Goal: Task Accomplishment & Management: Manage account settings

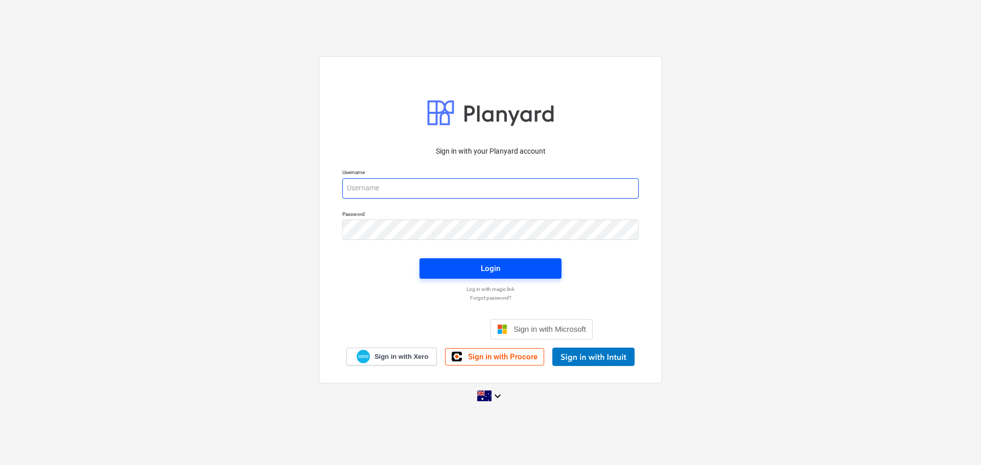
type input "[EMAIL_ADDRESS][DOMAIN_NAME]"
click at [498, 269] on div "Login" at bounding box center [490, 268] width 19 height 13
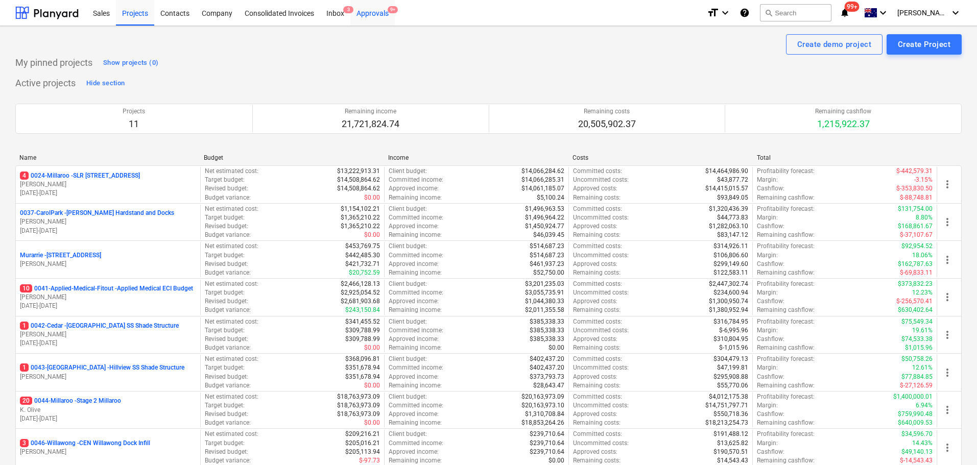
click at [382, 10] on div "Approvals 9+" at bounding box center [372, 12] width 44 height 26
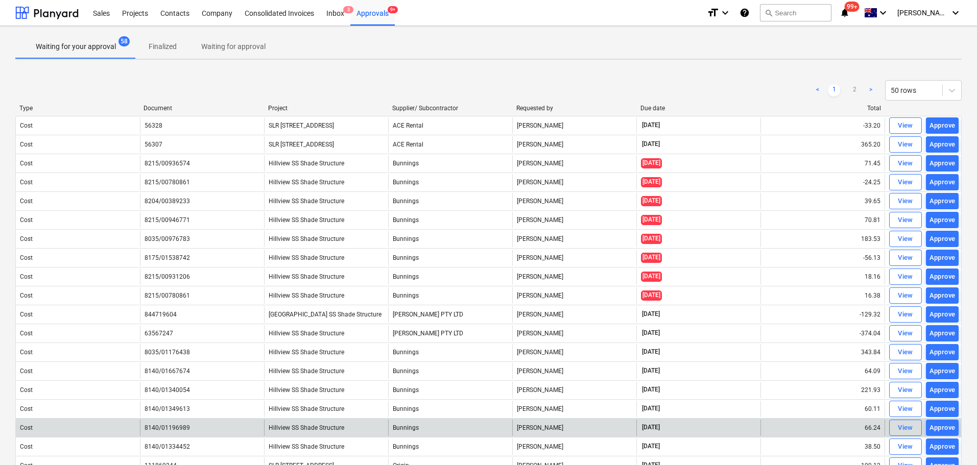
drag, startPoint x: 651, startPoint y: 108, endPoint x: 561, endPoint y: 429, distance: 333.3
click at [651, 108] on div "Due date" at bounding box center [699, 108] width 116 height 7
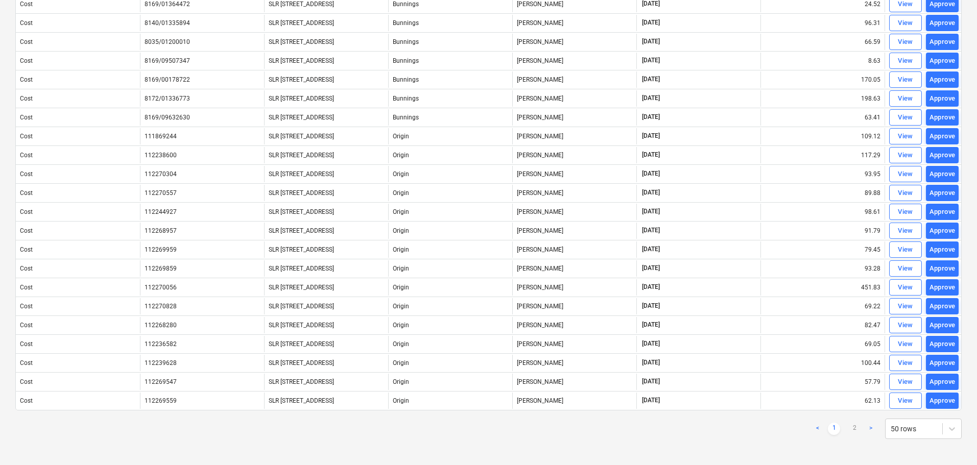
scroll to position [653, 0]
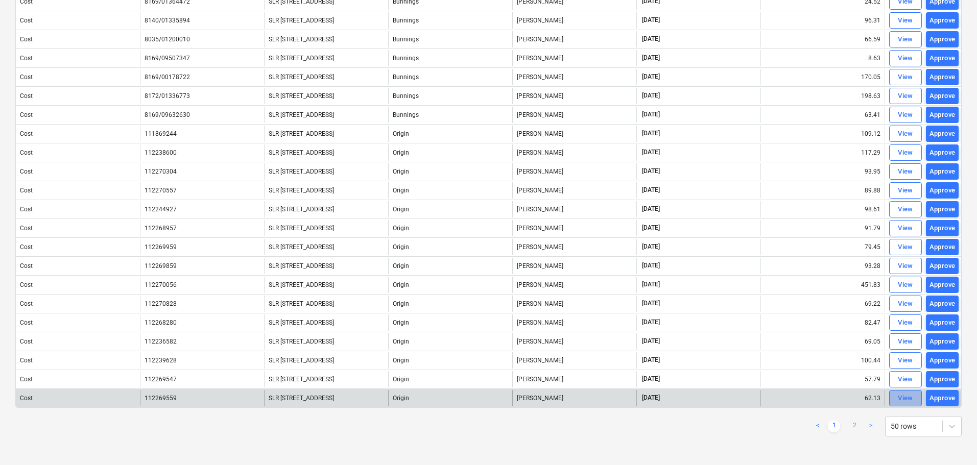
click at [903, 401] on div "View" at bounding box center [905, 399] width 15 height 12
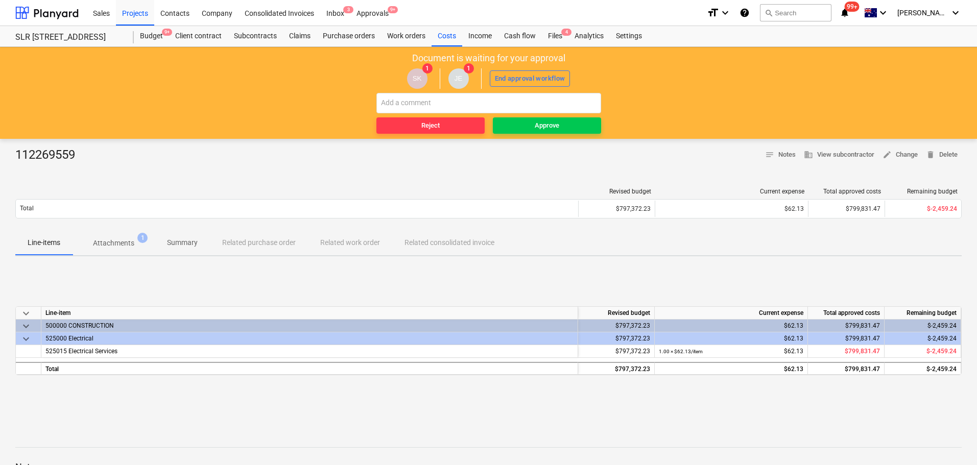
click at [117, 234] on span "Attachments 1" at bounding box center [114, 243] width 82 height 18
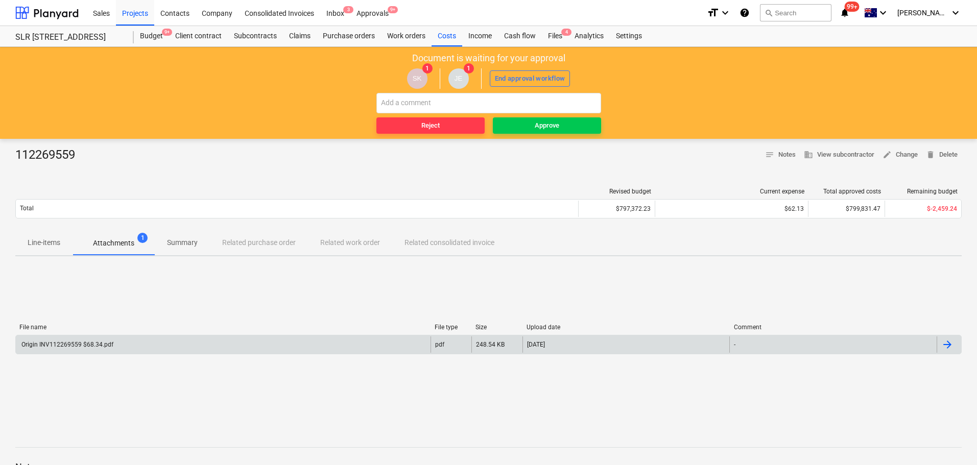
click at [89, 345] on div "Origin INV112269559 $68.34.pdf" at bounding box center [66, 344] width 93 height 7
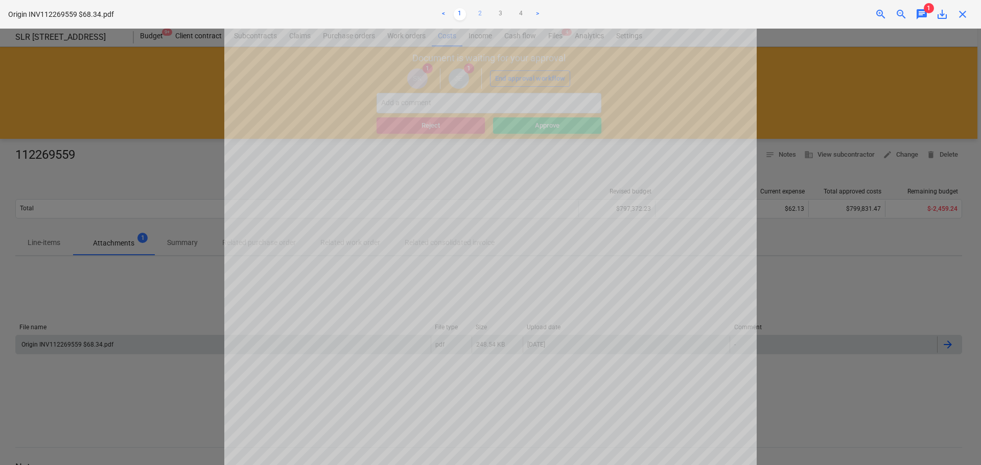
click at [480, 14] on link "2" at bounding box center [480, 14] width 12 height 12
click at [964, 12] on span "close" at bounding box center [962, 14] width 12 height 12
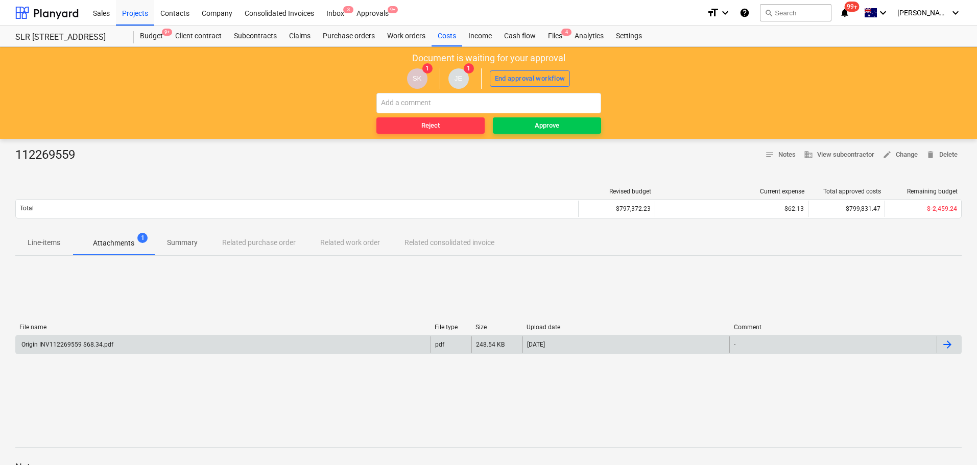
click at [34, 259] on div "112269559 notes Notes business View subcontractor edit Change delete Delete Rev…" at bounding box center [488, 358] width 977 height 439
click at [41, 234] on button "Line-items" at bounding box center [43, 243] width 57 height 25
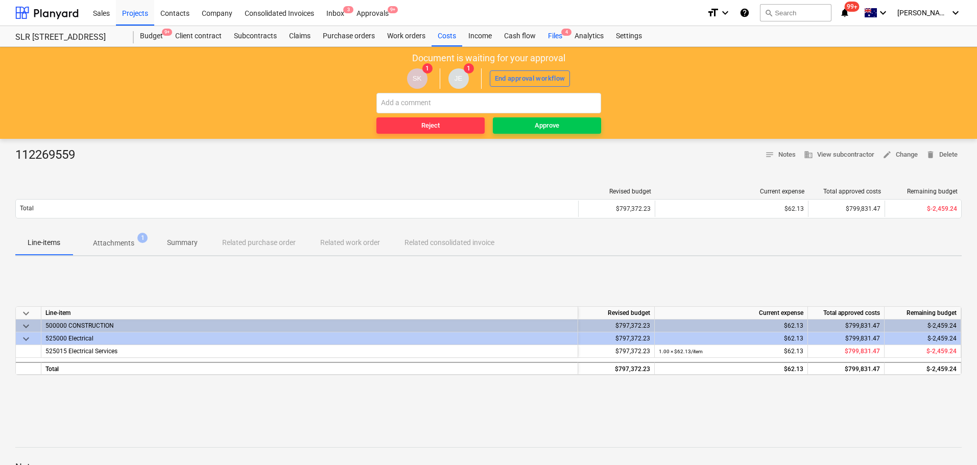
drag, startPoint x: 550, startPoint y: 37, endPoint x: 549, endPoint y: 43, distance: 6.8
click at [550, 37] on div "Files 4" at bounding box center [555, 36] width 27 height 20
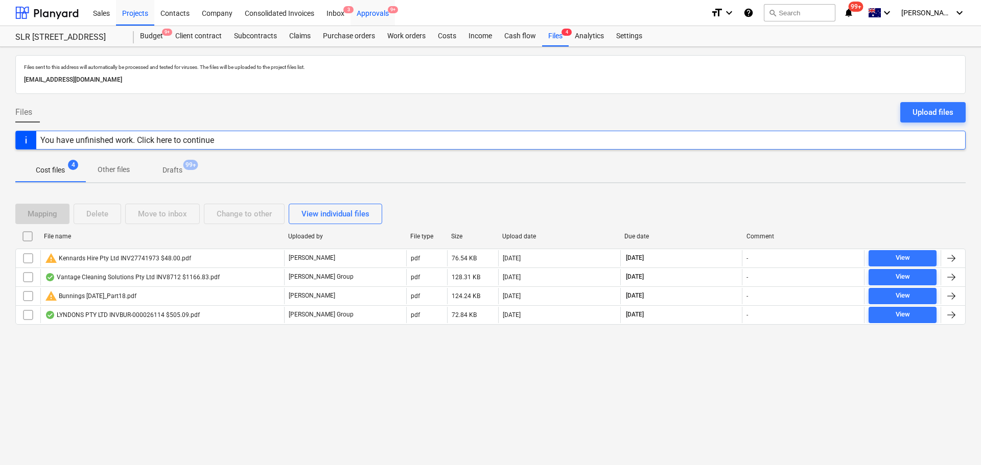
click at [373, 17] on div "Approvals 9+" at bounding box center [372, 12] width 44 height 26
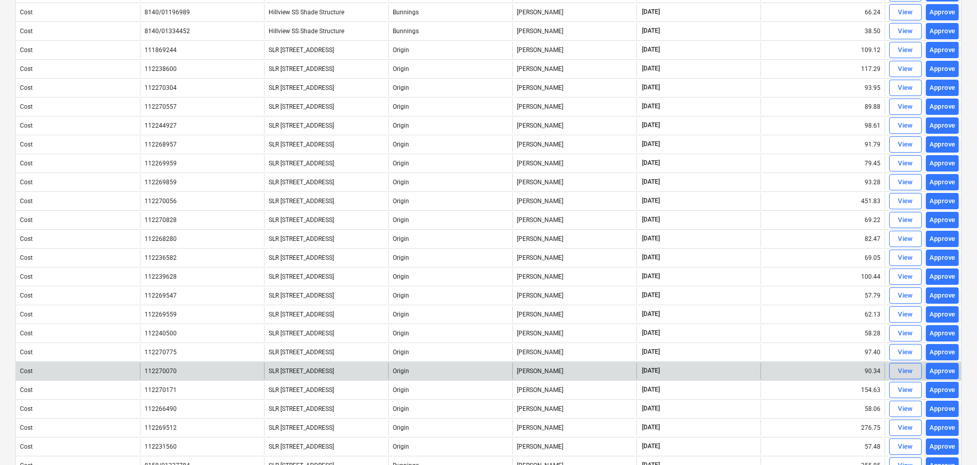
scroll to position [398, 0]
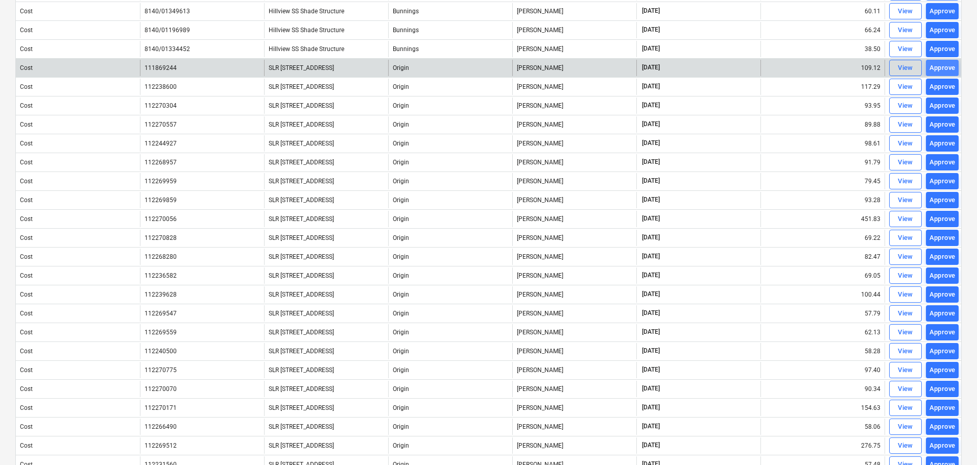
click at [945, 71] on div "Approve" at bounding box center [943, 68] width 26 height 12
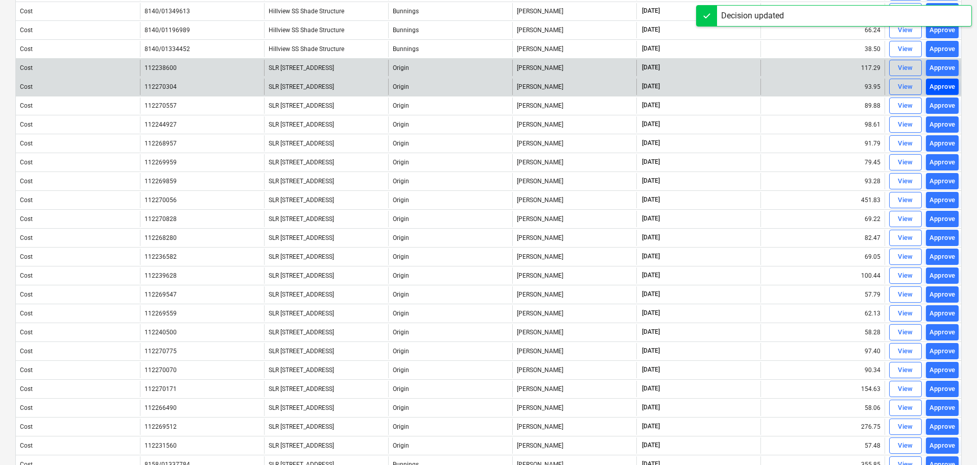
click at [949, 89] on div "Approve" at bounding box center [943, 87] width 26 height 12
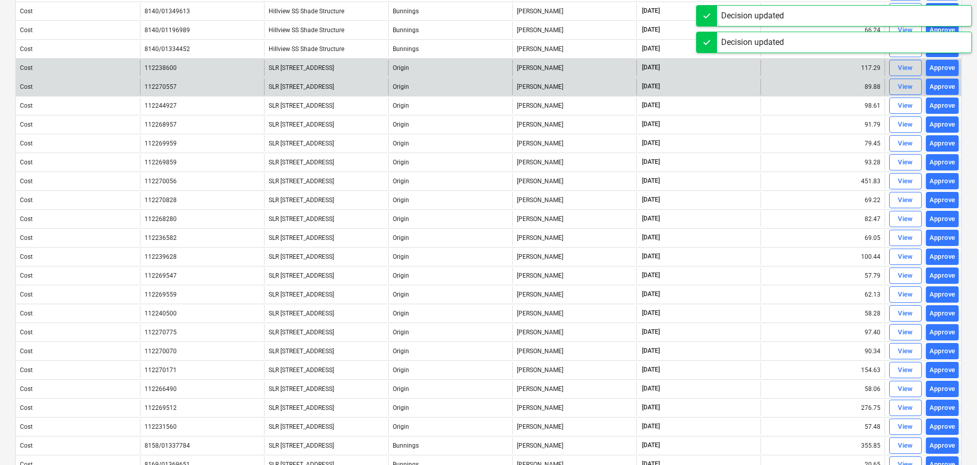
click at [942, 104] on div "Approve" at bounding box center [943, 106] width 26 height 12
click at [939, 64] on div "Approve" at bounding box center [943, 68] width 26 height 12
click at [940, 70] on div "Approve" at bounding box center [943, 68] width 26 height 12
click at [946, 65] on div "Approve" at bounding box center [943, 68] width 26 height 12
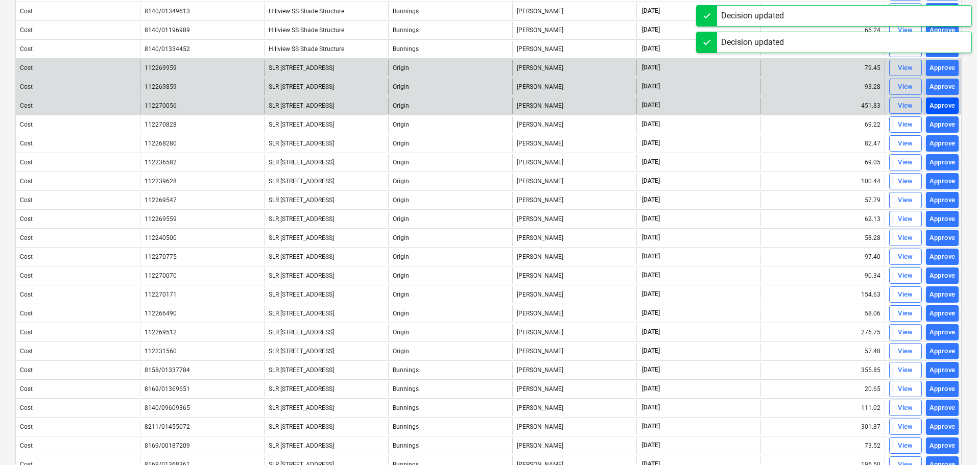
click at [942, 105] on div "Approve" at bounding box center [943, 106] width 26 height 12
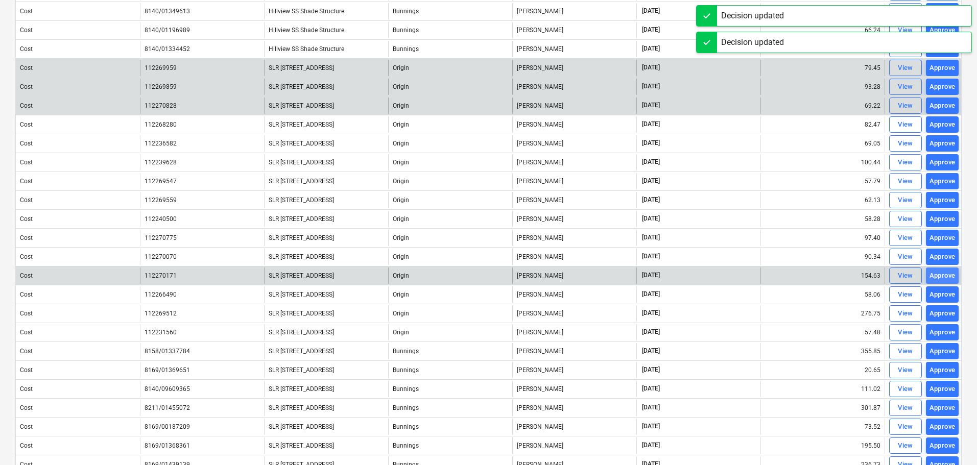
click at [941, 273] on div "Approve" at bounding box center [943, 276] width 26 height 12
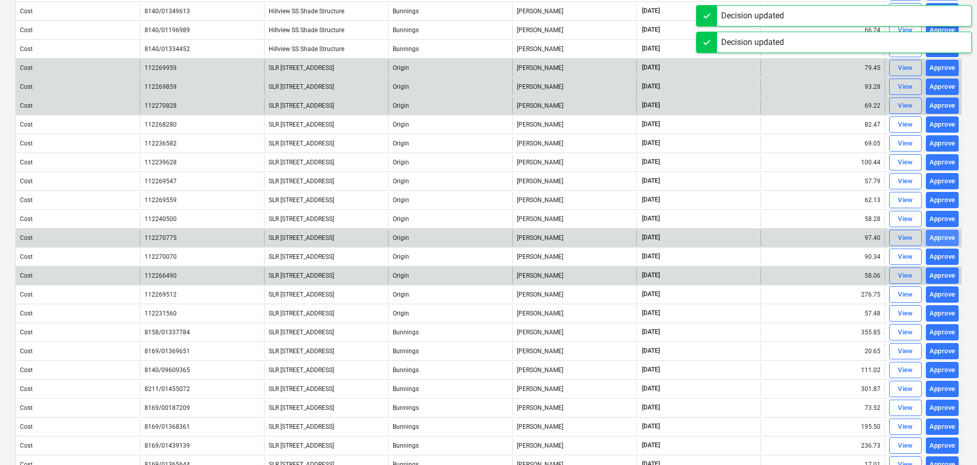
click at [939, 237] on div "Approve" at bounding box center [943, 238] width 26 height 12
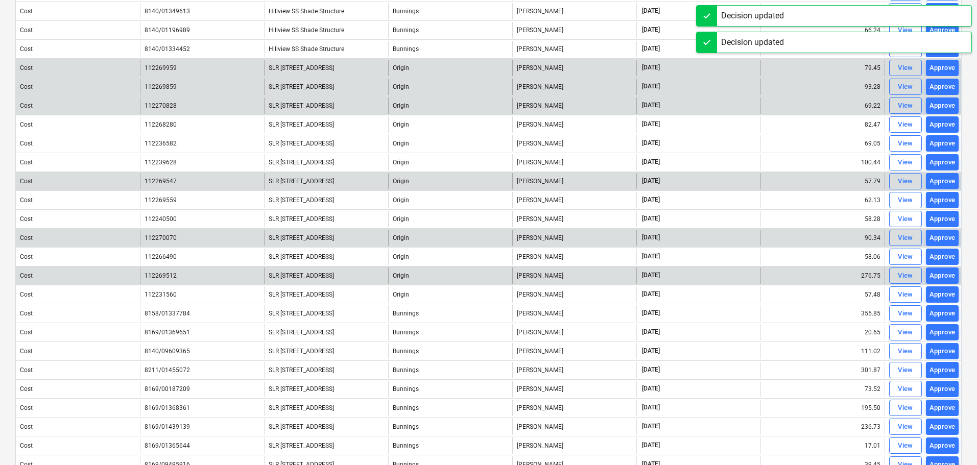
click at [936, 177] on div "Approve" at bounding box center [943, 182] width 26 height 12
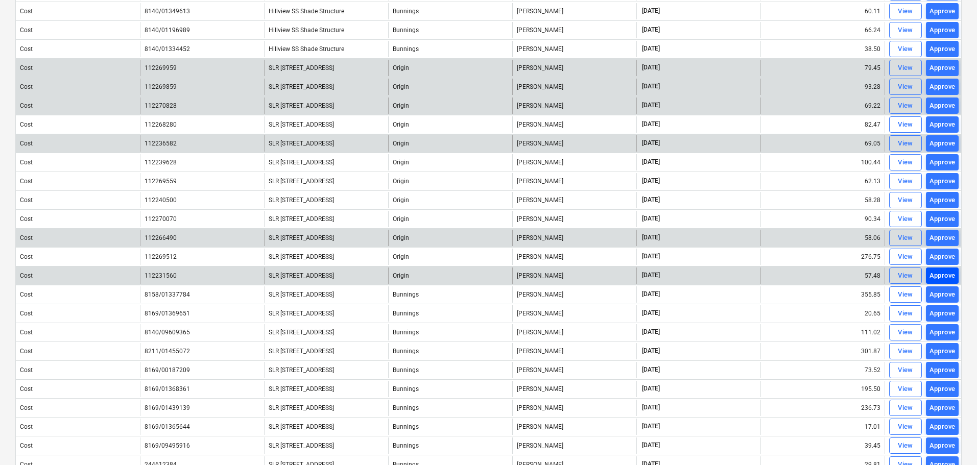
click at [944, 278] on div "Approve" at bounding box center [943, 276] width 26 height 12
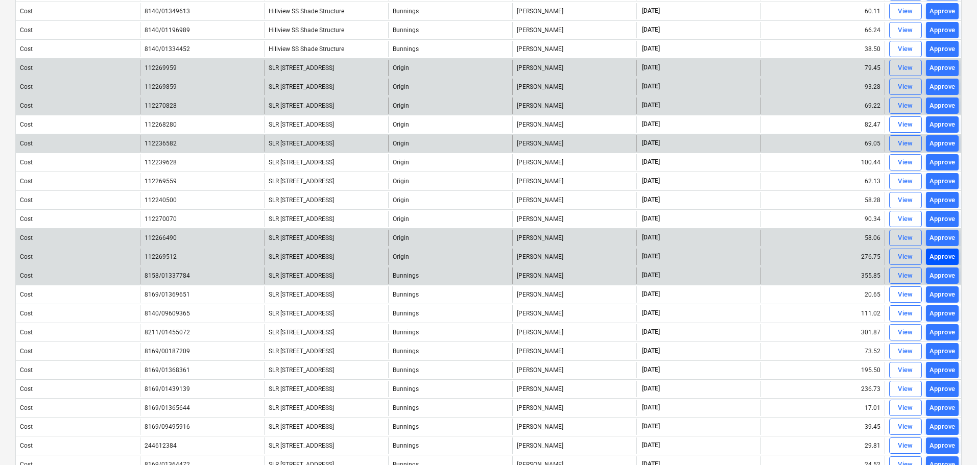
click at [947, 256] on div "Approve" at bounding box center [943, 257] width 26 height 12
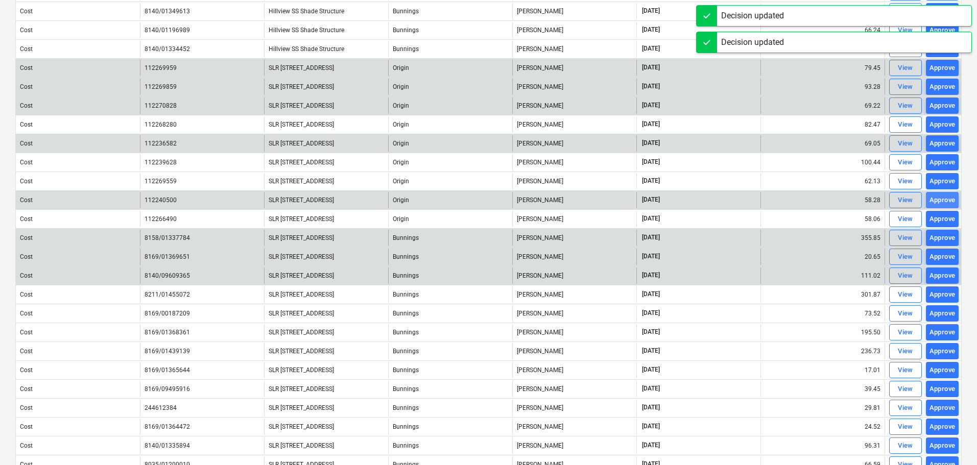
click at [945, 199] on div "Approve" at bounding box center [943, 201] width 26 height 12
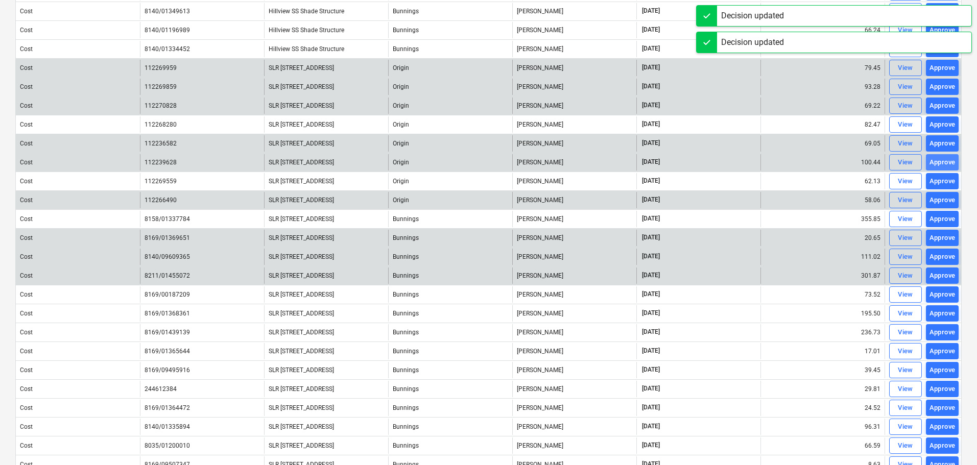
click at [946, 158] on div "Approve" at bounding box center [943, 163] width 26 height 12
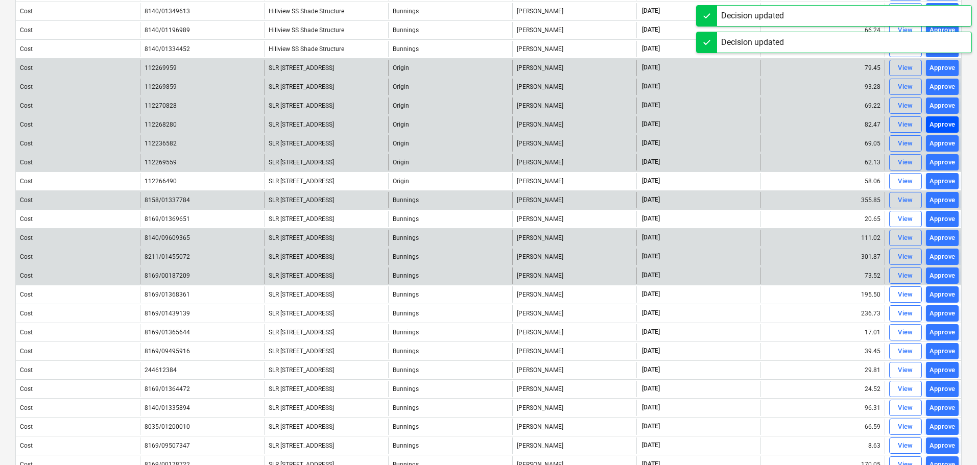
click at [946, 125] on div "Approve" at bounding box center [943, 125] width 26 height 12
click at [942, 145] on div "Approve" at bounding box center [943, 144] width 26 height 12
click at [940, 144] on div "Approve" at bounding box center [943, 144] width 26 height 12
click at [945, 123] on div "Approve" at bounding box center [943, 125] width 26 height 12
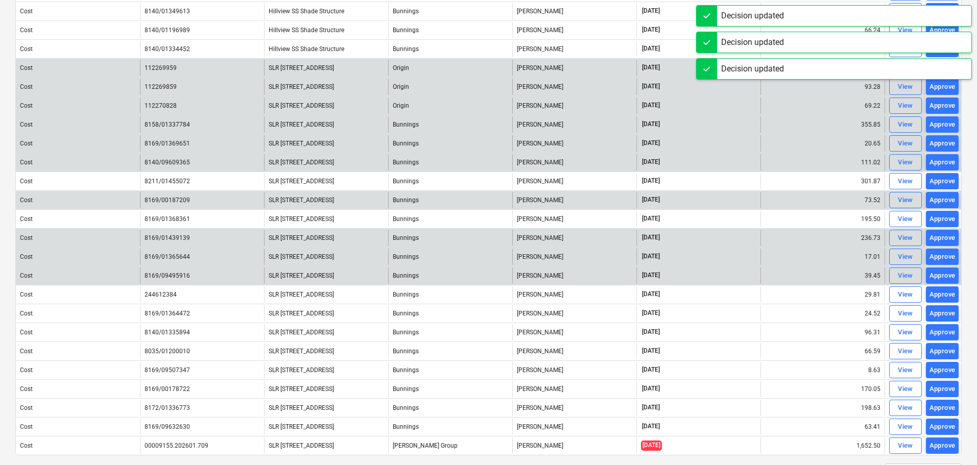
click at [944, 104] on div "Approve" at bounding box center [943, 106] width 26 height 12
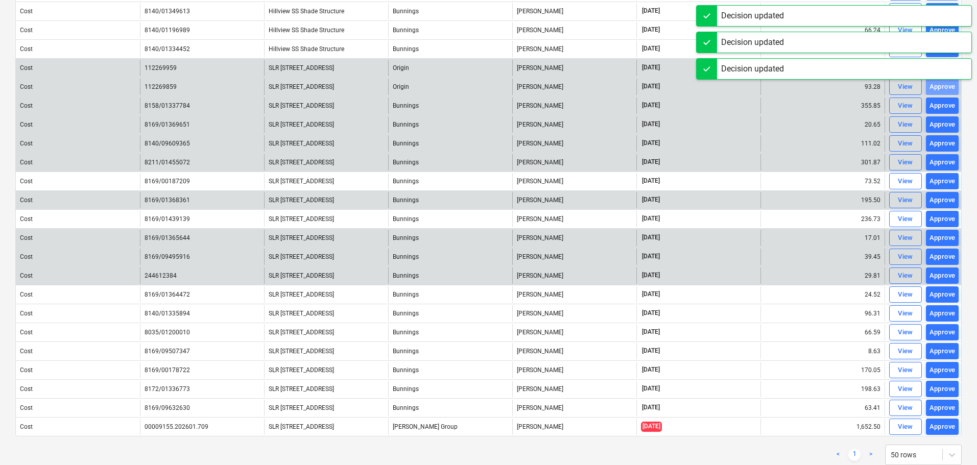
click at [943, 87] on div "Approve" at bounding box center [943, 87] width 26 height 12
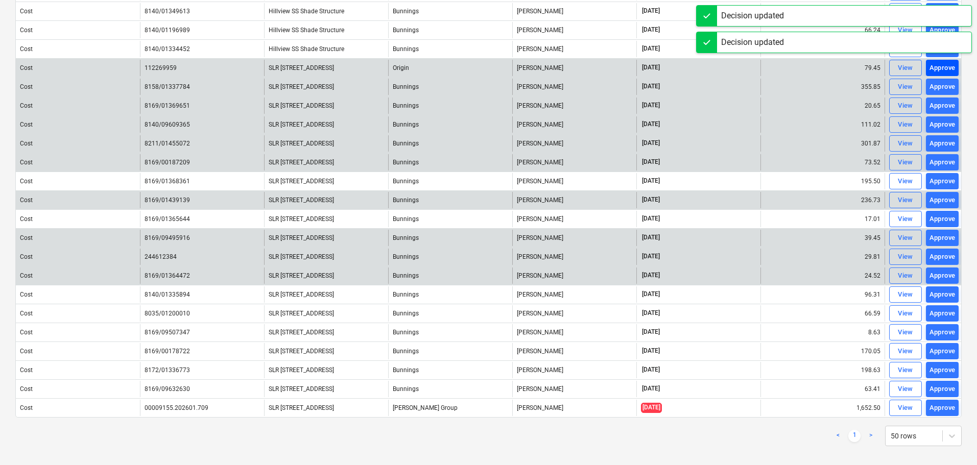
click at [943, 67] on div "Approve" at bounding box center [943, 68] width 26 height 12
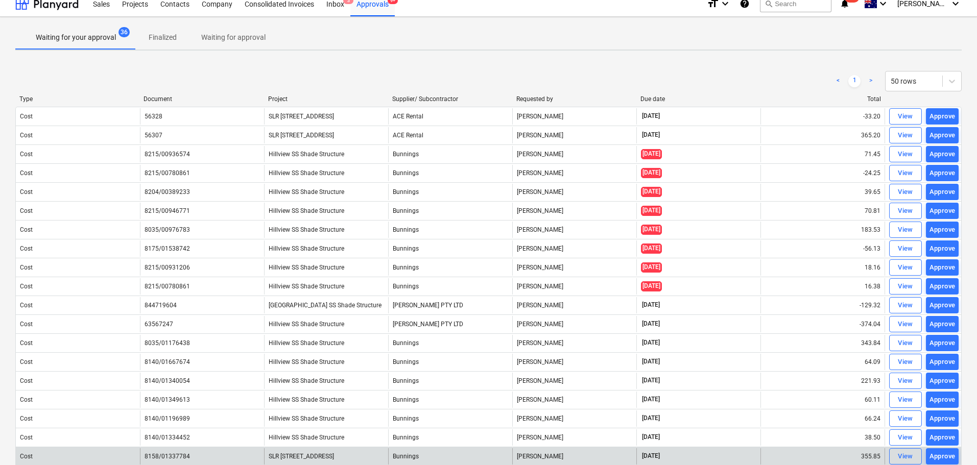
scroll to position [0, 0]
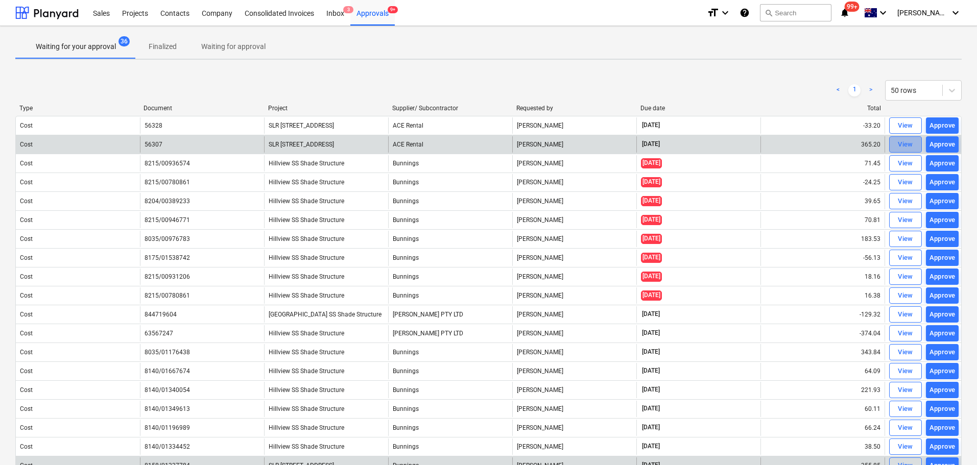
click at [910, 139] on div "View" at bounding box center [905, 145] width 15 height 12
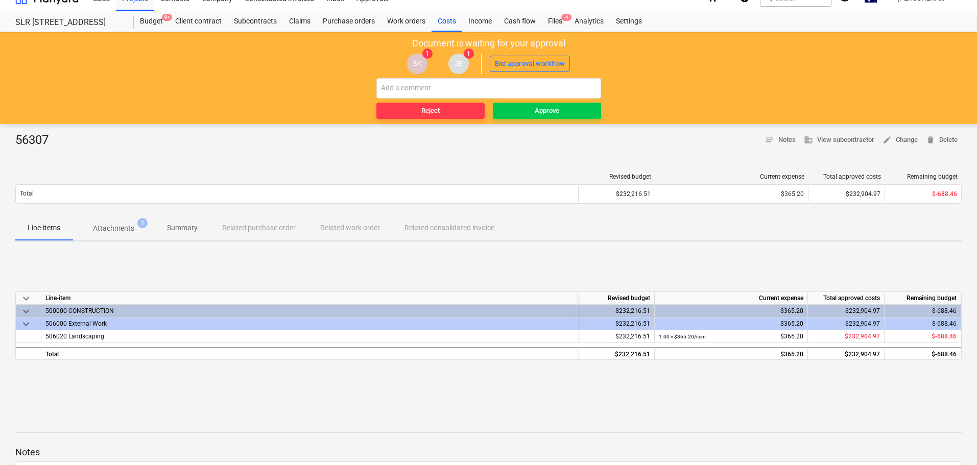
scroll to position [10, 0]
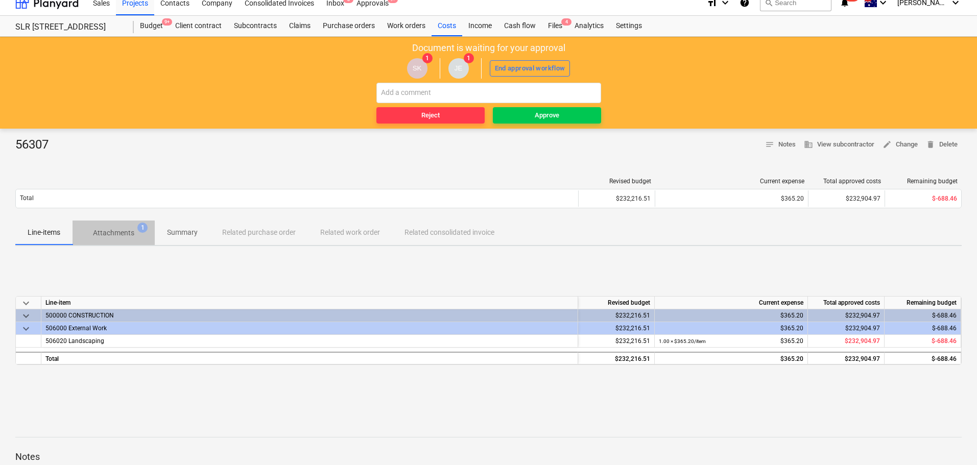
click at [115, 230] on p "Attachments" at bounding box center [113, 233] width 41 height 11
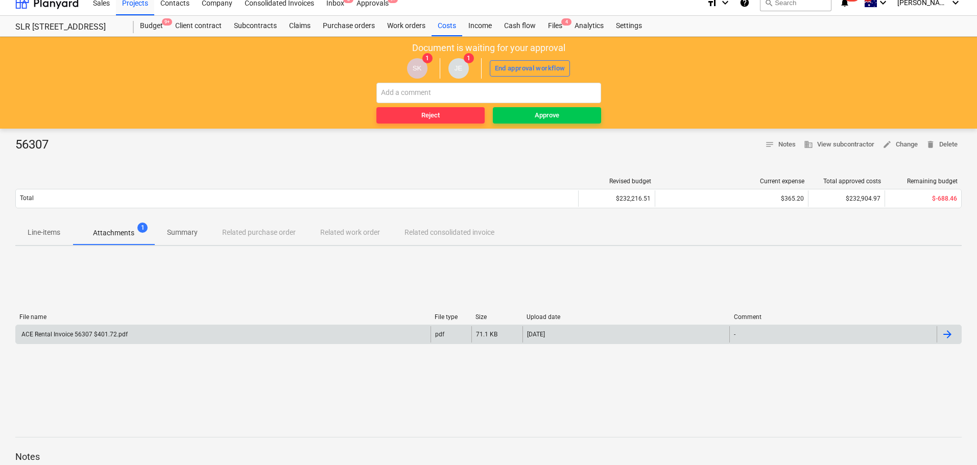
click at [61, 339] on div "ACE Rental Invoice 56307 $401.72.pdf" at bounding box center [223, 334] width 415 height 16
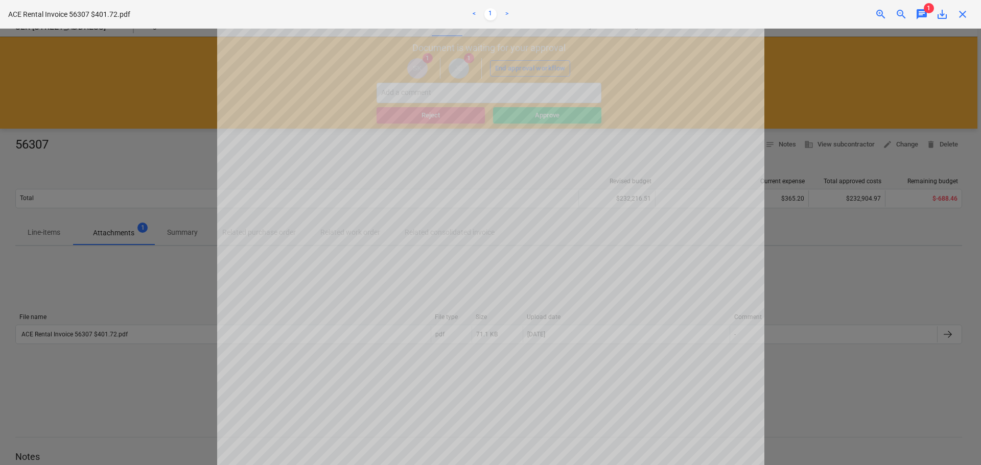
click at [921, 12] on span "chat" at bounding box center [922, 14] width 12 height 12
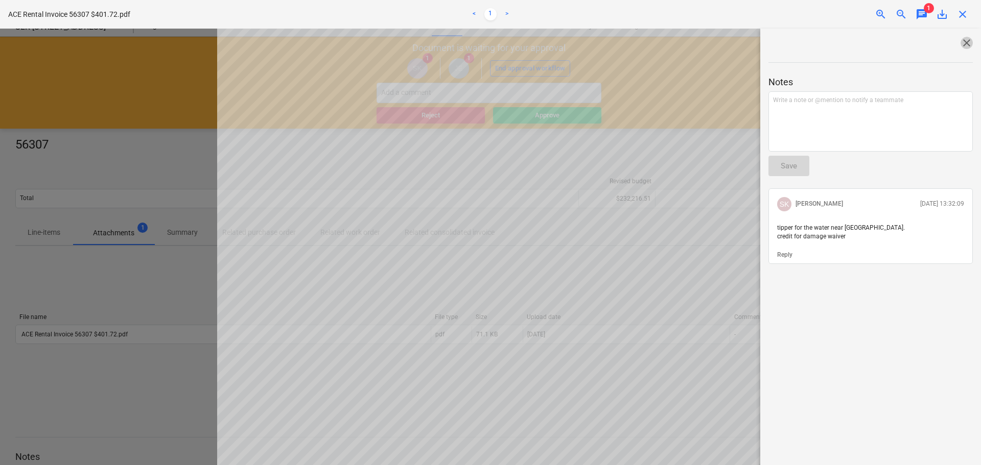
click at [963, 42] on span "close" at bounding box center [966, 43] width 12 height 12
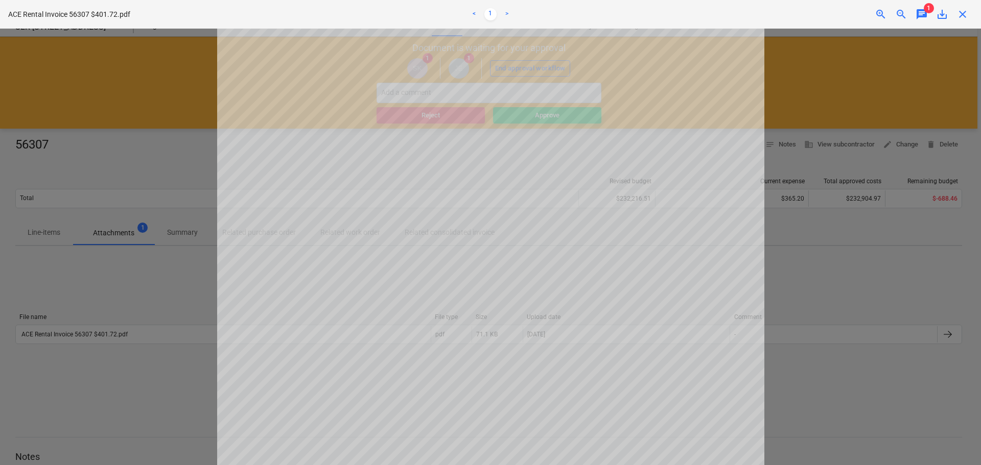
click at [961, 14] on span "close" at bounding box center [962, 14] width 12 height 12
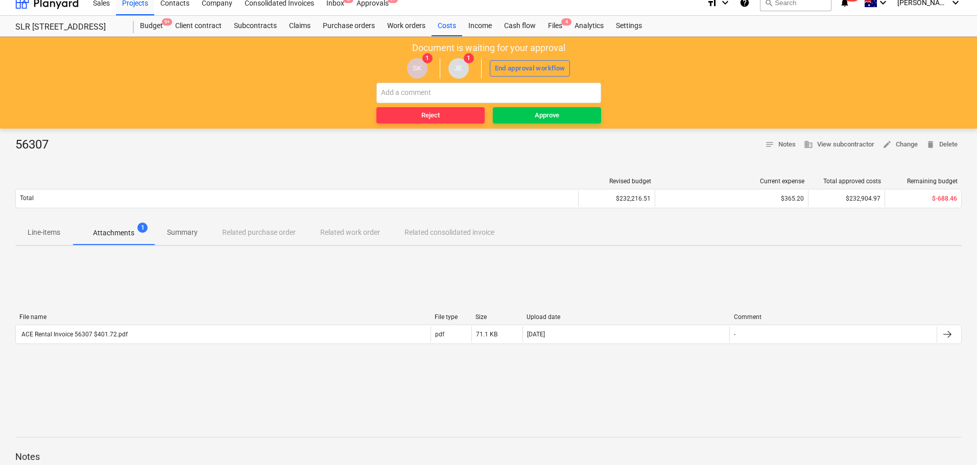
drag, startPoint x: 38, startPoint y: 232, endPoint x: 47, endPoint y: 267, distance: 35.8
click at [37, 232] on p "Line-items" at bounding box center [44, 232] width 33 height 11
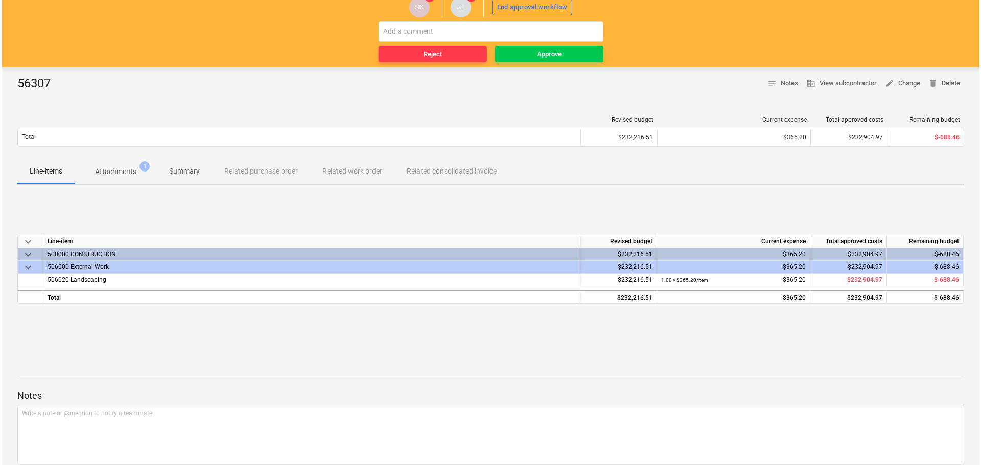
scroll to position [10, 0]
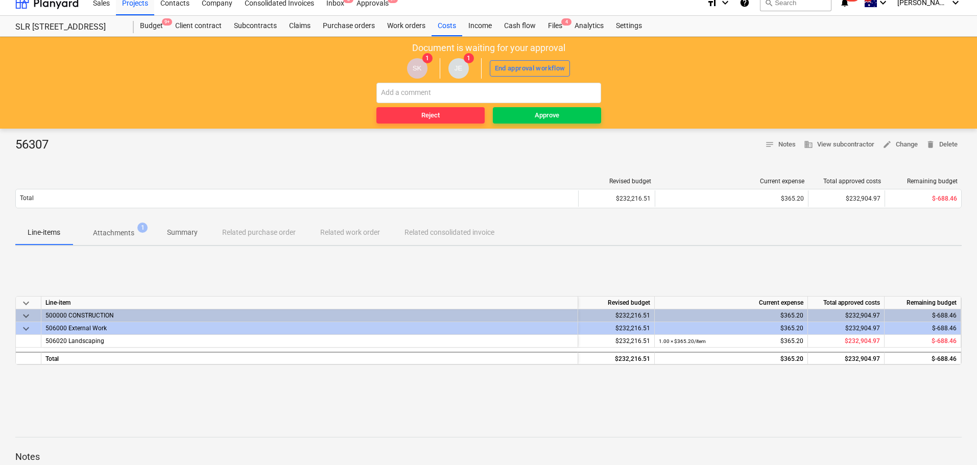
drag, startPoint x: 115, startPoint y: 233, endPoint x: 85, endPoint y: 270, distance: 47.6
click at [115, 233] on p "Attachments" at bounding box center [113, 233] width 41 height 11
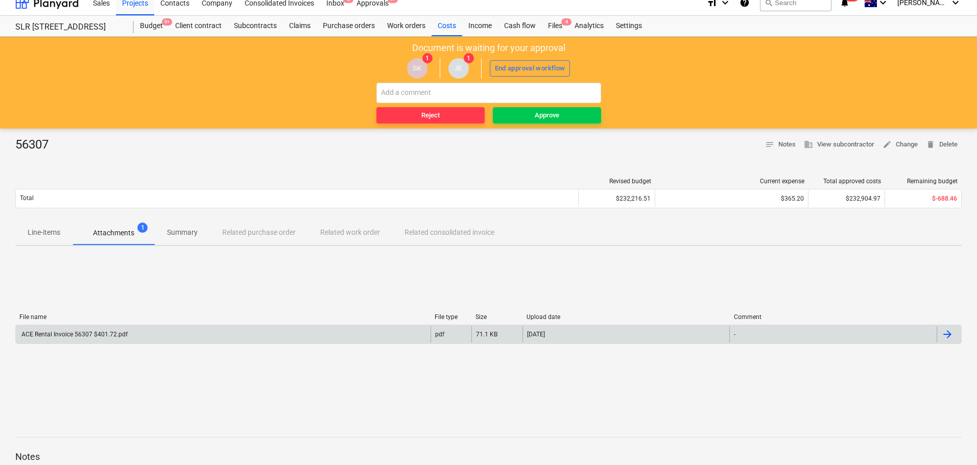
click at [60, 334] on div "ACE Rental Invoice 56307 $401.72.pdf" at bounding box center [74, 334] width 108 height 7
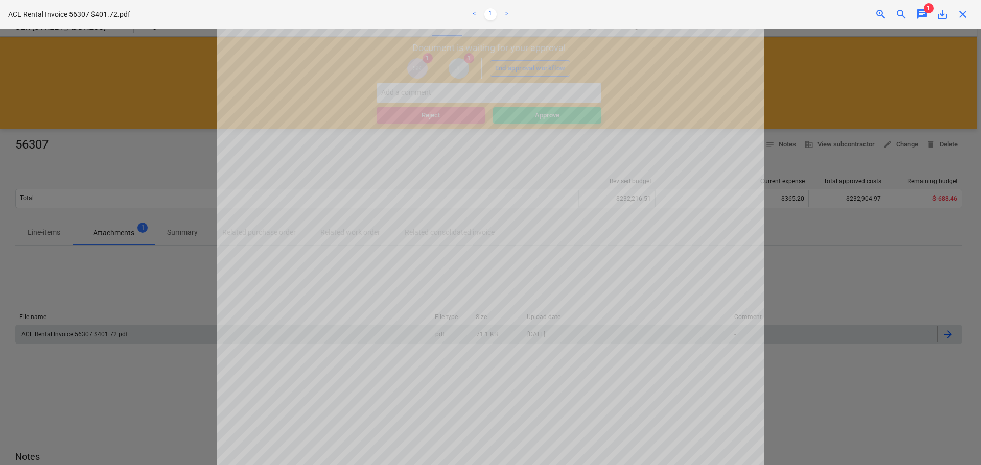
click at [971, 19] on div "close" at bounding box center [962, 14] width 20 height 12
click at [960, 18] on span "close" at bounding box center [962, 14] width 12 height 12
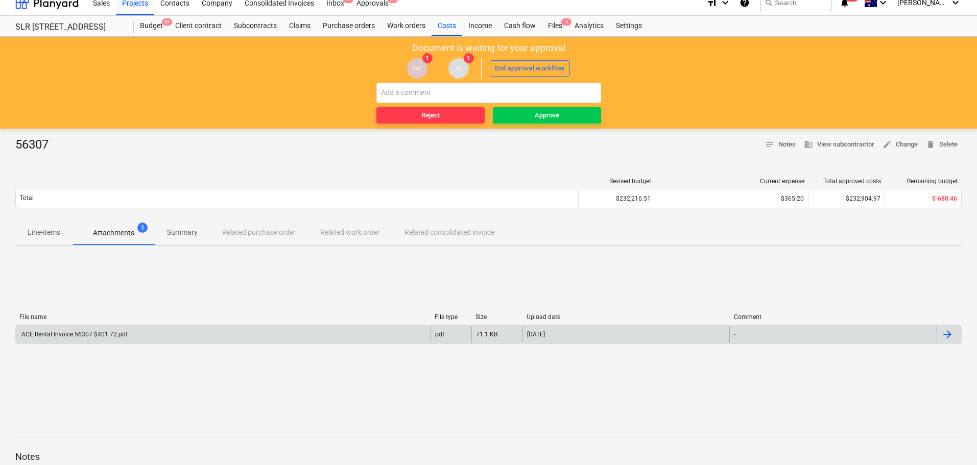
click at [42, 238] on p "Line-items" at bounding box center [44, 232] width 33 height 11
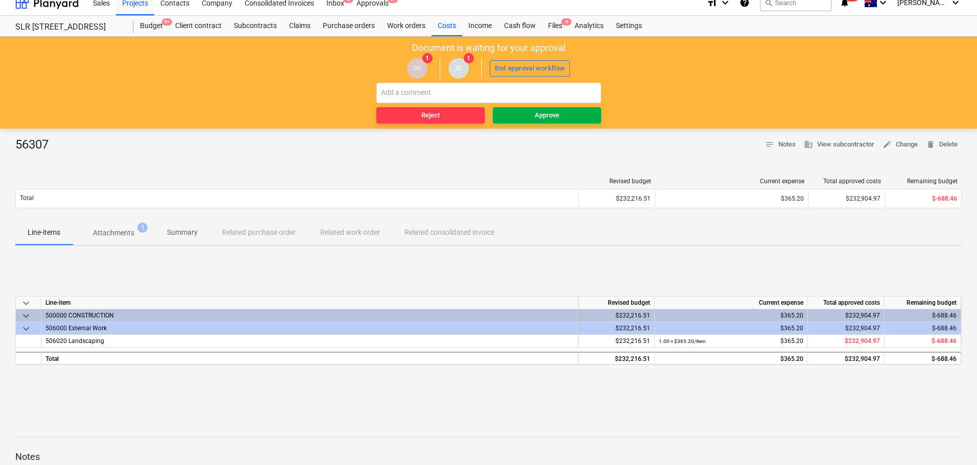
click at [575, 120] on span "Approve" at bounding box center [547, 116] width 100 height 12
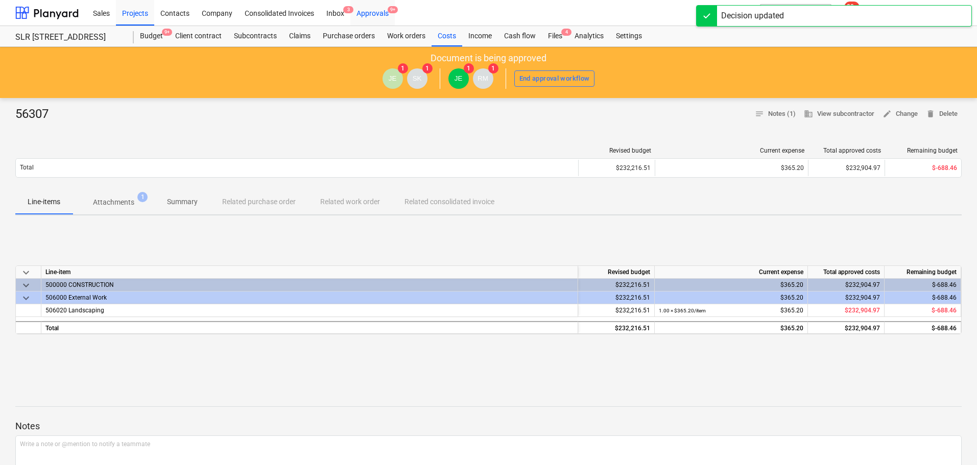
click at [374, 8] on div "Approvals 9+" at bounding box center [372, 12] width 44 height 26
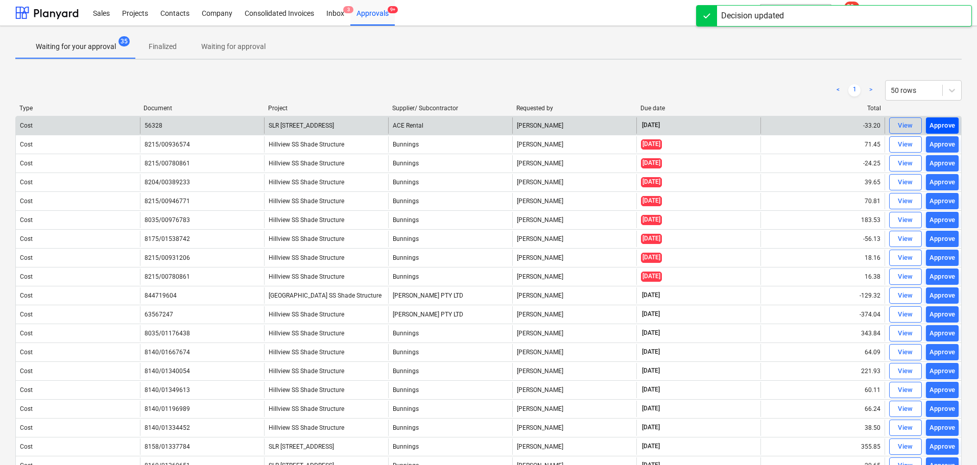
click at [952, 126] on div "Approve" at bounding box center [943, 126] width 26 height 12
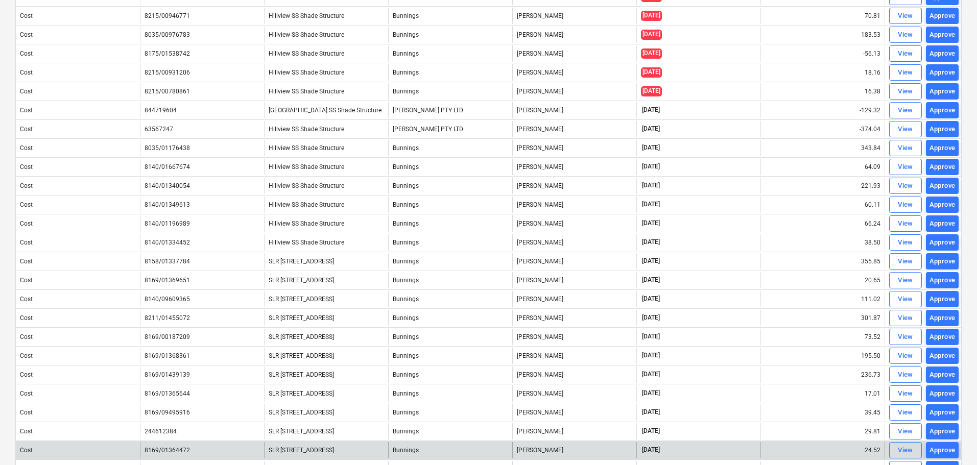
scroll to position [351, 0]
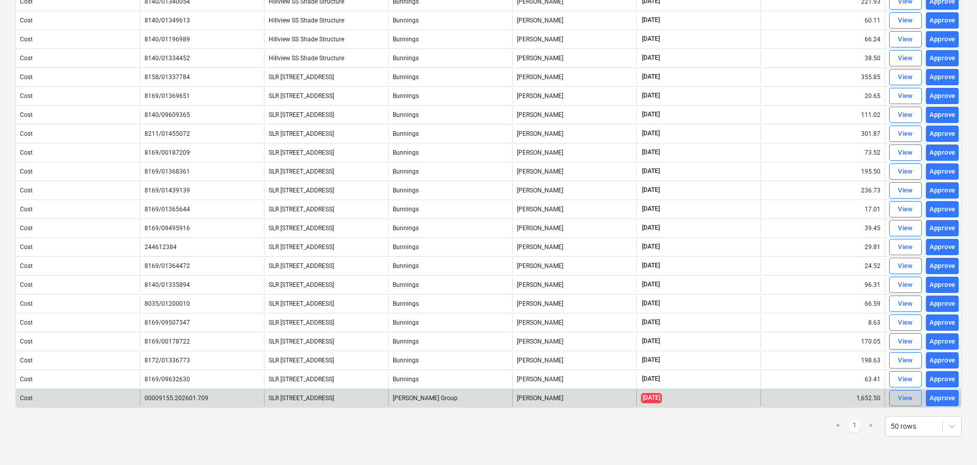
click at [904, 397] on div "View" at bounding box center [905, 399] width 15 height 12
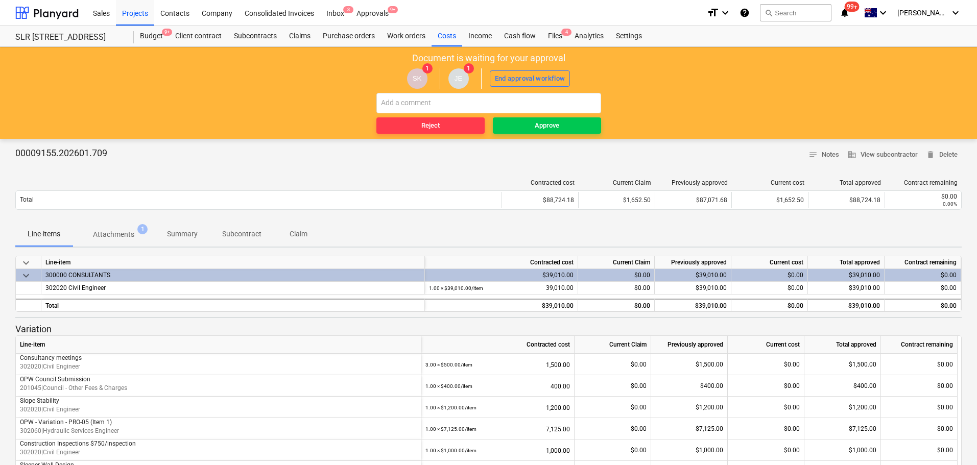
click at [101, 234] on p "Attachments" at bounding box center [113, 234] width 41 height 11
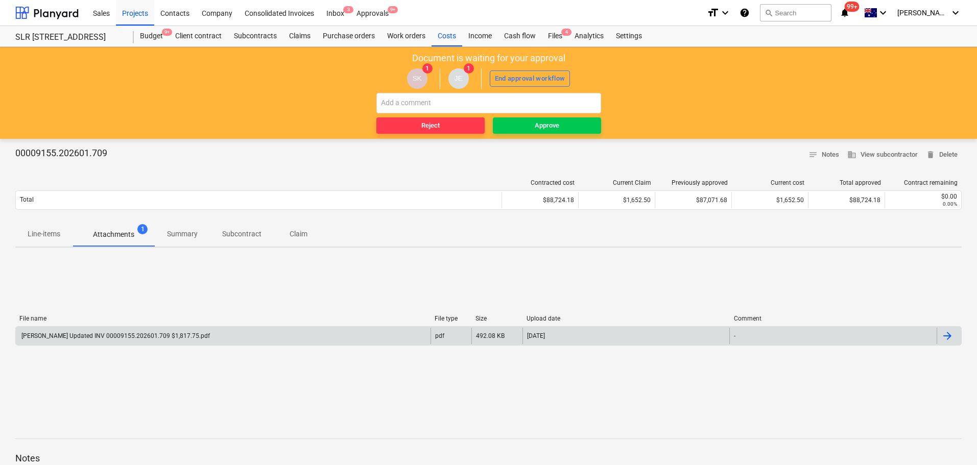
click at [86, 336] on div "[PERSON_NAME] Updated INV 00009155.202601.709 $1,817.75.pdf" at bounding box center [115, 336] width 190 height 7
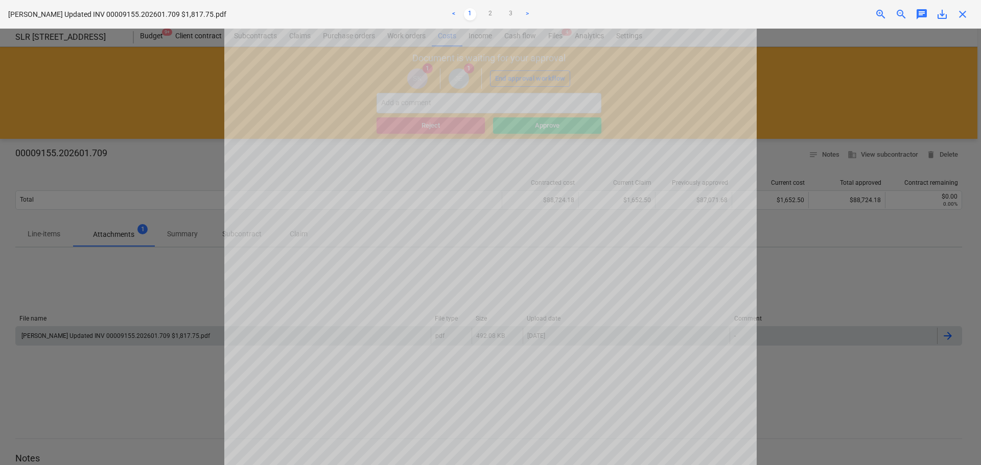
click at [963, 12] on span "close" at bounding box center [962, 14] width 12 height 12
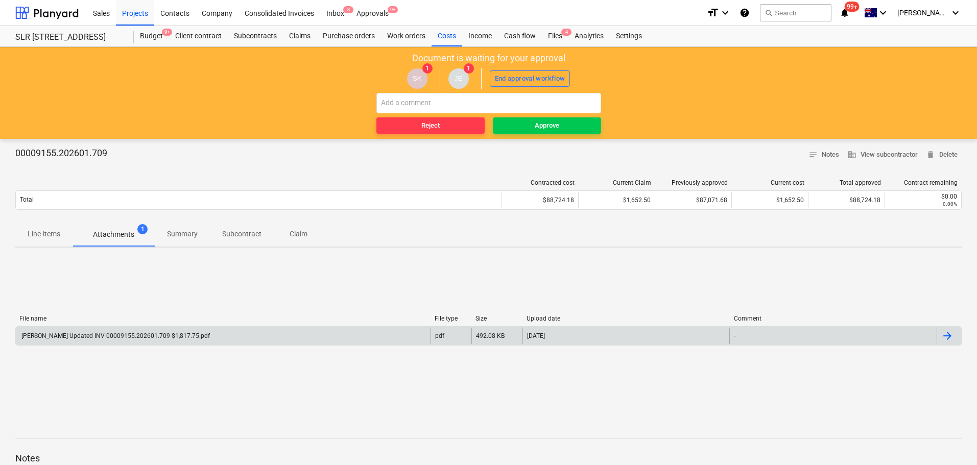
click at [5, 226] on div "00009155.202601.709 notes Notes business View subcontractor delete Delete Contr…" at bounding box center [488, 354] width 977 height 430
click at [56, 232] on p "Line-items" at bounding box center [44, 234] width 33 height 11
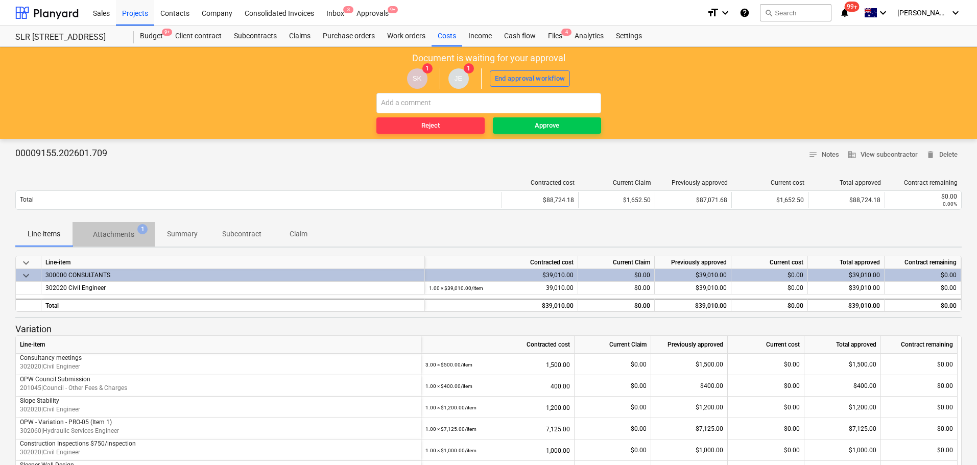
drag, startPoint x: 107, startPoint y: 238, endPoint x: 100, endPoint y: 249, distance: 13.3
click at [108, 238] on p "Attachments" at bounding box center [113, 234] width 41 height 11
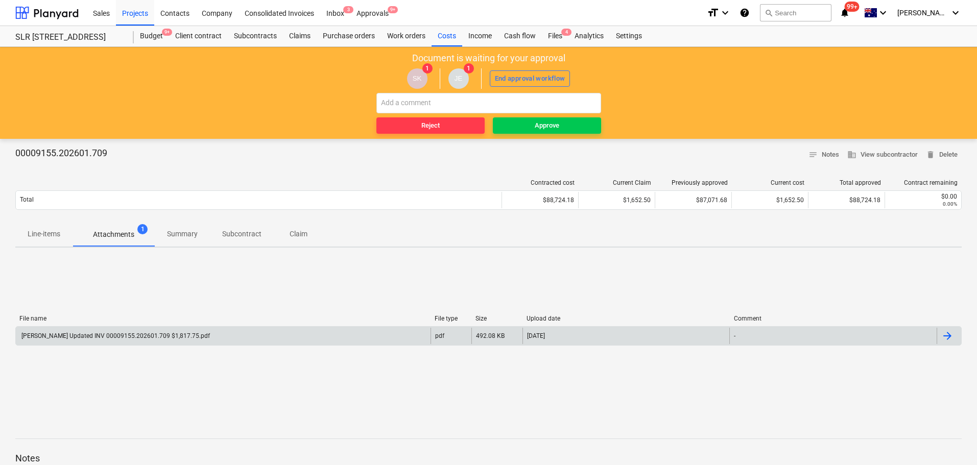
click at [75, 344] on div "[PERSON_NAME] Updated INV 00009155.202601.709 $1,817.75.pdf" at bounding box center [223, 336] width 415 height 16
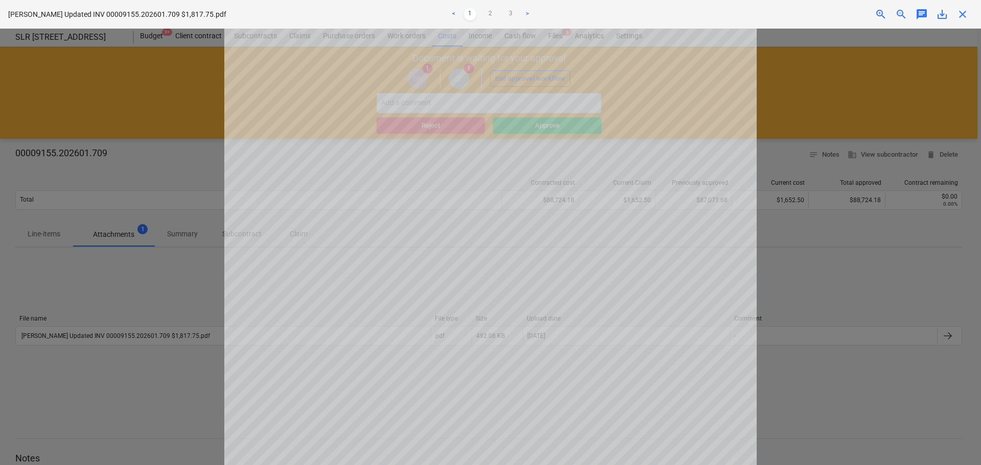
click at [497, 11] on ul "< 1 2 3 >" at bounding box center [490, 14] width 321 height 12
click at [490, 14] on link "2" at bounding box center [490, 14] width 12 height 12
click at [508, 15] on link "3" at bounding box center [511, 14] width 12 height 12
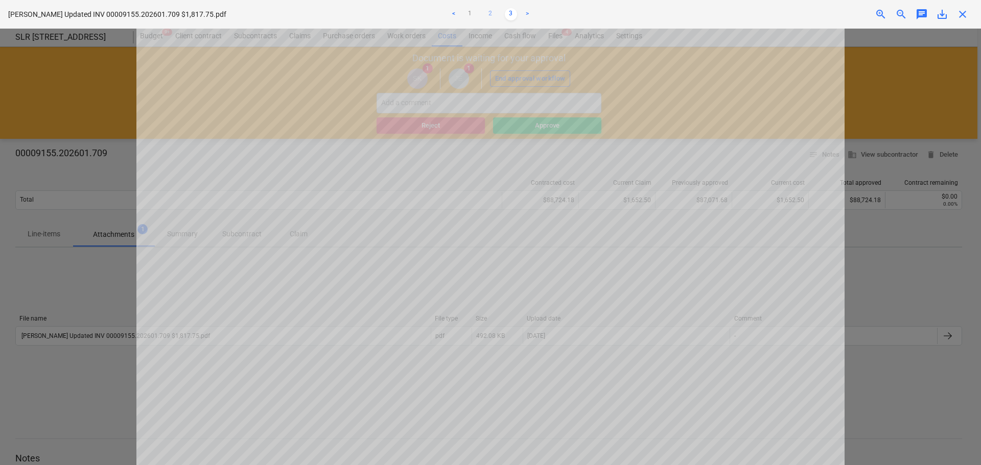
click at [489, 16] on link "2" at bounding box center [490, 14] width 12 height 12
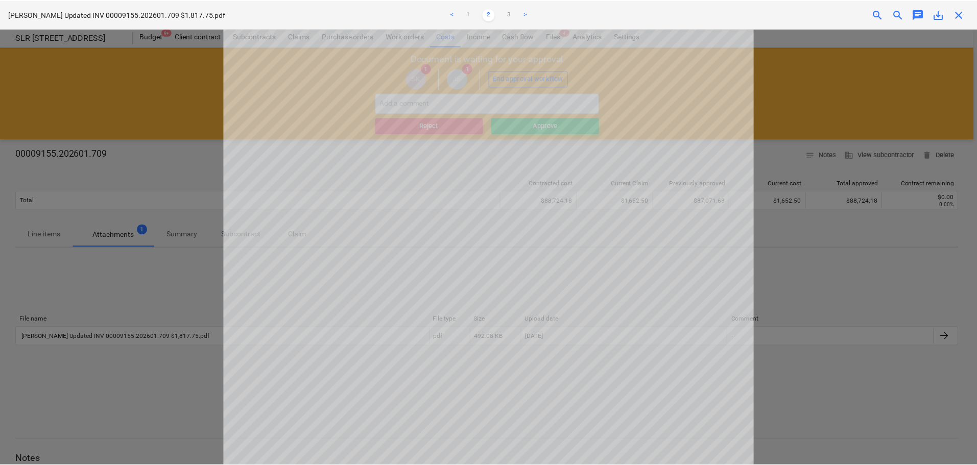
scroll to position [318, 0]
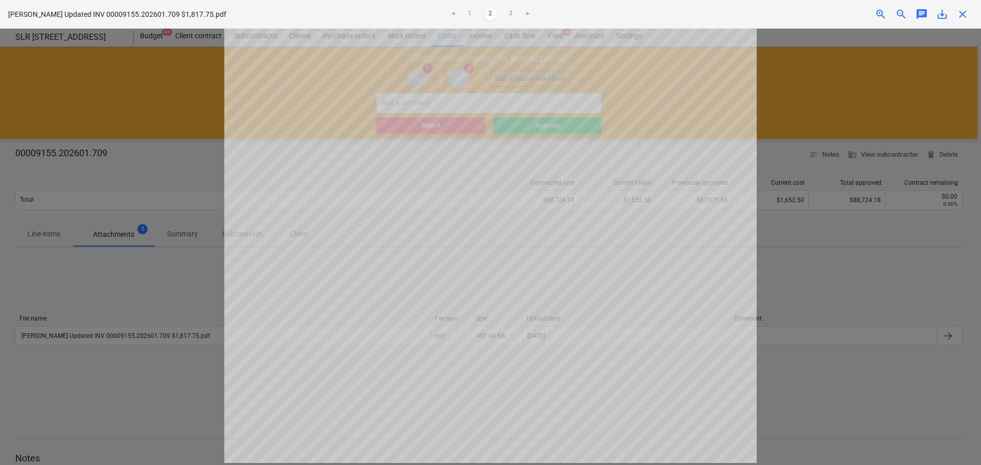
click at [964, 12] on span "close" at bounding box center [962, 14] width 12 height 12
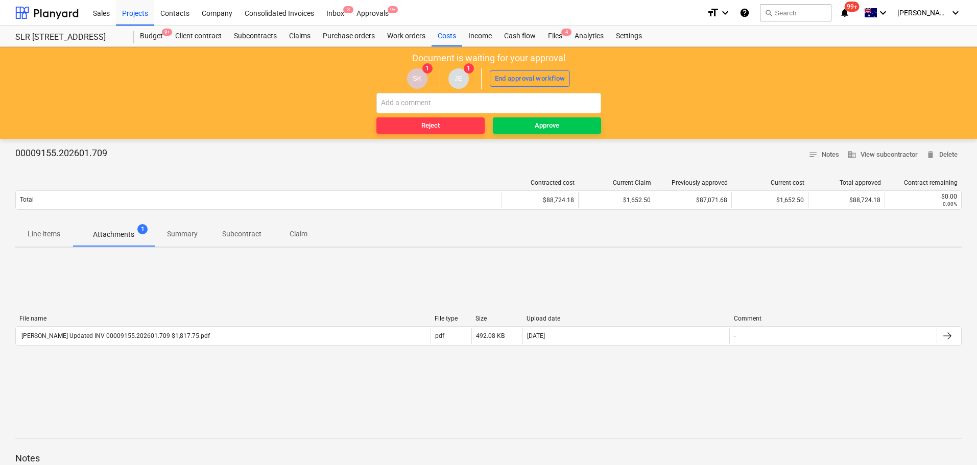
click at [39, 232] on p "Line-items" at bounding box center [44, 234] width 33 height 11
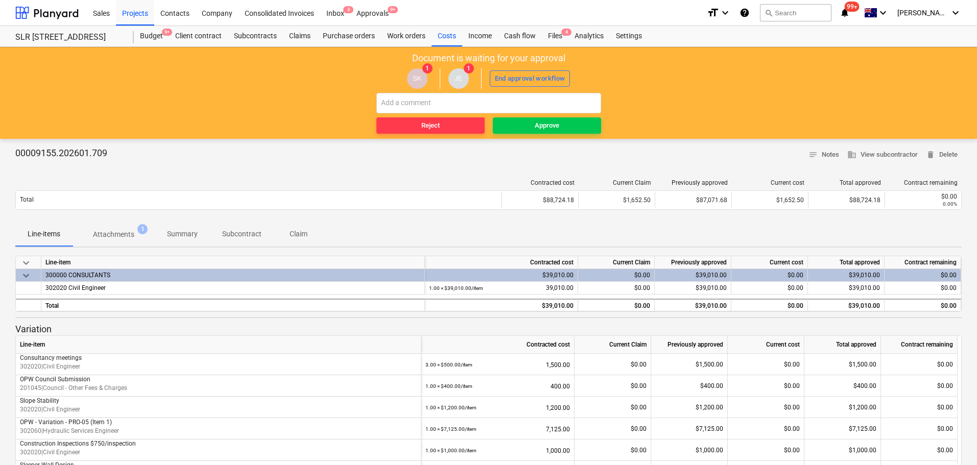
click at [119, 236] on p "Attachments" at bounding box center [113, 234] width 41 height 11
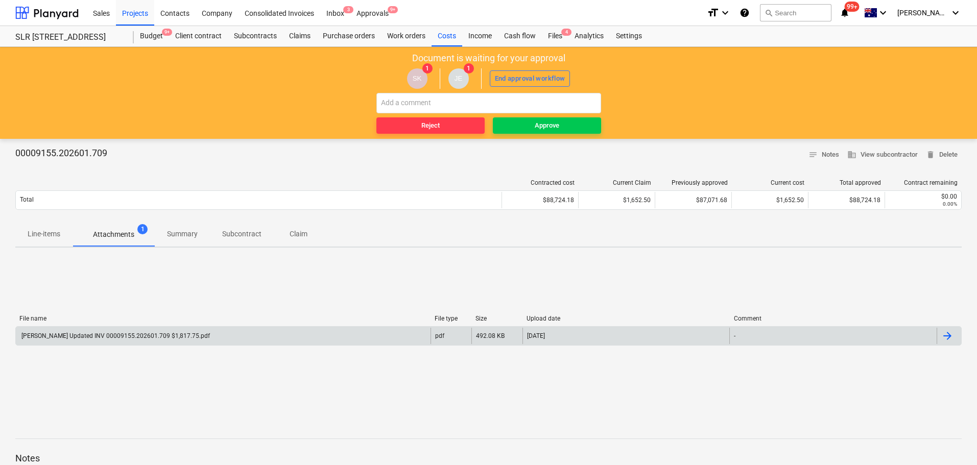
click at [92, 333] on div "[PERSON_NAME] Updated INV 00009155.202601.709 $1,817.75.pdf" at bounding box center [115, 336] width 190 height 7
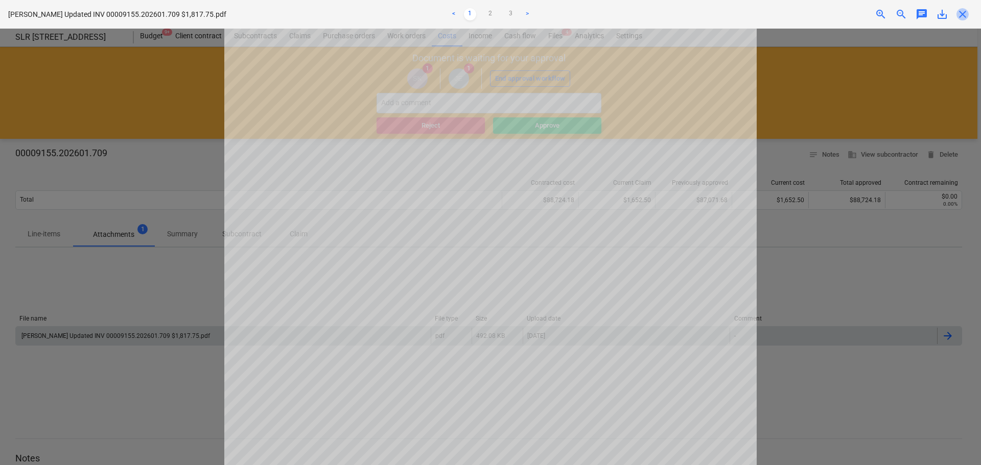
click at [959, 17] on span "close" at bounding box center [962, 14] width 12 height 12
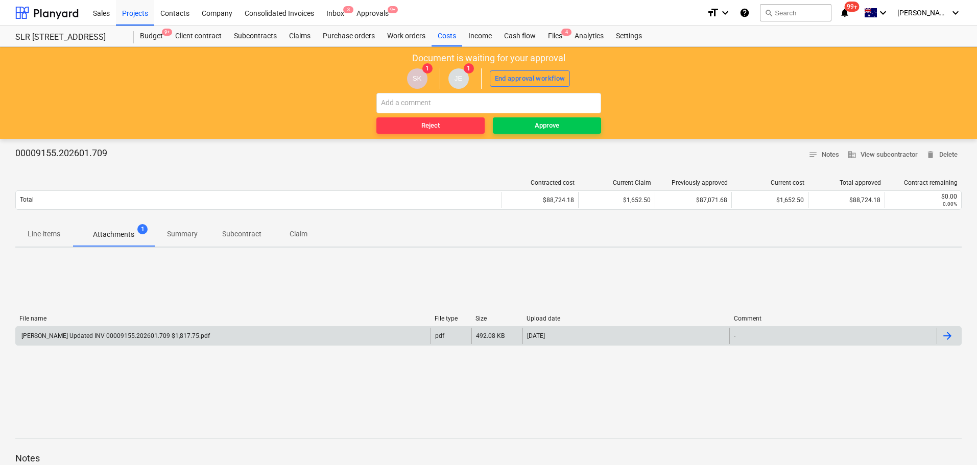
click at [49, 238] on p "Line-items" at bounding box center [44, 234] width 33 height 11
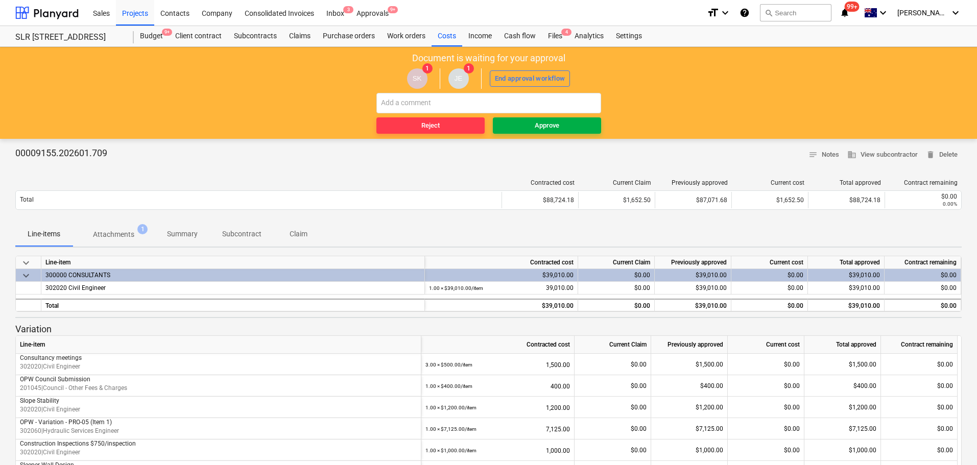
click at [537, 126] on div "Approve" at bounding box center [547, 126] width 25 height 12
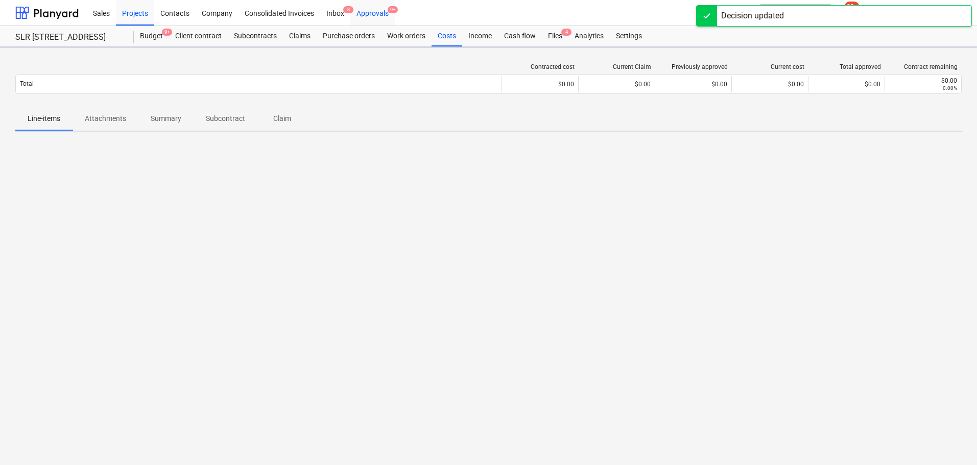
click at [386, 14] on div "Approvals 9+" at bounding box center [372, 12] width 44 height 26
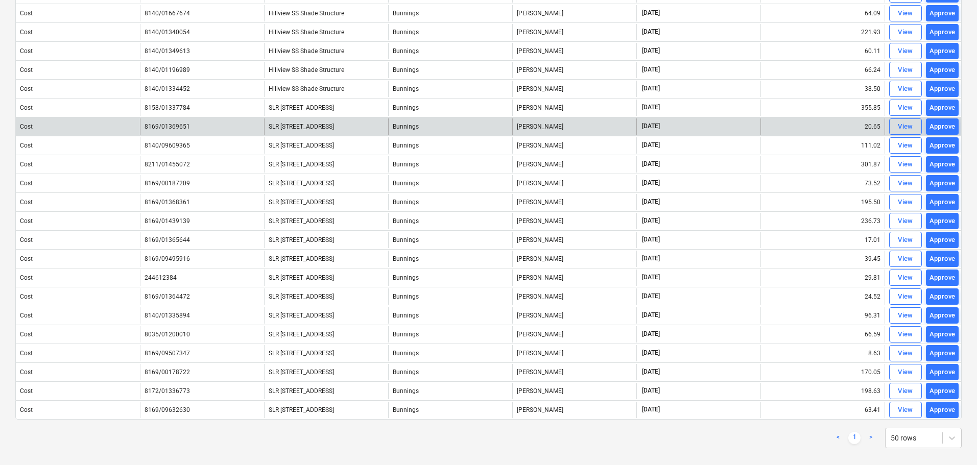
scroll to position [332, 0]
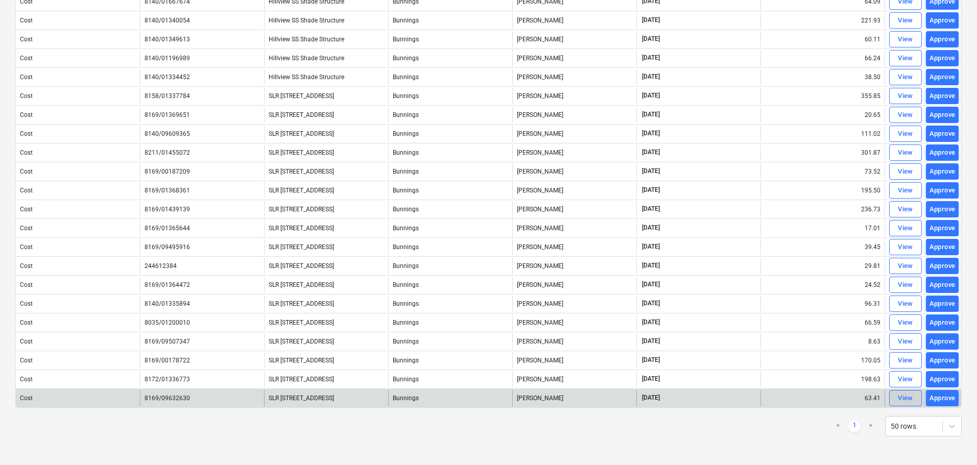
click at [908, 398] on div "View" at bounding box center [905, 399] width 15 height 12
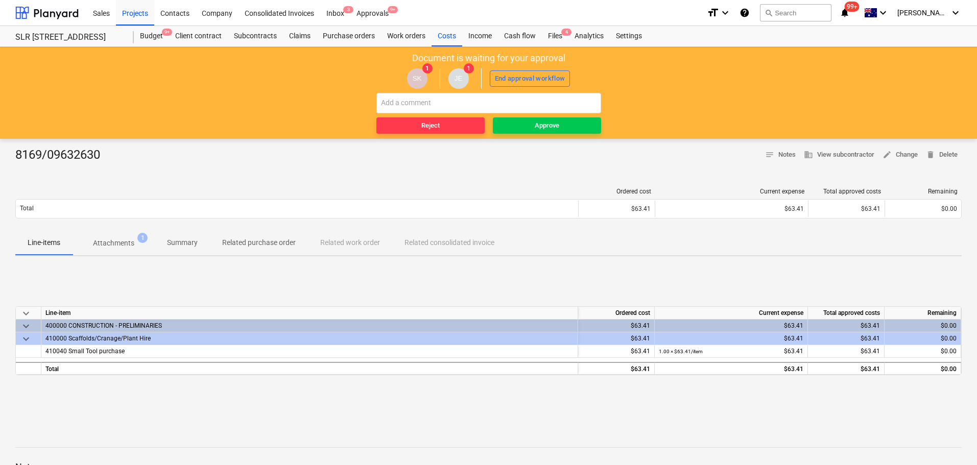
click at [120, 242] on p "Attachments" at bounding box center [113, 243] width 41 height 11
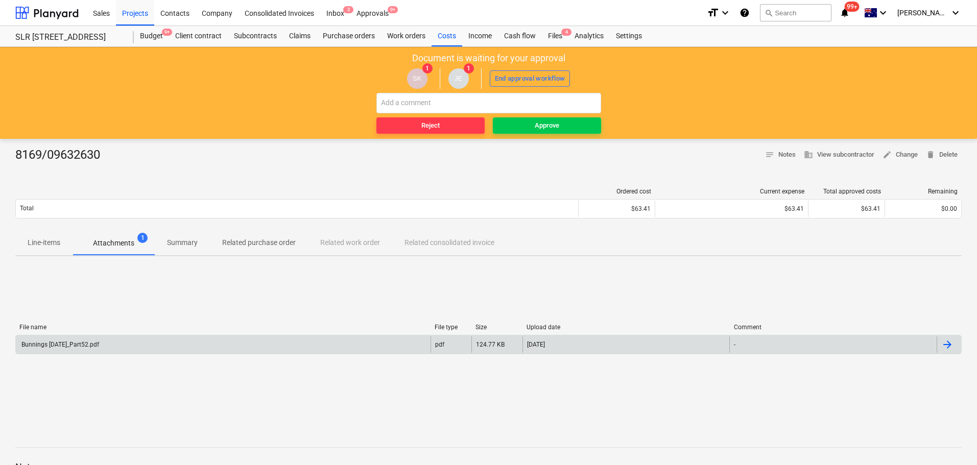
click at [88, 347] on div "Bunnings [DATE]_Part52.pdf" at bounding box center [59, 344] width 79 height 7
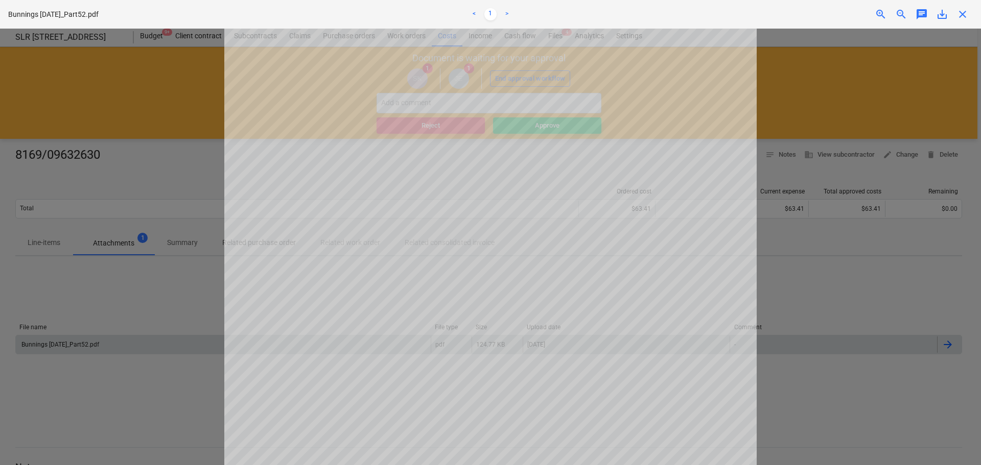
drag, startPoint x: 963, startPoint y: 14, endPoint x: 950, endPoint y: 29, distance: 19.6
click at [963, 14] on span "close" at bounding box center [962, 14] width 12 height 12
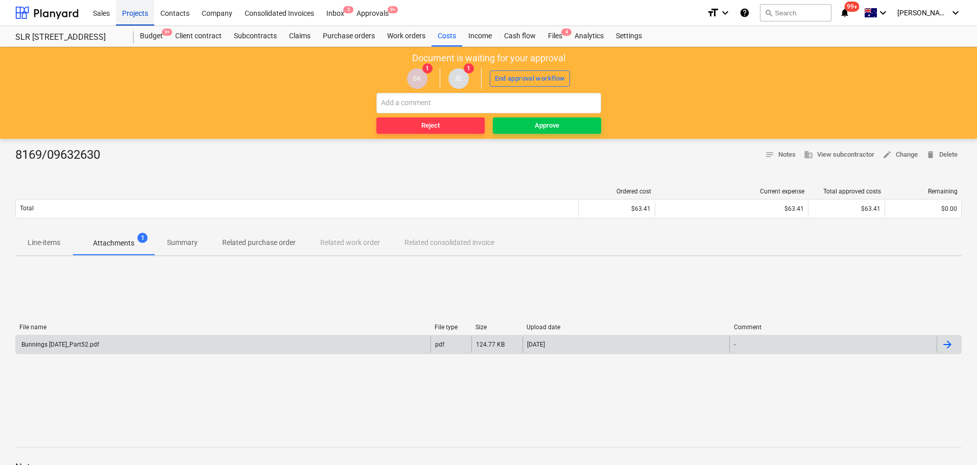
click at [136, 14] on div "Projects" at bounding box center [135, 12] width 38 height 26
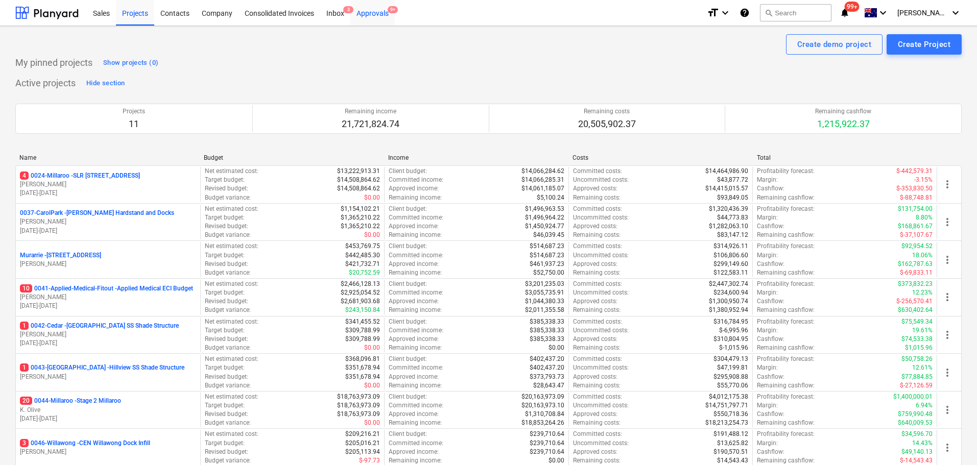
click at [374, 18] on div "Approvals 9+" at bounding box center [372, 12] width 44 height 26
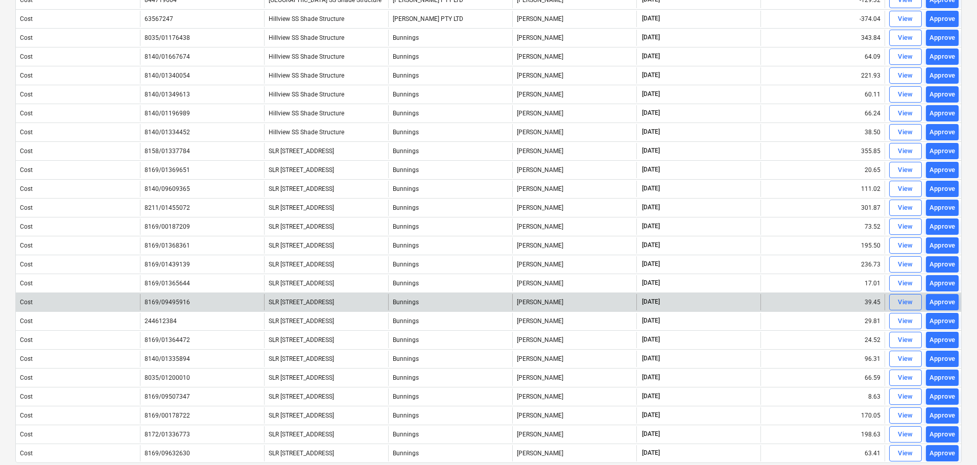
scroll to position [332, 0]
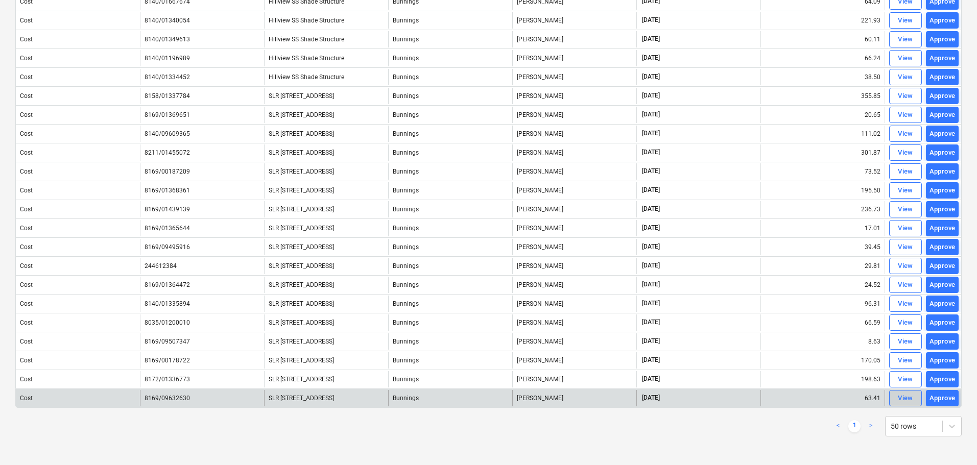
click at [903, 398] on div "View" at bounding box center [905, 399] width 15 height 12
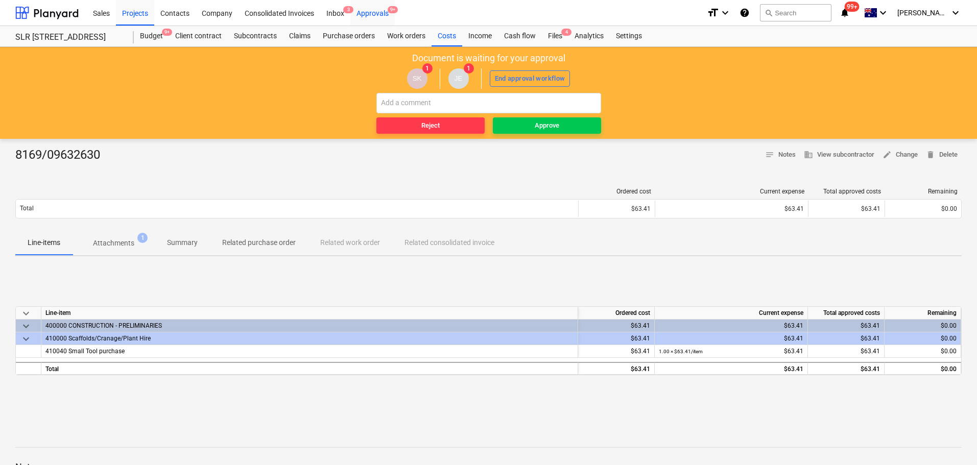
click at [385, 7] on div "Approvals 9+" at bounding box center [372, 12] width 44 height 26
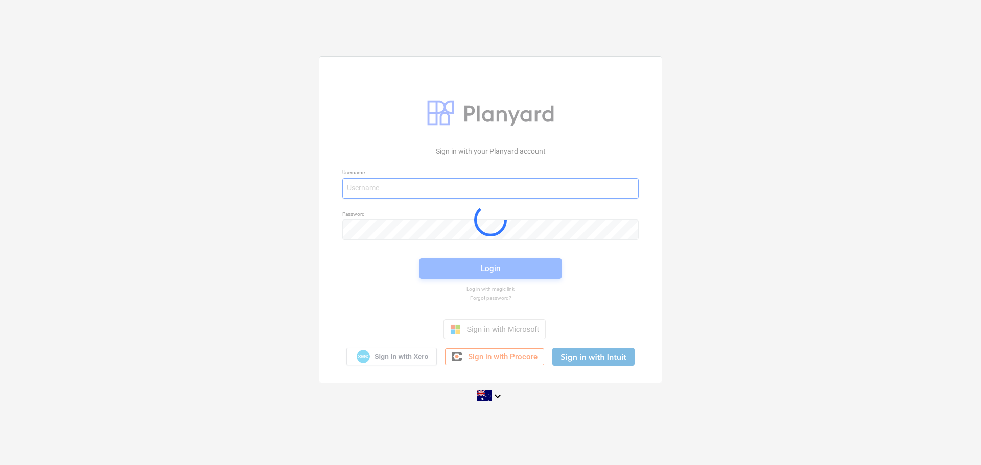
type input "[EMAIL_ADDRESS][DOMAIN_NAME]"
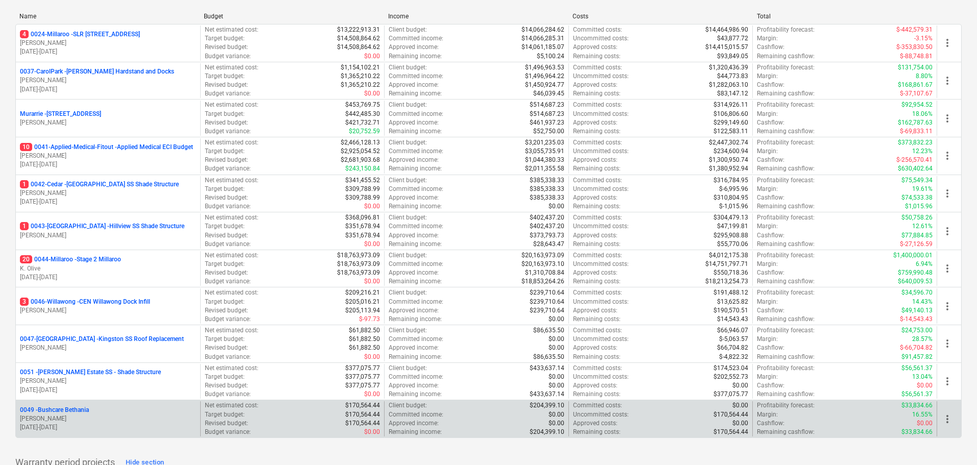
scroll to position [204, 0]
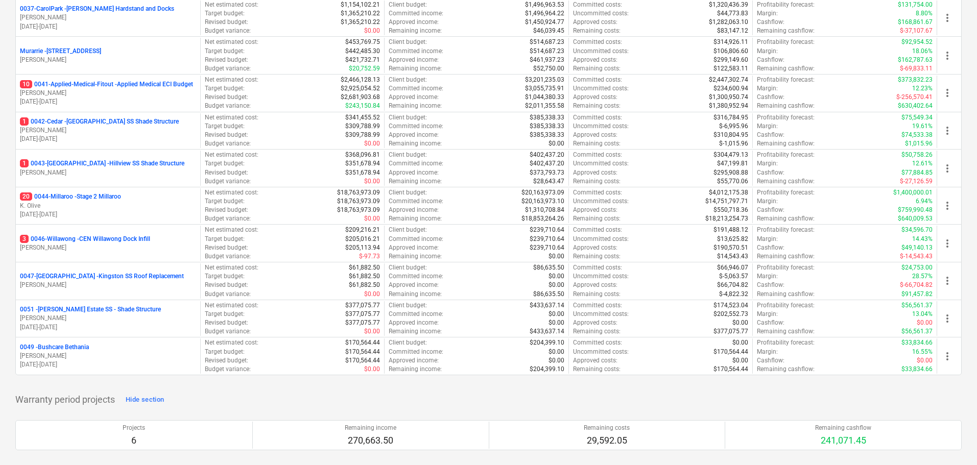
drag, startPoint x: 976, startPoint y: 152, endPoint x: 974, endPoint y: 165, distance: 13.0
click at [974, 165] on div "Create demo project Create Project My pinned projects Show projects (0) Active …" at bounding box center [488, 461] width 977 height 1278
drag, startPoint x: 977, startPoint y: 159, endPoint x: 979, endPoint y: 170, distance: 11.0
click at [977, 170] on html "Sales Projects Contacts Company Consolidated Invoices Inbox 3 Approvals 9+ form…" at bounding box center [488, 28] width 977 height 465
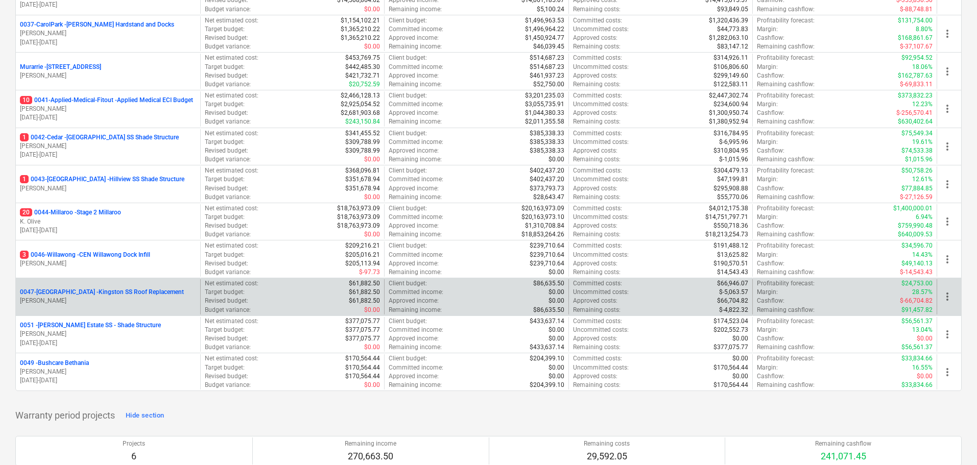
scroll to position [194, 0]
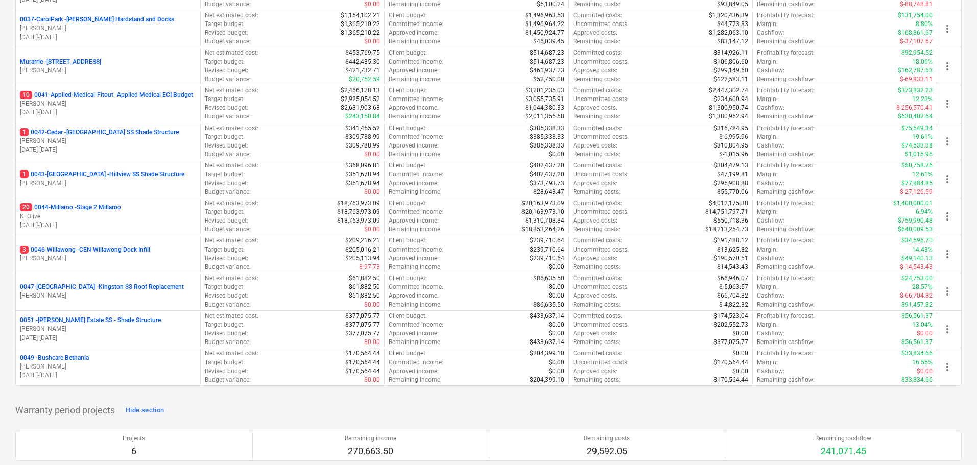
click at [977, 155] on html "Sales Projects Contacts Company Consolidated Invoices Inbox 3 Approvals 9+ form…" at bounding box center [488, 38] width 977 height 465
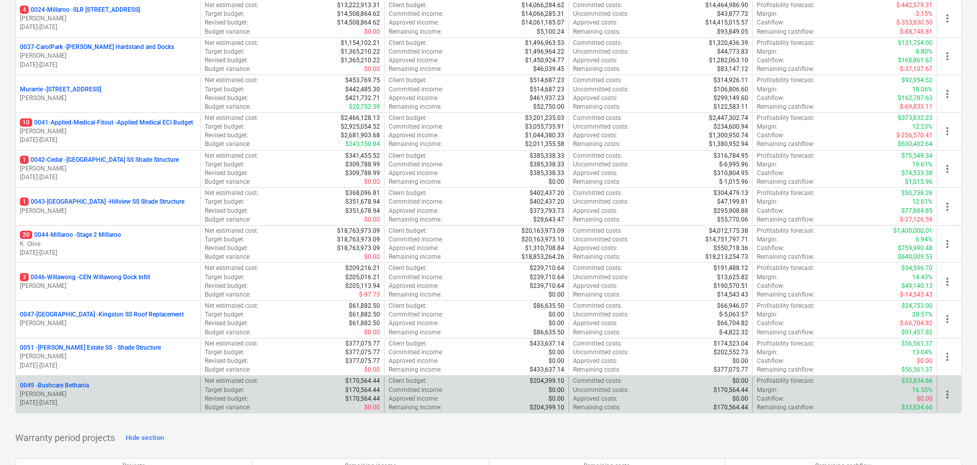
scroll to position [143, 0]
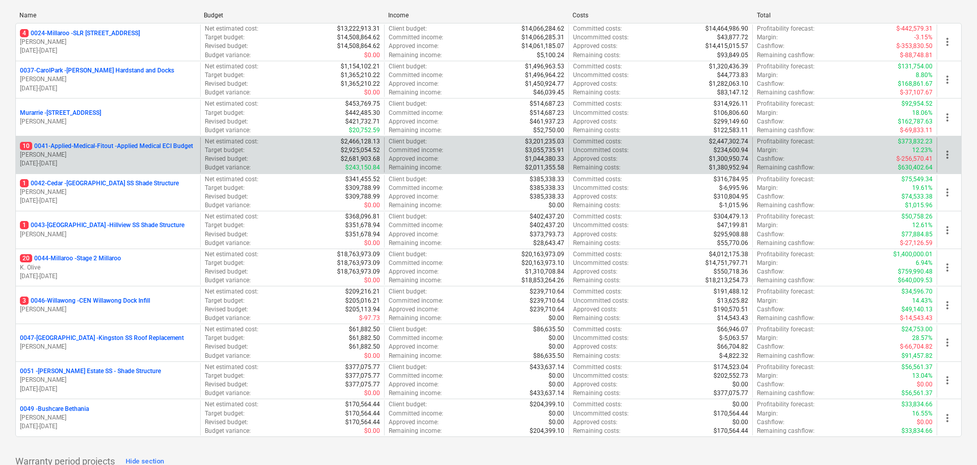
click at [171, 143] on p "10 0041-Applied-Medical-Fitout - Applied Medical ECI Budget" at bounding box center [106, 146] width 173 height 9
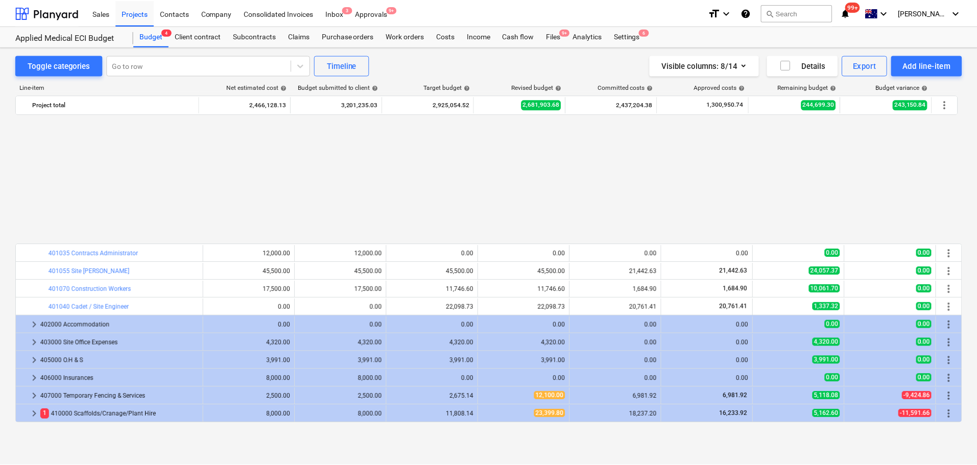
scroll to position [500, 0]
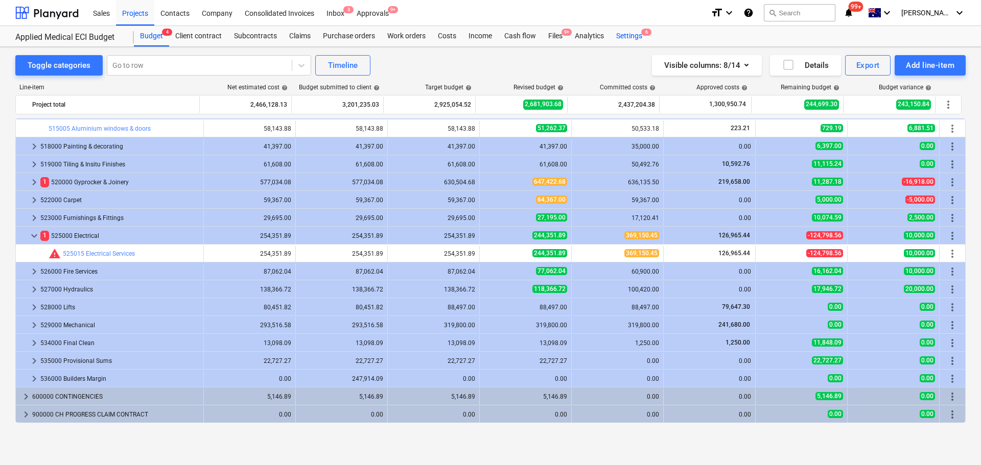
click at [631, 26] on div "Settings 6" at bounding box center [629, 36] width 38 height 20
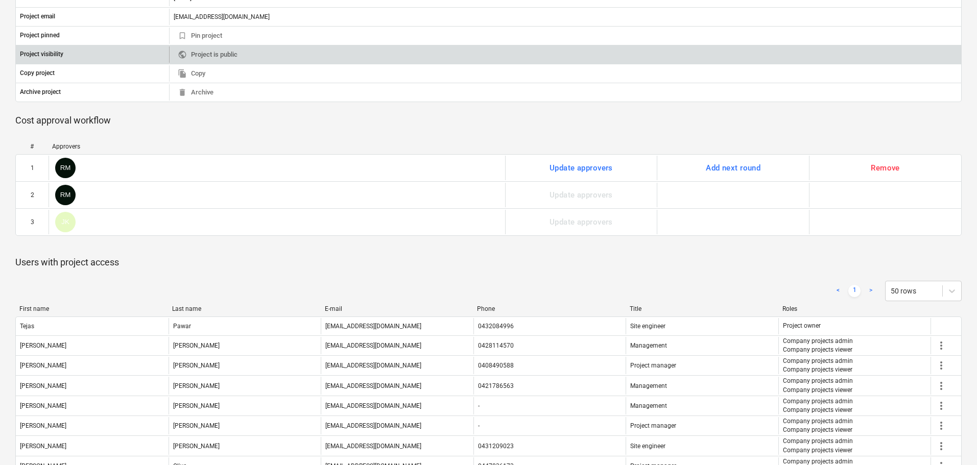
scroll to position [358, 0]
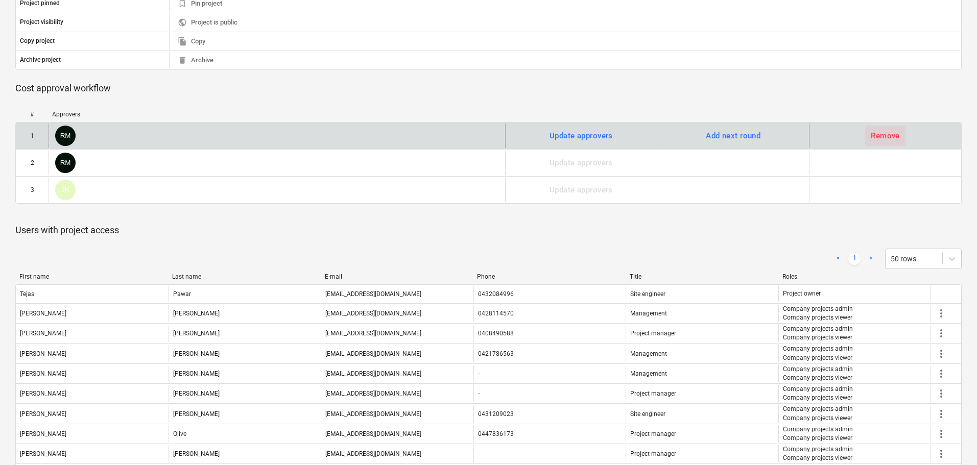
click at [891, 139] on div "Remove" at bounding box center [885, 135] width 29 height 13
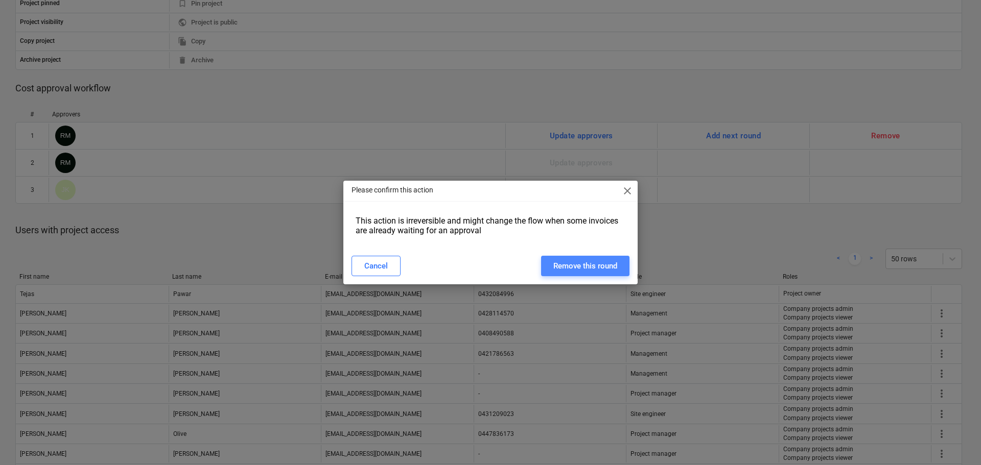
click at [608, 268] on div "Remove this round" at bounding box center [585, 266] width 64 height 13
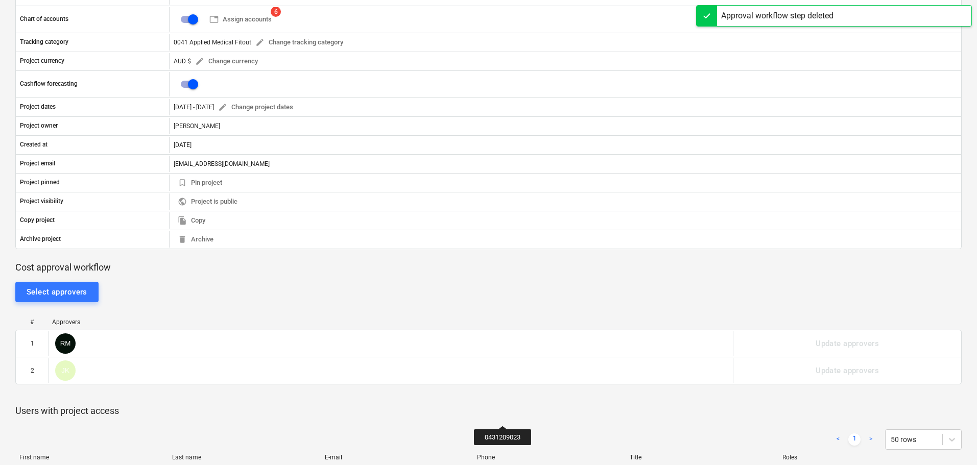
scroll to position [0, 0]
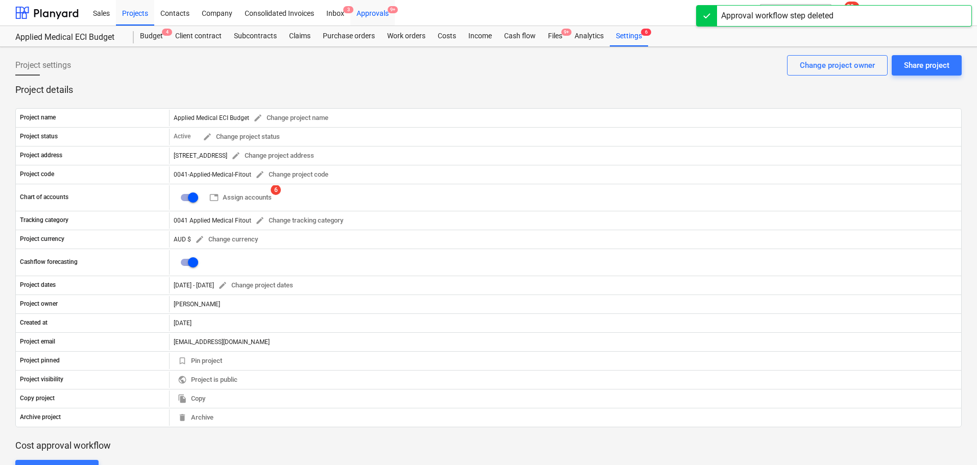
click at [360, 10] on div "Approvals 9+" at bounding box center [372, 12] width 44 height 26
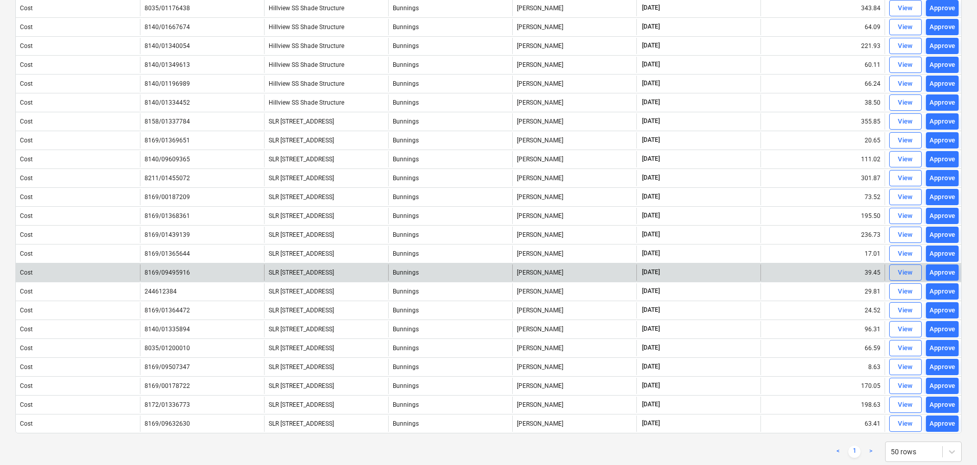
scroll to position [332, 0]
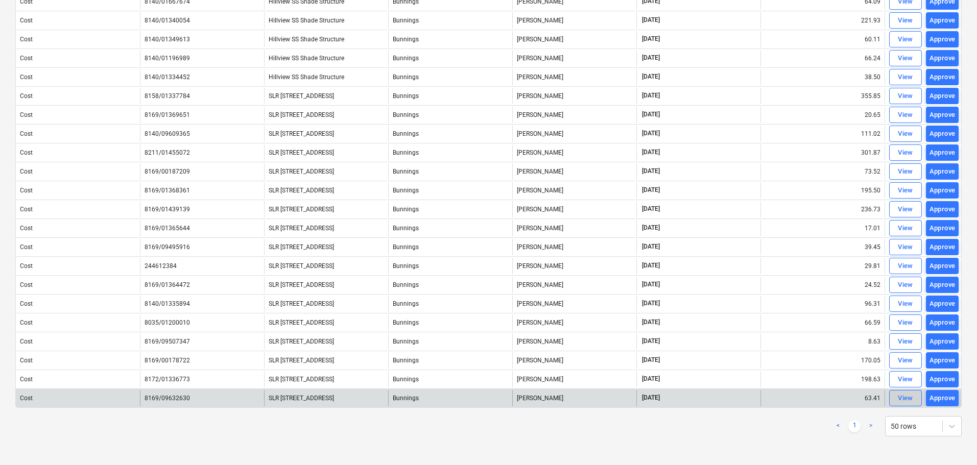
click at [910, 404] on div "View" at bounding box center [905, 399] width 15 height 12
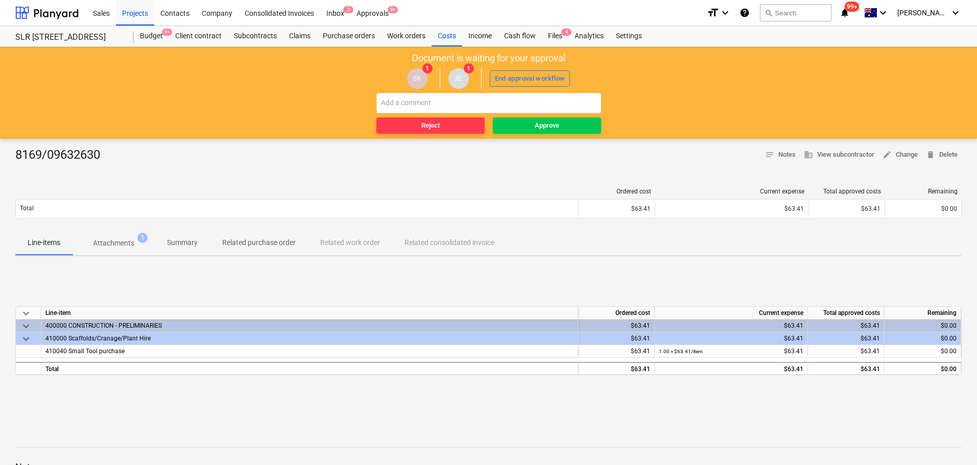
click at [109, 231] on button "Attachments 1" at bounding box center [114, 243] width 82 height 25
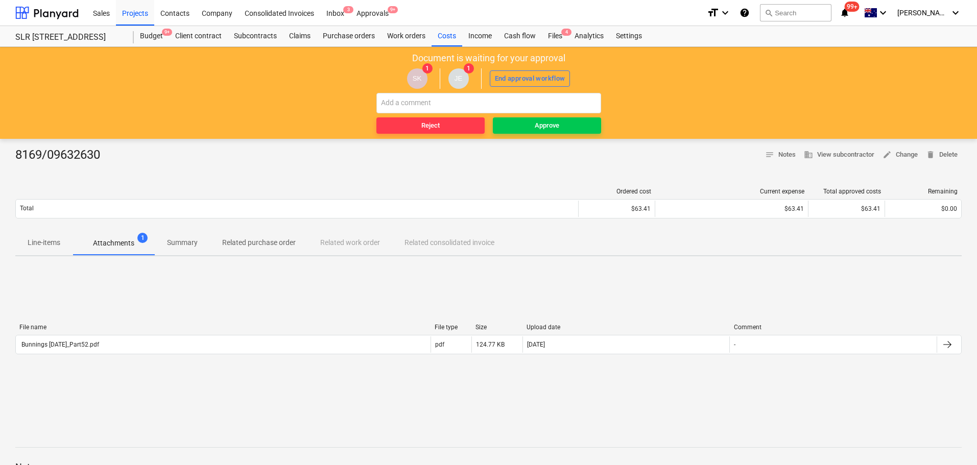
click at [54, 246] on p "Line-items" at bounding box center [44, 243] width 33 height 11
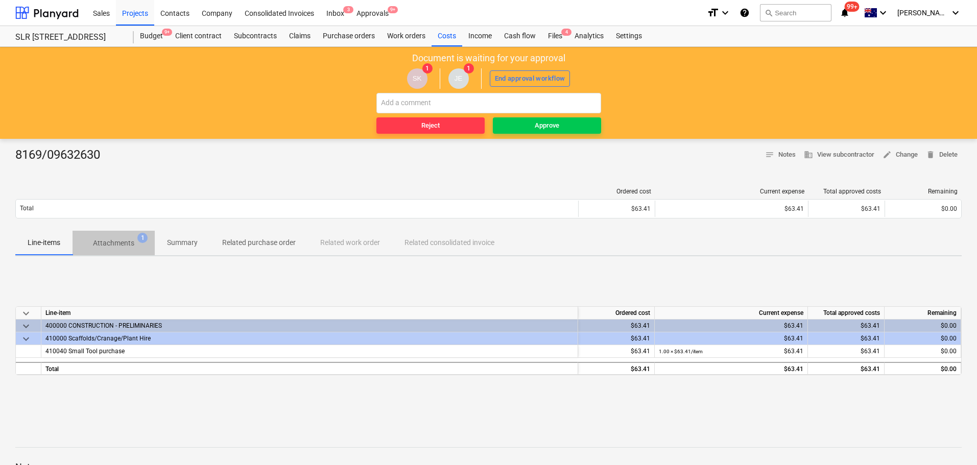
click at [126, 248] on p "Attachments" at bounding box center [113, 243] width 41 height 11
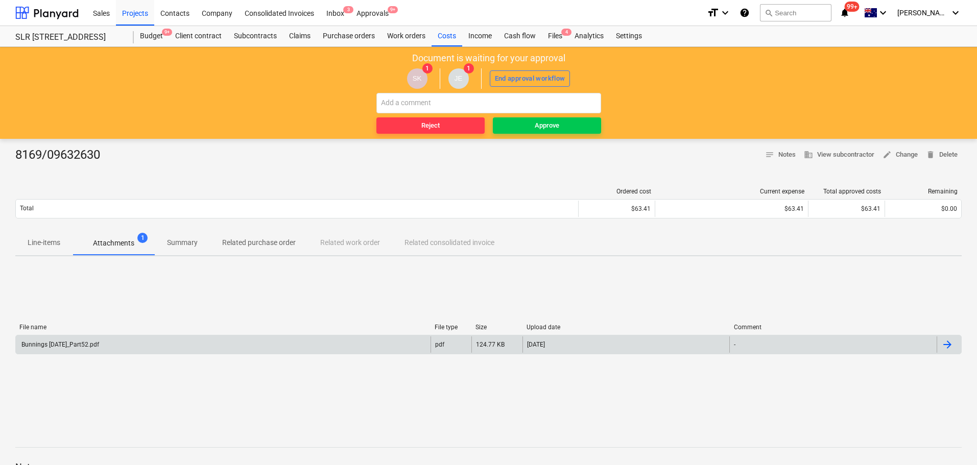
click at [87, 345] on div "Bunnings [DATE]_Part52.pdf" at bounding box center [59, 344] width 79 height 7
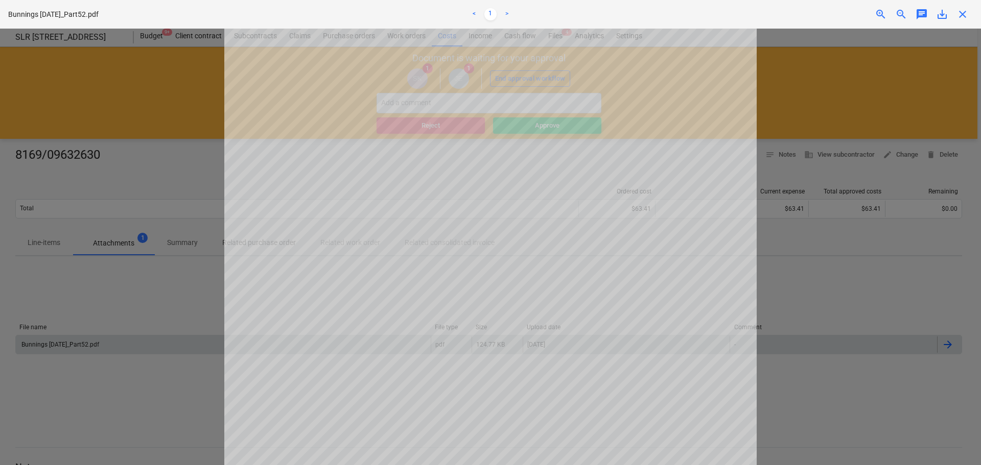
click at [959, 16] on span "close" at bounding box center [962, 14] width 12 height 12
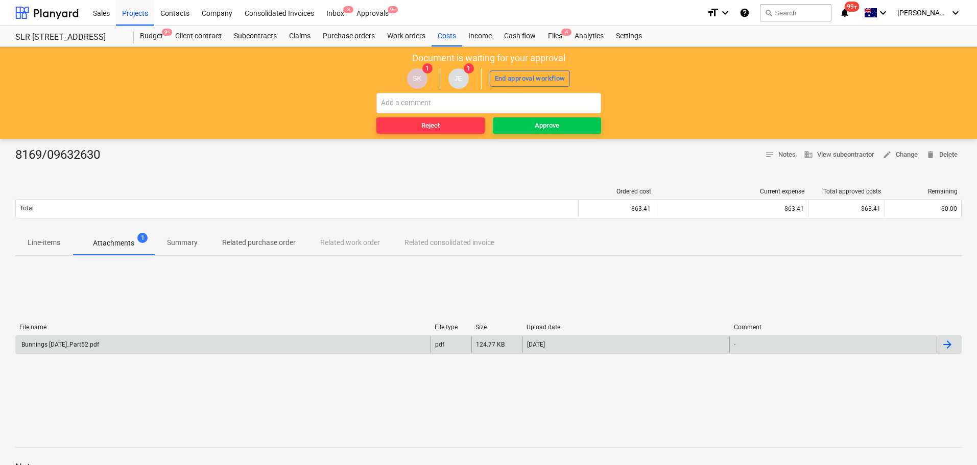
click at [45, 245] on p "Line-items" at bounding box center [44, 243] width 33 height 11
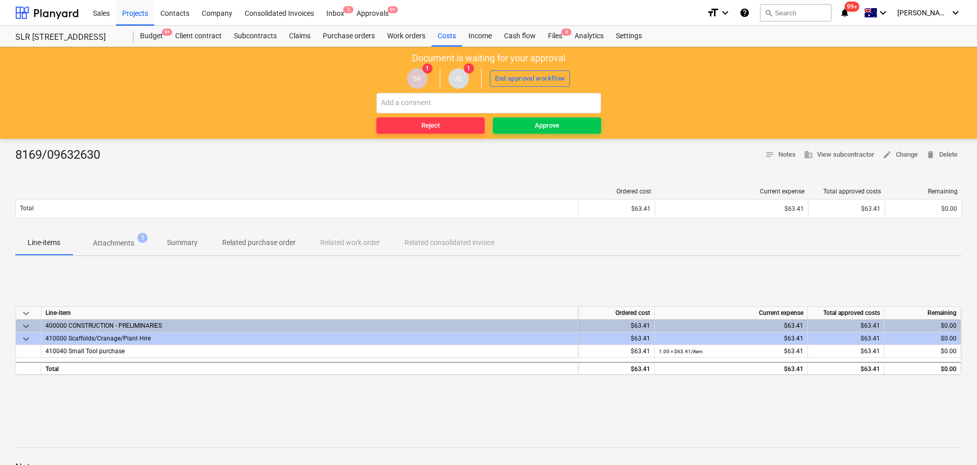
click at [114, 247] on p "Attachments" at bounding box center [113, 243] width 41 height 11
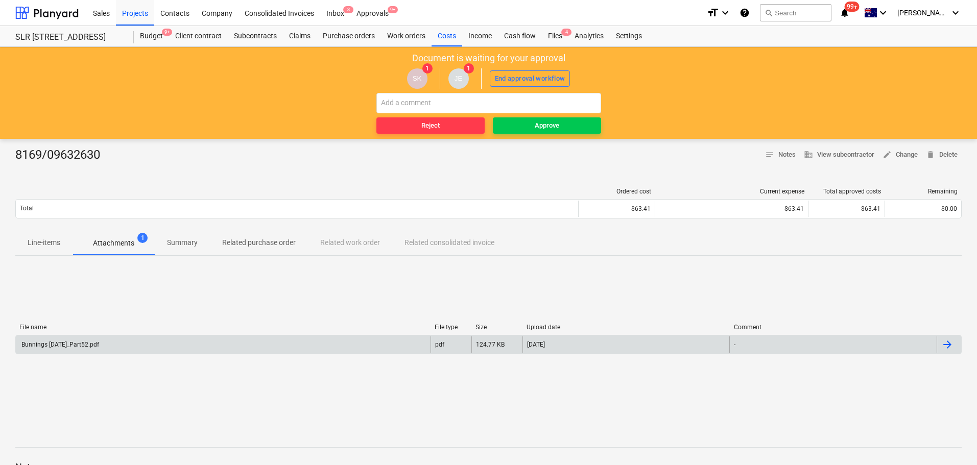
click at [86, 344] on div "Bunnings [DATE]_Part52.pdf" at bounding box center [59, 344] width 79 height 7
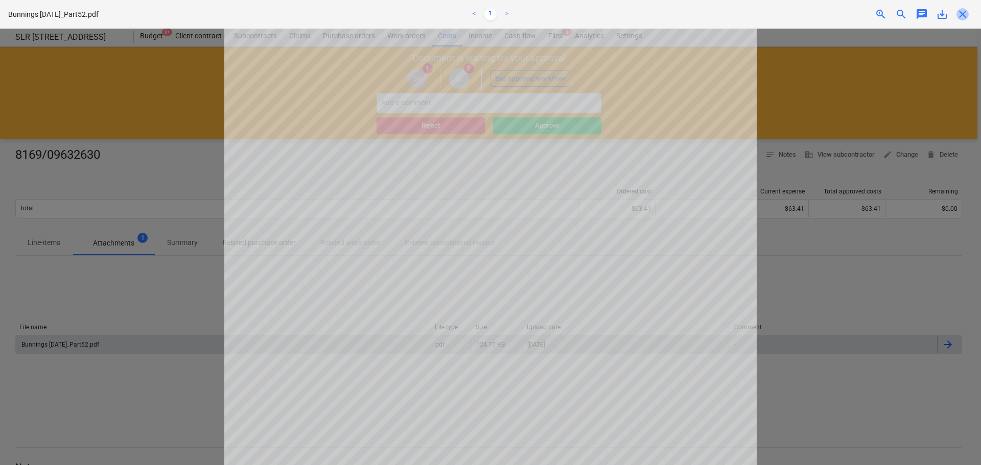
click at [963, 14] on span "close" at bounding box center [962, 14] width 12 height 12
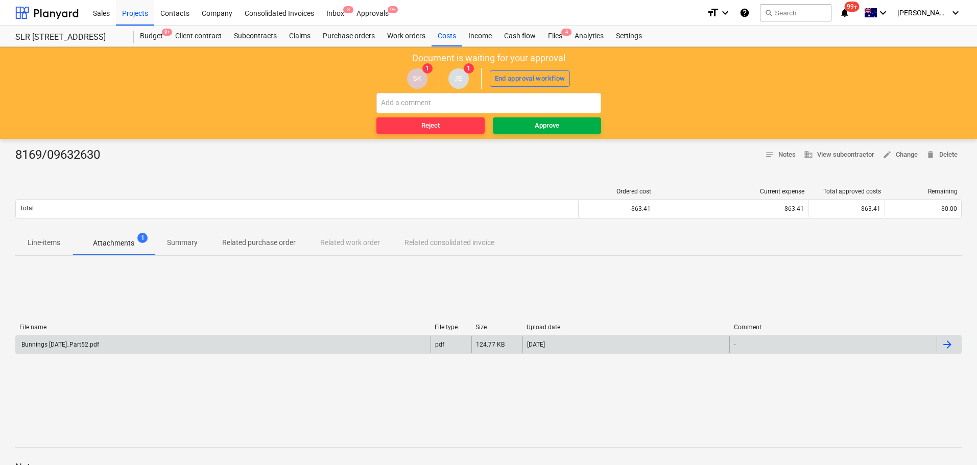
click at [578, 119] on button "Approve" at bounding box center [547, 126] width 108 height 16
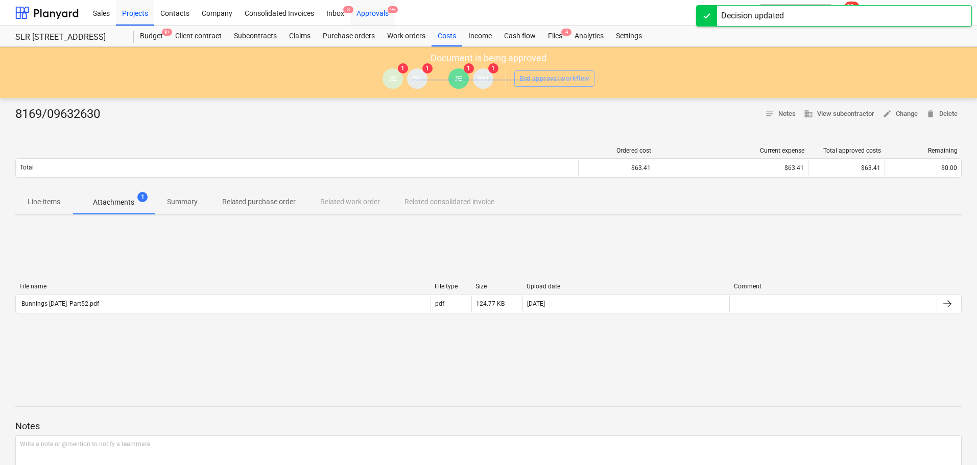
click at [383, 6] on div "Approvals 9+" at bounding box center [372, 12] width 44 height 26
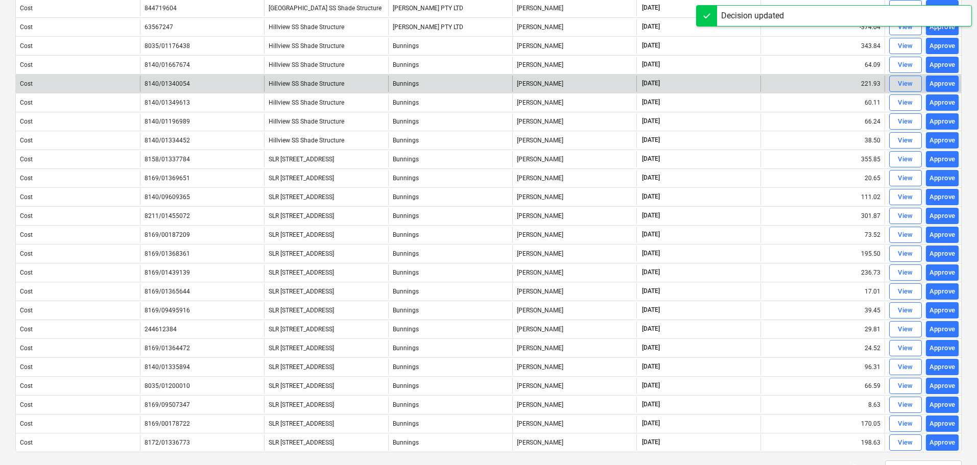
scroll to position [313, 0]
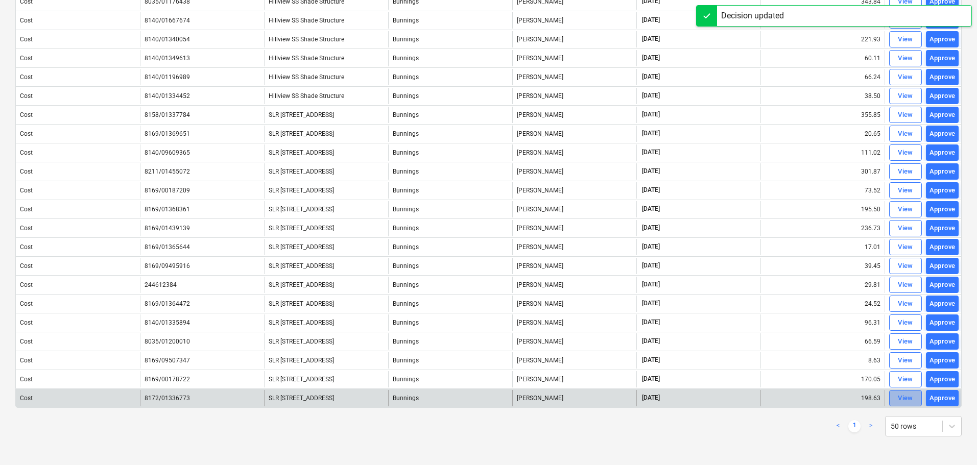
click at [912, 400] on div "View" at bounding box center [905, 399] width 15 height 12
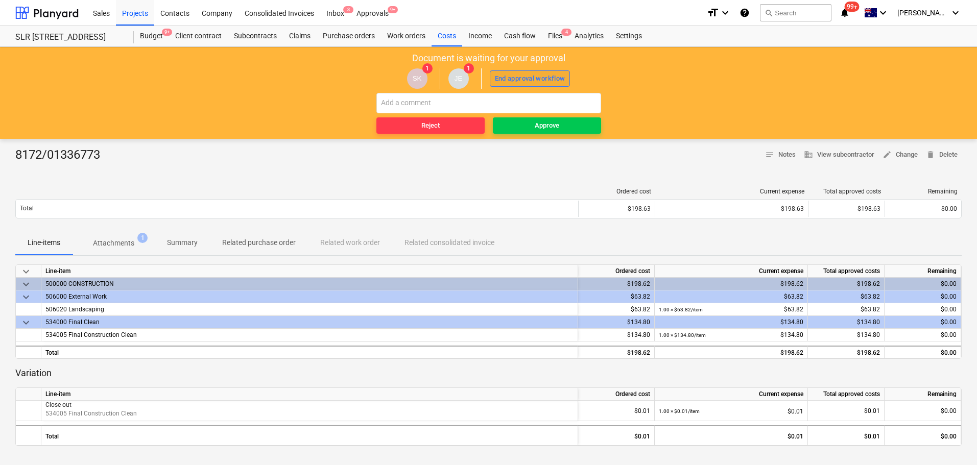
click at [551, 75] on div "End approval workflow" at bounding box center [530, 79] width 71 height 12
click at [127, 241] on p "Attachments" at bounding box center [113, 243] width 41 height 11
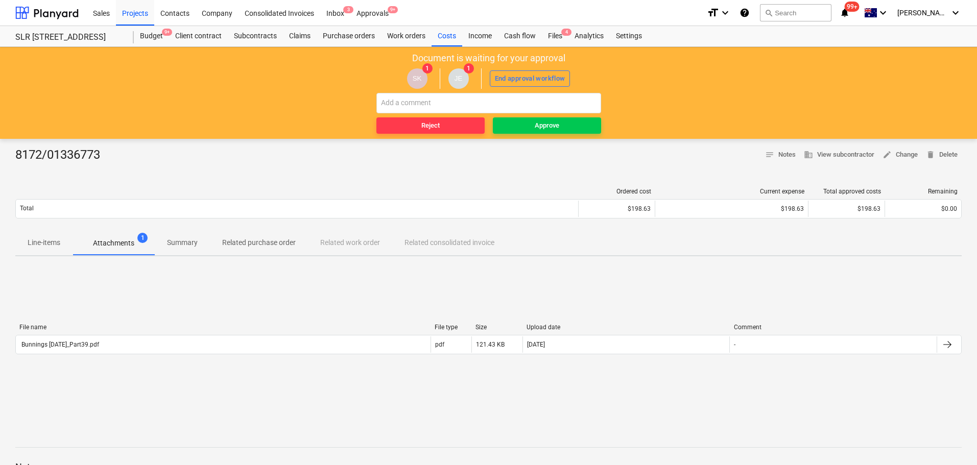
click at [61, 240] on span "Line-items" at bounding box center [43, 242] width 57 height 17
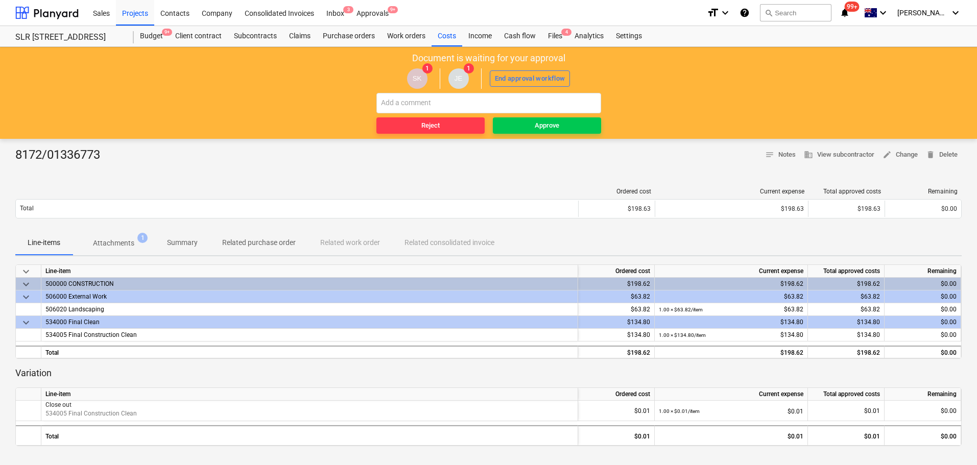
click at [104, 237] on span "Attachments 1" at bounding box center [114, 243] width 82 height 18
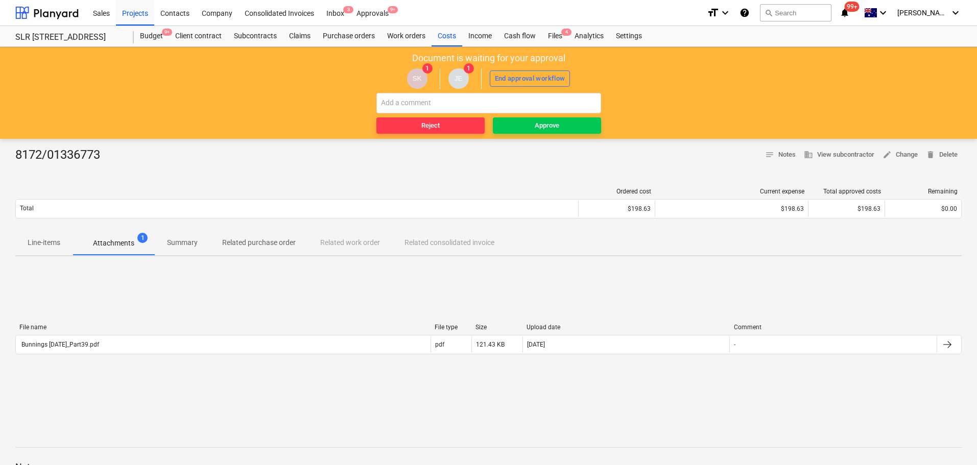
click at [55, 245] on p "Line-items" at bounding box center [44, 243] width 33 height 11
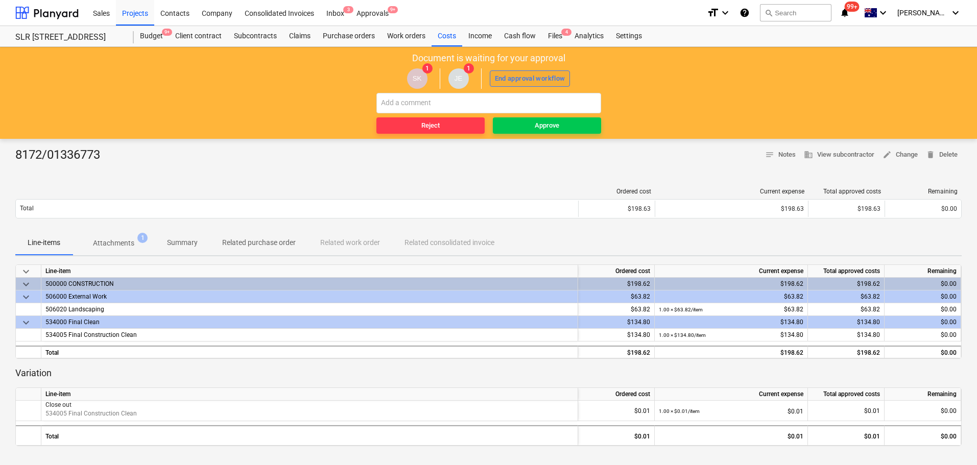
click at [542, 75] on div "End approval workflow" at bounding box center [530, 79] width 71 height 12
click at [567, 120] on span "Approve" at bounding box center [547, 126] width 100 height 12
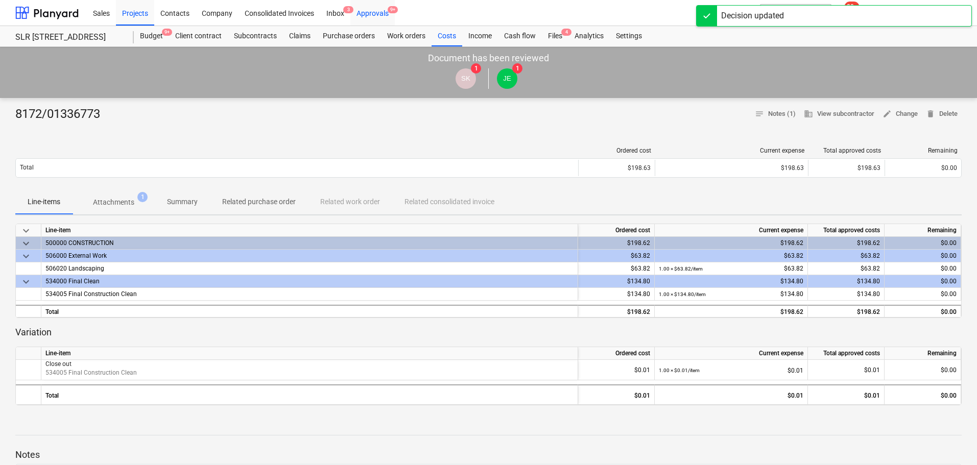
click at [375, 13] on div "Approvals 9+" at bounding box center [372, 12] width 44 height 26
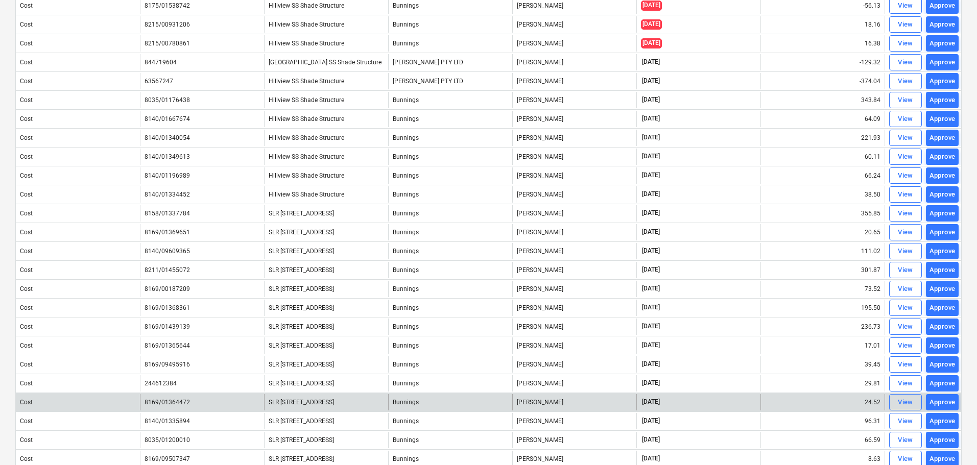
scroll to position [294, 0]
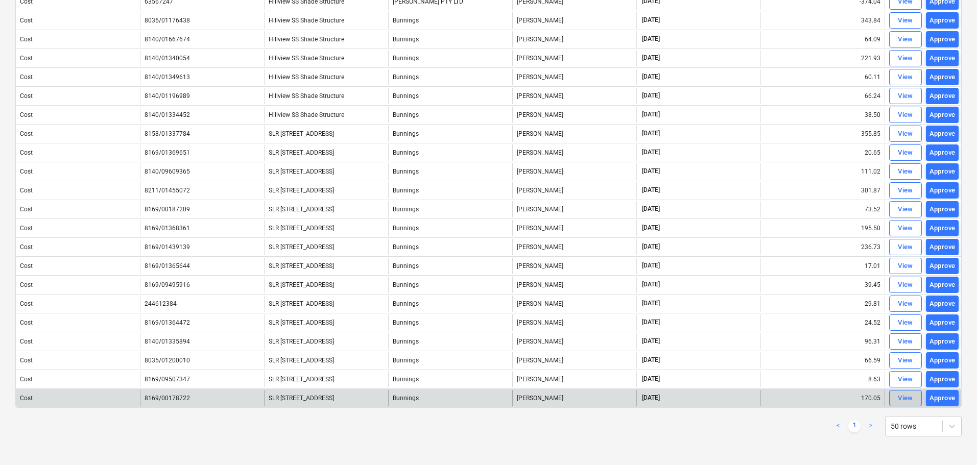
click at [906, 402] on div "View" at bounding box center [905, 399] width 15 height 12
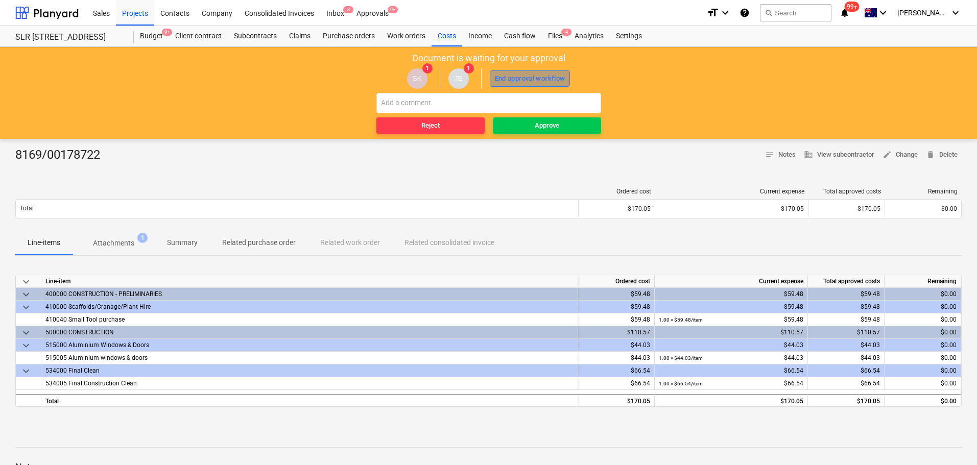
click at [522, 74] on div "End approval workflow" at bounding box center [530, 79] width 71 height 12
click at [132, 246] on p "Attachments" at bounding box center [113, 243] width 41 height 11
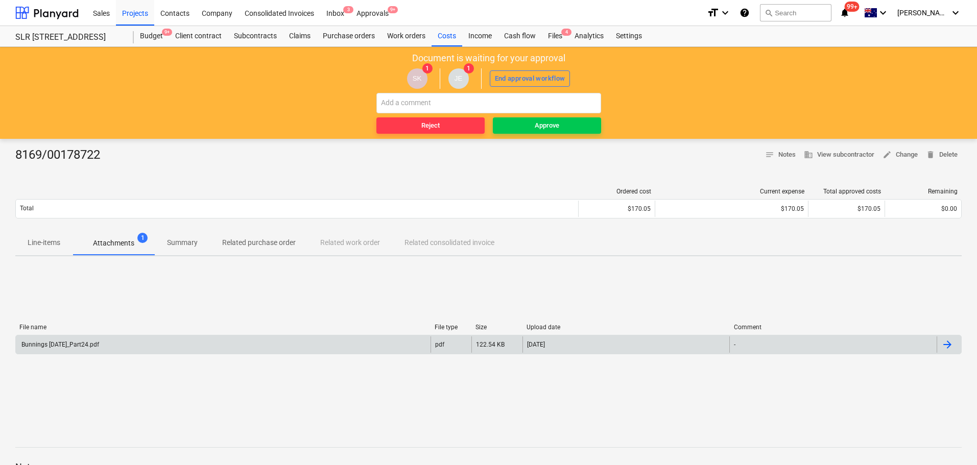
click at [85, 348] on div "Bunnings [DATE]_Part24.pdf" at bounding box center [223, 345] width 415 height 16
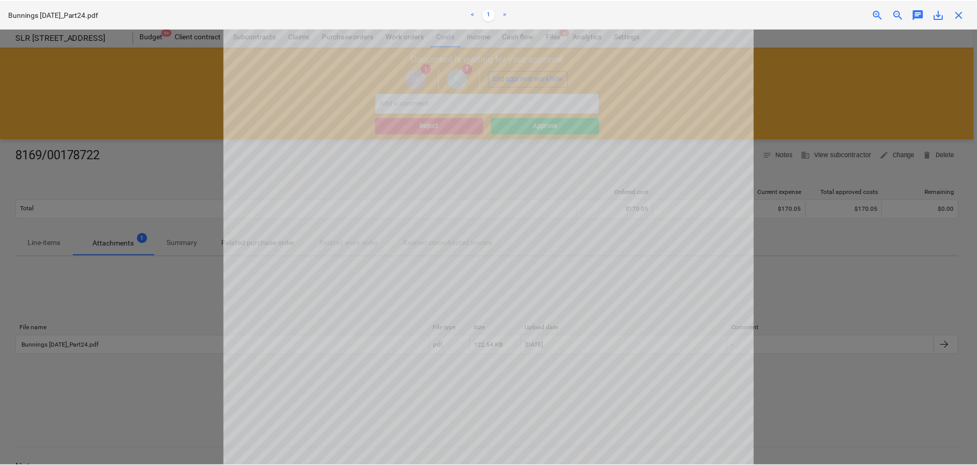
scroll to position [102, 0]
click at [954, 13] on div "close" at bounding box center [962, 14] width 20 height 12
click at [966, 13] on span "close" at bounding box center [962, 14] width 12 height 12
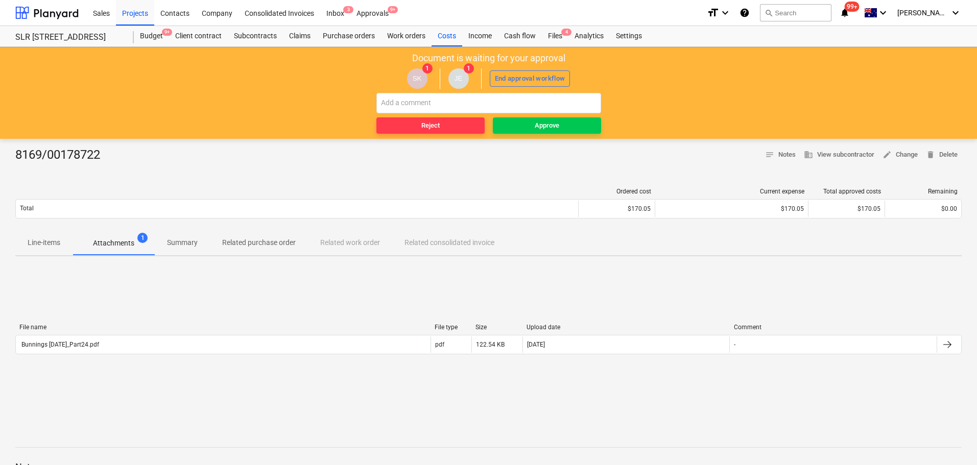
click at [54, 245] on p "Line-items" at bounding box center [44, 243] width 33 height 11
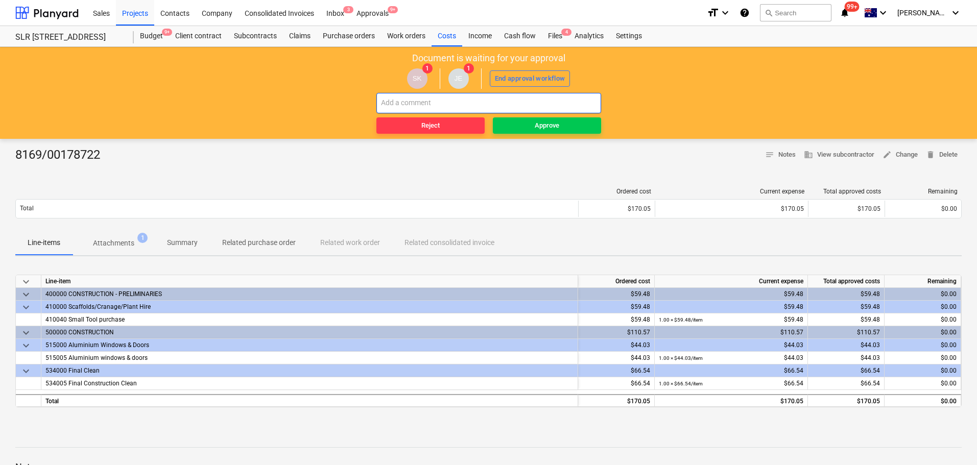
drag, startPoint x: 538, startPoint y: 74, endPoint x: 556, endPoint y: 102, distance: 33.3
click at [538, 74] on div "End approval workflow" at bounding box center [530, 79] width 71 height 12
drag, startPoint x: 569, startPoint y: 125, endPoint x: 635, endPoint y: 335, distance: 220.1
click at [570, 125] on span "Approve" at bounding box center [547, 126] width 100 height 12
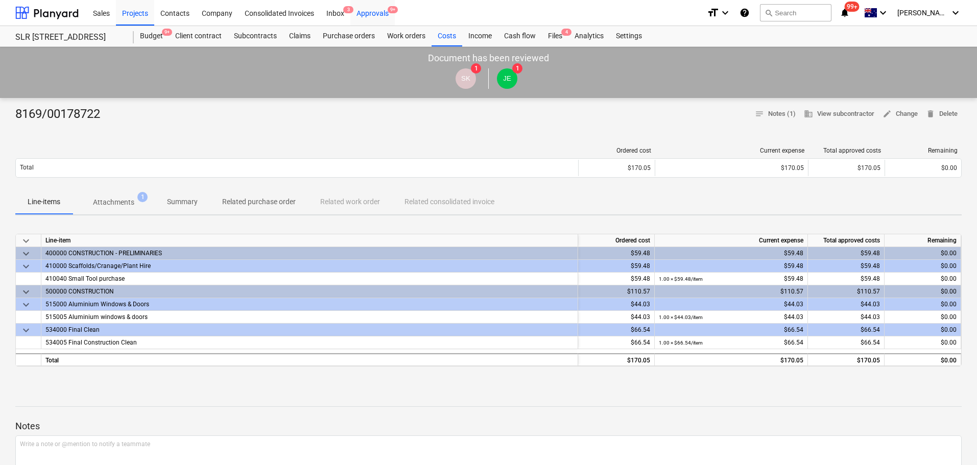
click at [385, 15] on div "Approvals 9+" at bounding box center [372, 12] width 44 height 26
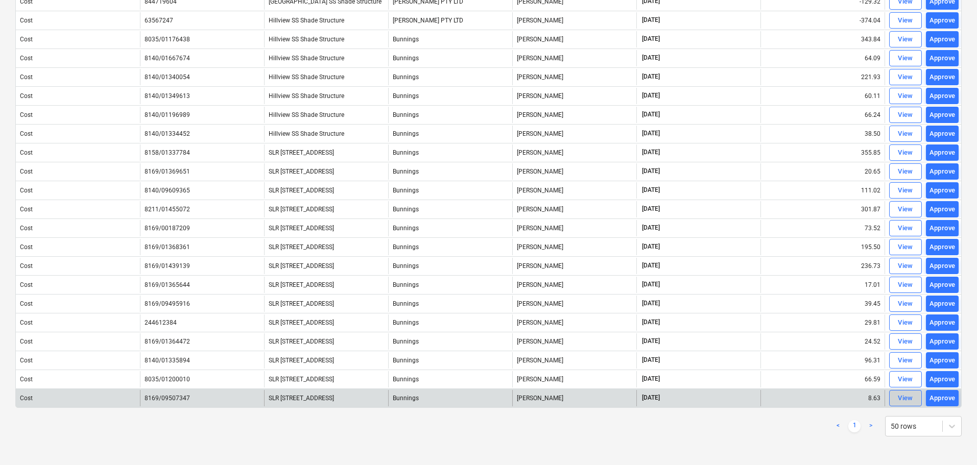
scroll to position [275, 0]
click at [917, 397] on button "View" at bounding box center [905, 398] width 33 height 16
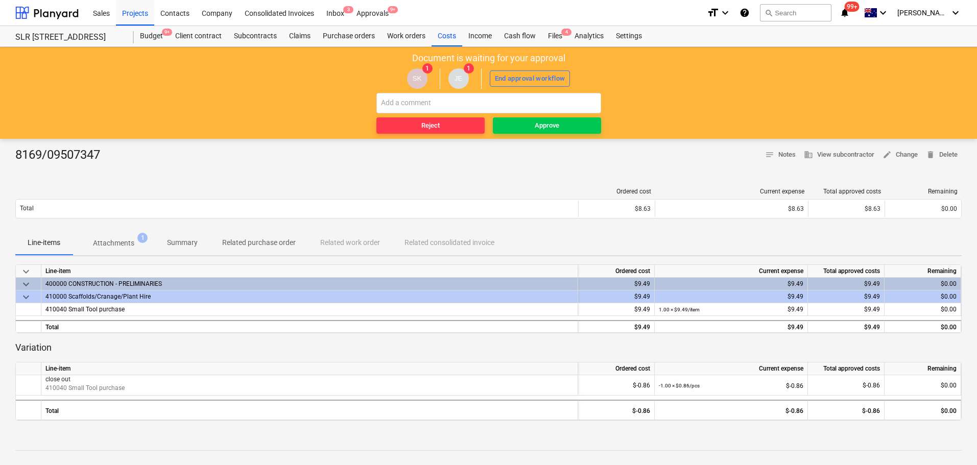
click at [128, 242] on p "Attachments" at bounding box center [113, 243] width 41 height 11
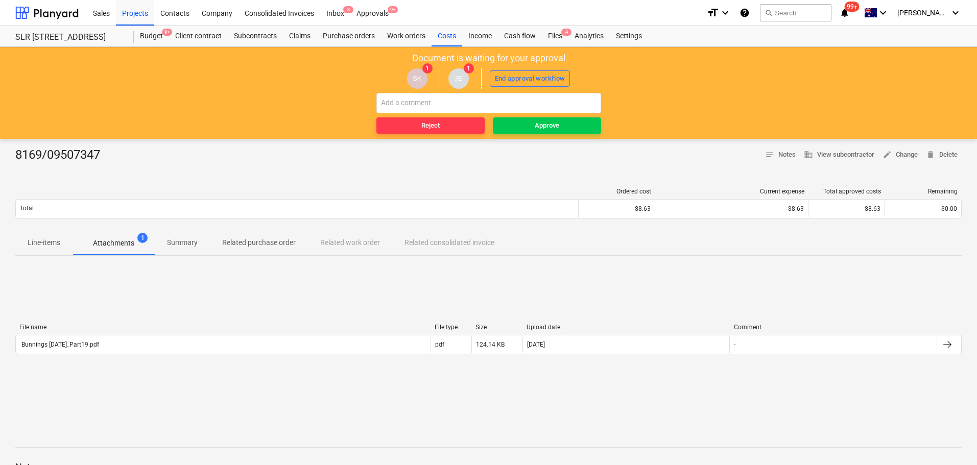
click at [64, 324] on div "File name" at bounding box center [222, 327] width 407 height 7
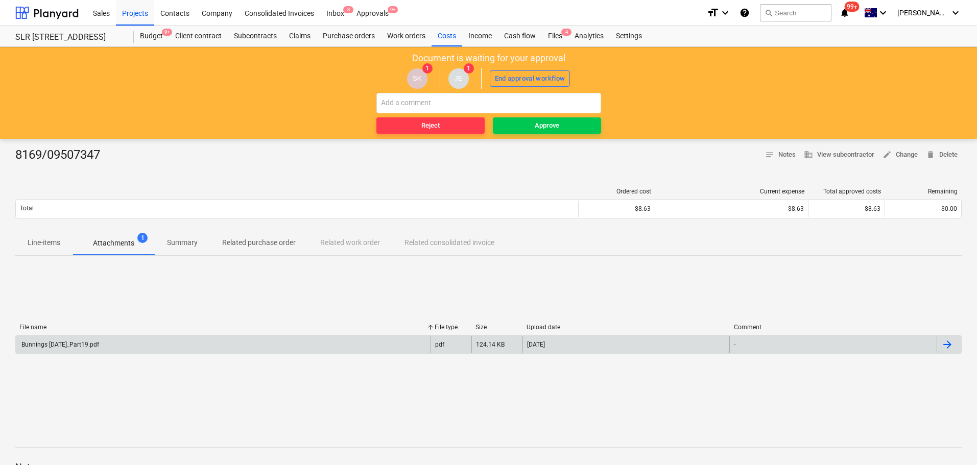
drag, startPoint x: 61, startPoint y: 358, endPoint x: 72, endPoint y: 350, distance: 13.5
click at [63, 358] on div "File name File type Size Upload date Comment Bunnings [DATE]_Part19.pdf pdf 124…" at bounding box center [488, 341] width 947 height 35
click at [72, 350] on div "Bunnings [DATE]_Part19.pdf" at bounding box center [223, 345] width 415 height 16
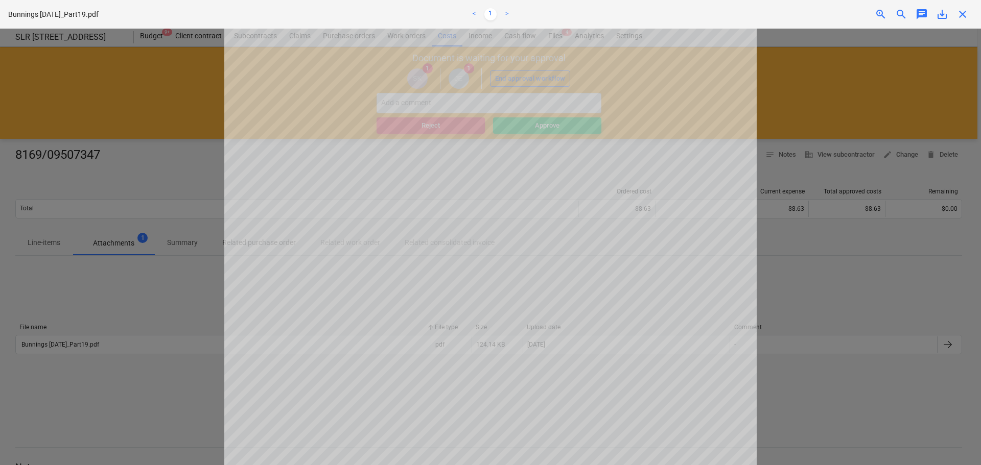
click at [965, 12] on span "close" at bounding box center [962, 14] width 12 height 12
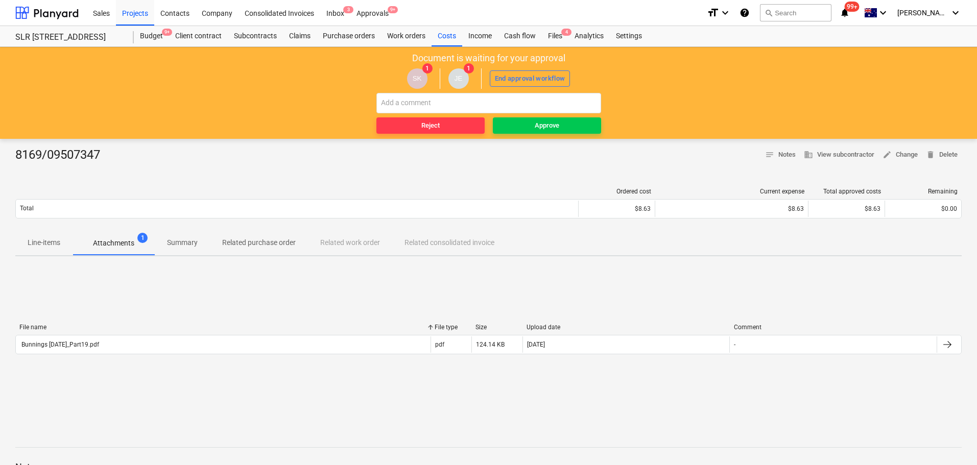
click at [42, 243] on p "Line-items" at bounding box center [44, 243] width 33 height 11
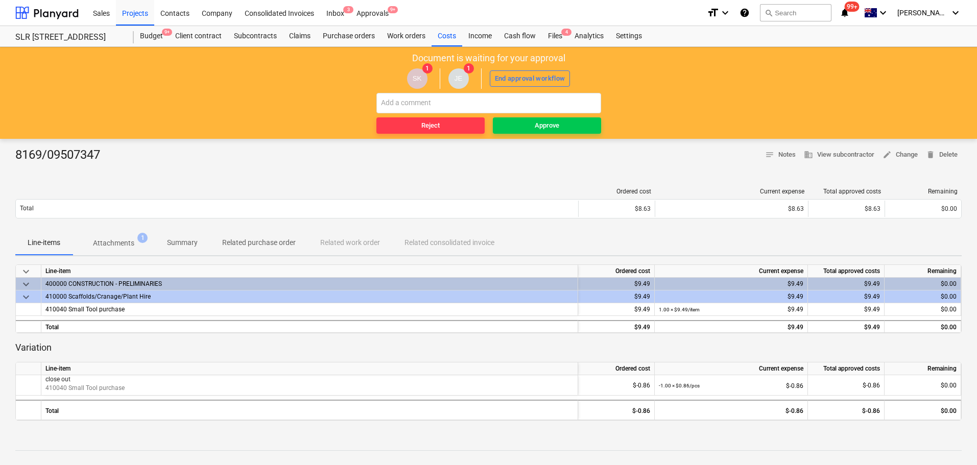
click at [116, 244] on p "Attachments" at bounding box center [113, 243] width 41 height 11
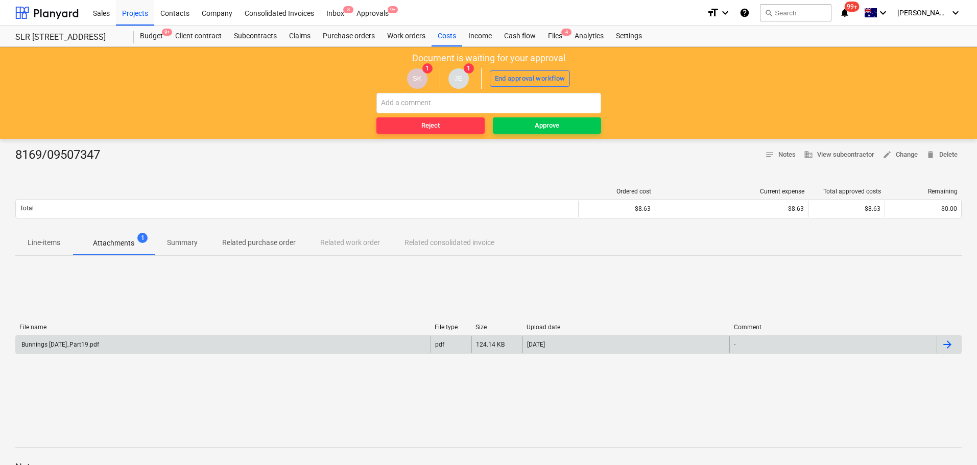
click at [69, 347] on div "Bunnings [DATE]_Part19.pdf" at bounding box center [59, 344] width 79 height 7
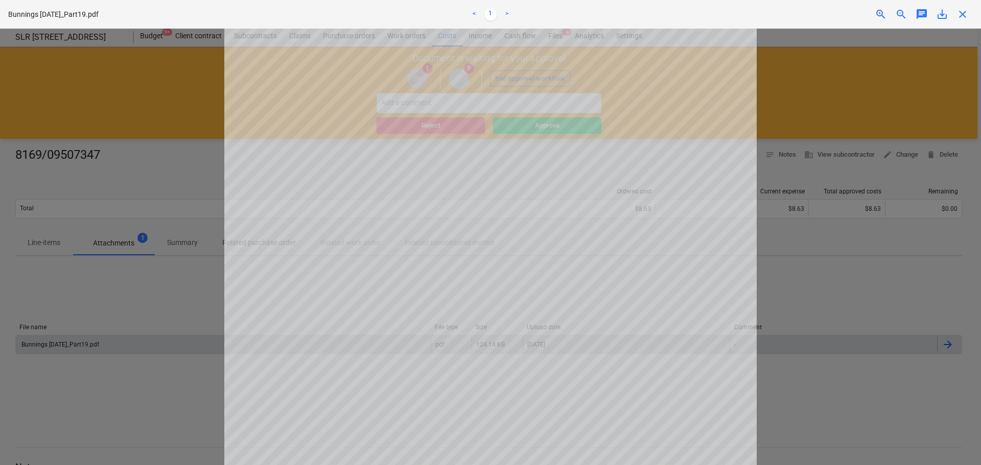
click at [965, 10] on span "close" at bounding box center [962, 14] width 12 height 12
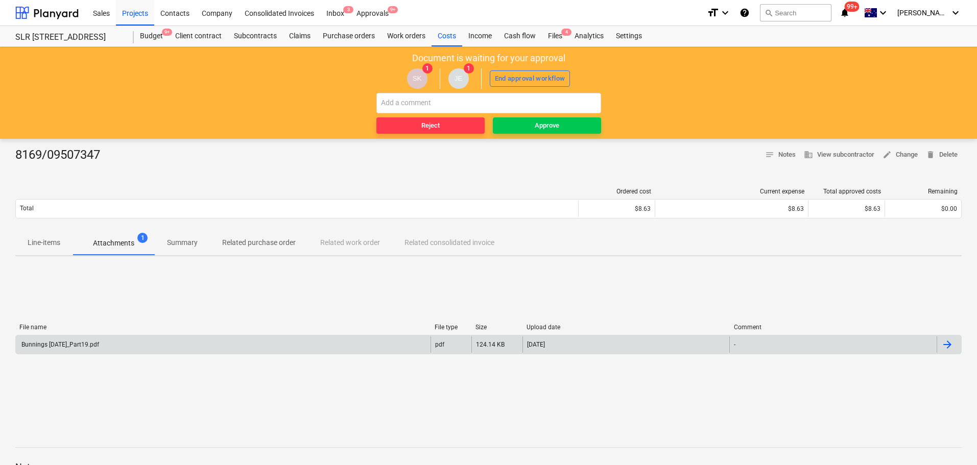
click at [46, 238] on p "Line-items" at bounding box center [44, 243] width 33 height 11
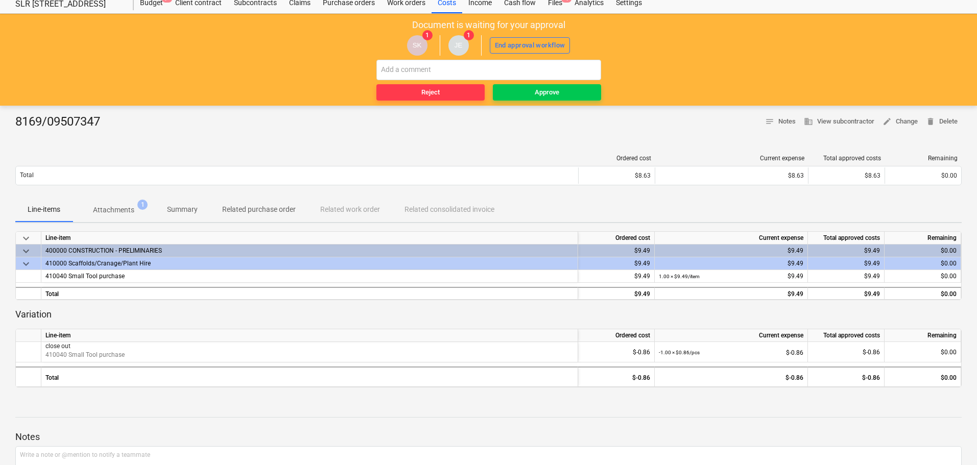
scroll to position [51, 0]
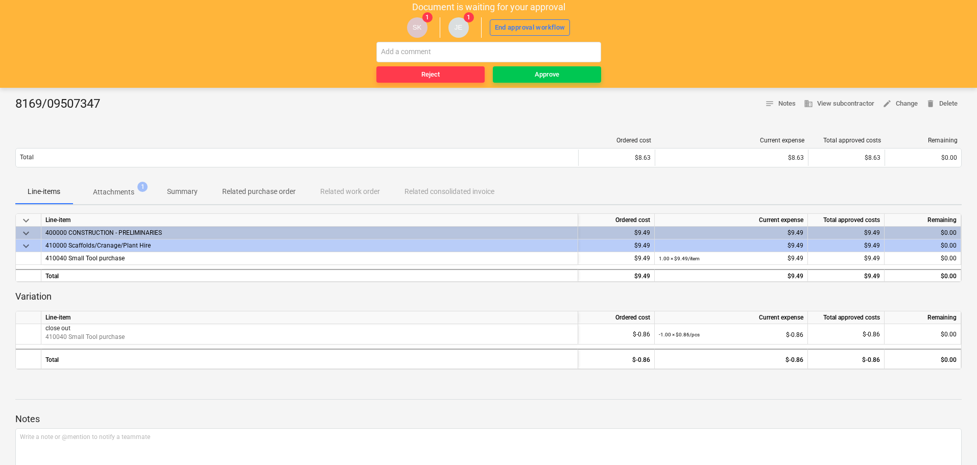
click at [126, 192] on p "Attachments" at bounding box center [113, 192] width 41 height 11
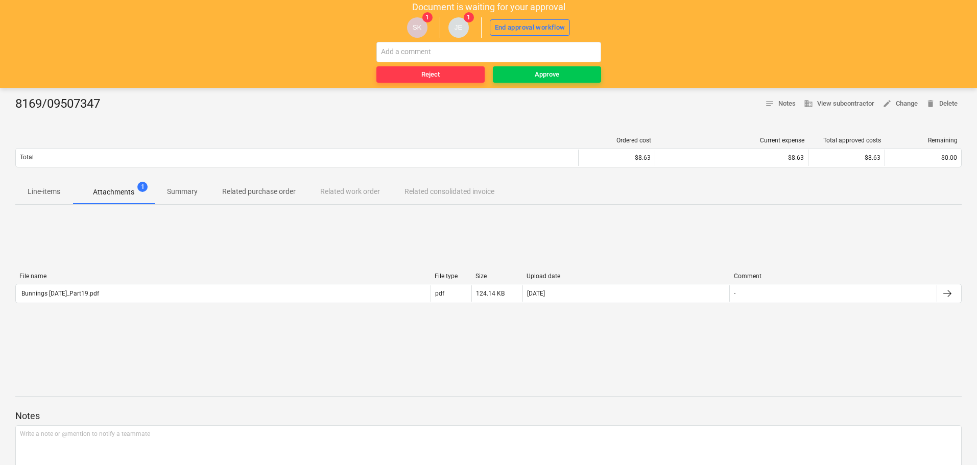
click at [48, 188] on p "Line-items" at bounding box center [44, 191] width 33 height 11
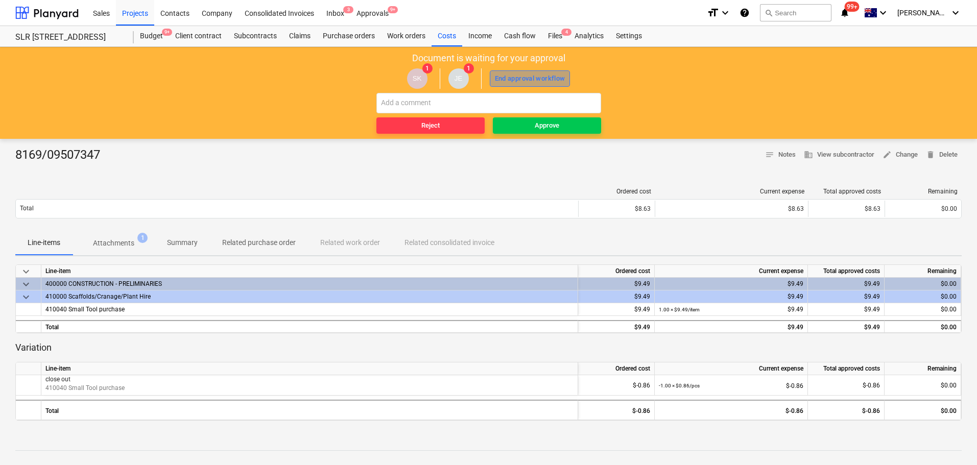
drag, startPoint x: 546, startPoint y: 80, endPoint x: 545, endPoint y: 91, distance: 11.3
click at [545, 79] on div "End approval workflow" at bounding box center [530, 79] width 71 height 12
click at [551, 128] on div "Approve" at bounding box center [547, 126] width 25 height 12
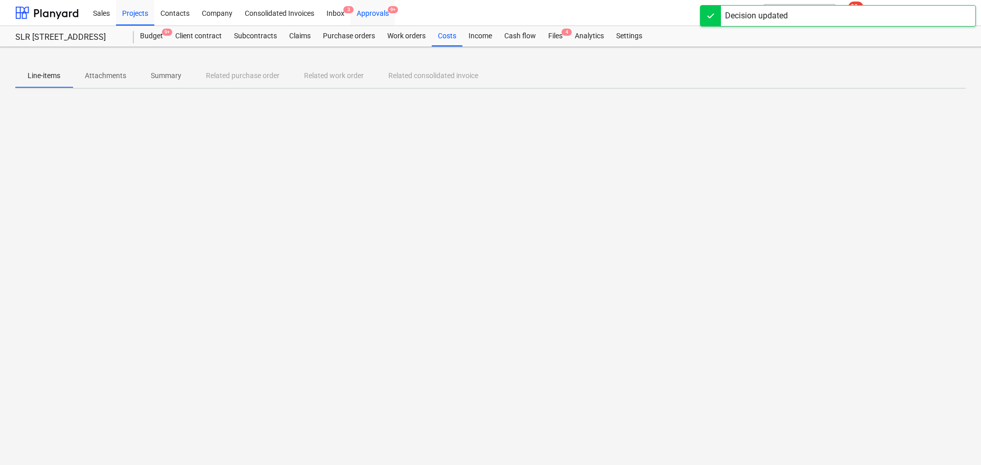
click at [375, 10] on div "Approvals 9+" at bounding box center [372, 12] width 44 height 26
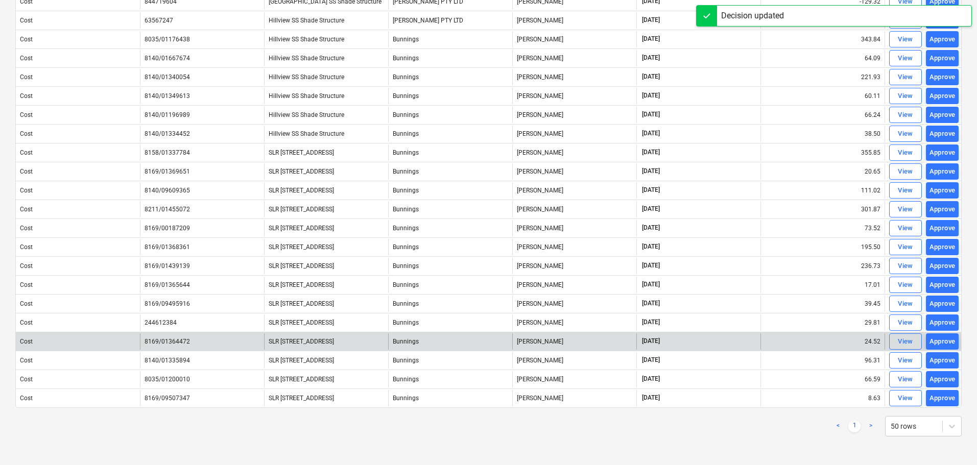
scroll to position [256, 0]
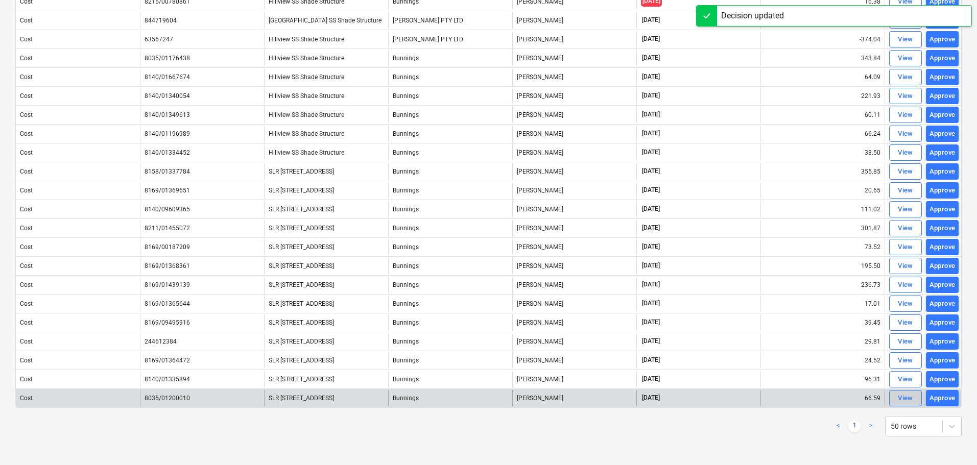
click at [907, 398] on div "View" at bounding box center [905, 399] width 15 height 12
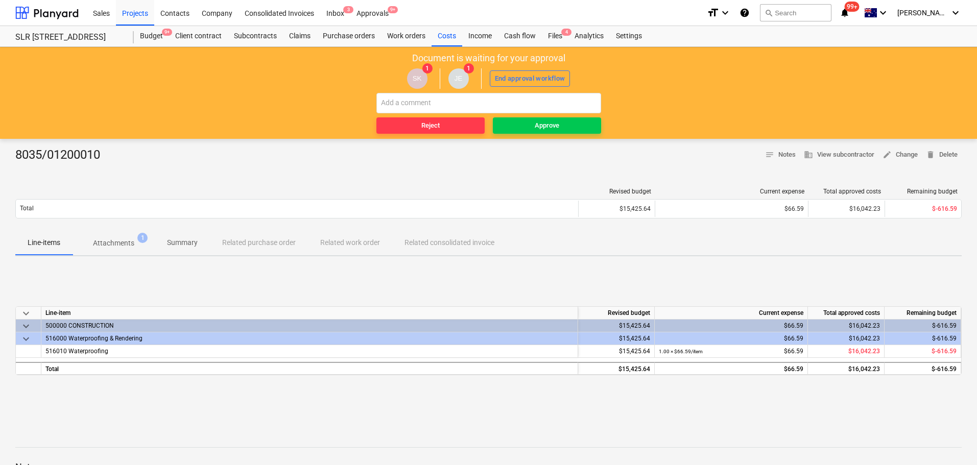
click at [129, 244] on p "Attachments" at bounding box center [113, 243] width 41 height 11
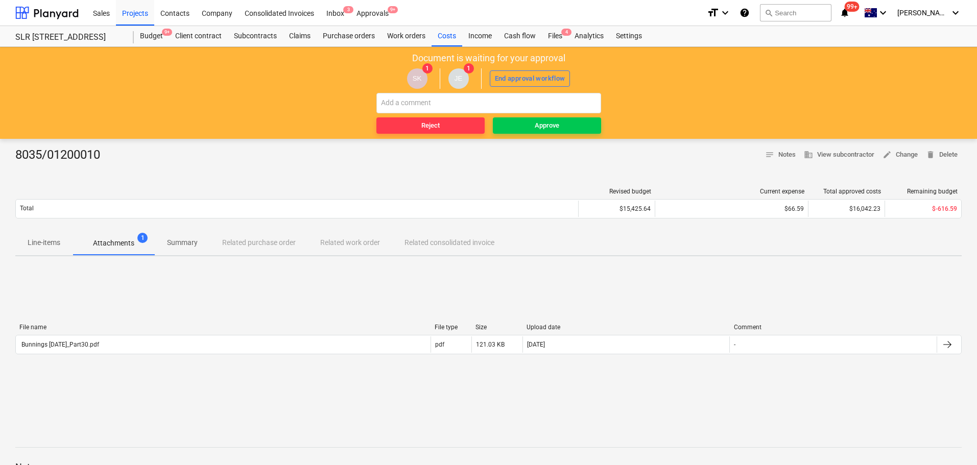
click at [79, 355] on div "File name File type Size Upload date Comment Bunnings [DATE]_Part30.pdf pdf 121…" at bounding box center [488, 341] width 947 height 35
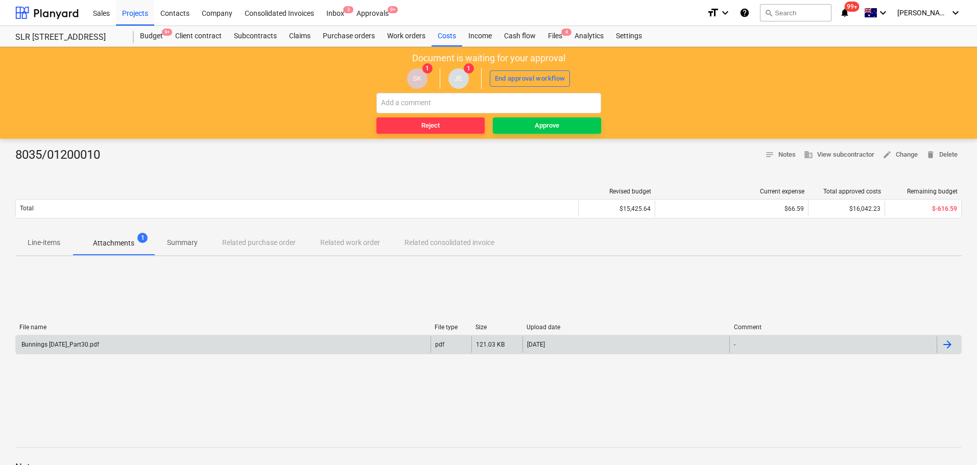
click at [82, 339] on div "Bunnings [DATE]_Part30.pdf" at bounding box center [223, 345] width 415 height 16
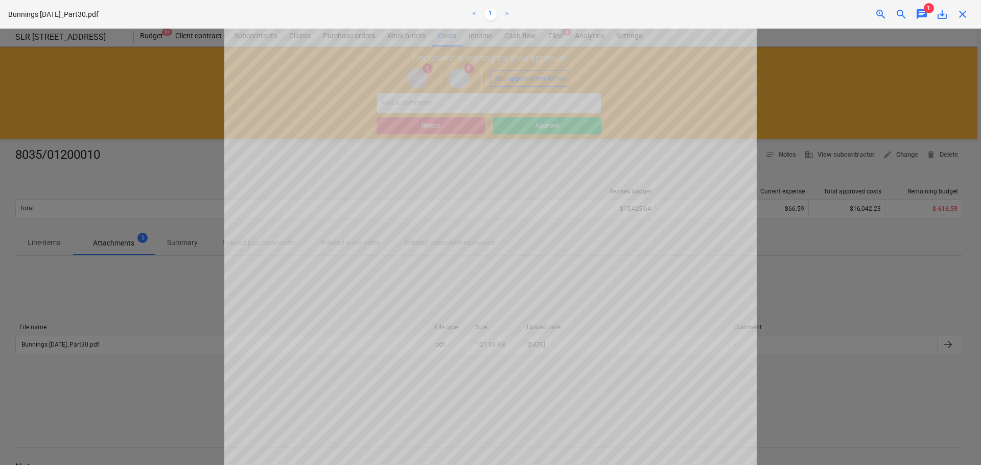
click at [926, 13] on span "1" at bounding box center [929, 8] width 10 height 10
click at [923, 14] on span "chat" at bounding box center [922, 14] width 12 height 12
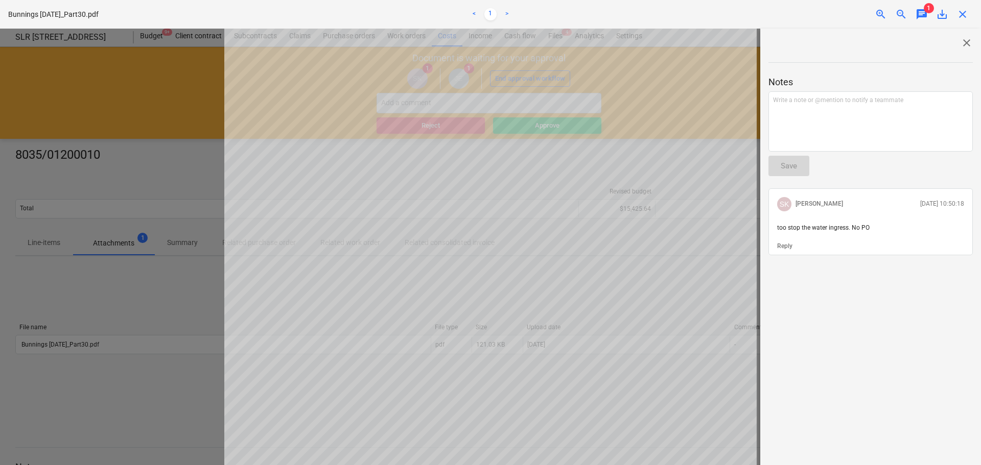
click at [923, 14] on span "chat" at bounding box center [922, 14] width 12 height 12
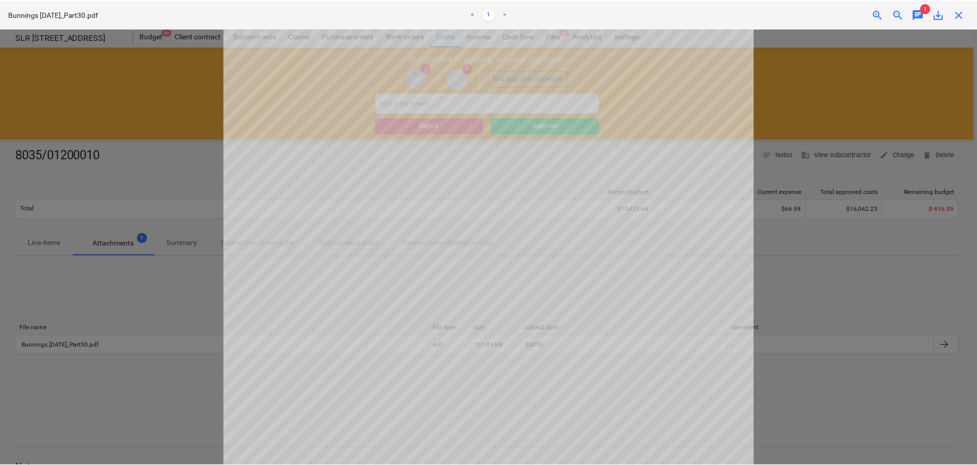
scroll to position [51, 0]
click at [959, 12] on span "close" at bounding box center [962, 14] width 12 height 12
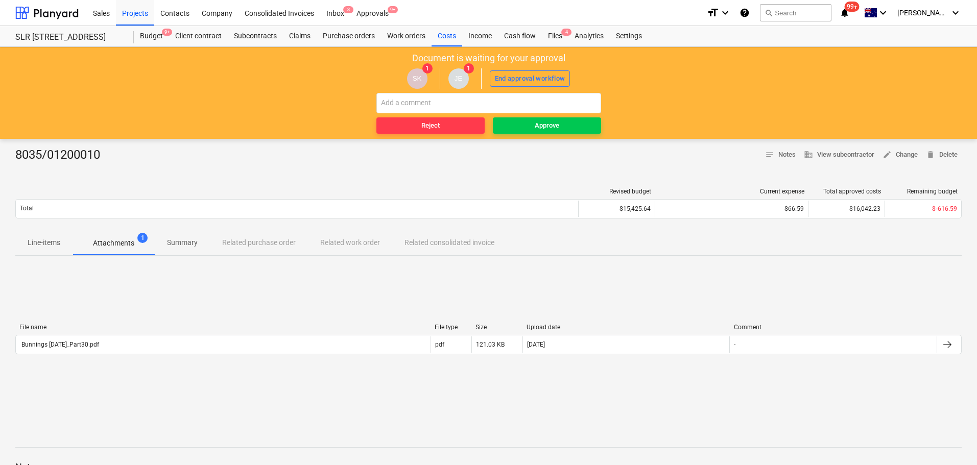
click at [46, 246] on p "Line-items" at bounding box center [44, 243] width 33 height 11
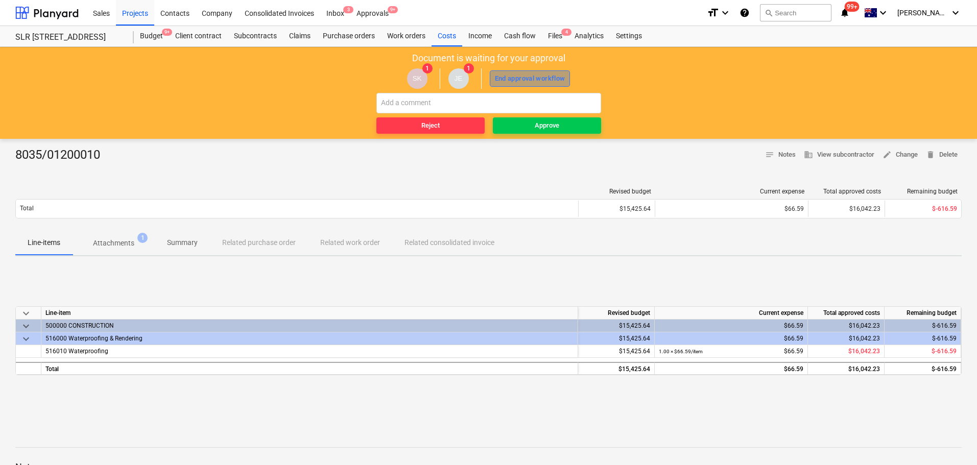
click at [534, 72] on button "End approval workflow" at bounding box center [530, 79] width 81 height 16
click at [561, 116] on div "Reject Approve" at bounding box center [489, 113] width 225 height 41
click at [576, 123] on span "Approve" at bounding box center [547, 126] width 100 height 12
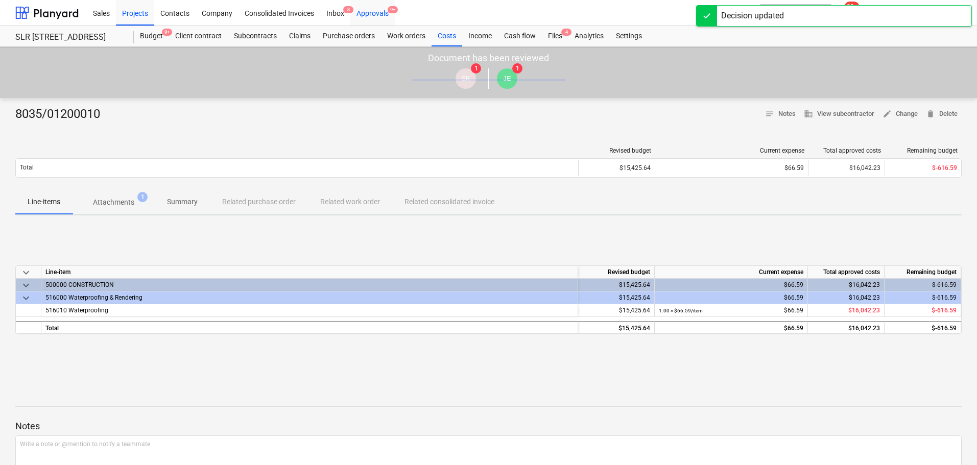
click at [378, 11] on div "Approvals 9+" at bounding box center [372, 12] width 44 height 26
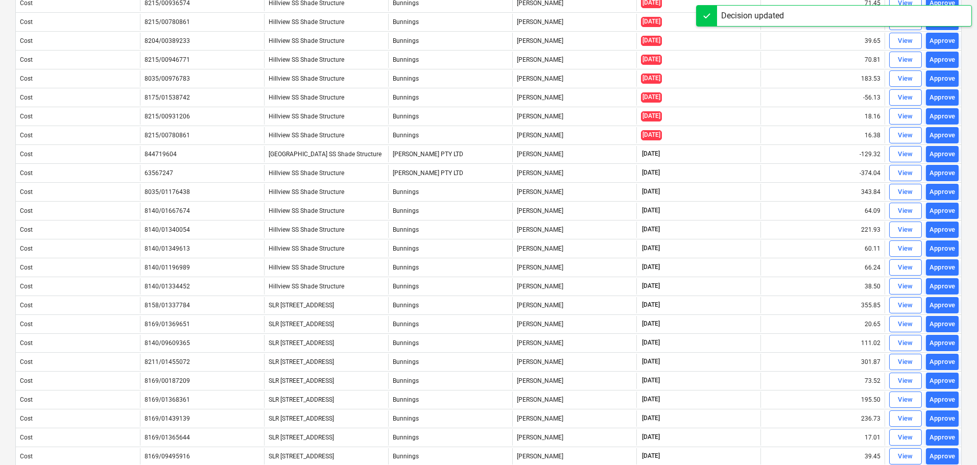
scroll to position [238, 0]
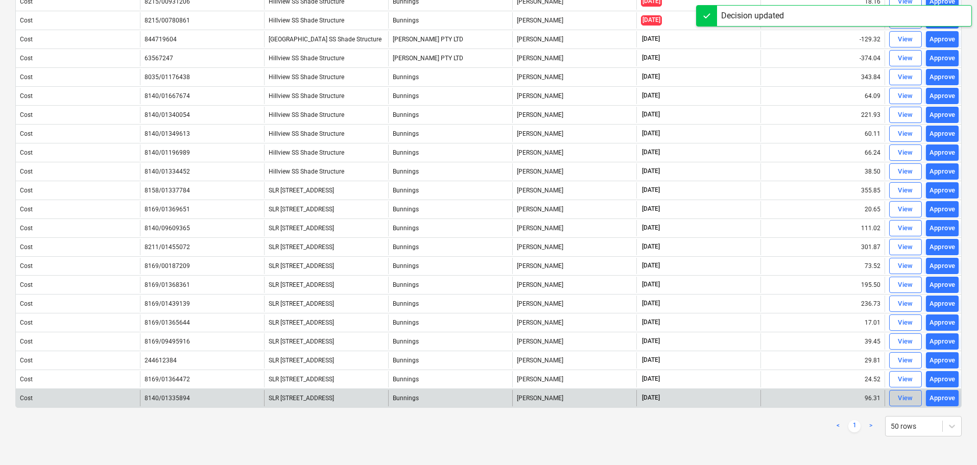
click at [901, 402] on div "View" at bounding box center [905, 399] width 15 height 12
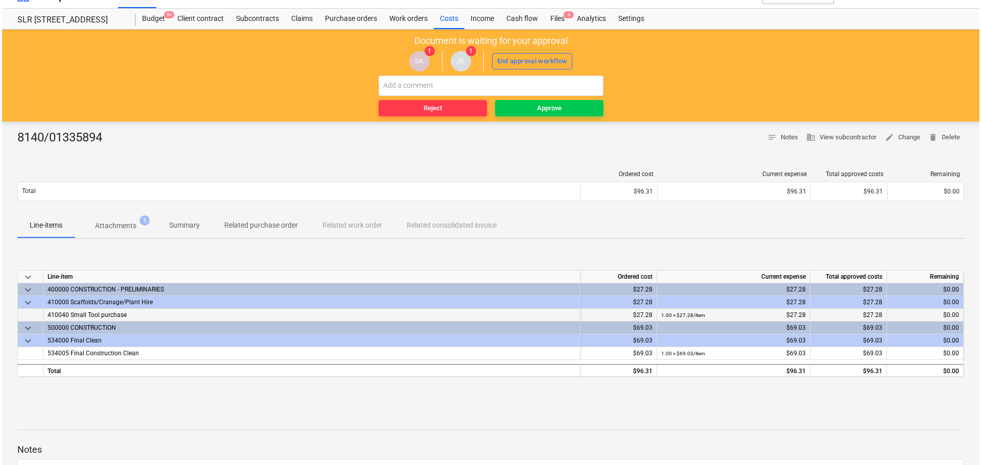
scroll to position [10, 0]
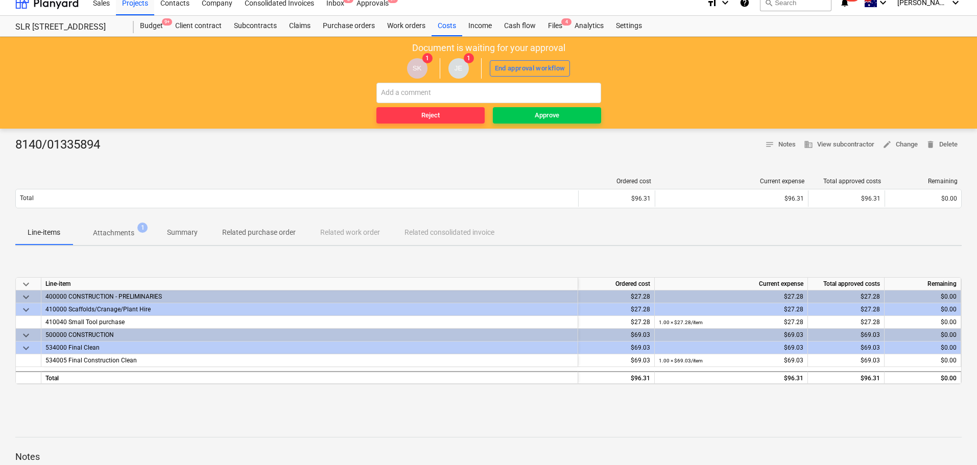
click at [108, 228] on p "Attachments" at bounding box center [113, 233] width 41 height 11
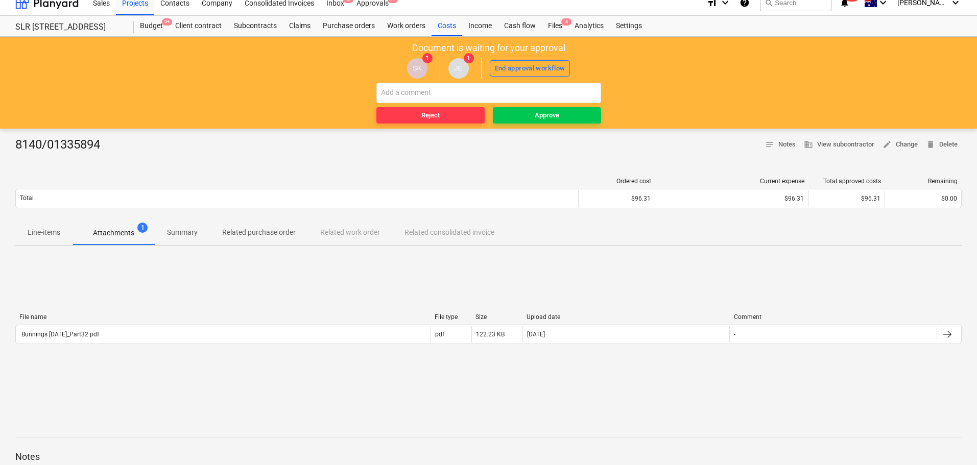
click at [61, 345] on div "File name File type Size Upload date Comment Bunnings [DATE]_Part32.pdf pdf 122…" at bounding box center [488, 331] width 947 height 35
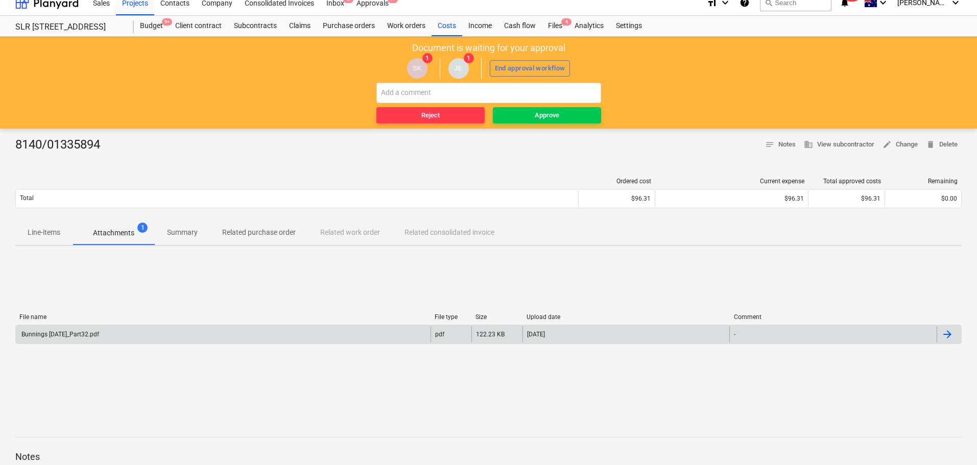
click at [101, 340] on div "Bunnings [DATE]_Part32.pdf" at bounding box center [223, 334] width 415 height 16
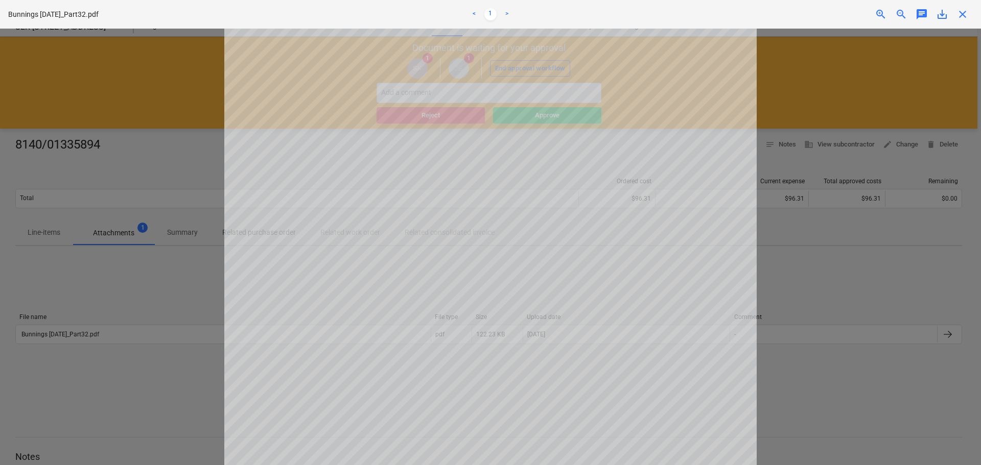
click at [964, 15] on span "close" at bounding box center [962, 14] width 12 height 12
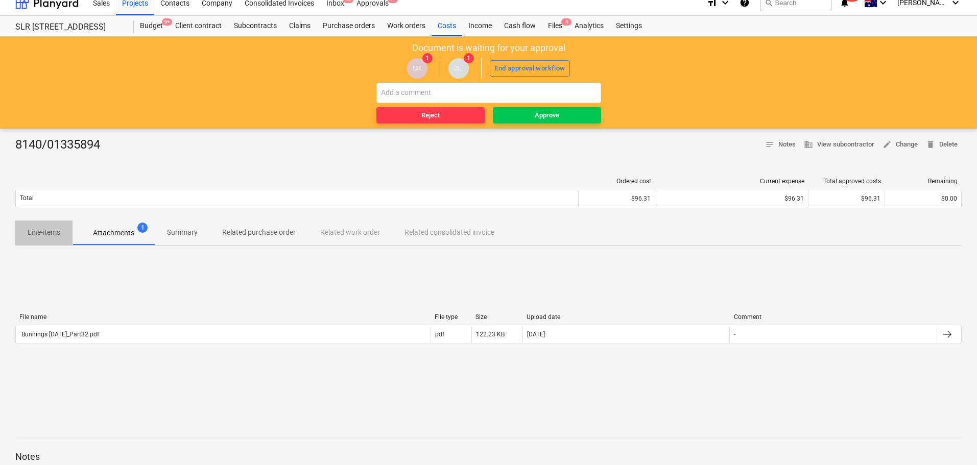
click at [44, 240] on span "Line-items" at bounding box center [43, 232] width 57 height 17
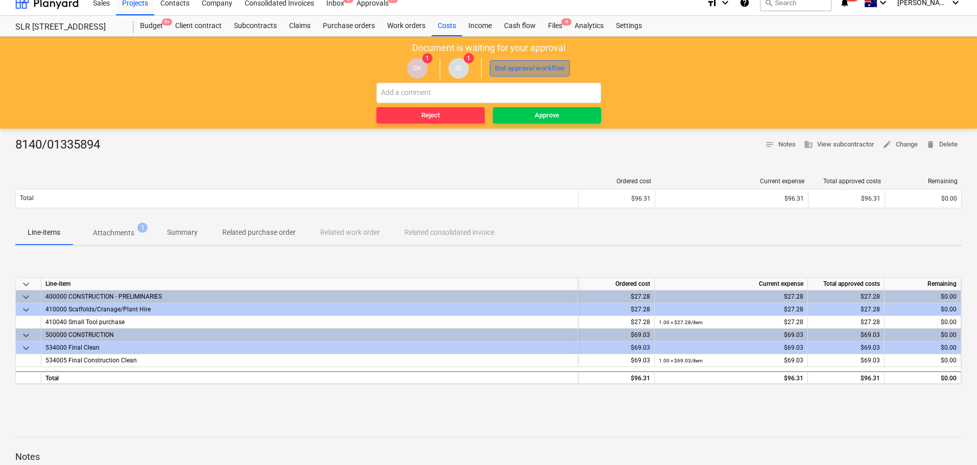
click at [551, 68] on div "End approval workflow" at bounding box center [530, 69] width 71 height 12
click at [552, 116] on div "Approve" at bounding box center [547, 116] width 25 height 12
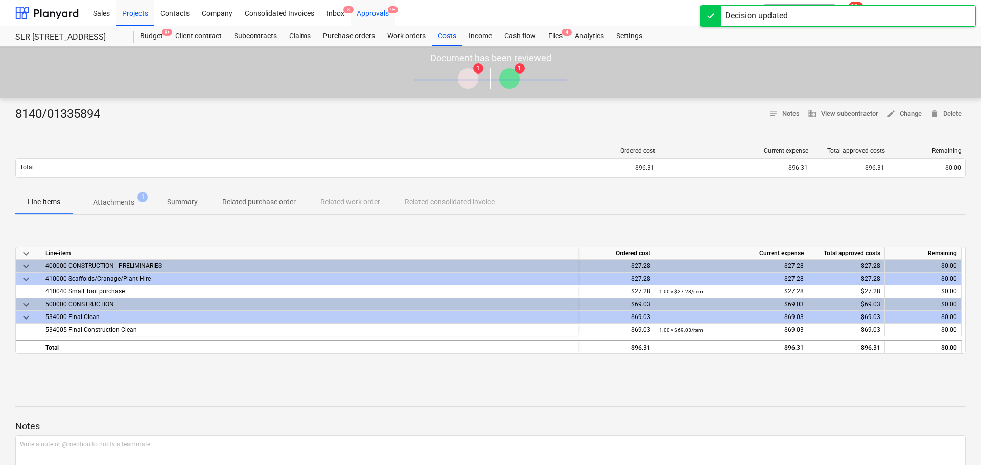
click at [377, 13] on div "Approvals 9+" at bounding box center [372, 12] width 44 height 26
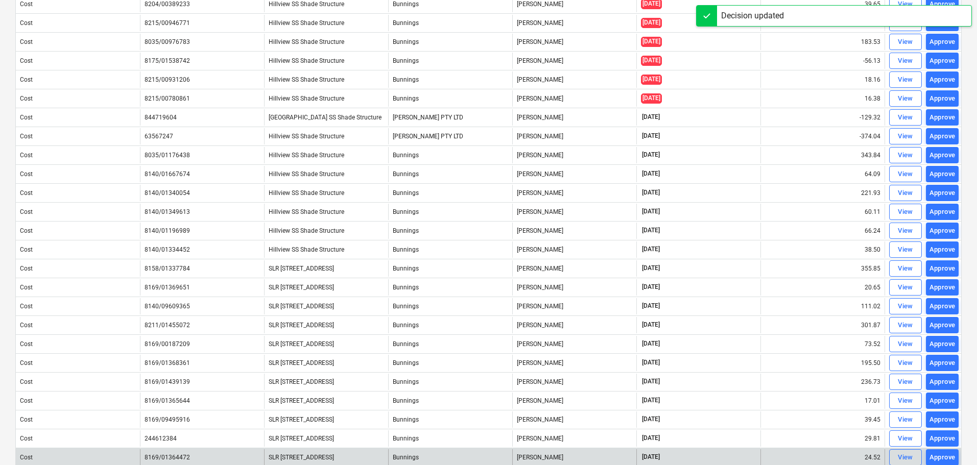
scroll to position [219, 0]
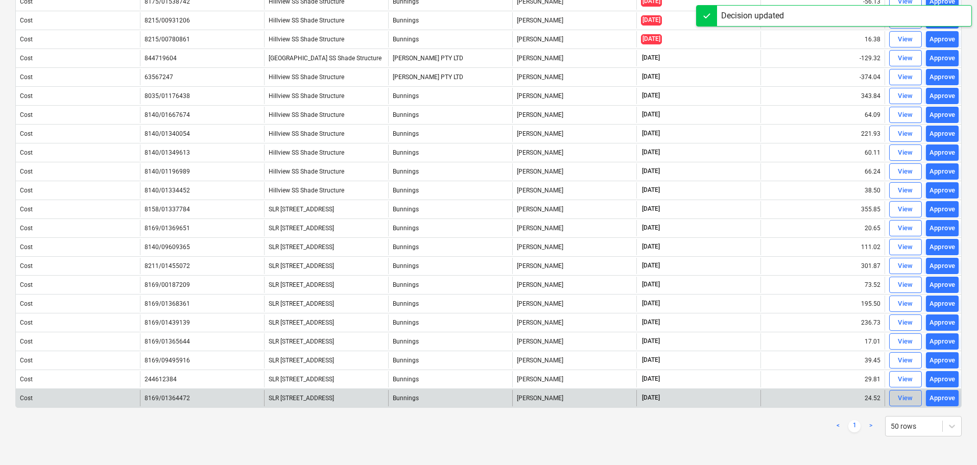
click at [906, 398] on div "View" at bounding box center [905, 399] width 15 height 12
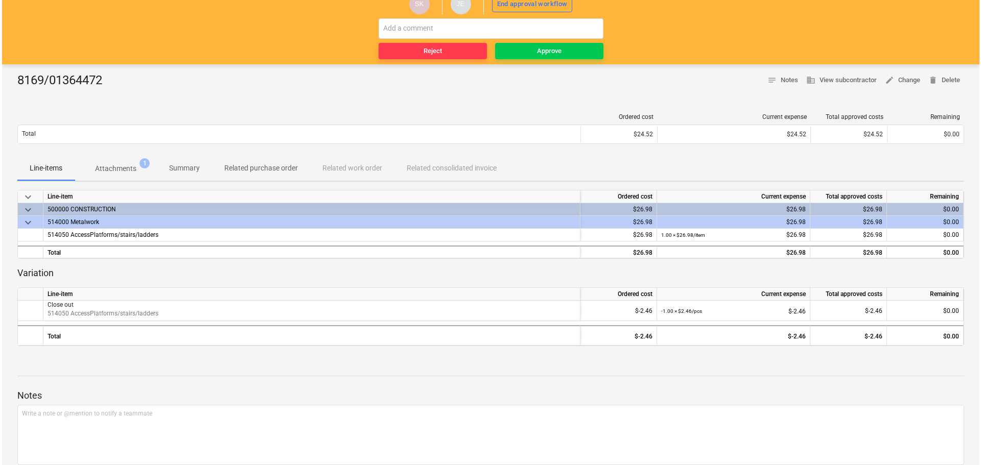
scroll to position [13, 0]
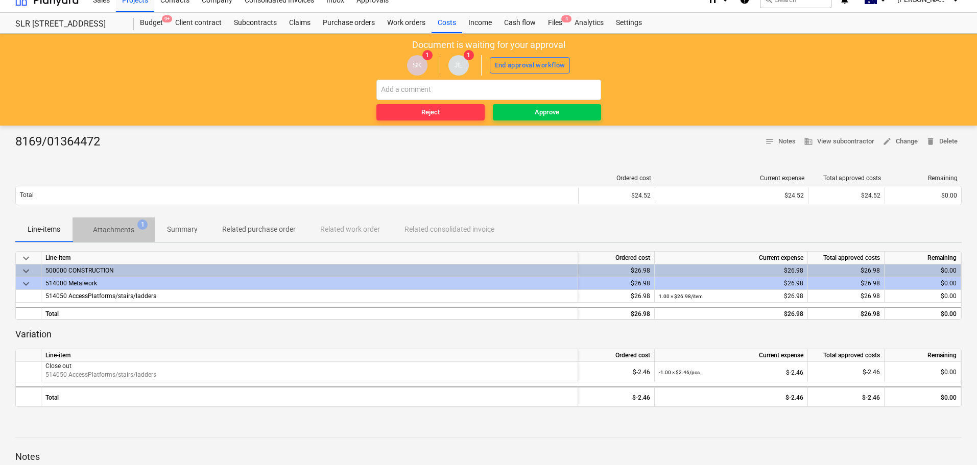
click at [116, 228] on p "Attachments" at bounding box center [113, 230] width 41 height 11
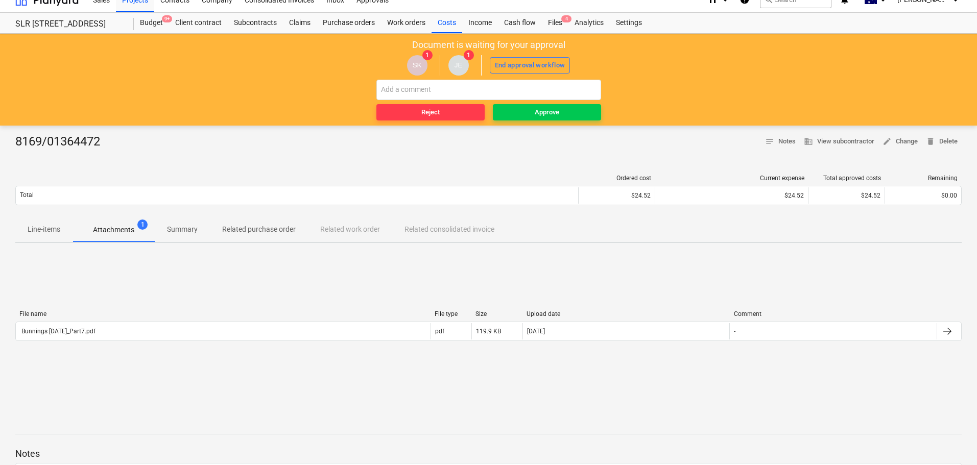
click at [88, 307] on div "File name File type Size Upload date Comment Bunnings [DATE]_Part7.pdf pdf 119.…" at bounding box center [488, 327] width 947 height 51
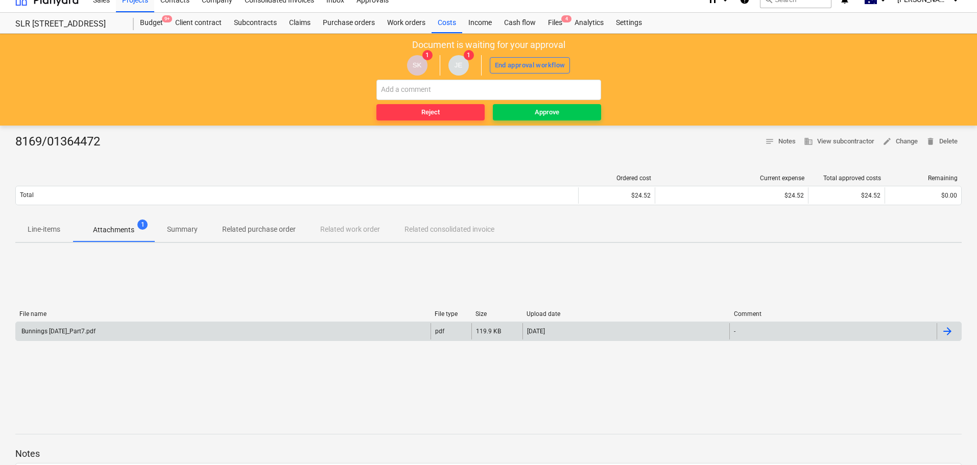
click at [85, 323] on div "Bunnings [DATE]_Part7.pdf" at bounding box center [223, 331] width 415 height 16
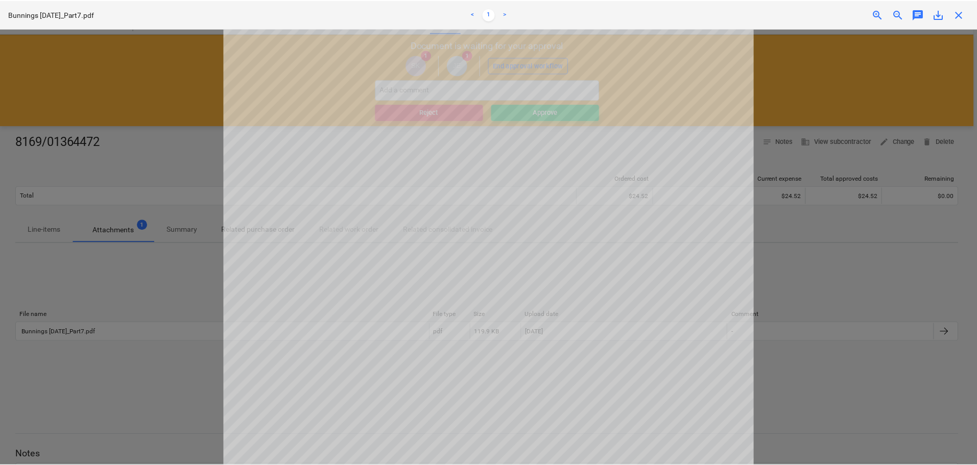
scroll to position [11, 0]
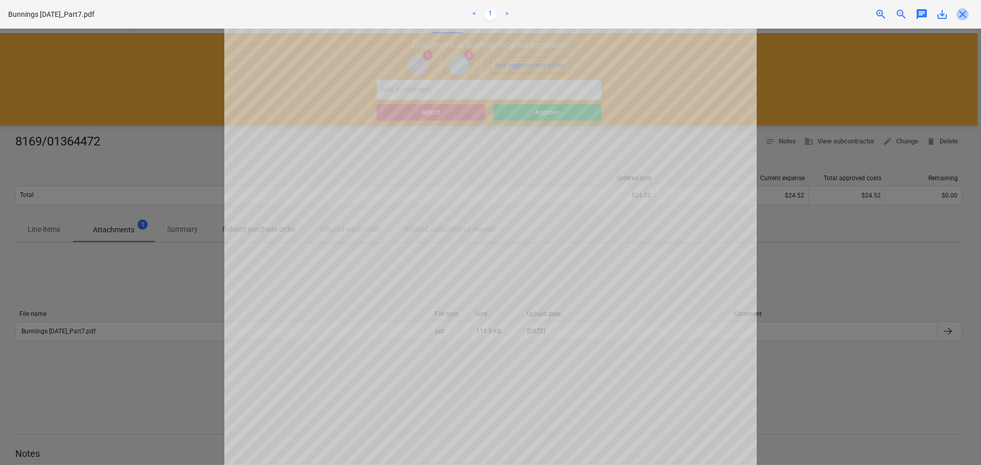
click at [966, 19] on span "close" at bounding box center [962, 14] width 12 height 12
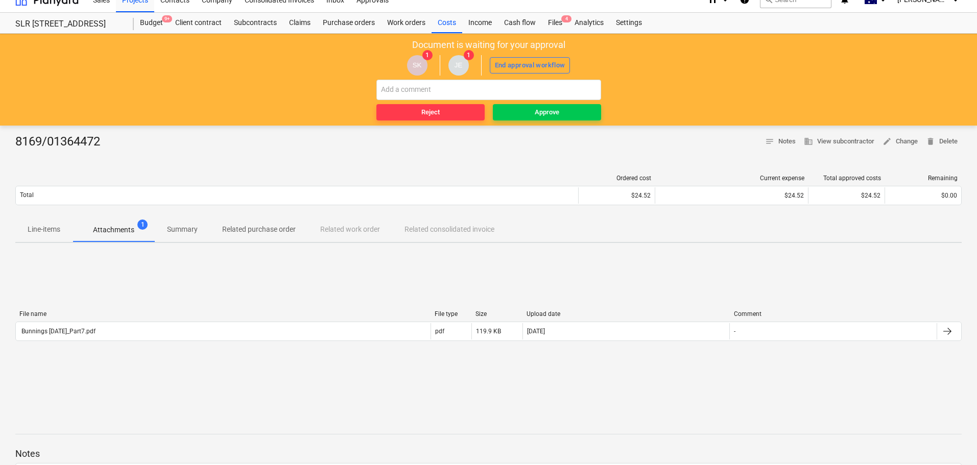
click at [42, 239] on button "Line-items" at bounding box center [43, 230] width 57 height 25
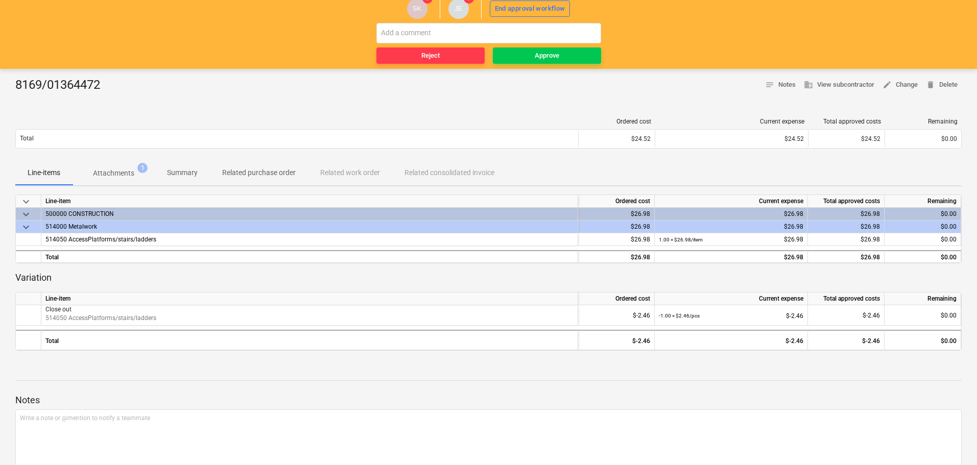
scroll to position [13, 0]
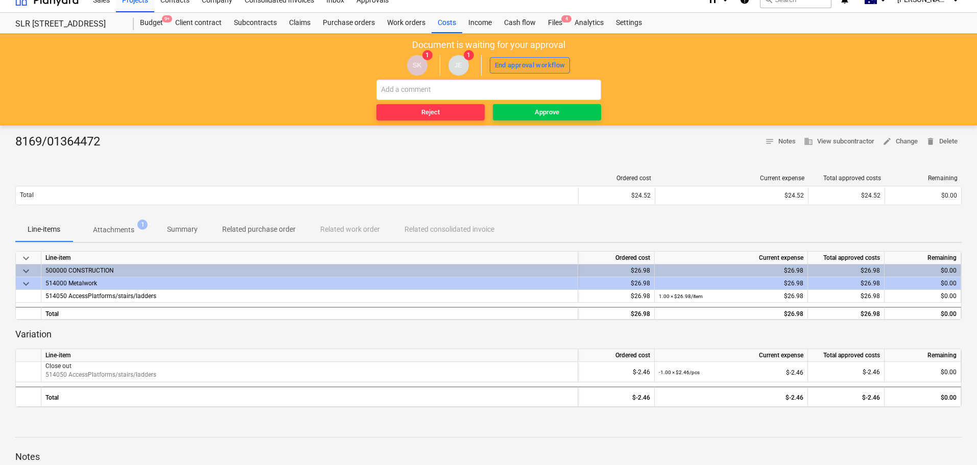
click at [527, 65] on div "End approval workflow" at bounding box center [530, 66] width 71 height 12
click at [557, 110] on div "Approve" at bounding box center [547, 113] width 25 height 12
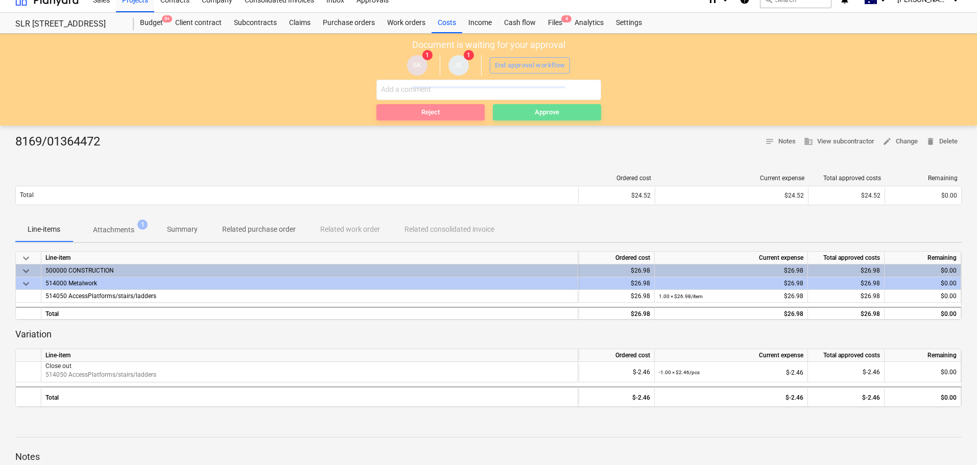
scroll to position [0, 0]
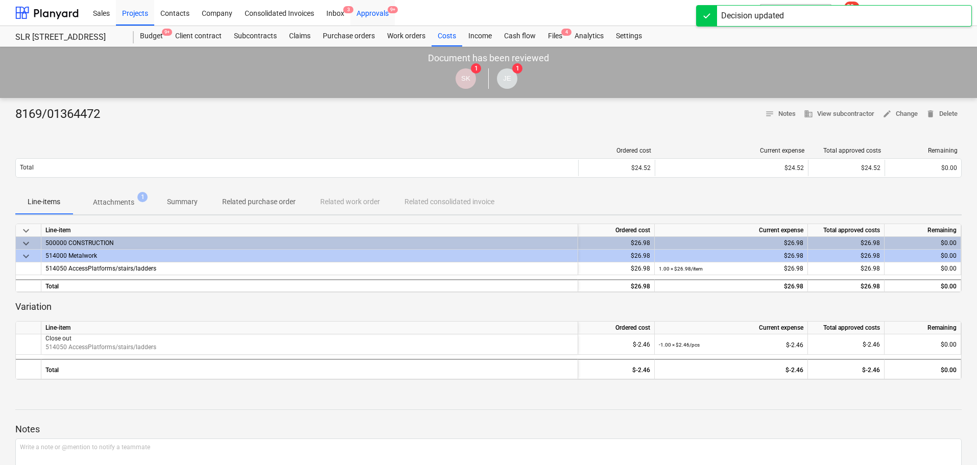
click at [381, 14] on div "Approvals 9+" at bounding box center [372, 12] width 44 height 26
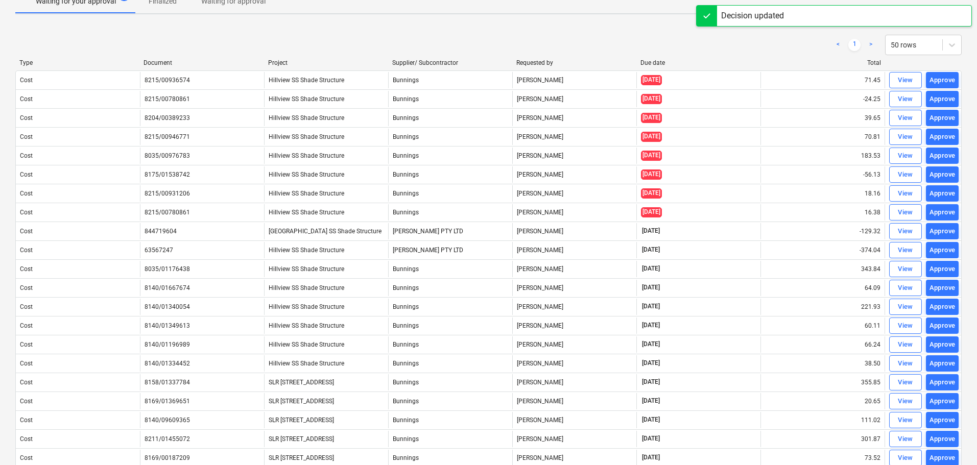
scroll to position [200, 0]
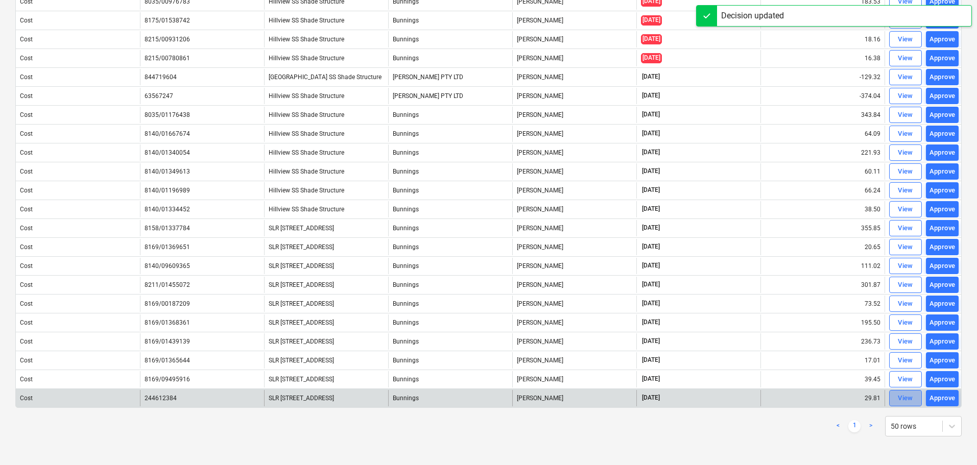
click at [912, 395] on div "View" at bounding box center [905, 399] width 15 height 12
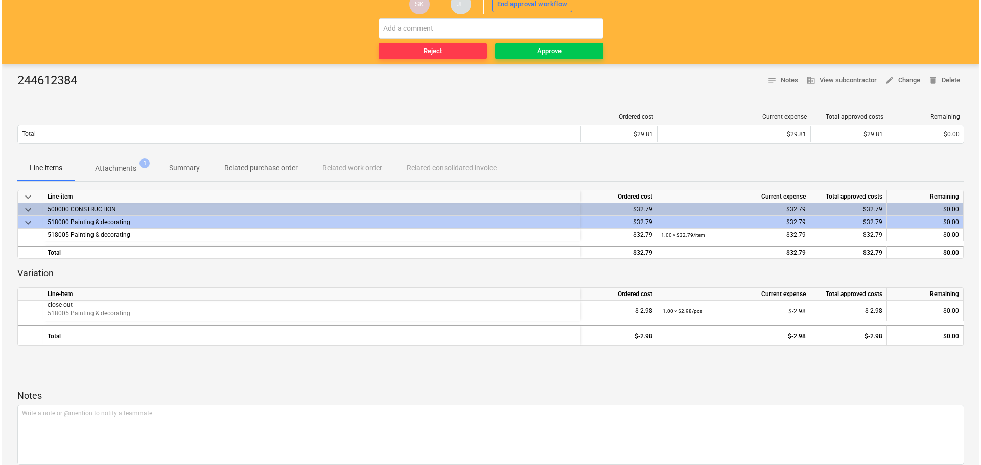
scroll to position [13, 0]
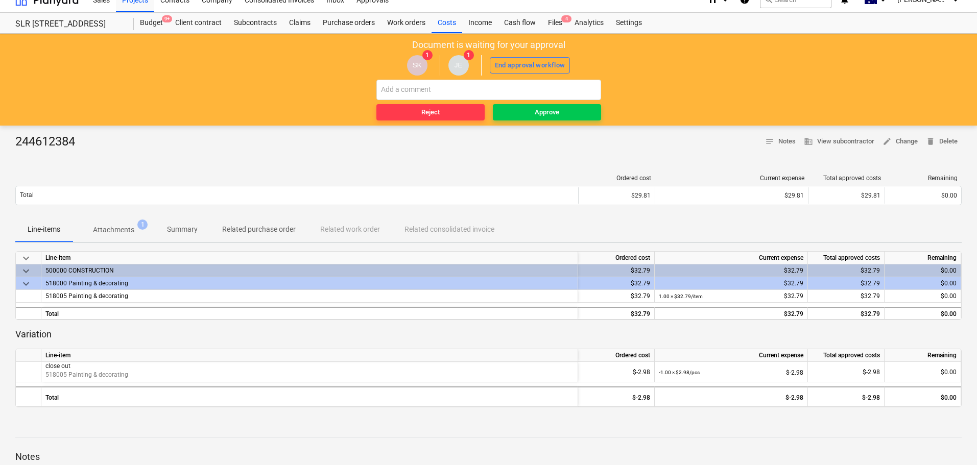
click at [141, 222] on span "1" at bounding box center [142, 225] width 10 height 10
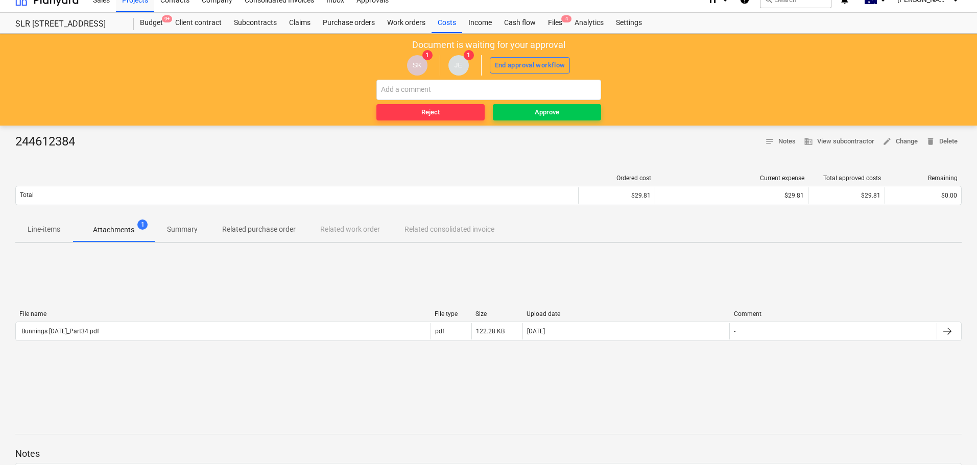
click at [58, 348] on div "File name File type Size Upload date Comment Bunnings [DATE]_Part34.pdf pdf 122…" at bounding box center [488, 327] width 947 height 51
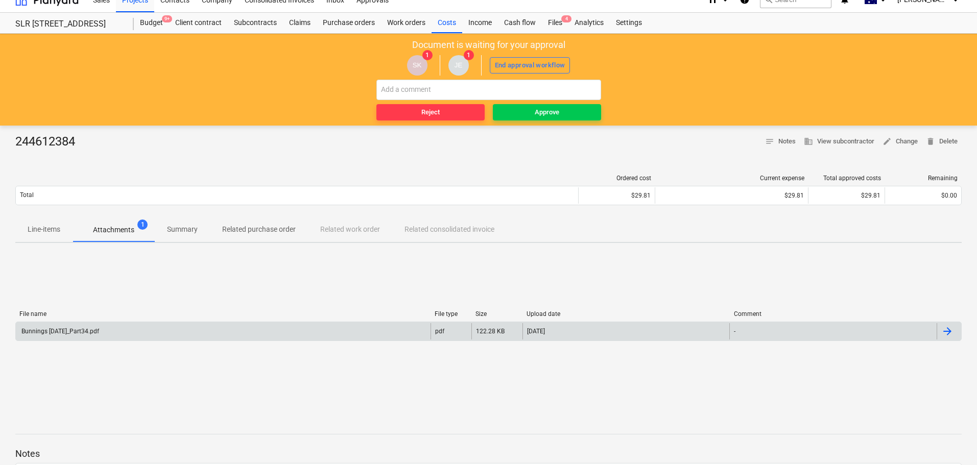
click at [57, 335] on div "Bunnings [DATE]_Part34.pdf" at bounding box center [59, 331] width 79 height 7
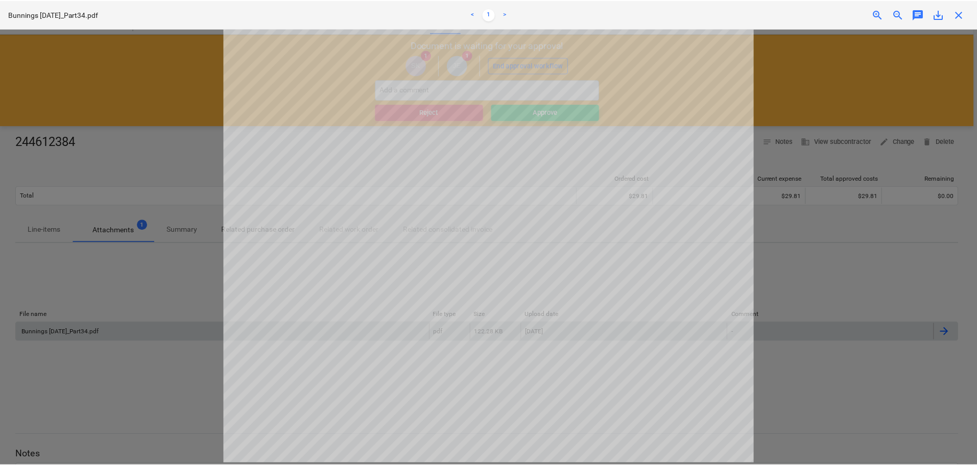
scroll to position [11, 0]
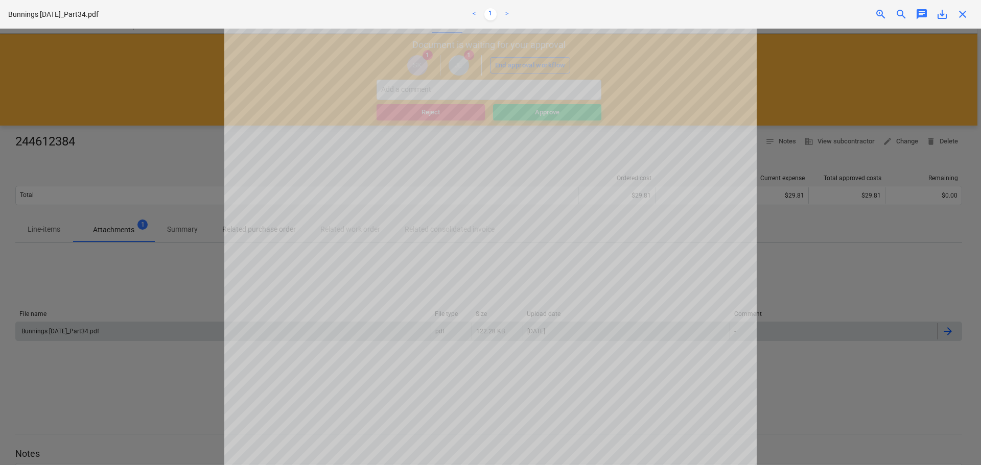
click at [963, 12] on span "close" at bounding box center [962, 14] width 12 height 12
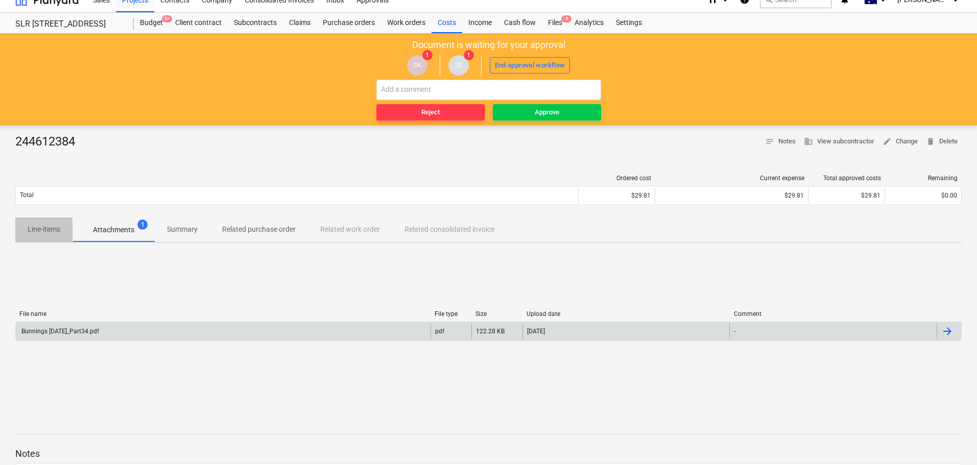
click at [41, 234] on p "Line-items" at bounding box center [44, 229] width 33 height 11
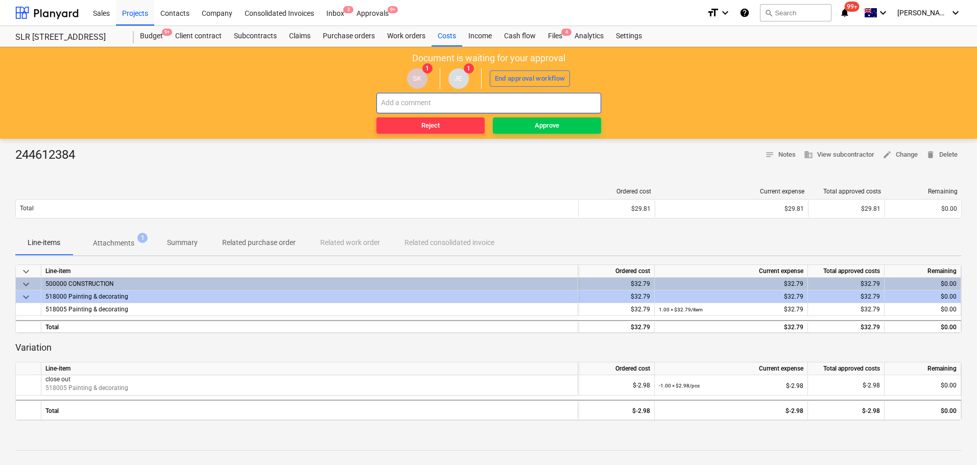
click at [436, 100] on input "text" at bounding box center [489, 103] width 225 height 20
click at [909, 152] on span "edit Change" at bounding box center [900, 155] width 35 height 12
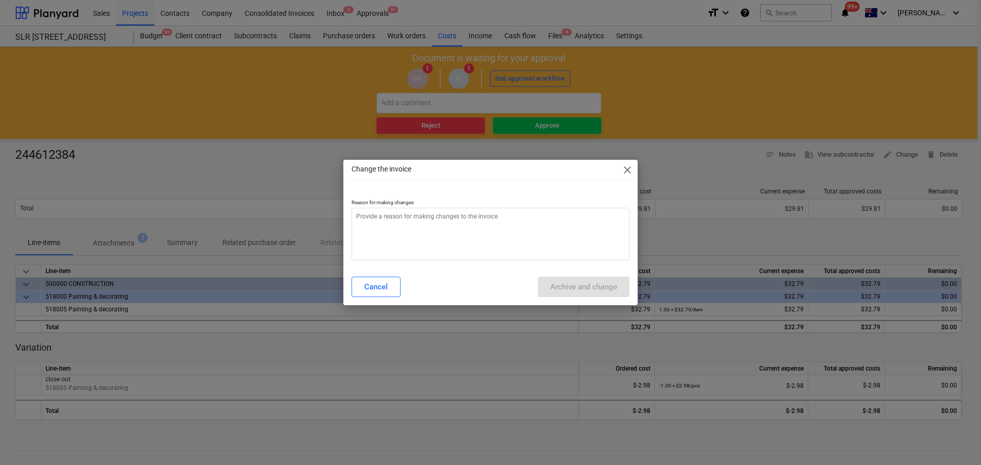
type textarea "x"
click at [429, 226] on textarea at bounding box center [490, 234] width 278 height 53
type textarea "i"
type textarea "x"
type textarea "in"
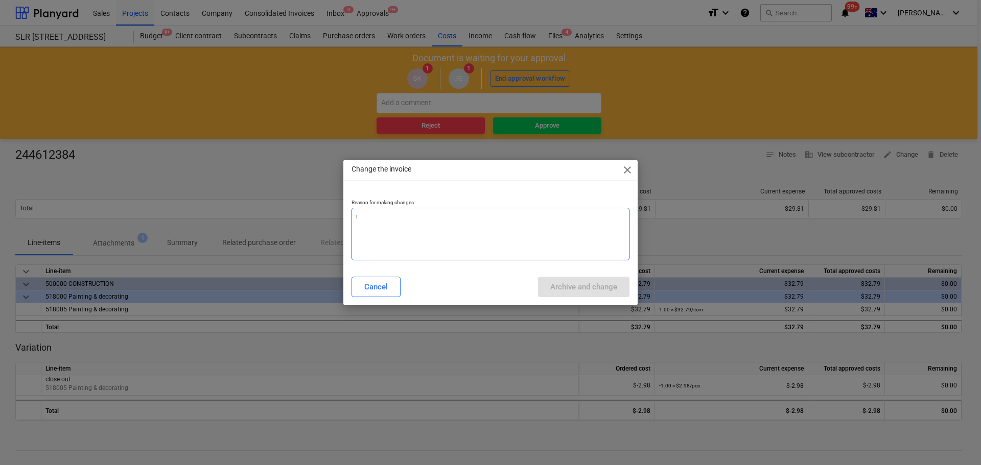
type textarea "x"
type textarea "inv"
type textarea "x"
type textarea "invo"
type textarea "x"
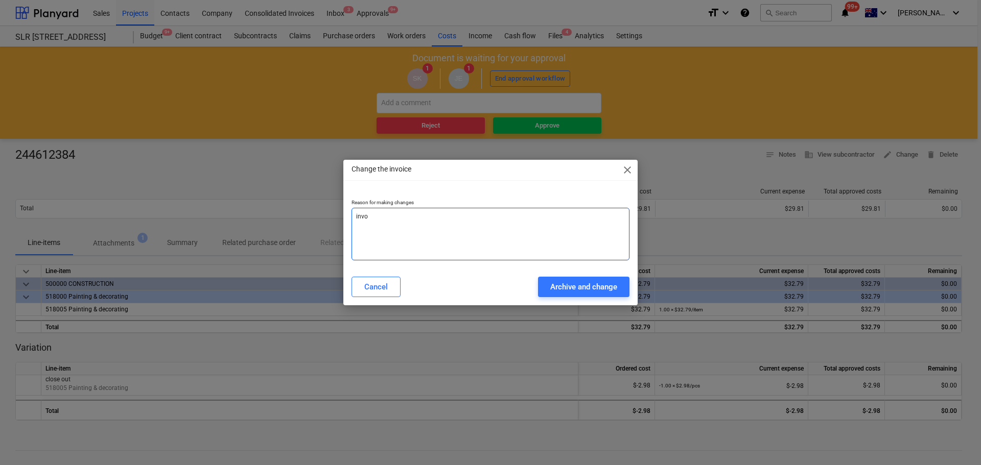
type textarea "invoi"
type textarea "x"
type textarea "invoic"
type textarea "x"
type textarea "invoice"
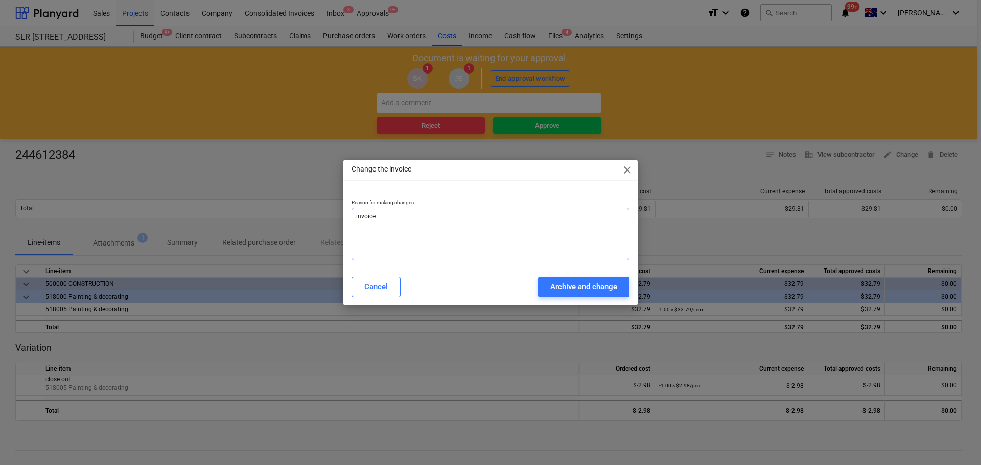
type textarea "x"
type textarea "invoice"
type textarea "x"
type textarea "invoice n"
type textarea "x"
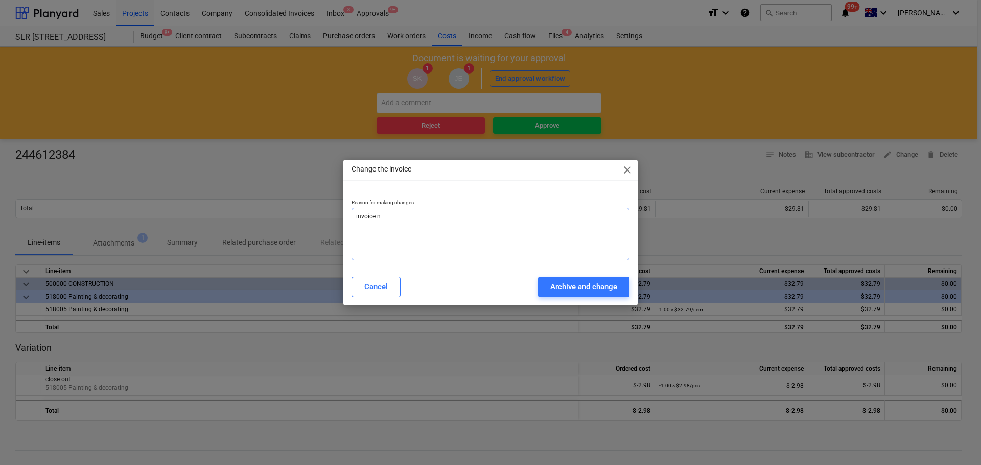
type textarea "invoice nu"
type textarea "x"
type textarea "invoice num"
type textarea "x"
type textarea "invoice numb"
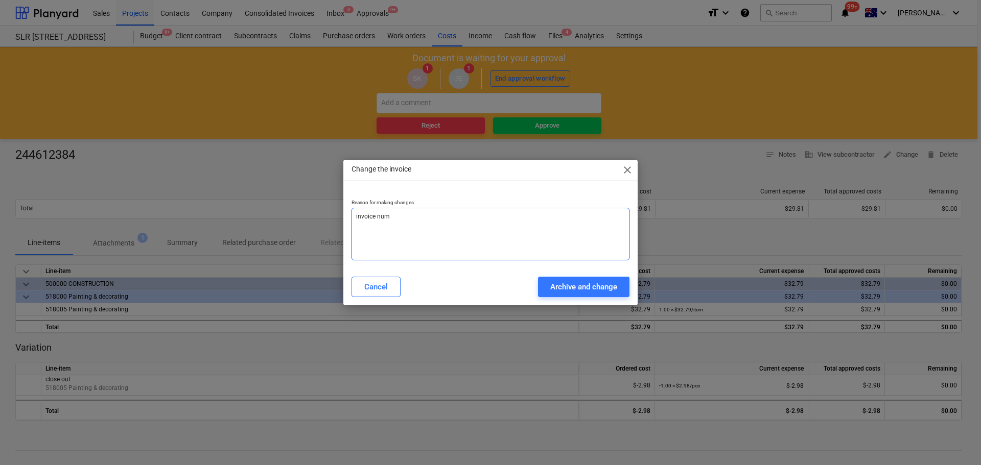
type textarea "x"
type textarea "invoice numbe"
type textarea "x"
type textarea "invoice number"
type textarea "x"
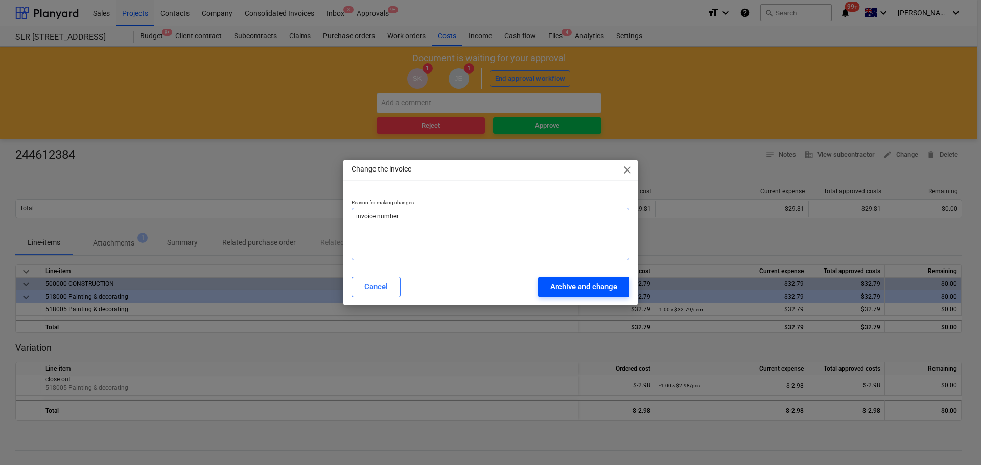
type textarea "invoice number"
click at [599, 289] on div "Archive and change" at bounding box center [583, 286] width 67 height 13
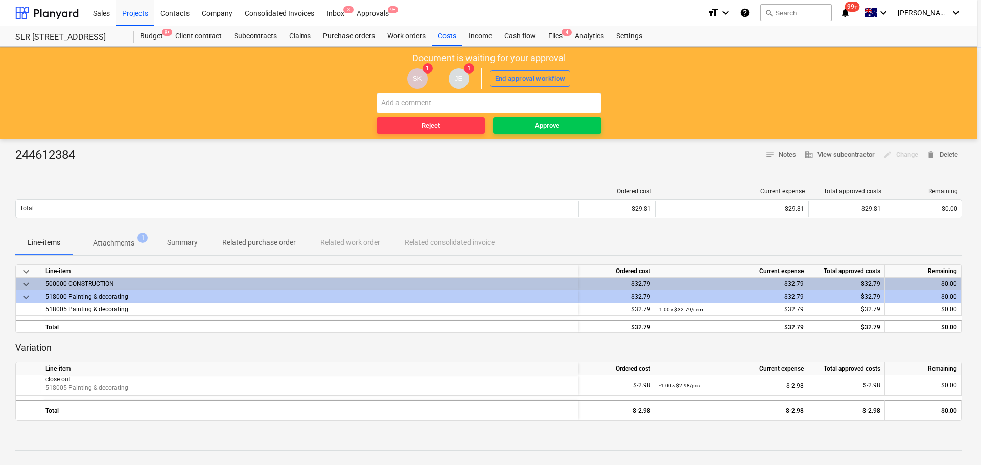
type textarea "x"
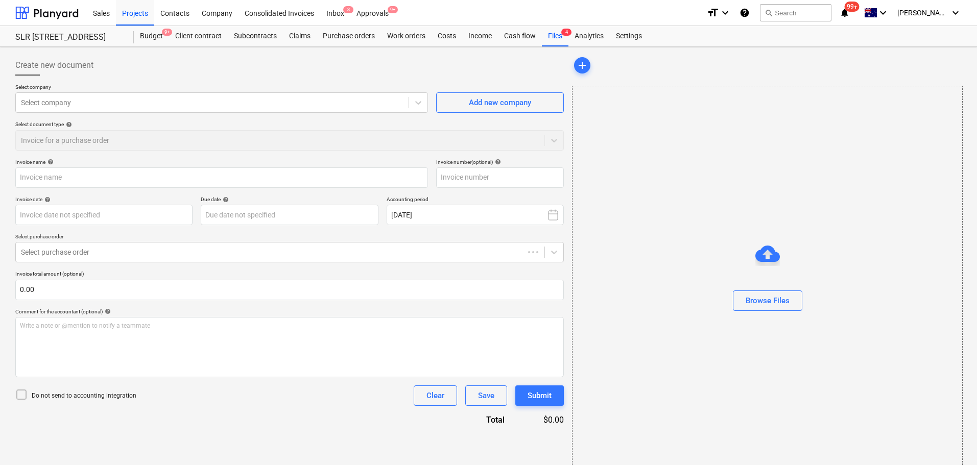
type input "0.00"
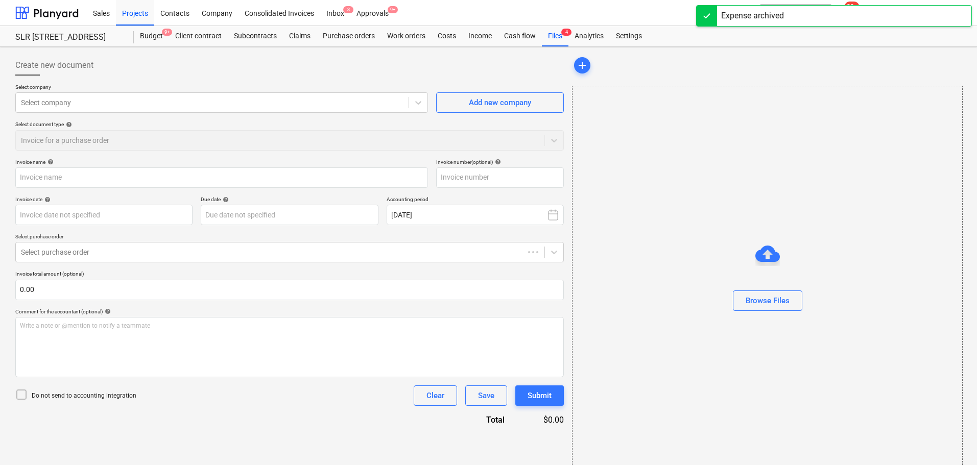
type input "244612384"
type input "[DATE]"
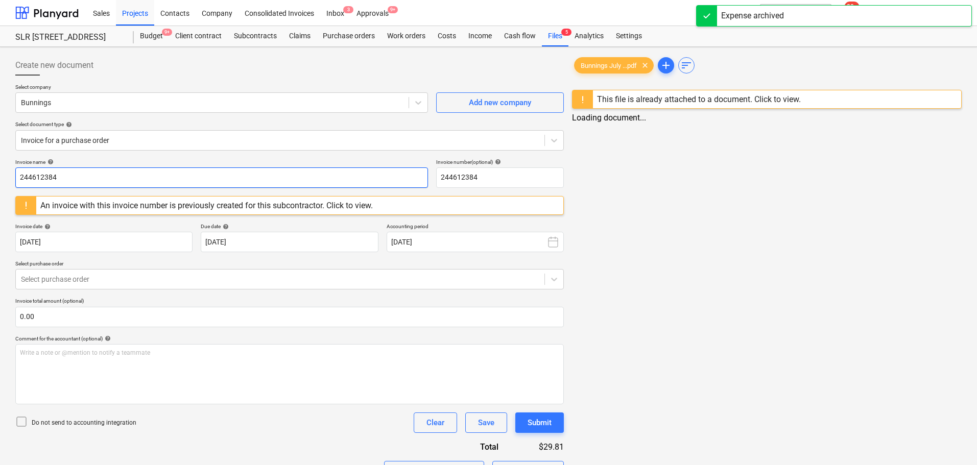
click at [49, 177] on input "244612384" at bounding box center [221, 178] width 413 height 20
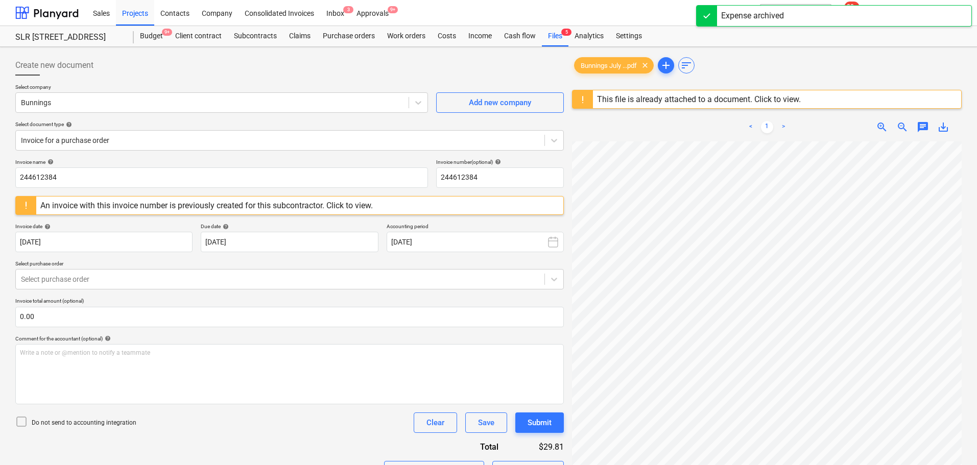
click at [570, 290] on div "Bunnings July ...pdf clear add sort This file is already attached to a document…" at bounding box center [767, 367] width 398 height 632
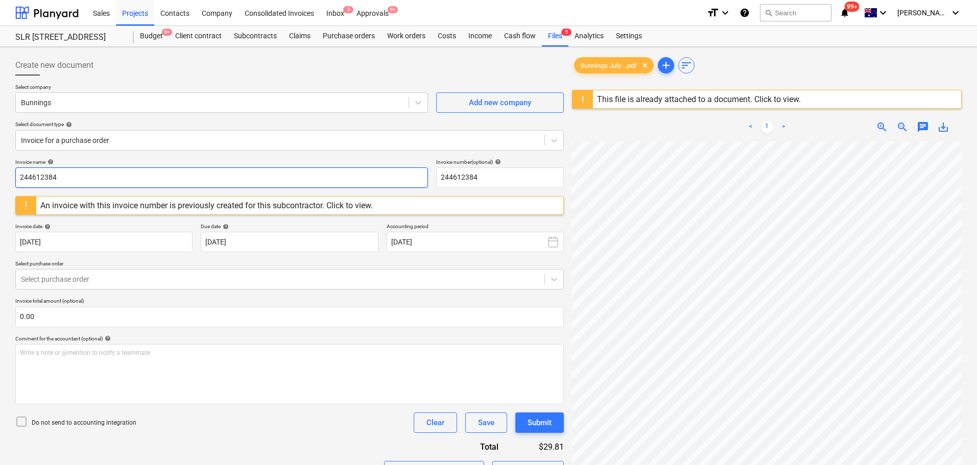
click at [43, 179] on input "244612384" at bounding box center [221, 178] width 413 height 20
click at [43, 179] on input "2446128169384" at bounding box center [221, 178] width 413 height 20
type input "8169/00184670"
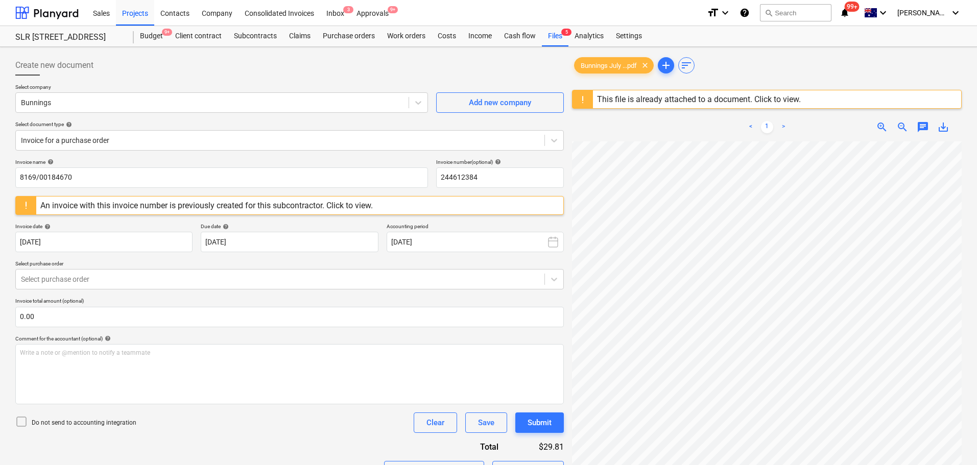
click at [344, 427] on div "Do not send to accounting integration Clear Save Submit" at bounding box center [289, 423] width 549 height 20
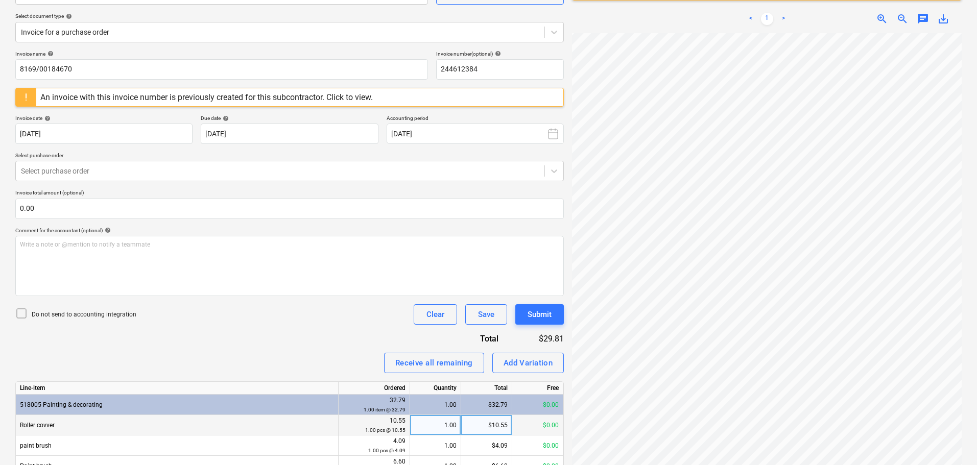
scroll to position [222, 0]
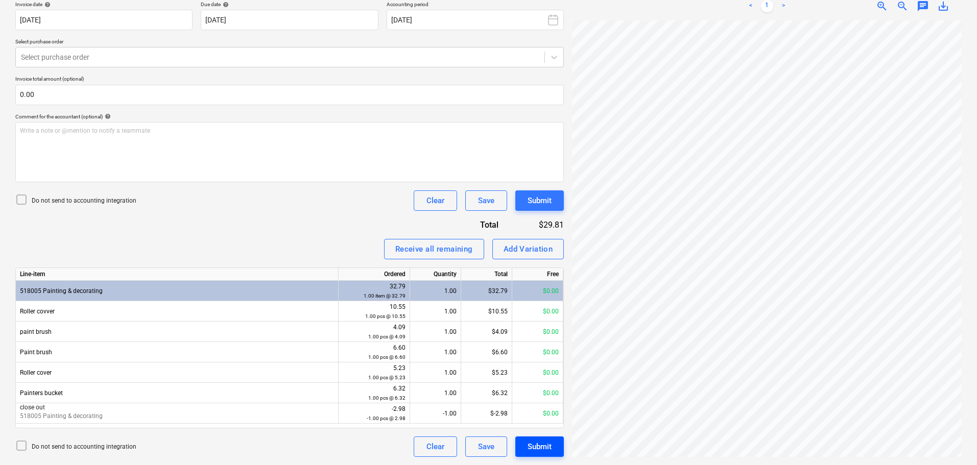
click at [547, 446] on div "Submit" at bounding box center [540, 446] width 24 height 13
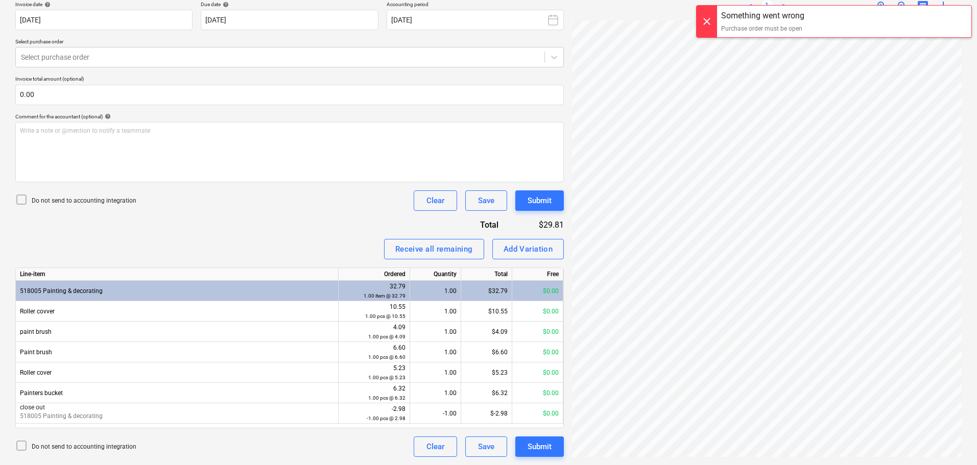
scroll to position [171, 0]
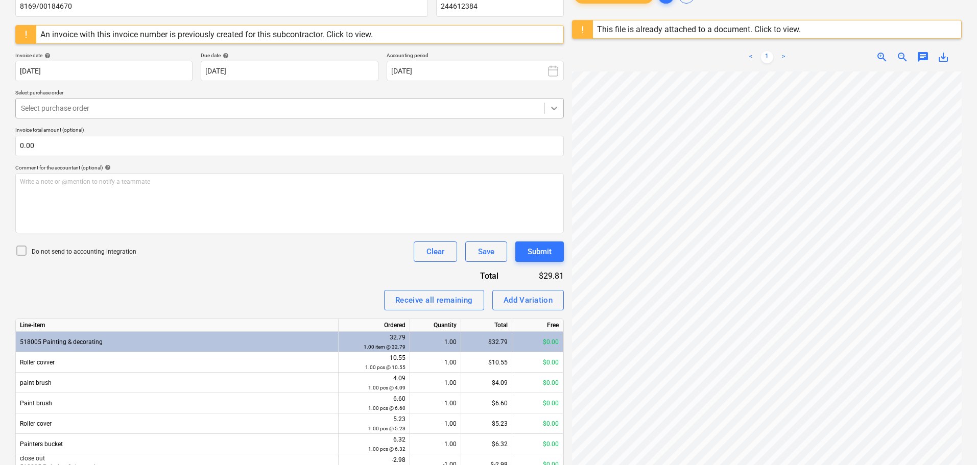
click at [559, 103] on div at bounding box center [554, 108] width 18 height 18
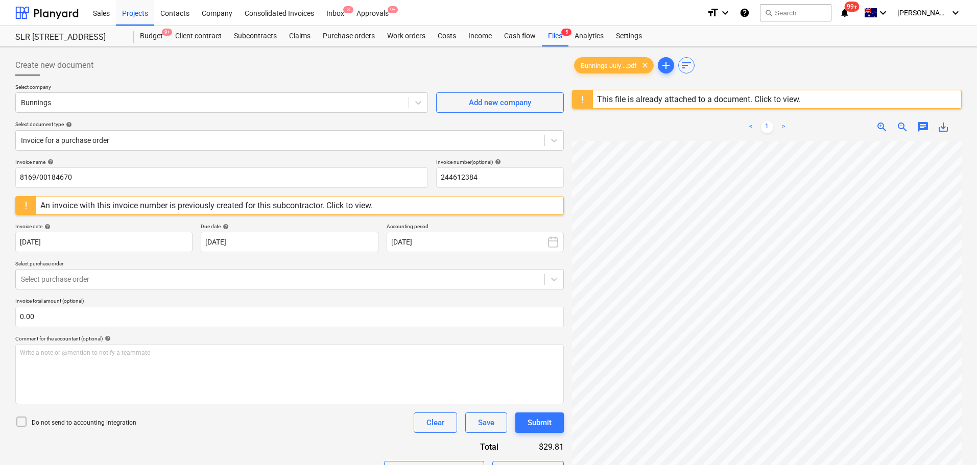
scroll to position [139, 0]
click at [660, 102] on div "Bunnings July ...pdf clear add sort This file is already attached to a document…" at bounding box center [767, 316] width 390 height 523
click at [554, 277] on icon at bounding box center [554, 279] width 10 height 10
click at [374, 10] on div "Approvals 9+" at bounding box center [372, 12] width 44 height 26
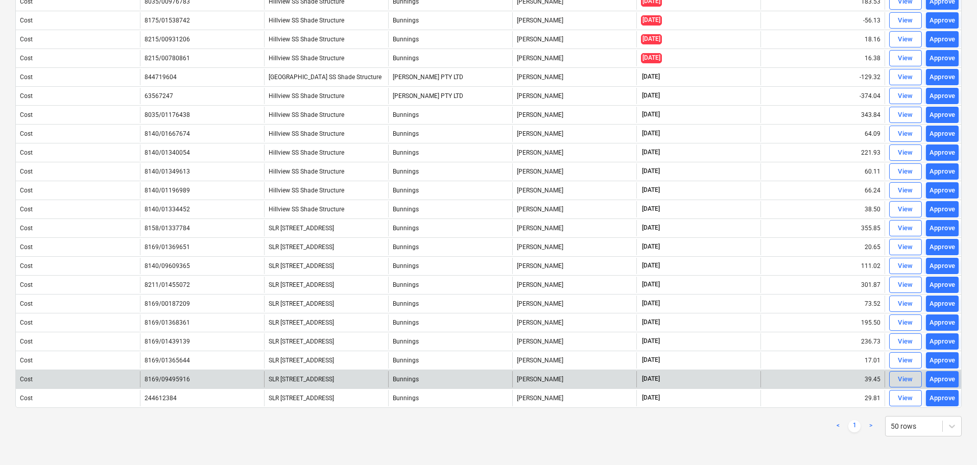
scroll to position [181, 0]
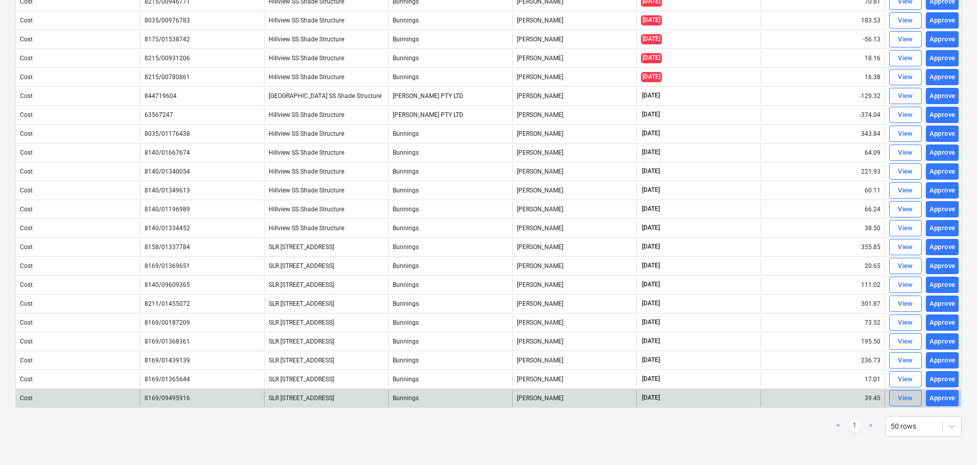
click at [913, 397] on div "View" at bounding box center [905, 399] width 15 height 12
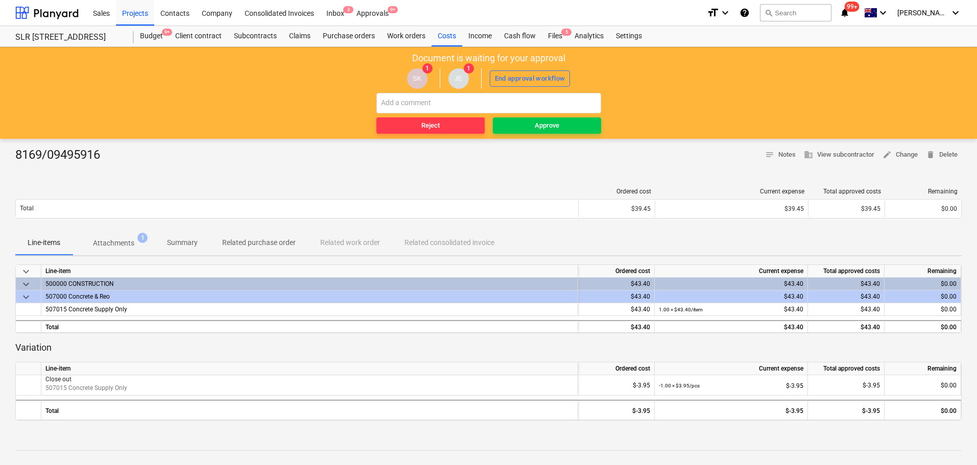
click at [106, 226] on div "Ordered cost Current expense Total approved costs Remaining Total $39.45 $39.45…" at bounding box center [488, 205] width 947 height 51
click at [109, 248] on p "Attachments" at bounding box center [113, 243] width 41 height 11
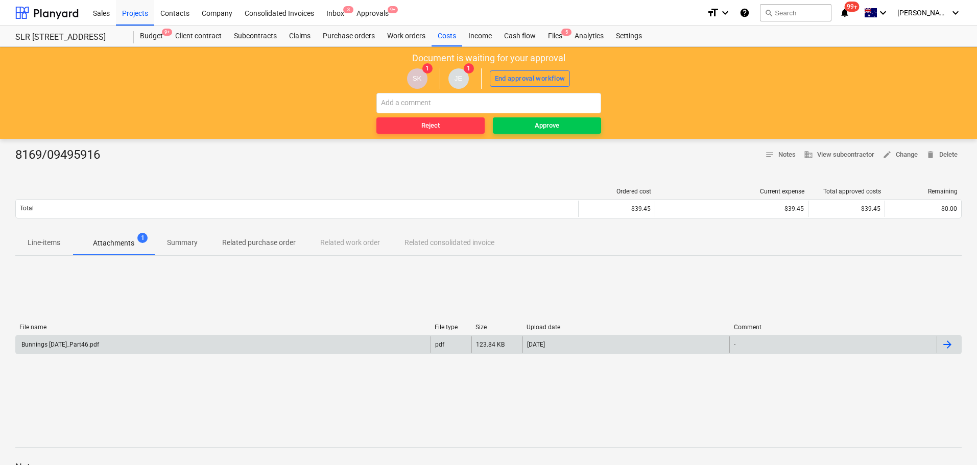
click at [86, 342] on div "Bunnings [DATE]_Part46.pdf" at bounding box center [59, 344] width 79 height 7
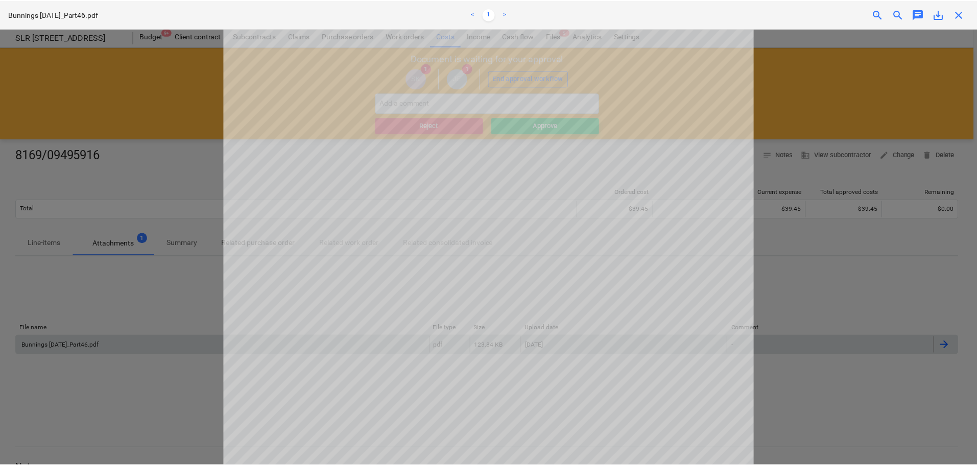
scroll to position [318, 0]
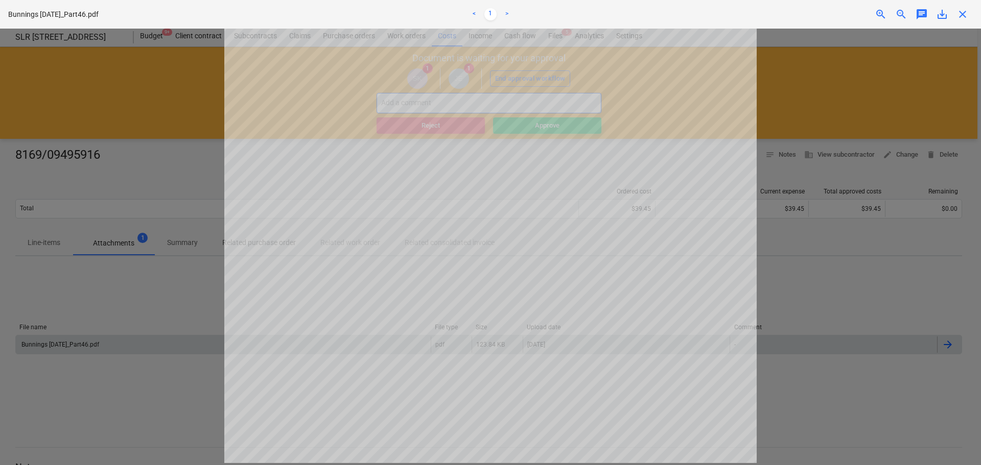
drag, startPoint x: 963, startPoint y: 12, endPoint x: 489, endPoint y: 103, distance: 482.3
click at [962, 12] on span "close" at bounding box center [962, 14] width 12 height 12
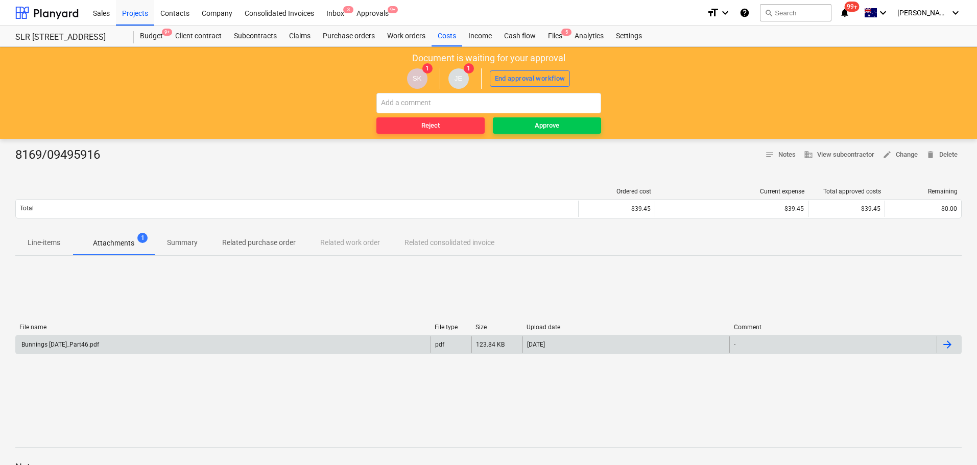
click at [51, 232] on button "Line-items" at bounding box center [43, 243] width 57 height 25
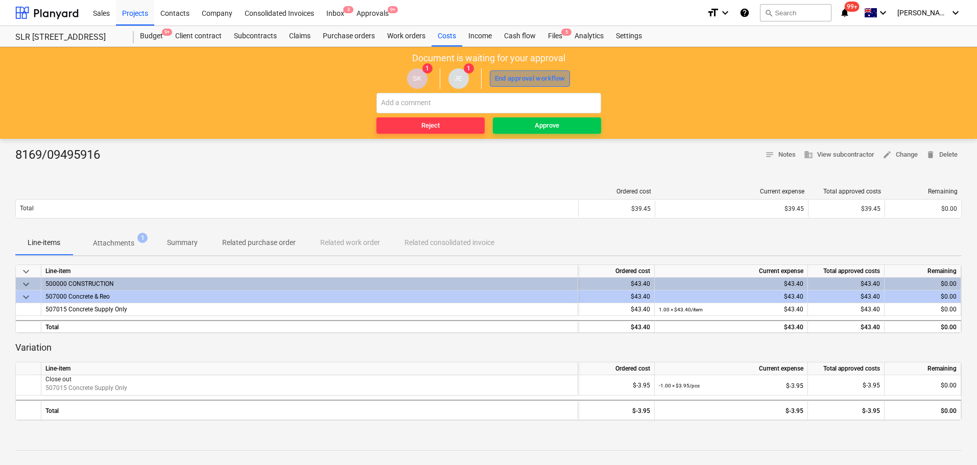
click at [523, 75] on div "End approval workflow" at bounding box center [530, 79] width 71 height 12
click at [570, 123] on span "Approve" at bounding box center [547, 126] width 100 height 12
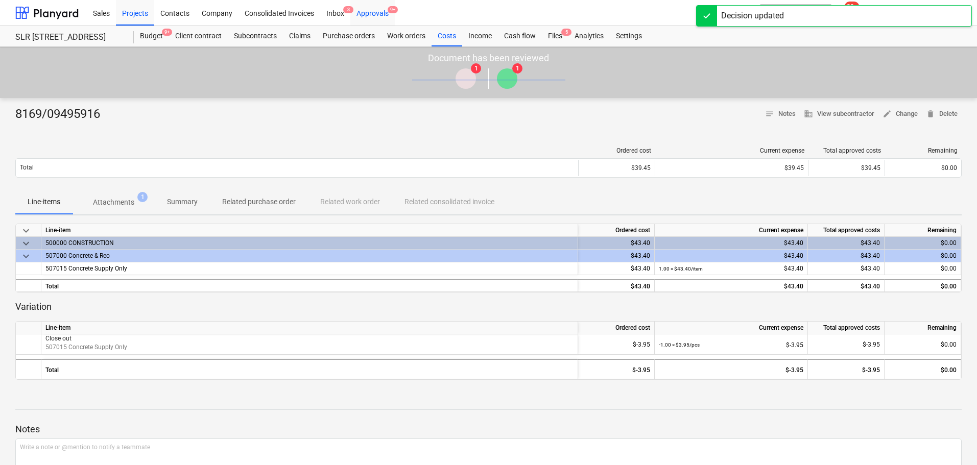
click at [374, 8] on div "Approvals 9+" at bounding box center [372, 12] width 44 height 26
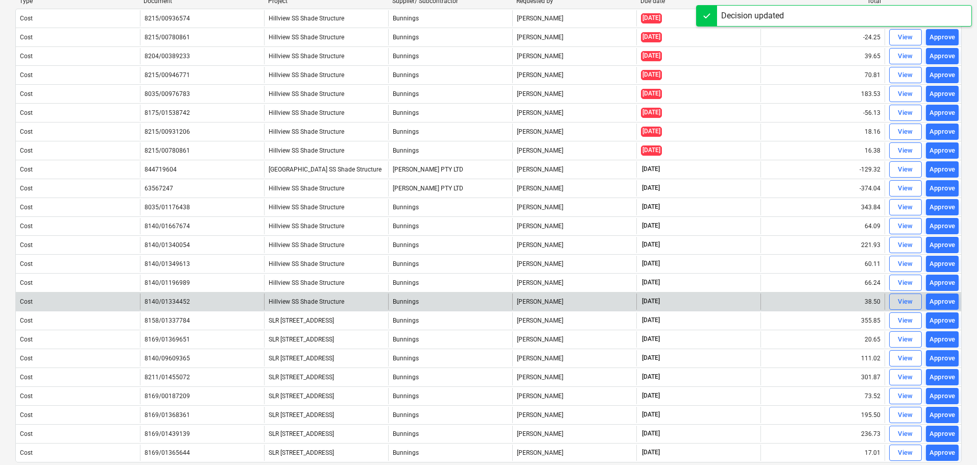
scroll to position [162, 0]
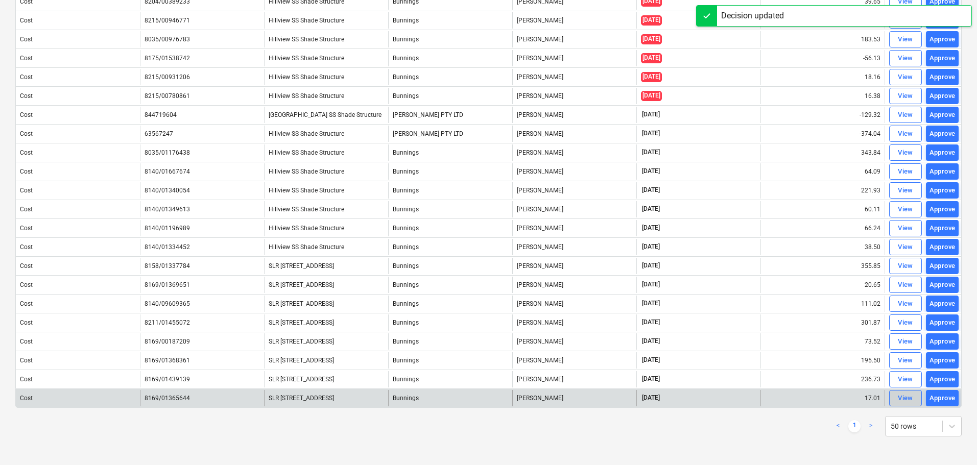
click at [902, 397] on div "View" at bounding box center [905, 399] width 15 height 12
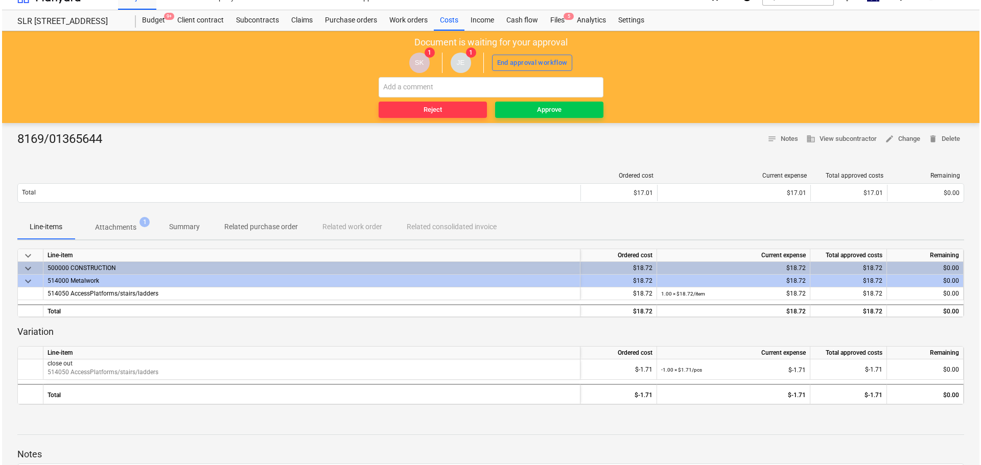
scroll to position [13, 0]
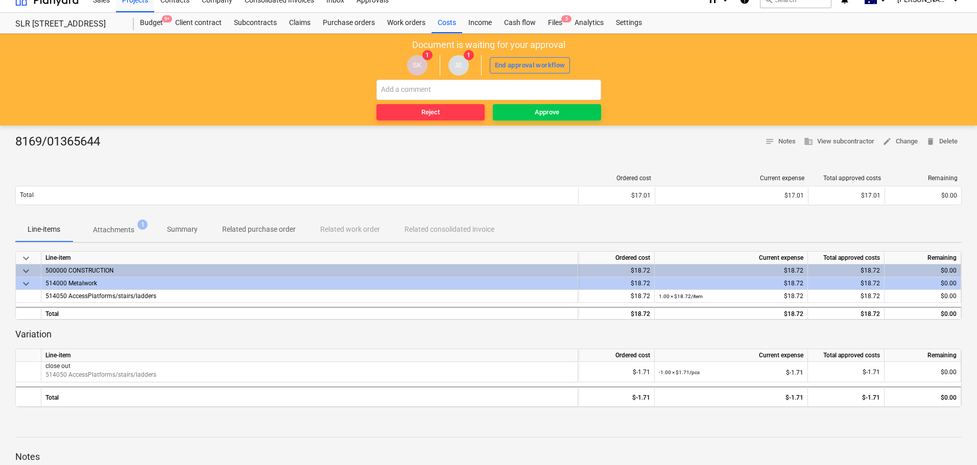
click at [118, 227] on p "Attachments" at bounding box center [113, 230] width 41 height 11
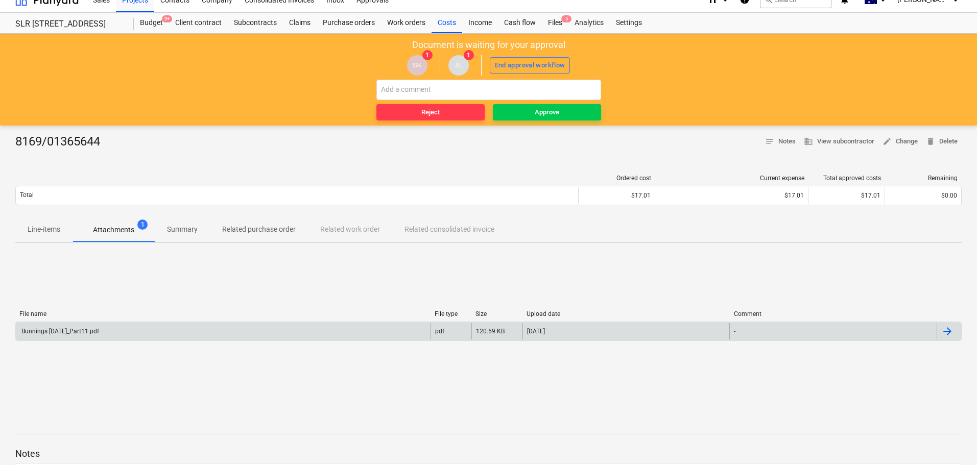
click at [89, 338] on div "Bunnings [DATE]_Part11.pdf" at bounding box center [223, 331] width 415 height 16
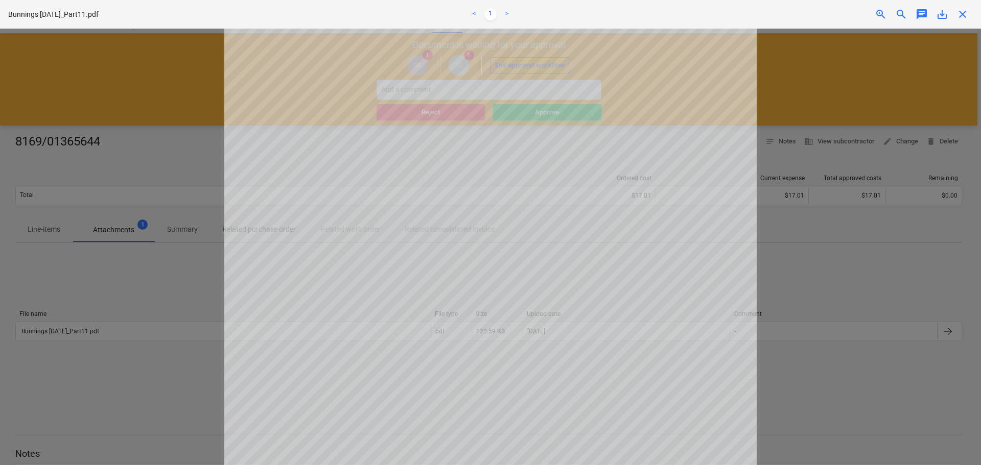
click at [960, 15] on span "close" at bounding box center [962, 14] width 12 height 12
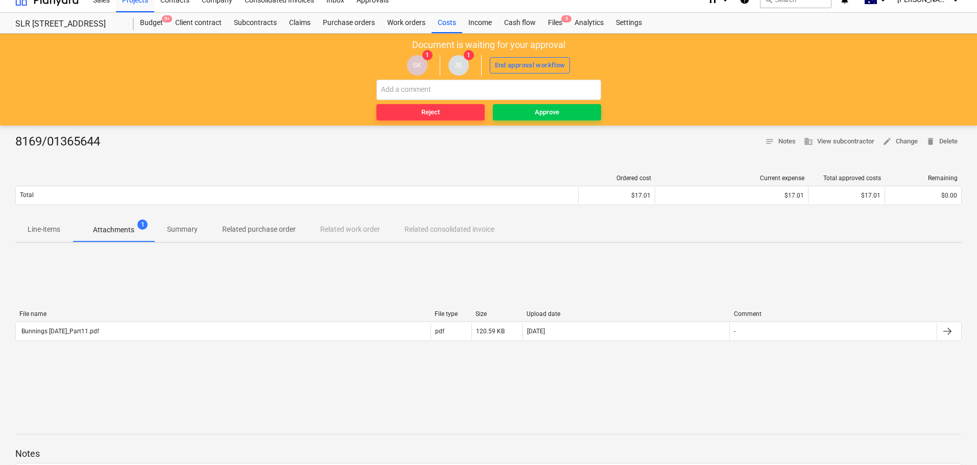
click at [48, 228] on p "Line-items" at bounding box center [44, 229] width 33 height 11
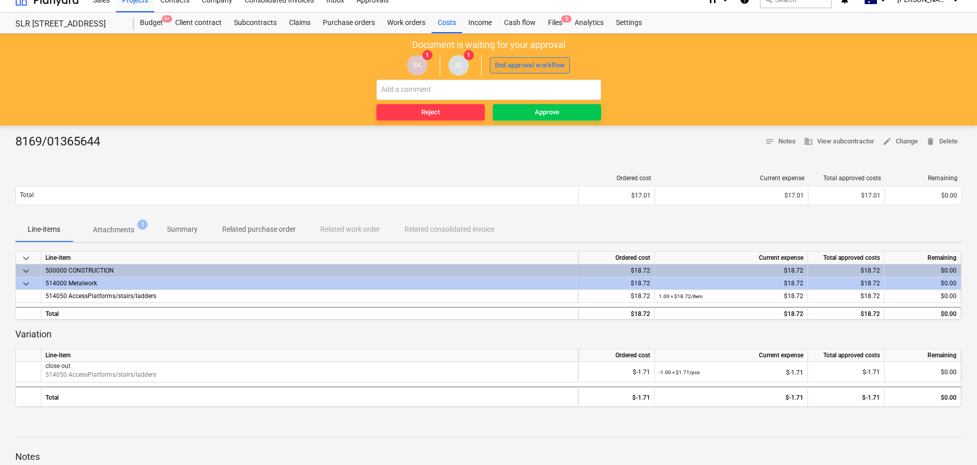
click at [557, 62] on div "End approval workflow" at bounding box center [530, 66] width 71 height 12
click at [546, 116] on div "Approve" at bounding box center [547, 113] width 25 height 12
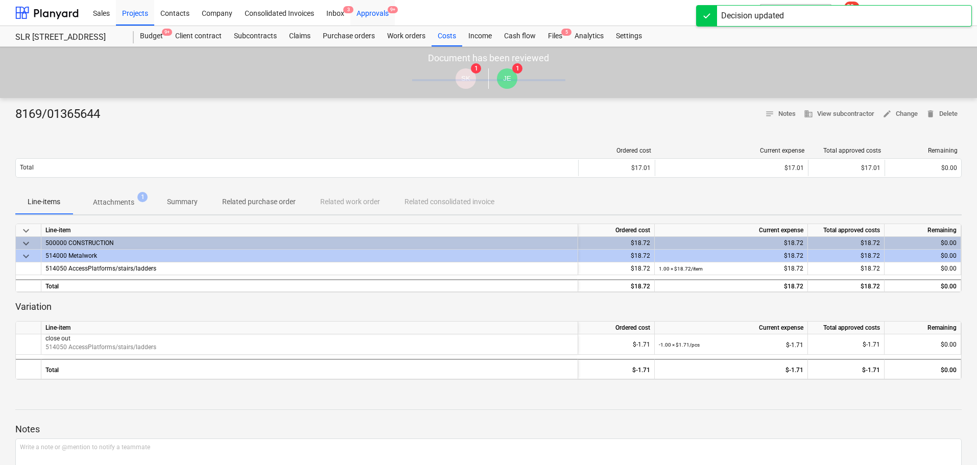
click at [380, 13] on div "Approvals 9+" at bounding box center [372, 12] width 44 height 26
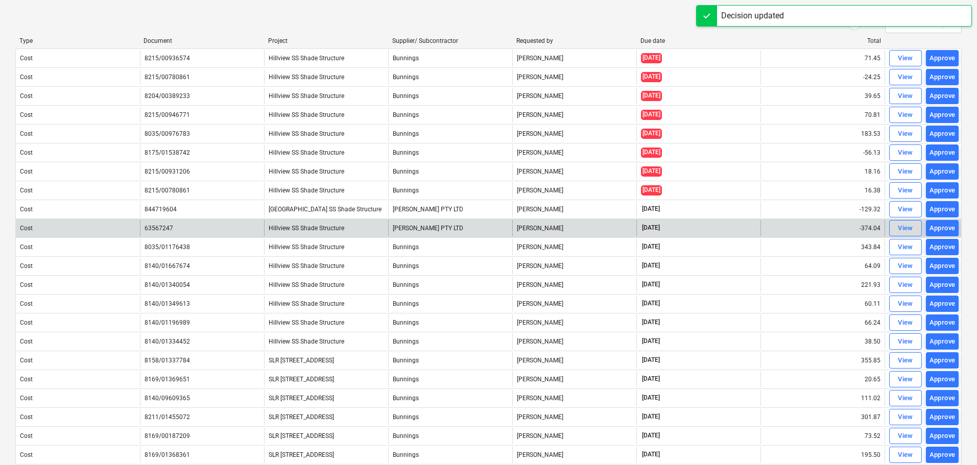
scroll to position [143, 0]
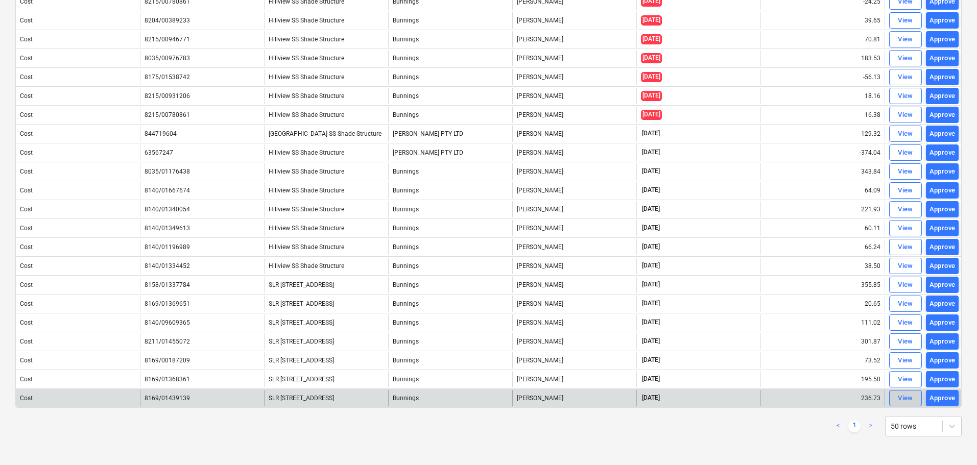
click at [905, 404] on div "View" at bounding box center [905, 399] width 15 height 12
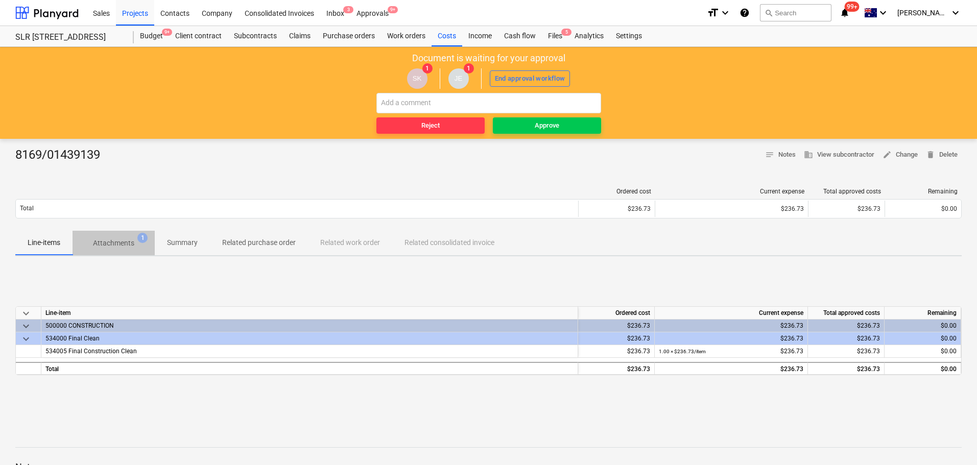
click at [120, 246] on p "Attachments" at bounding box center [113, 243] width 41 height 11
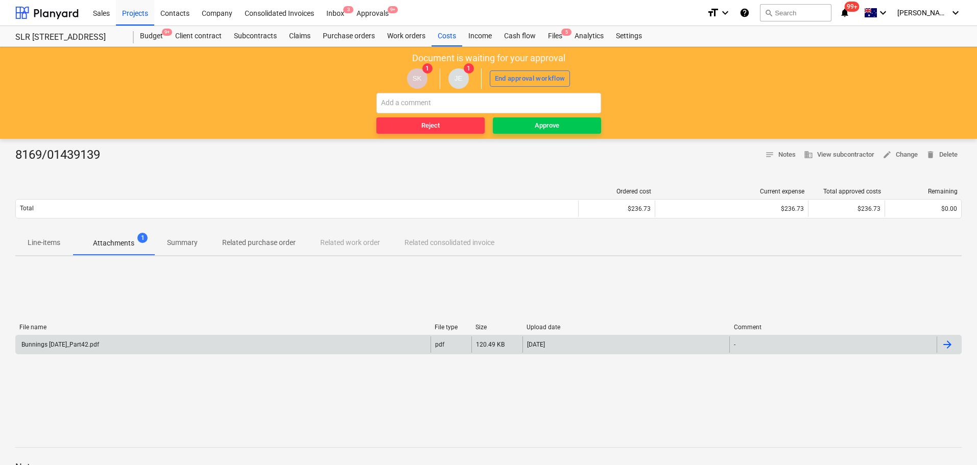
click at [56, 346] on div "Bunnings [DATE]_Part42.pdf" at bounding box center [59, 344] width 79 height 7
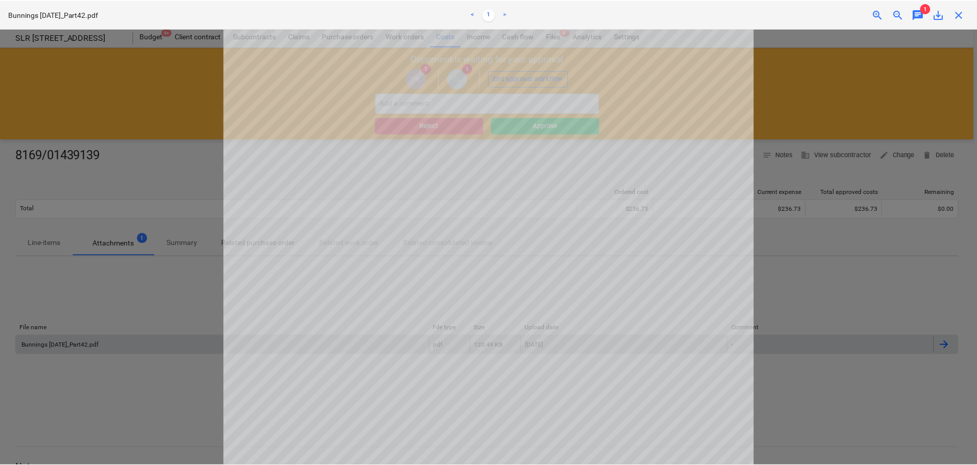
scroll to position [62, 0]
click at [963, 13] on span "close" at bounding box center [962, 14] width 12 height 12
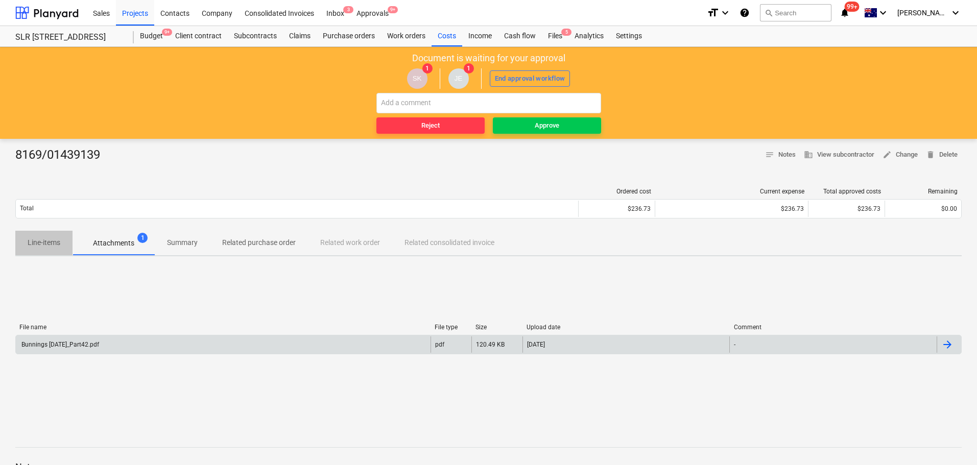
click at [24, 244] on span "Line-items" at bounding box center [43, 242] width 57 height 17
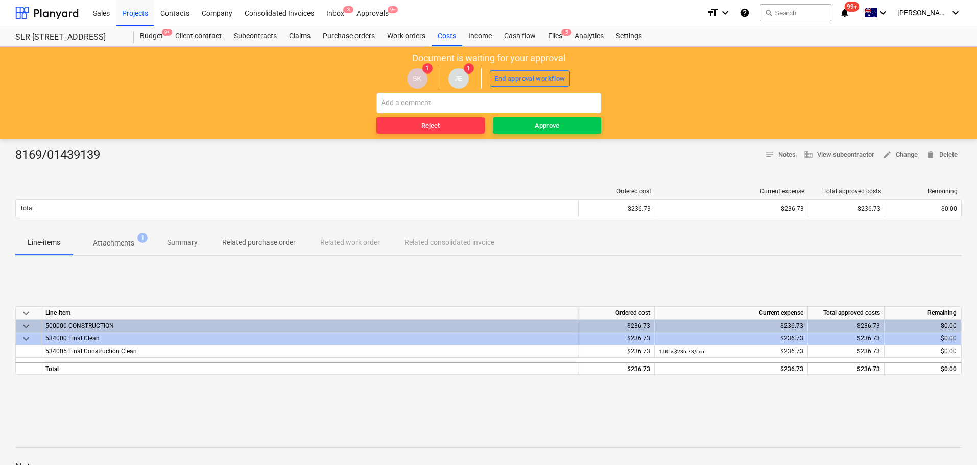
click at [521, 82] on div "End approval workflow" at bounding box center [530, 79] width 71 height 12
click at [554, 122] on div "Approve" at bounding box center [547, 126] width 25 height 12
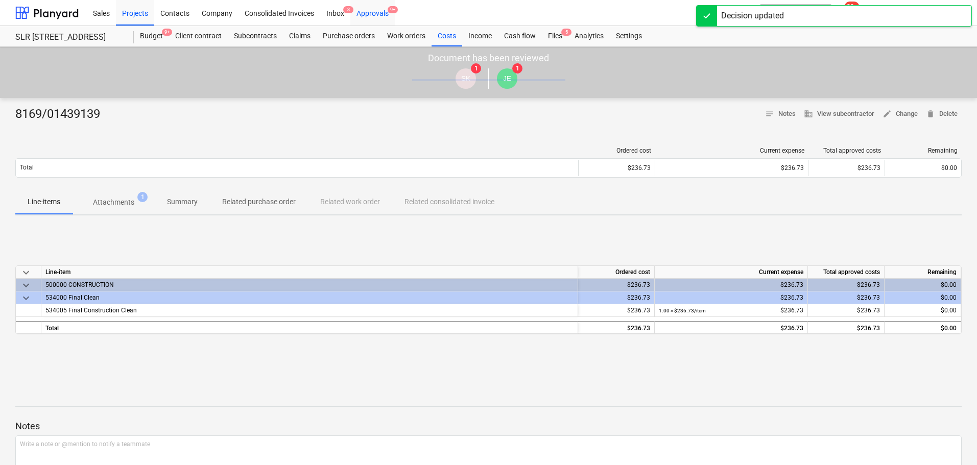
click at [381, 13] on div "Approvals 9+" at bounding box center [372, 12] width 44 height 26
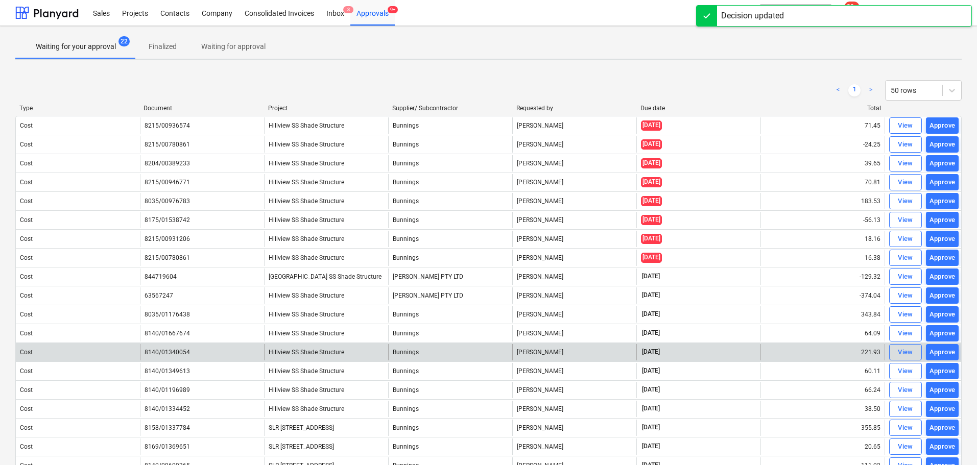
scroll to position [124, 0]
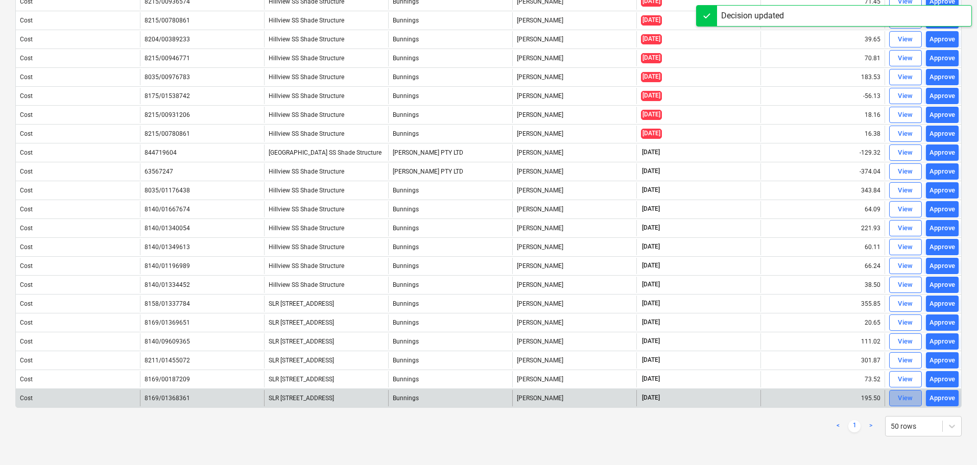
click at [904, 399] on div "View" at bounding box center [905, 399] width 15 height 12
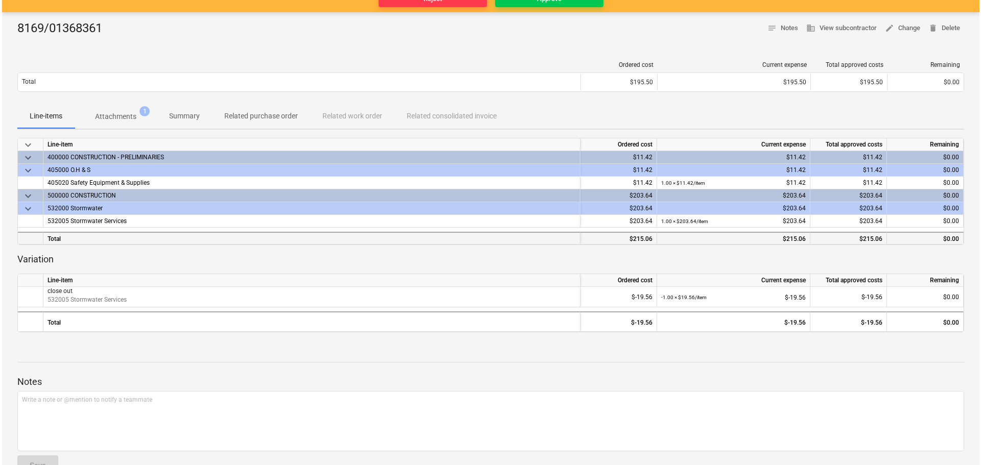
scroll to position [103, 0]
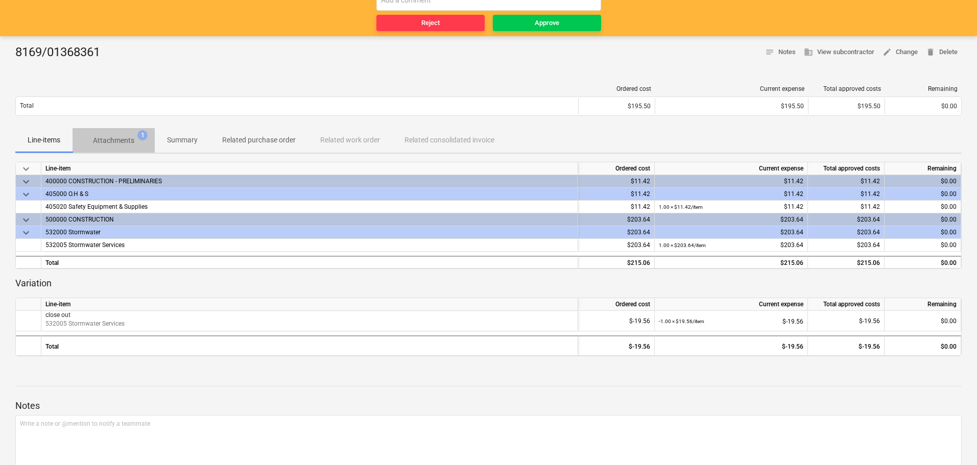
click at [132, 143] on p "Attachments" at bounding box center [113, 140] width 41 height 11
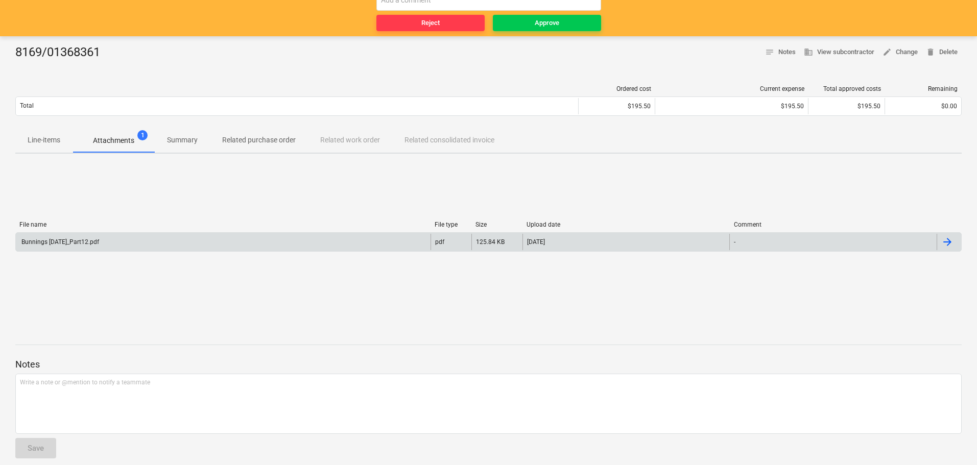
click at [77, 242] on div "Bunnings [DATE]_Part12.pdf" at bounding box center [59, 242] width 79 height 7
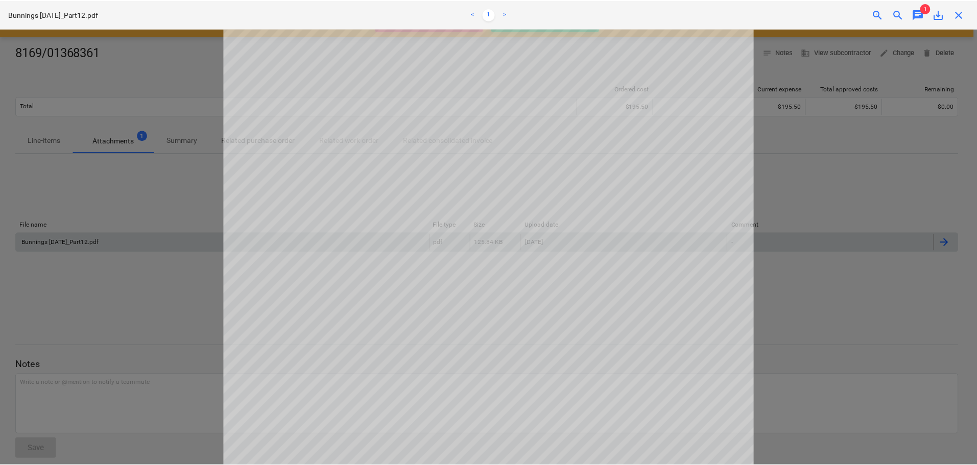
scroll to position [51, 0]
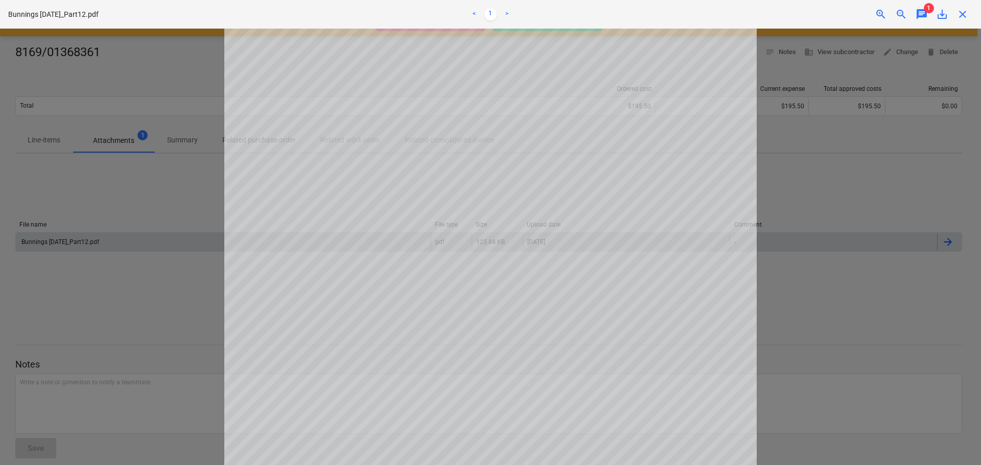
click at [965, 12] on span "close" at bounding box center [962, 14] width 12 height 12
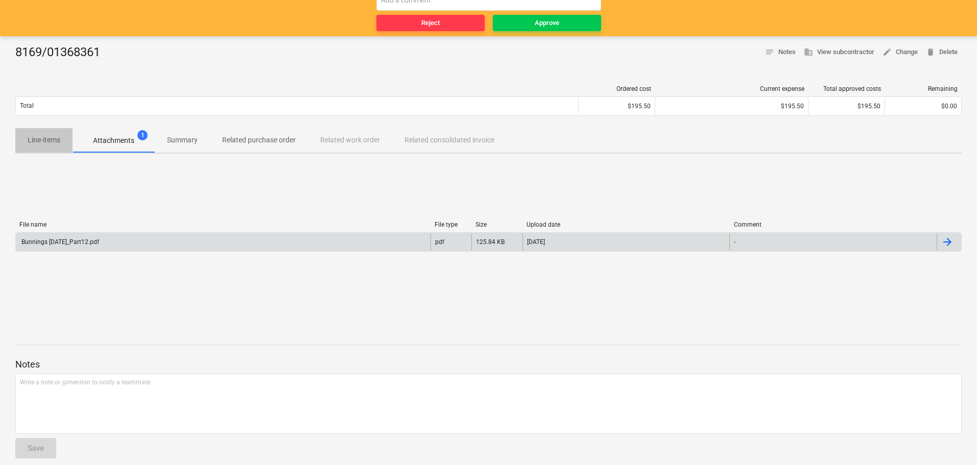
click at [61, 138] on span "Line-items" at bounding box center [43, 140] width 57 height 17
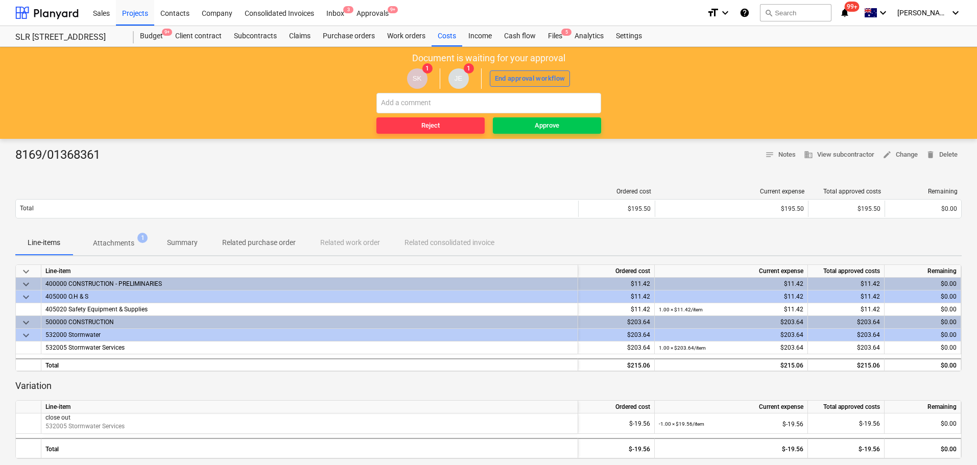
click at [527, 79] on div "End approval workflow" at bounding box center [530, 79] width 71 height 12
click at [561, 126] on span "Approve" at bounding box center [547, 126] width 100 height 12
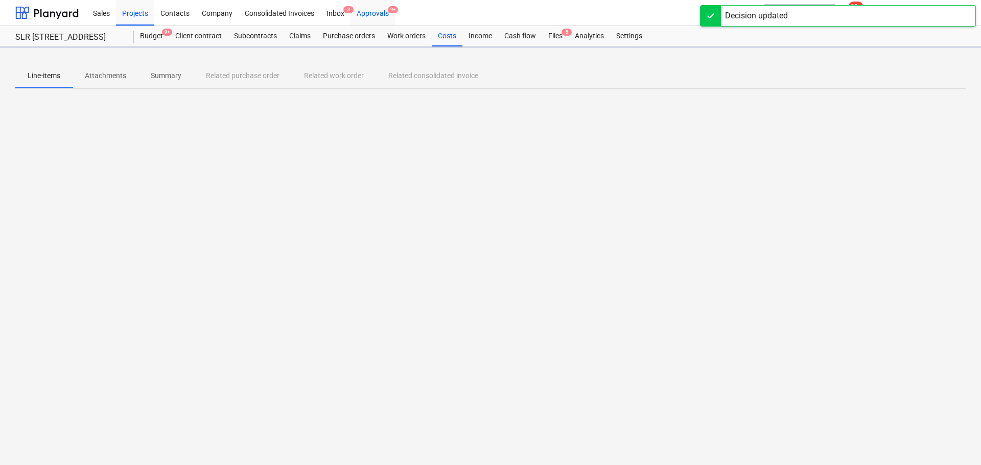
click at [379, 10] on div "Approvals 9+" at bounding box center [372, 12] width 44 height 26
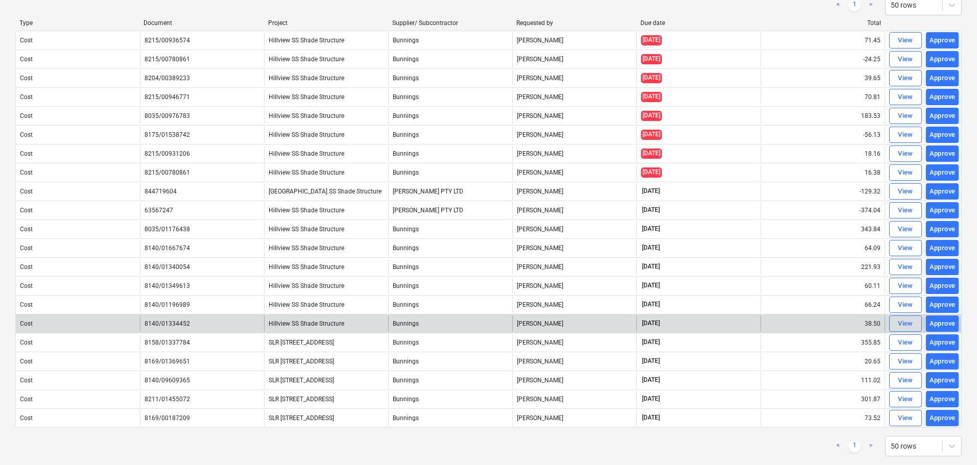
scroll to position [105, 0]
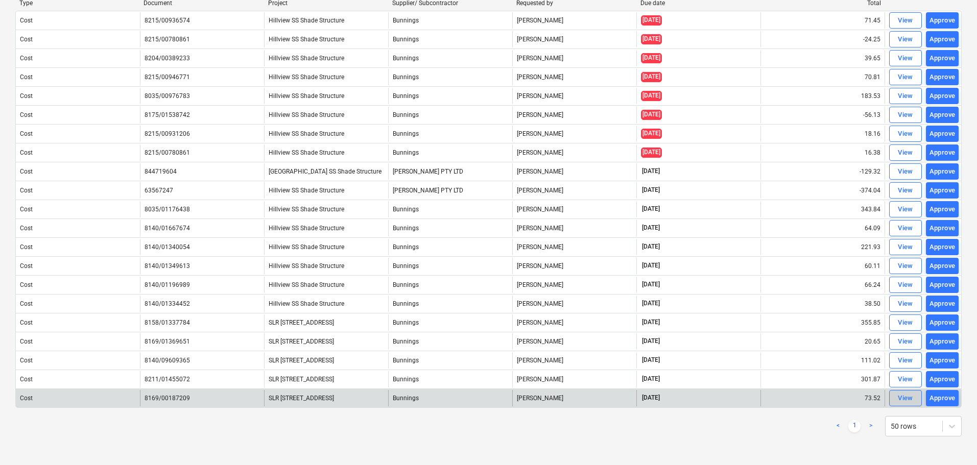
click at [914, 401] on span "View" at bounding box center [906, 399] width 22 height 12
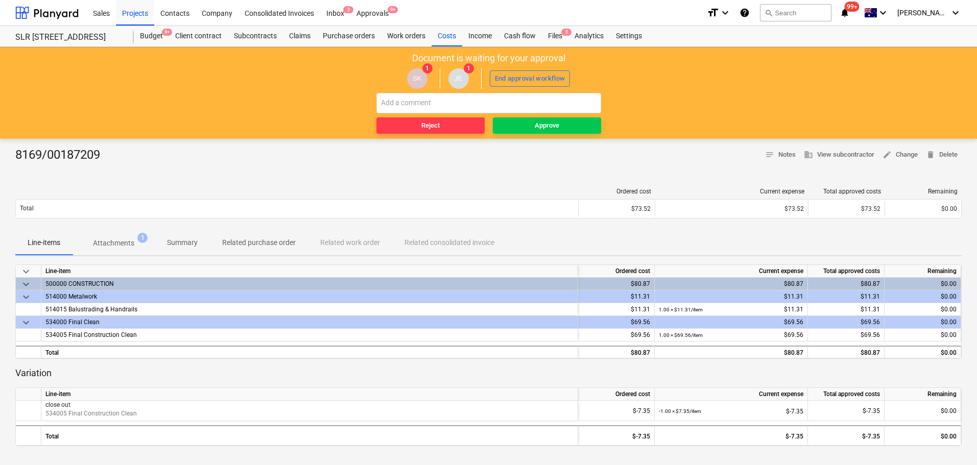
click at [115, 239] on p "Attachments" at bounding box center [113, 243] width 41 height 11
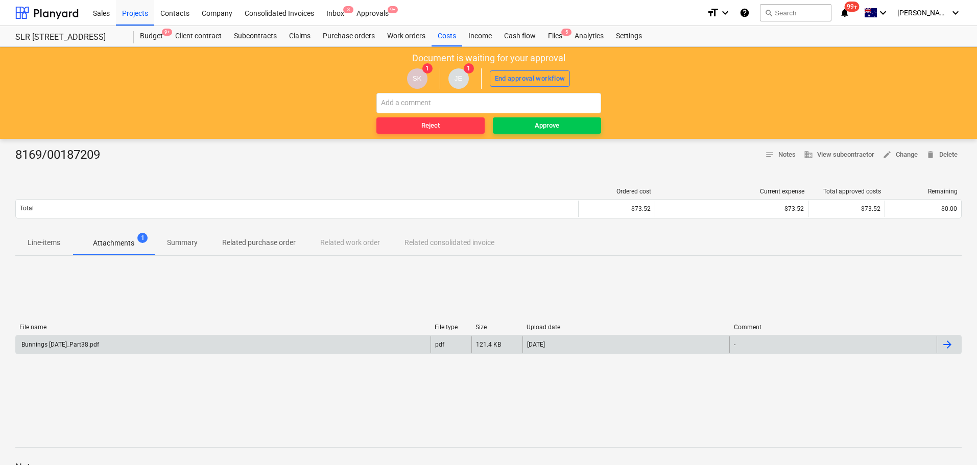
click at [63, 351] on div "Bunnings [DATE]_Part38.pdf" at bounding box center [223, 345] width 415 height 16
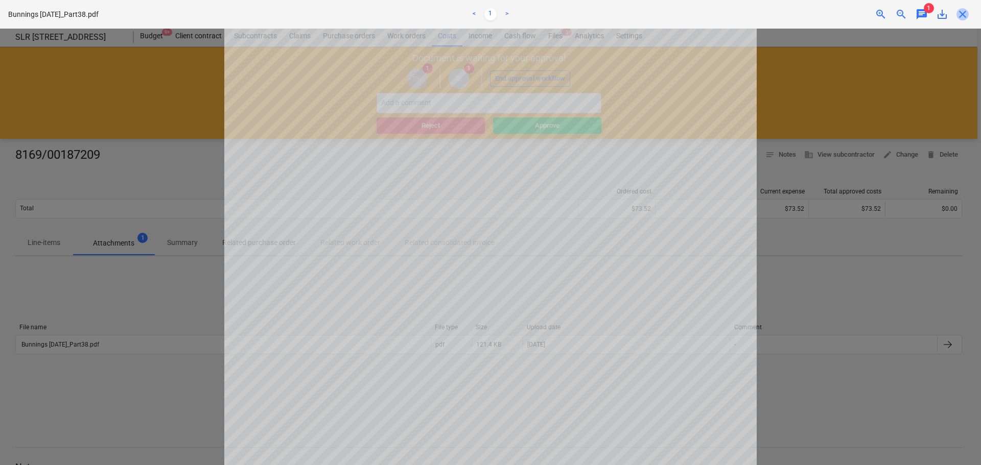
click at [959, 16] on span "close" at bounding box center [962, 14] width 12 height 12
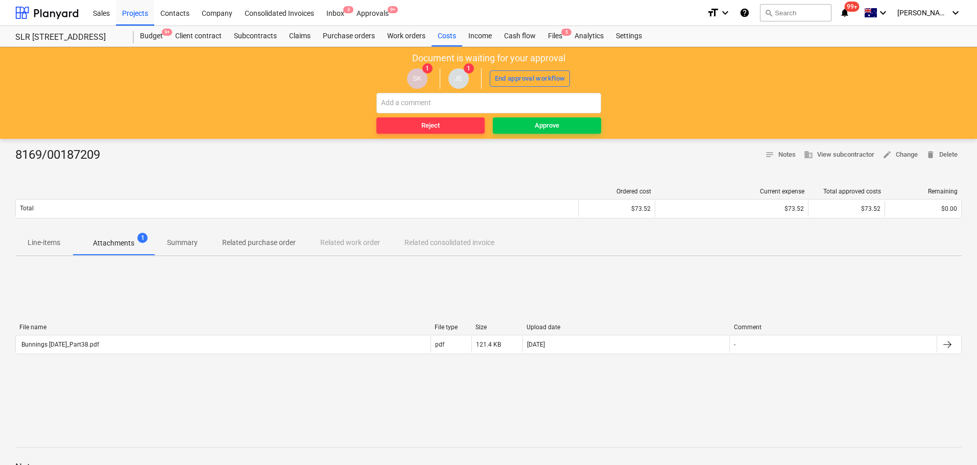
click at [36, 243] on p "Line-items" at bounding box center [44, 243] width 33 height 11
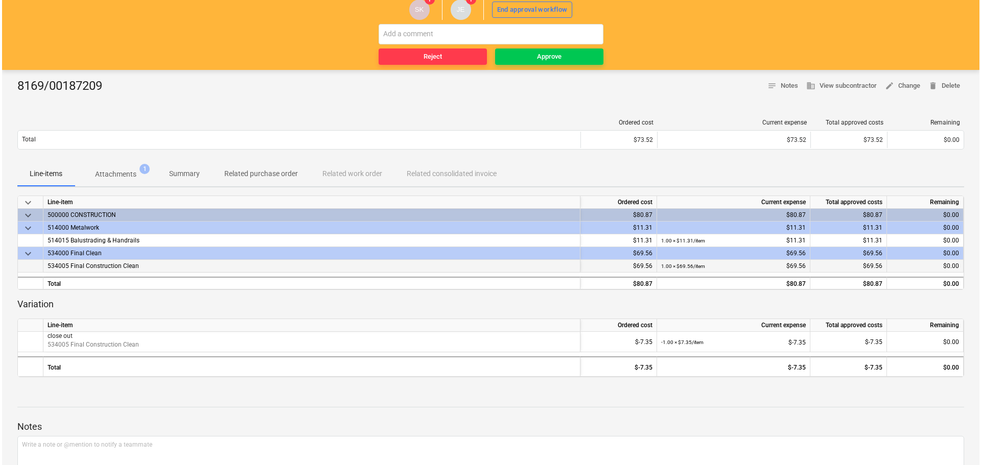
scroll to position [51, 0]
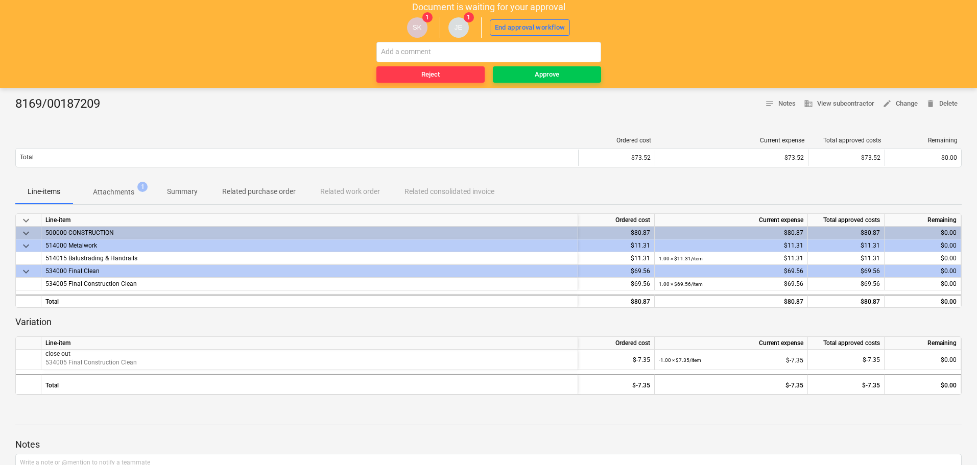
click at [119, 191] on p "Attachments" at bounding box center [113, 192] width 41 height 11
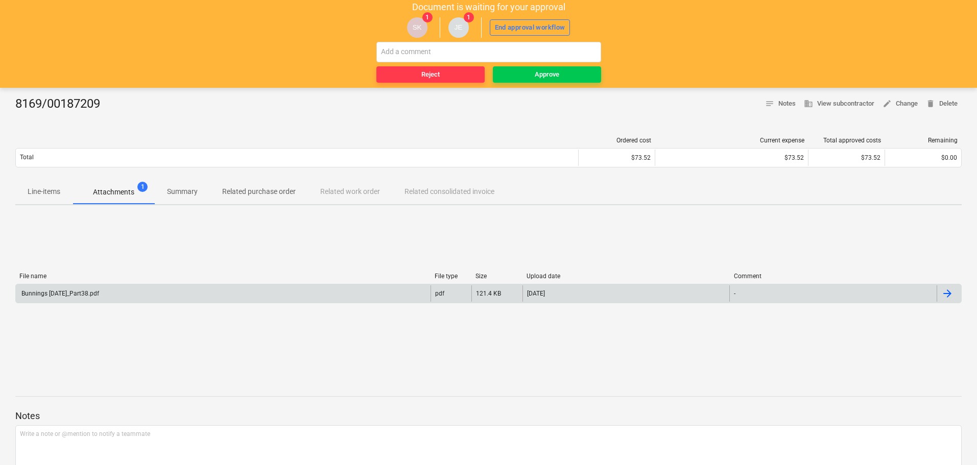
click at [69, 295] on div "Bunnings [DATE]_Part38.pdf" at bounding box center [59, 293] width 79 height 7
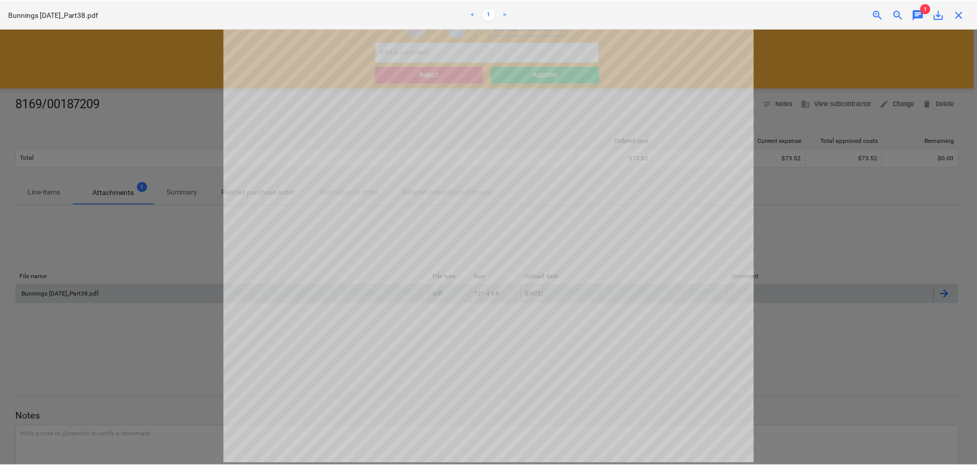
scroll to position [11, 0]
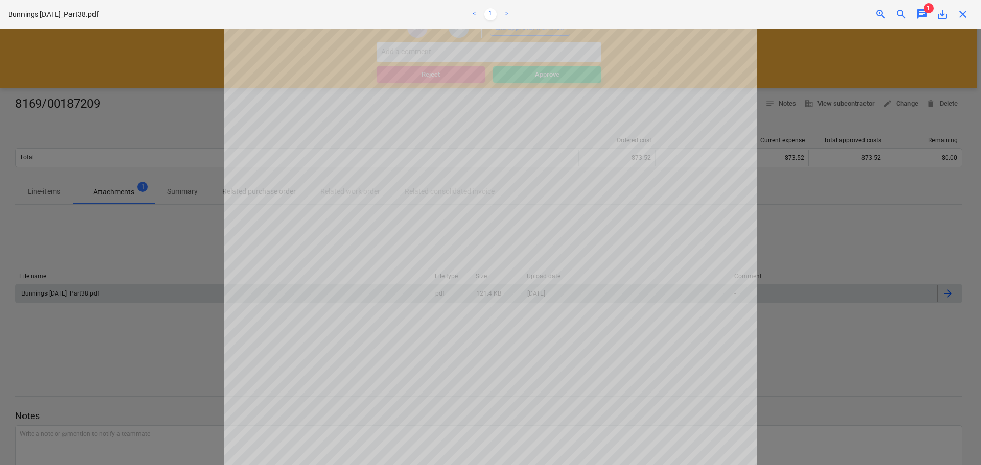
click at [963, 13] on span "close" at bounding box center [962, 14] width 12 height 12
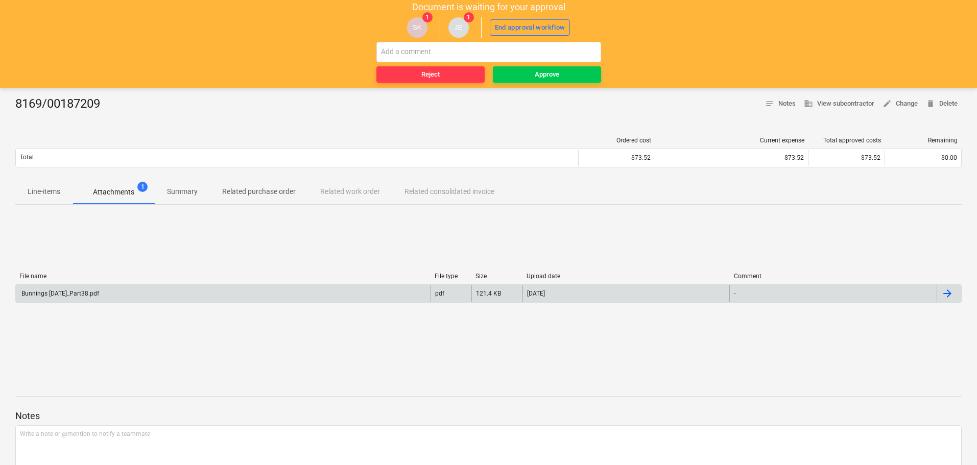
click at [38, 186] on p "Line-items" at bounding box center [44, 191] width 33 height 11
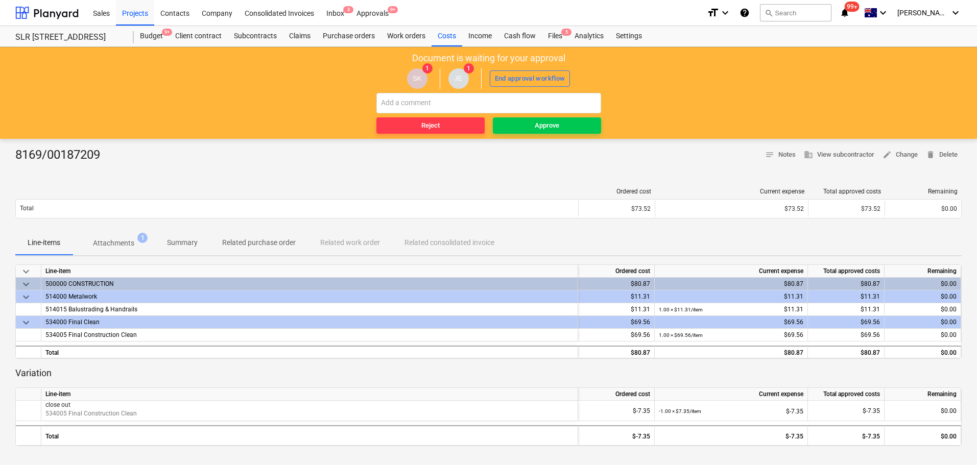
click at [117, 235] on span "Attachments 1" at bounding box center [114, 243] width 82 height 18
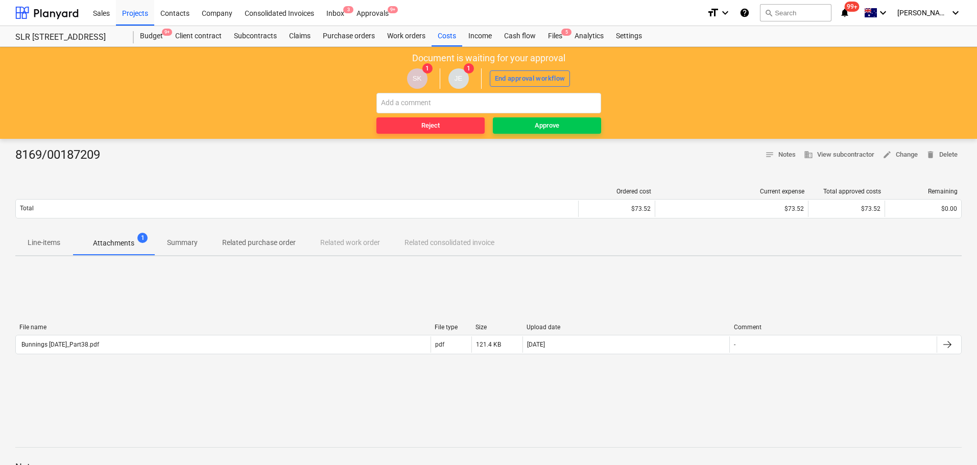
click at [68, 325] on div "File name" at bounding box center [222, 327] width 407 height 7
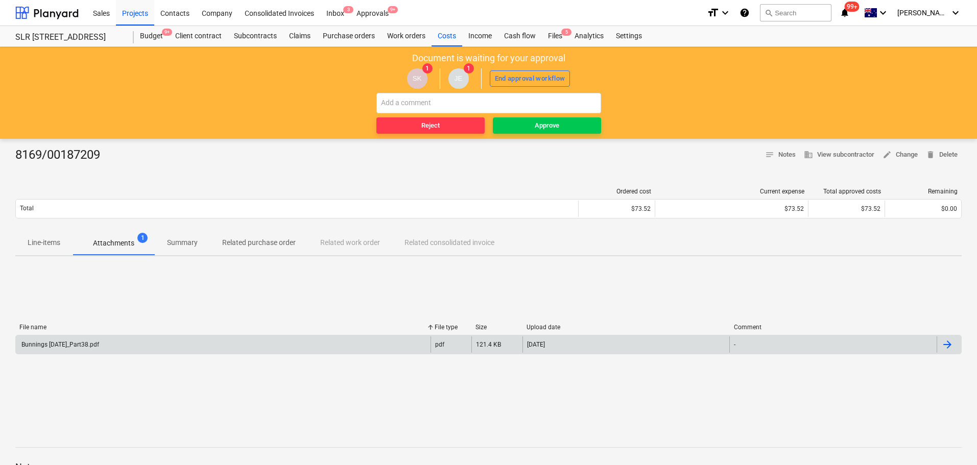
click at [76, 343] on div "Bunnings [DATE]_Part38.pdf" at bounding box center [59, 344] width 79 height 7
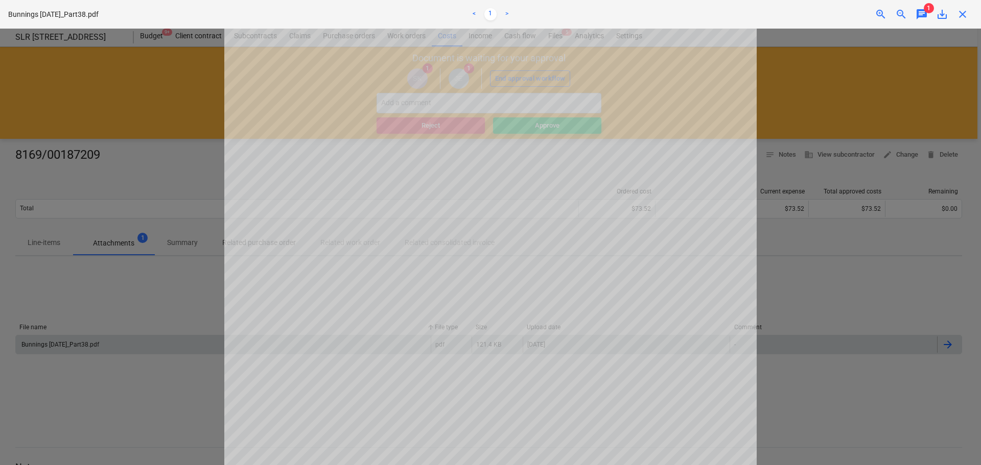
click at [972, 17] on div "close" at bounding box center [962, 14] width 20 height 12
click at [961, 15] on span "close" at bounding box center [962, 14] width 12 height 12
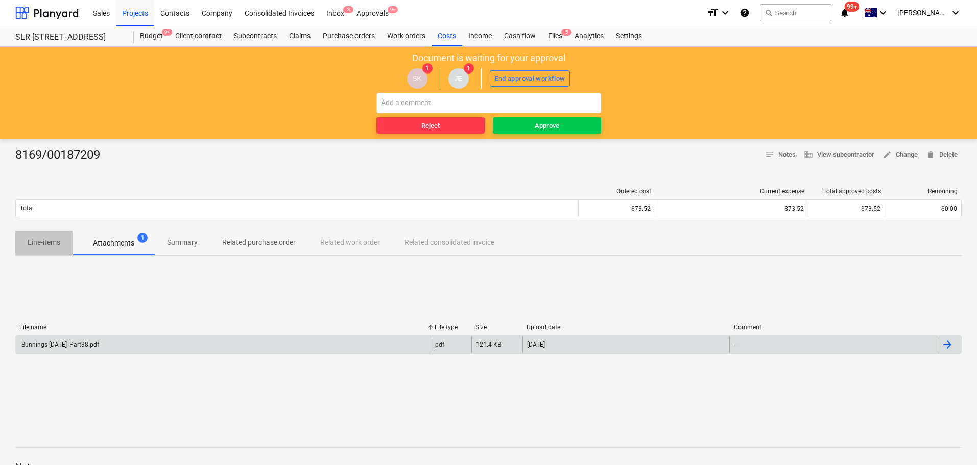
click at [53, 251] on button "Line-items" at bounding box center [43, 243] width 57 height 25
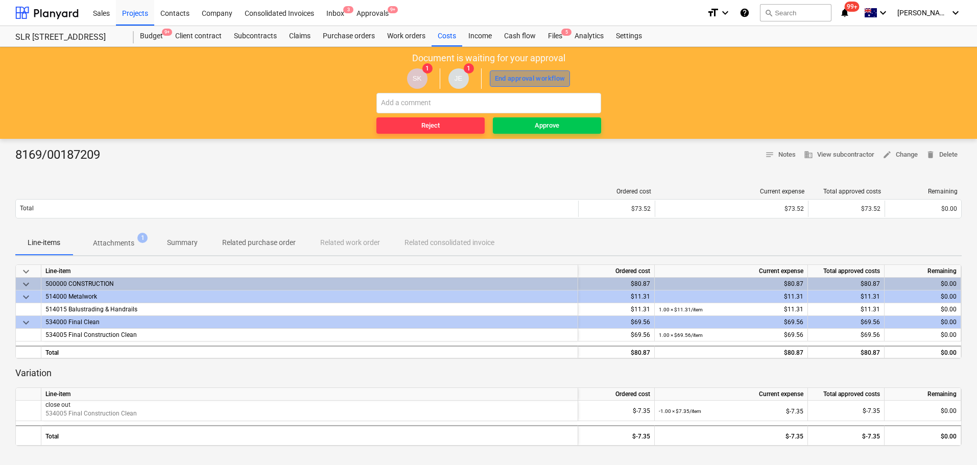
click at [552, 75] on div "End approval workflow" at bounding box center [530, 79] width 71 height 12
drag, startPoint x: 572, startPoint y: 121, endPoint x: 579, endPoint y: 144, distance: 24.2
click at [572, 120] on span "Approve" at bounding box center [547, 126] width 100 height 12
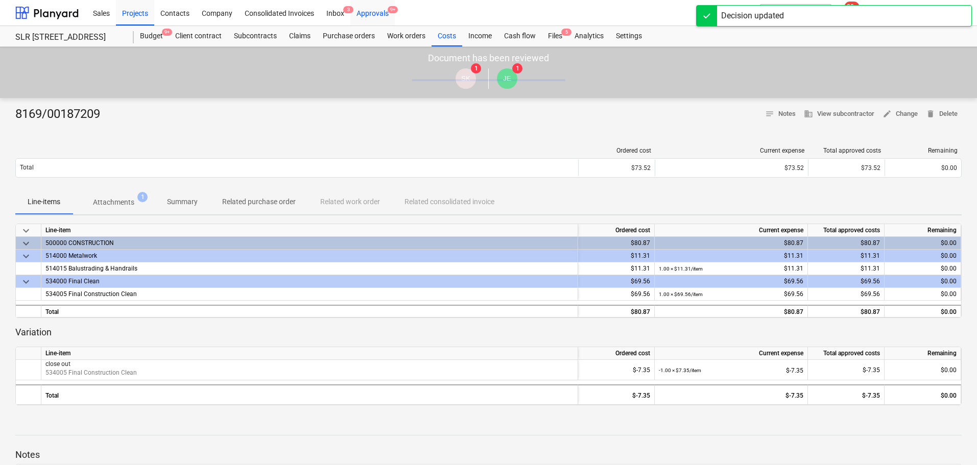
click at [382, 13] on div "Approvals 9+" at bounding box center [372, 12] width 44 height 26
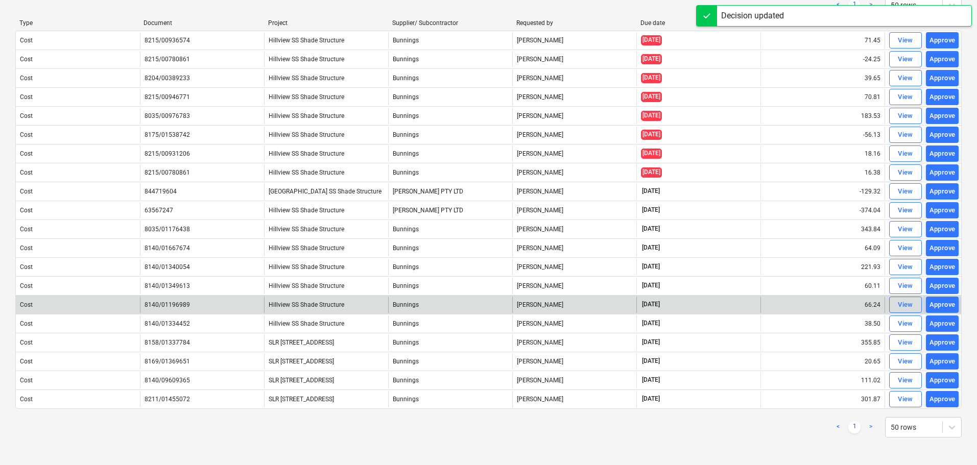
scroll to position [86, 0]
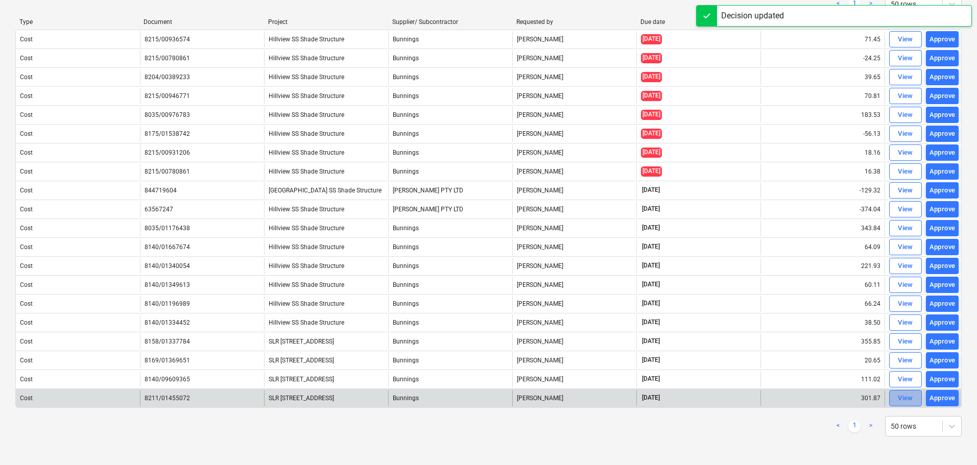
click at [911, 400] on div "View" at bounding box center [905, 399] width 15 height 12
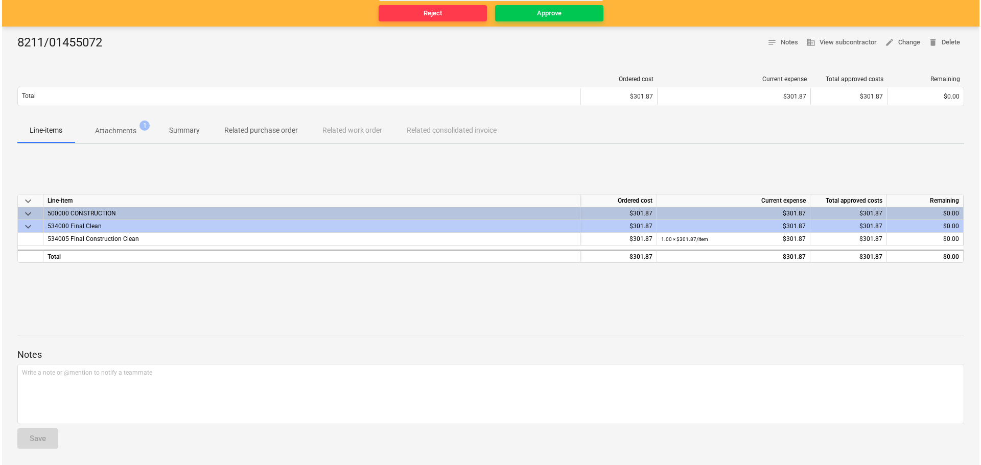
scroll to position [61, 0]
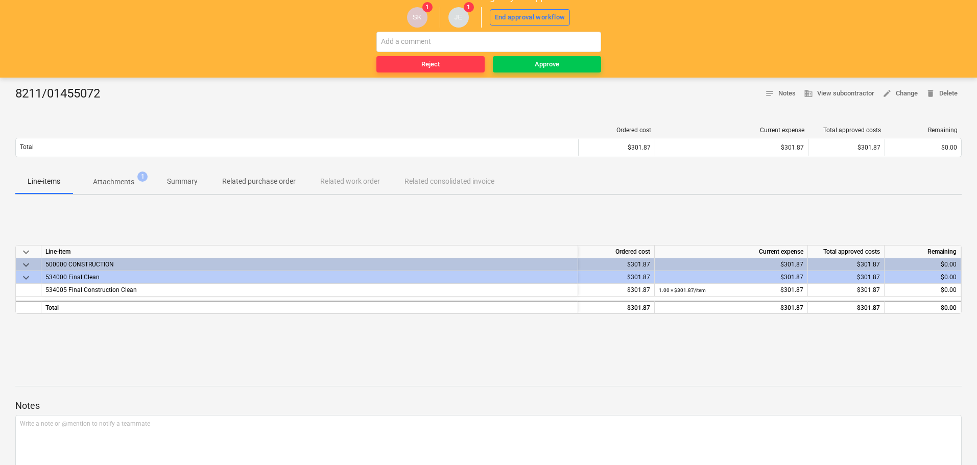
click at [120, 181] on p "Attachments" at bounding box center [113, 182] width 41 height 11
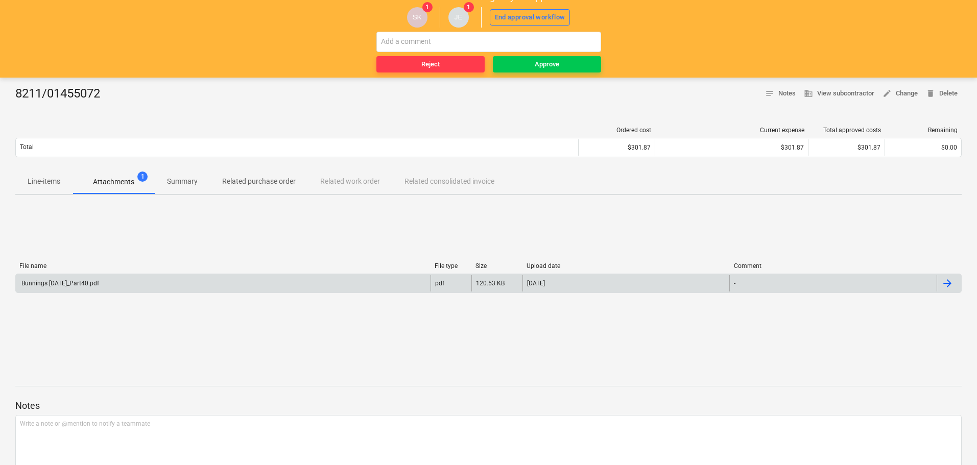
click at [72, 277] on div "Bunnings [DATE]_Part40.pdf" at bounding box center [223, 283] width 415 height 16
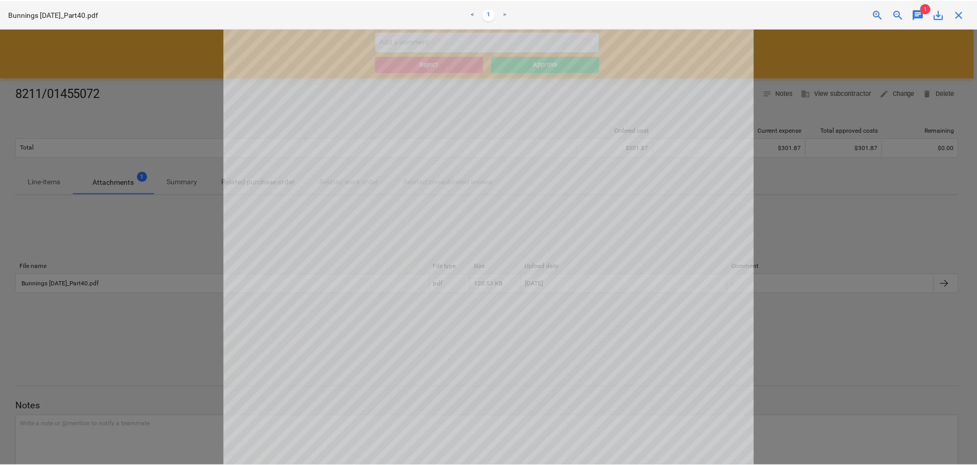
scroll to position [318, 0]
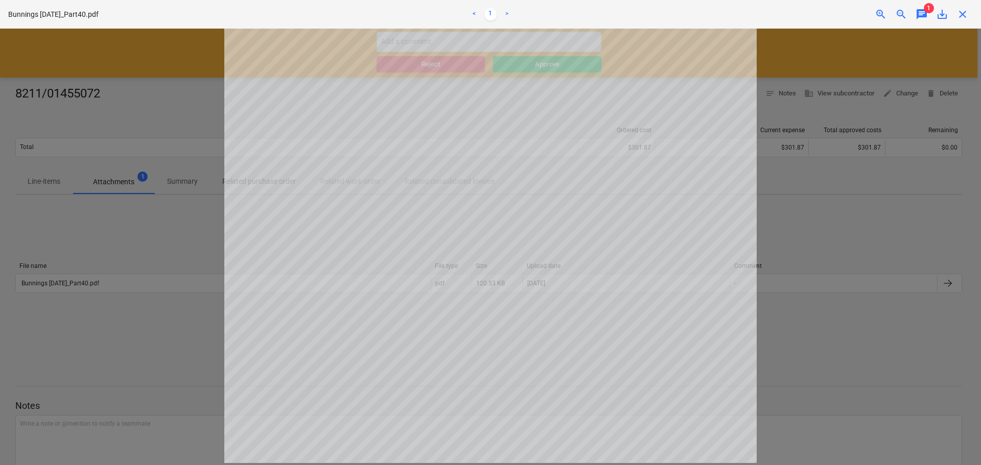
click at [960, 11] on span "close" at bounding box center [962, 14] width 12 height 12
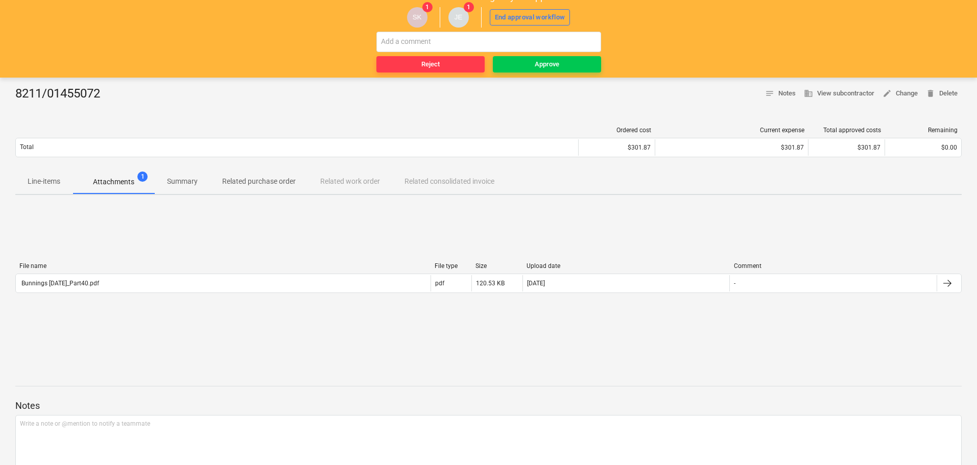
click at [49, 180] on p "Line-items" at bounding box center [44, 181] width 33 height 11
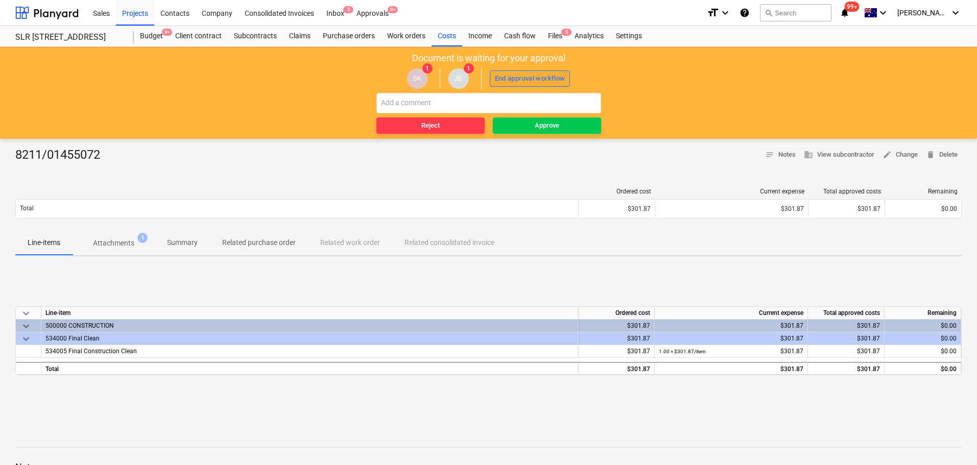
click at [526, 82] on div "End approval workflow" at bounding box center [530, 79] width 71 height 12
click at [566, 128] on span "Approve" at bounding box center [547, 126] width 100 height 12
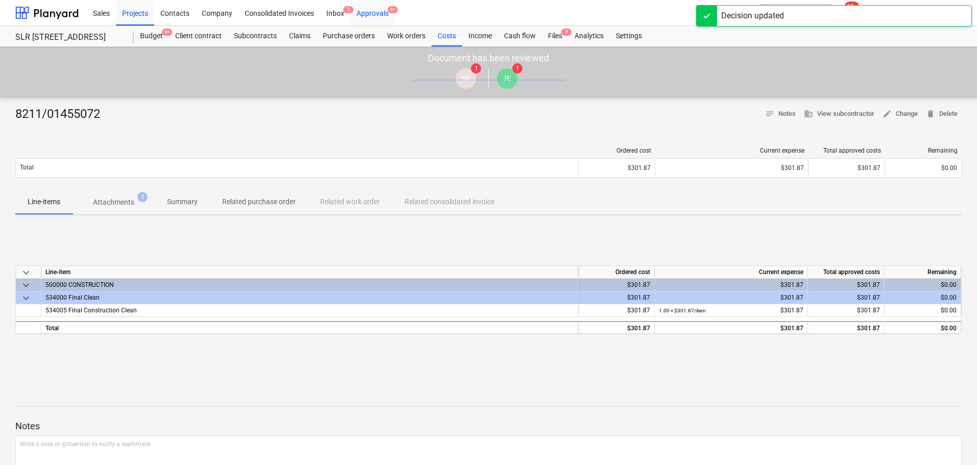
click at [385, 19] on div "Approvals 9+" at bounding box center [372, 12] width 44 height 26
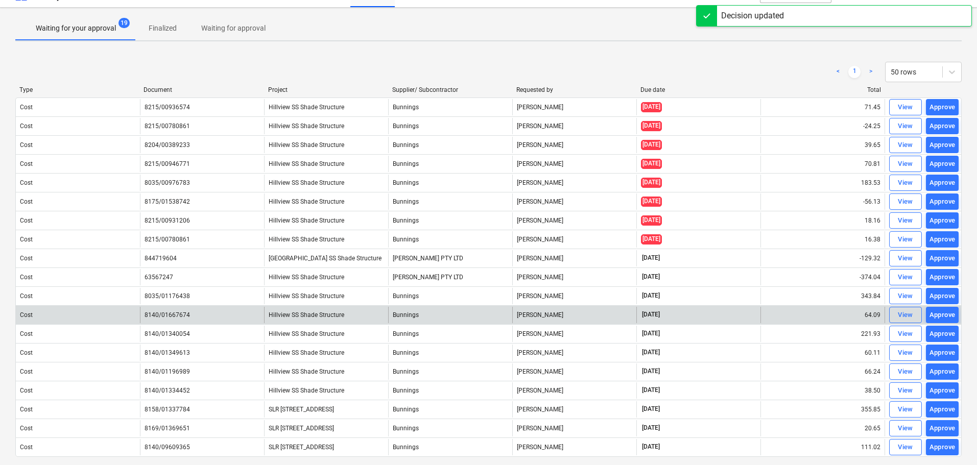
scroll to position [67, 0]
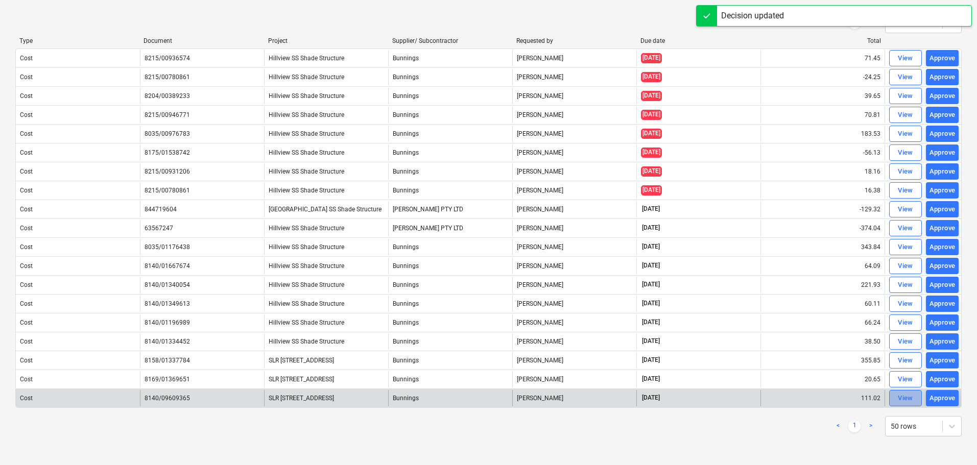
click at [912, 393] on div "View" at bounding box center [905, 399] width 15 height 12
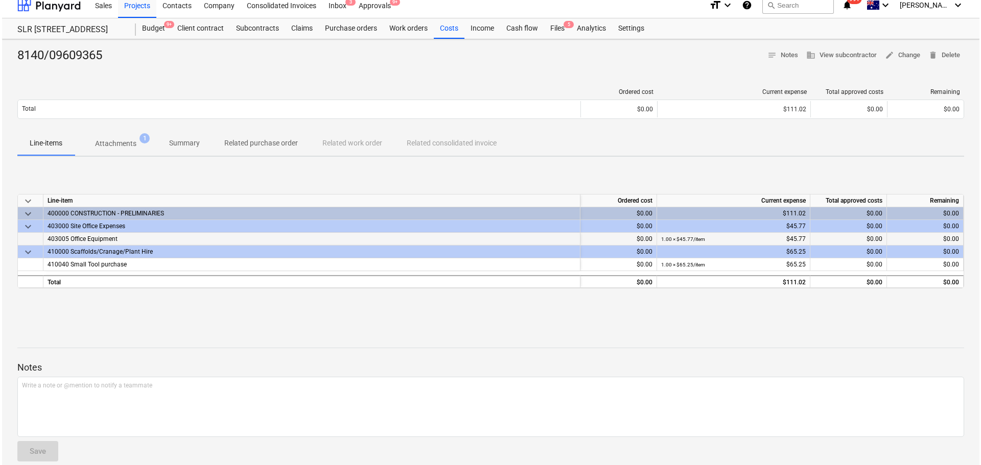
scroll to position [20, 0]
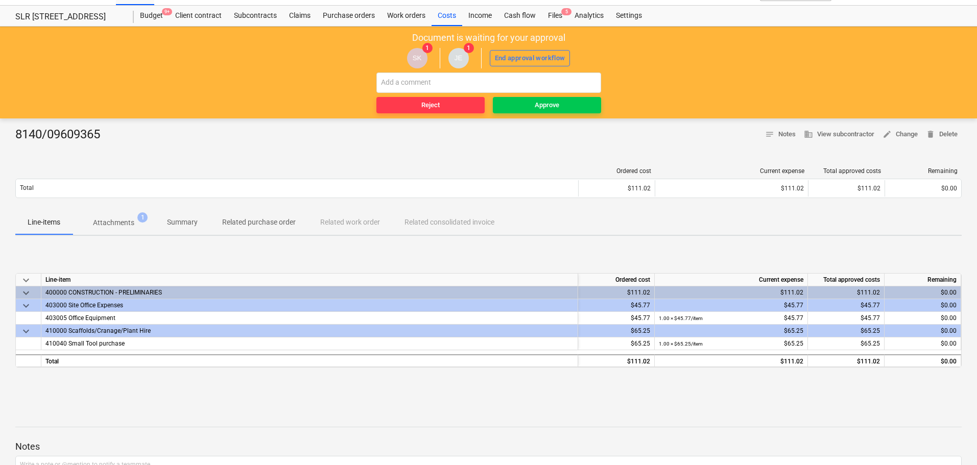
click at [107, 225] on p "Attachments" at bounding box center [113, 223] width 41 height 11
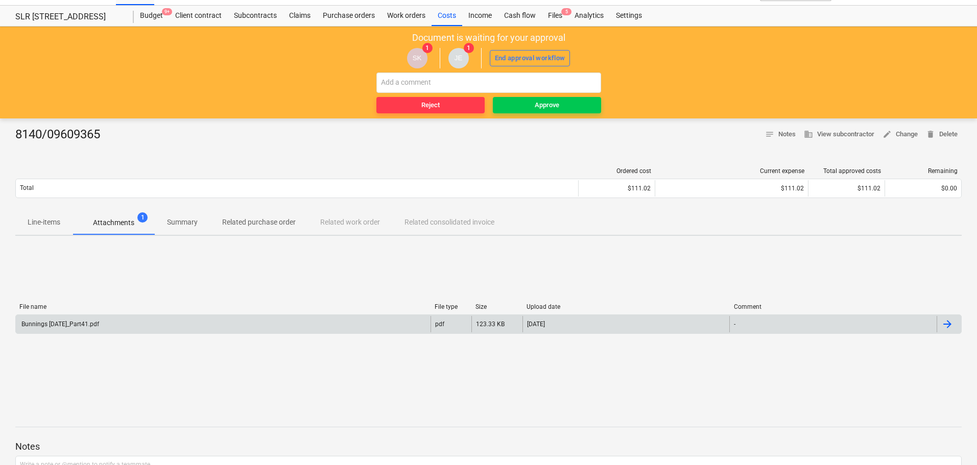
click at [90, 319] on div "Bunnings [DATE]_Part41.pdf" at bounding box center [223, 324] width 415 height 16
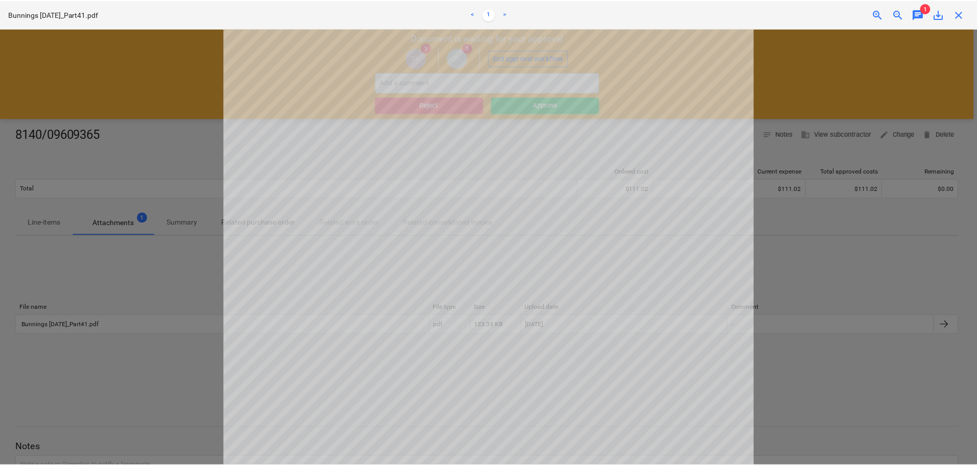
scroll to position [318, 0]
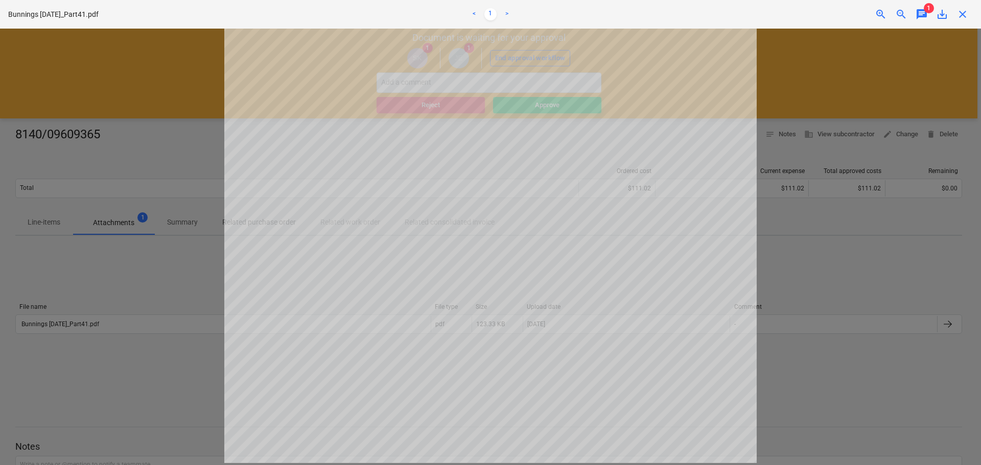
click at [963, 9] on span "close" at bounding box center [962, 14] width 12 height 12
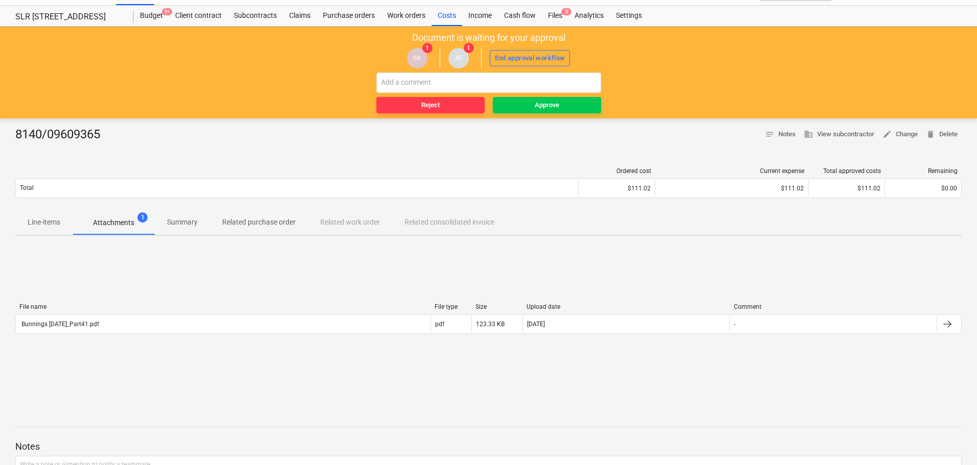
click at [28, 216] on span "Line-items" at bounding box center [43, 222] width 57 height 17
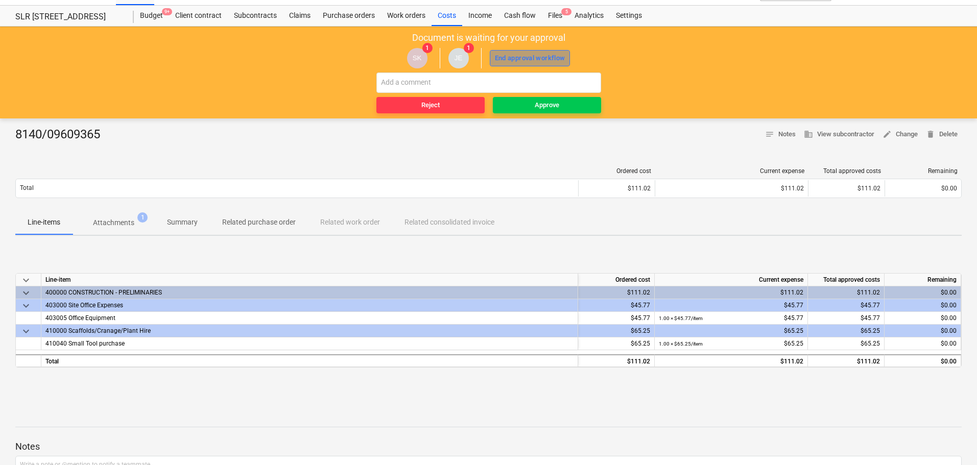
click at [525, 59] on div "End approval workflow" at bounding box center [530, 59] width 71 height 12
click at [553, 108] on div "Approve" at bounding box center [547, 106] width 25 height 12
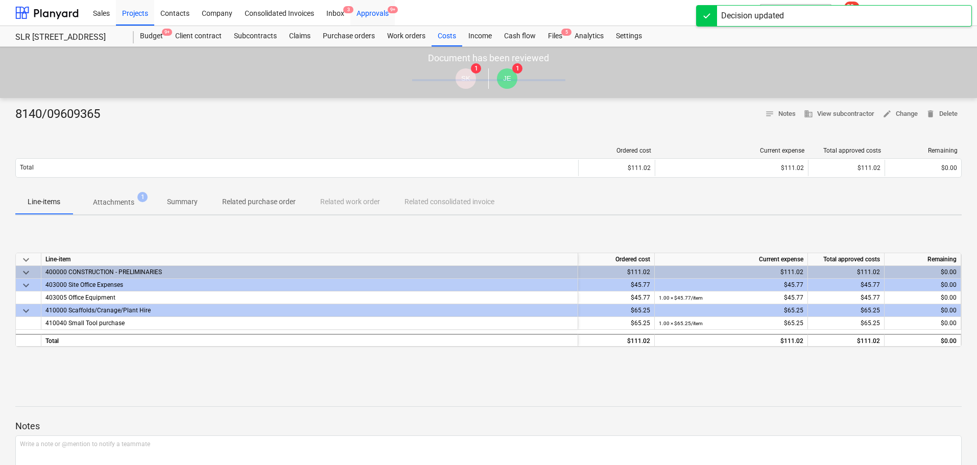
click at [379, 13] on div "Approvals 9+" at bounding box center [372, 12] width 44 height 26
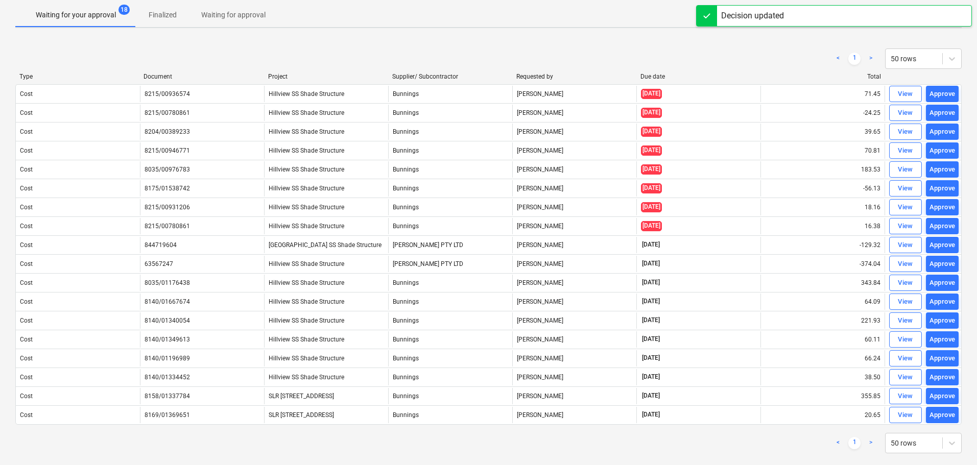
scroll to position [49, 0]
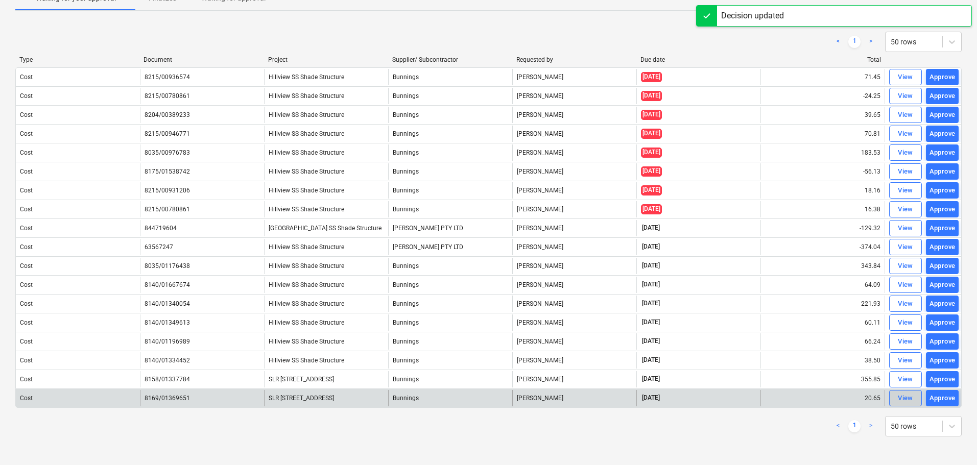
click at [912, 400] on div "View" at bounding box center [905, 399] width 15 height 12
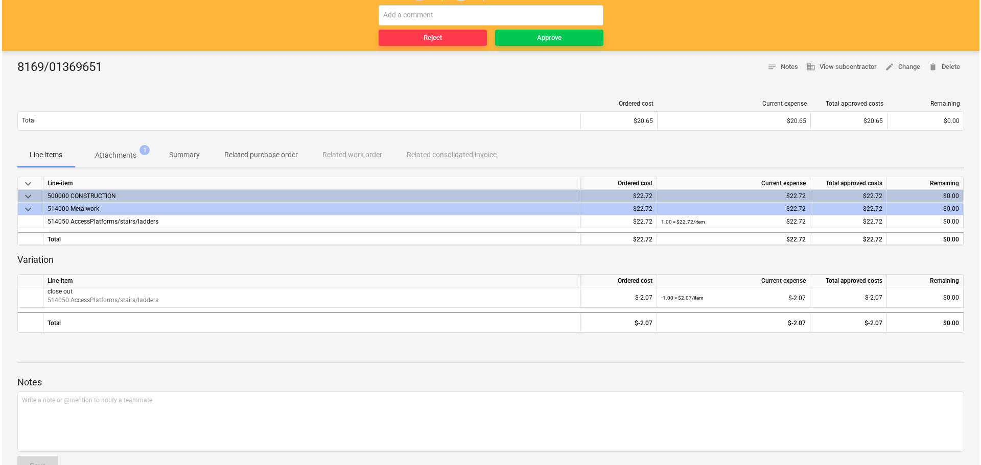
scroll to position [64, 0]
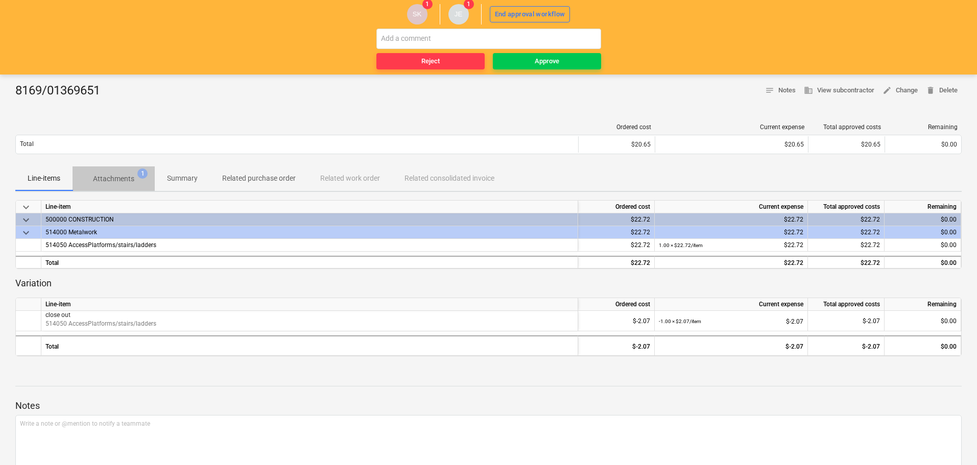
click at [135, 174] on span "Attachments 1" at bounding box center [114, 179] width 58 height 11
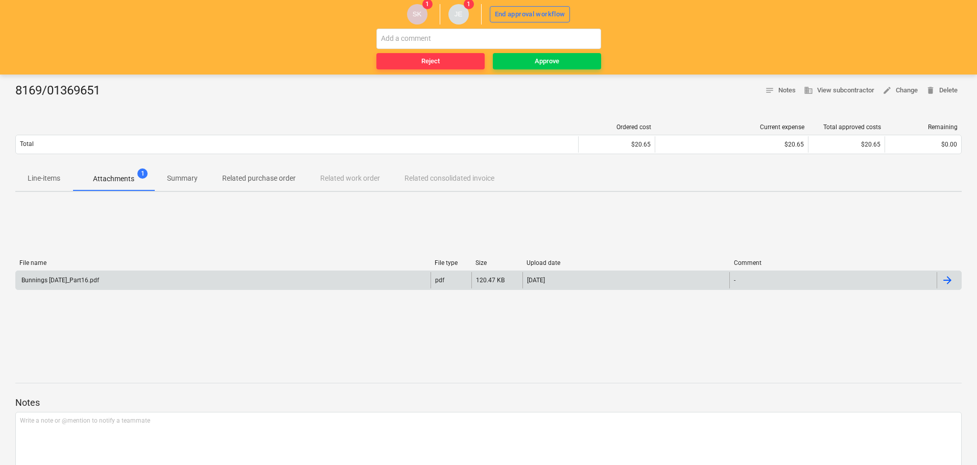
click at [73, 285] on div "Bunnings [DATE]_Part16.pdf" at bounding box center [223, 280] width 415 height 16
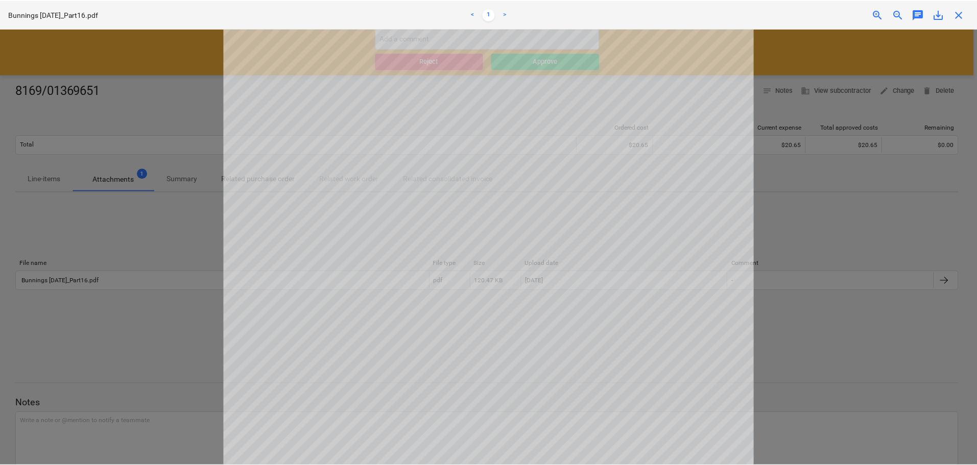
scroll to position [11, 0]
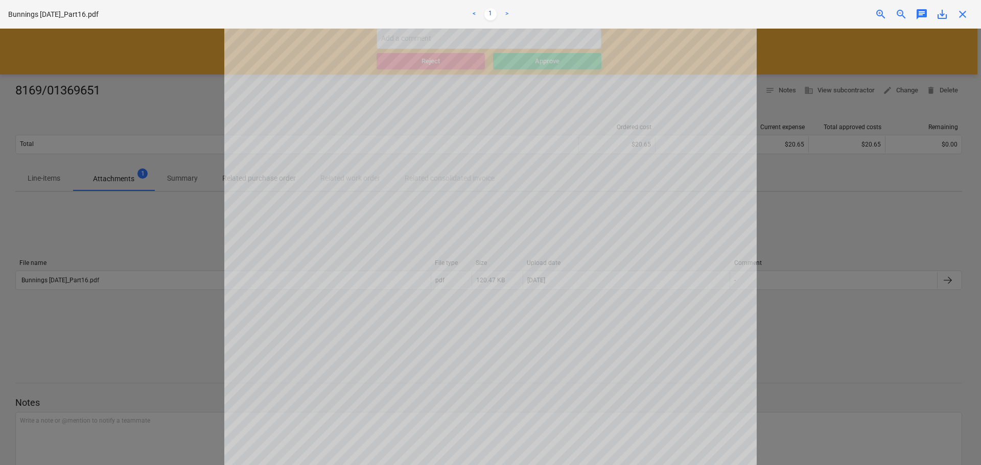
click at [963, 15] on span "close" at bounding box center [962, 14] width 12 height 12
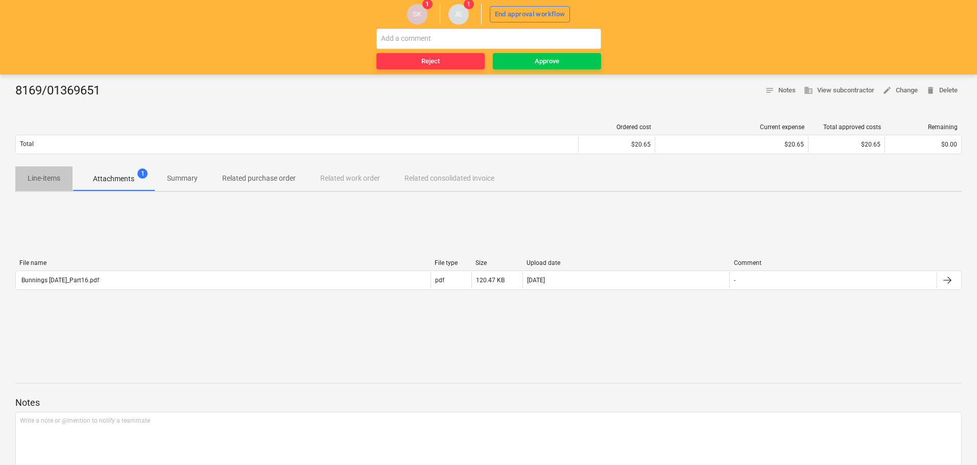
click at [57, 180] on p "Line-items" at bounding box center [44, 178] width 33 height 11
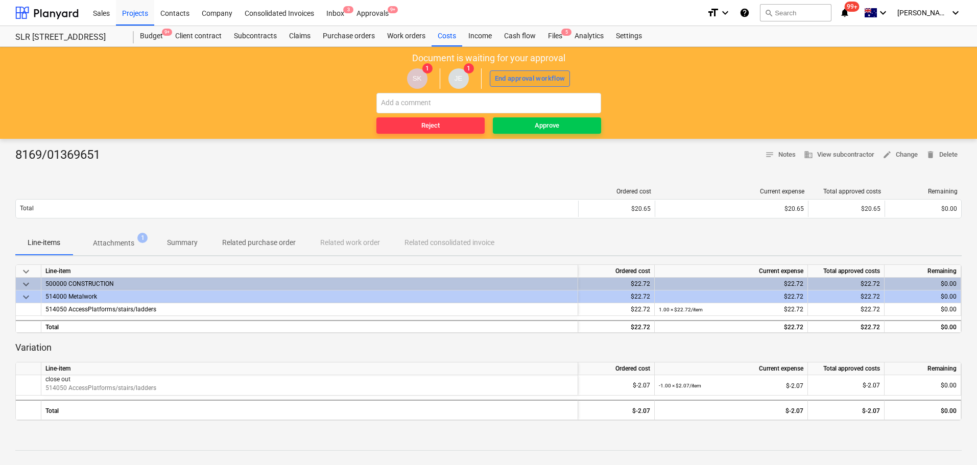
click at [536, 76] on div "End approval workflow" at bounding box center [530, 79] width 71 height 12
drag, startPoint x: 562, startPoint y: 130, endPoint x: 585, endPoint y: 323, distance: 194.5
click at [562, 131] on span "Approve" at bounding box center [547, 126] width 100 height 12
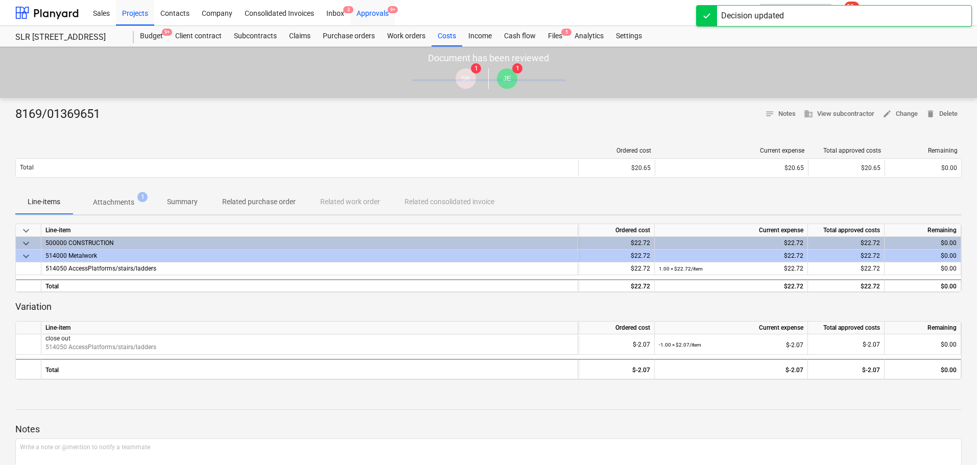
click at [373, 11] on div "Approvals 9+" at bounding box center [372, 12] width 44 height 26
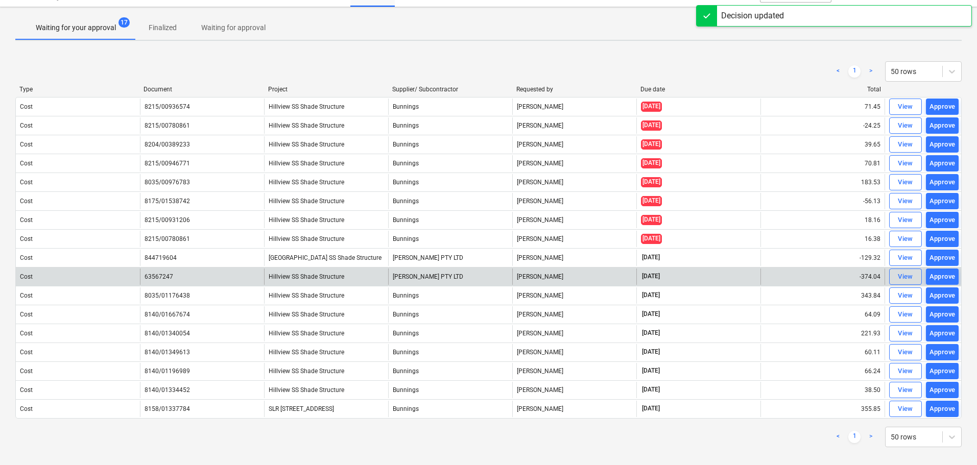
scroll to position [30, 0]
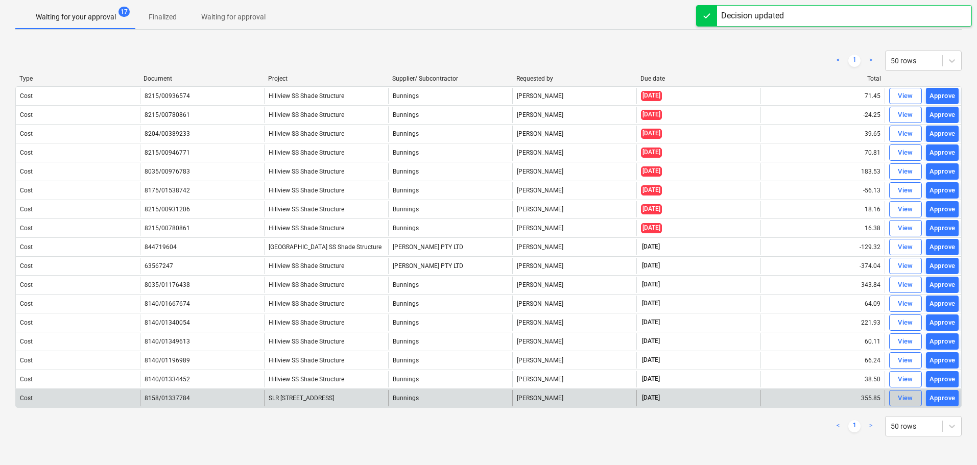
click at [905, 401] on div "View" at bounding box center [905, 399] width 15 height 12
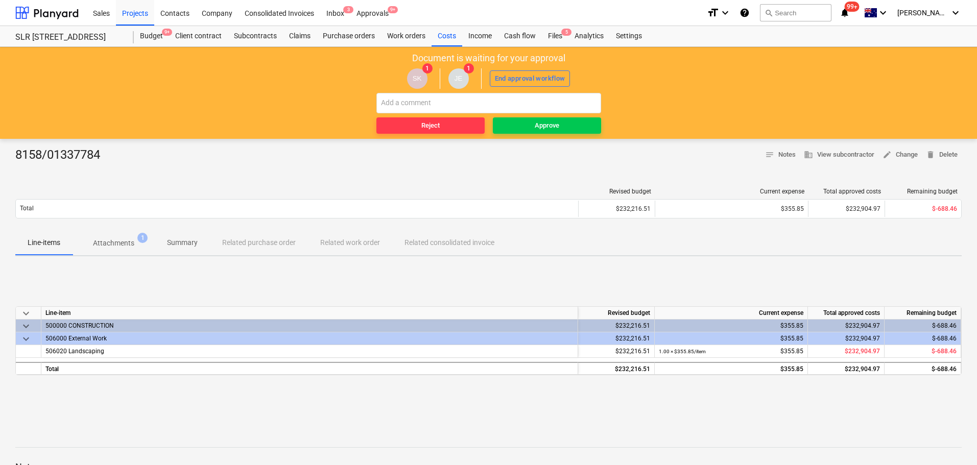
click at [122, 244] on p "Attachments" at bounding box center [113, 243] width 41 height 11
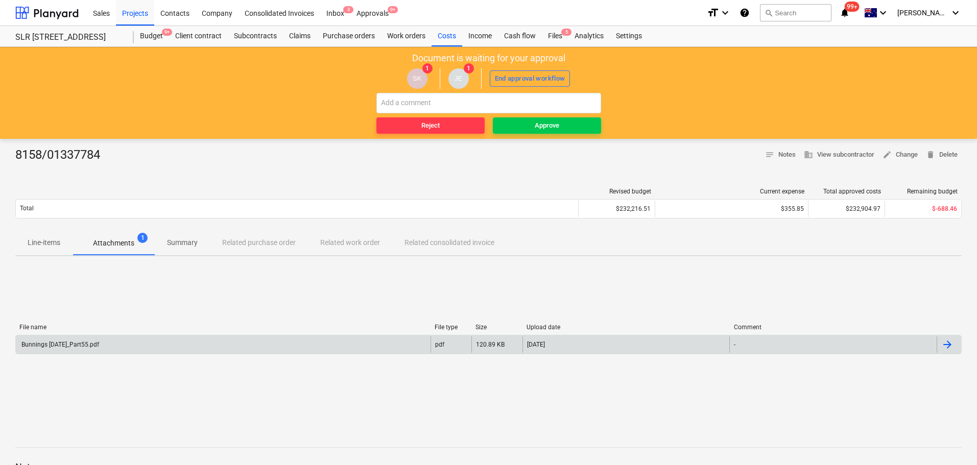
click at [99, 340] on div "Bunnings [DATE]_Part55.pdf" at bounding box center [223, 345] width 415 height 16
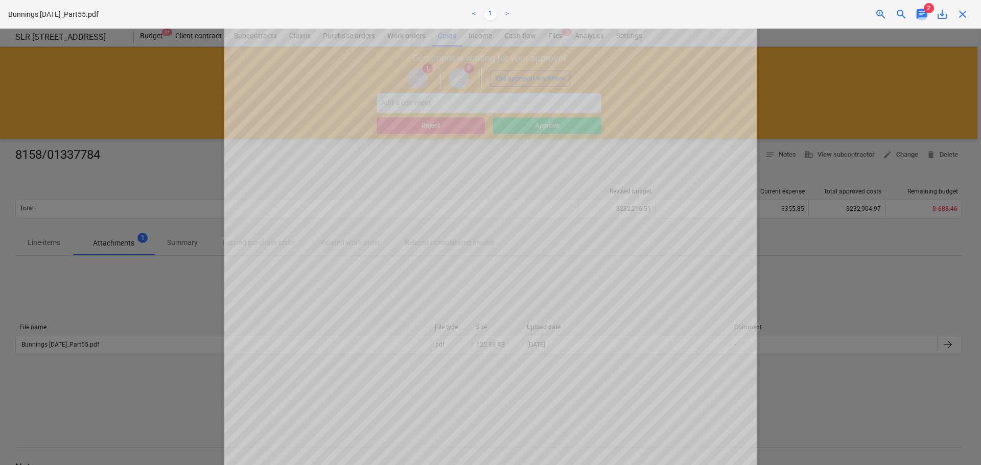
click at [924, 16] on span "chat" at bounding box center [922, 14] width 12 height 12
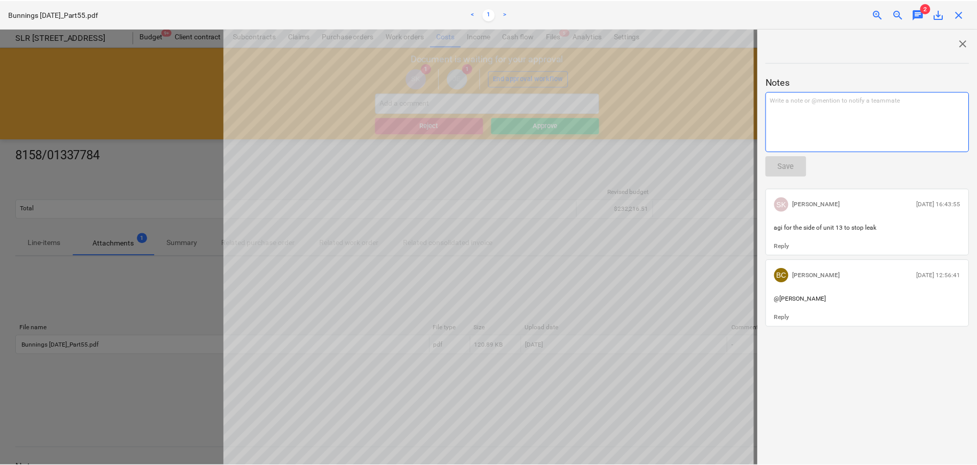
scroll to position [307, 0]
click at [965, 12] on span "close" at bounding box center [962, 14] width 12 height 12
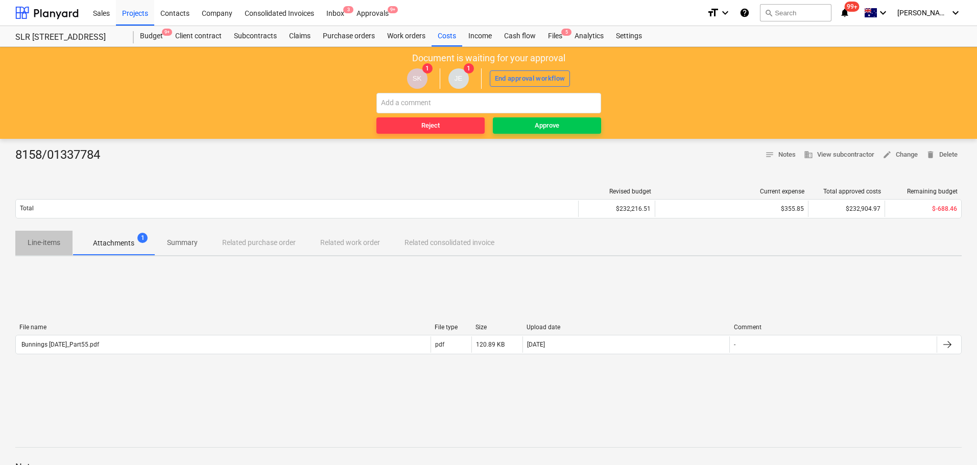
click at [46, 235] on span "Line-items" at bounding box center [43, 242] width 57 height 17
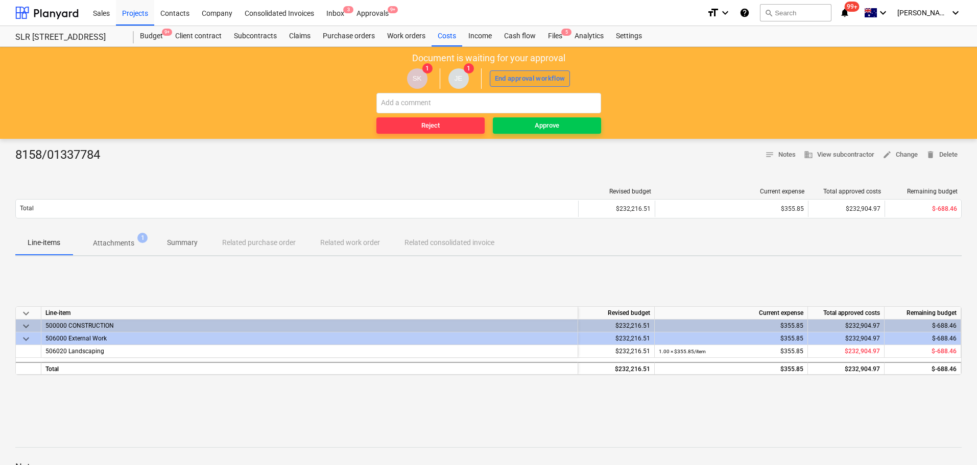
click at [523, 76] on div "End approval workflow" at bounding box center [530, 79] width 71 height 12
click at [552, 125] on div "Approve" at bounding box center [547, 126] width 25 height 12
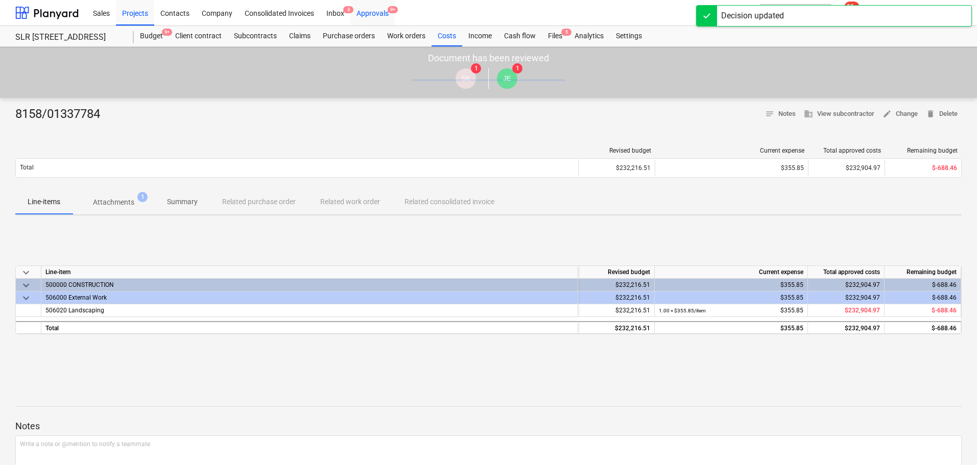
click at [379, 15] on div "Approvals 9+" at bounding box center [372, 12] width 44 height 26
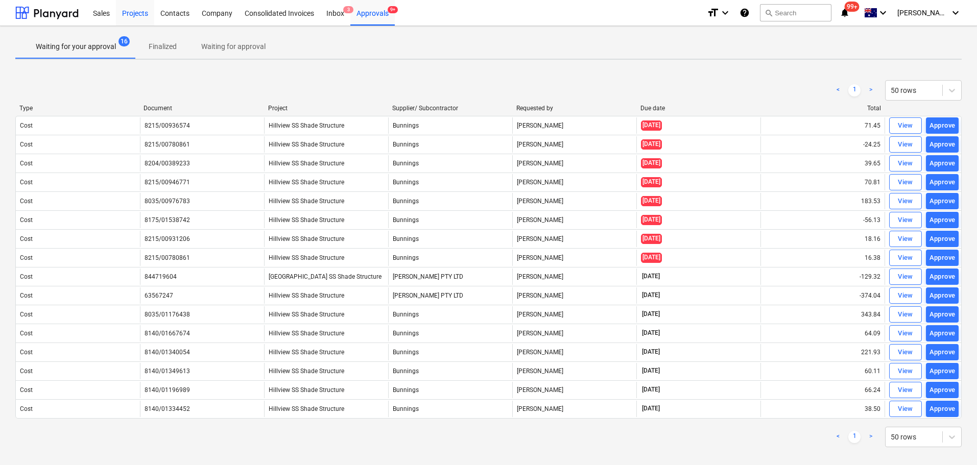
click at [136, 13] on div "Projects" at bounding box center [135, 12] width 38 height 26
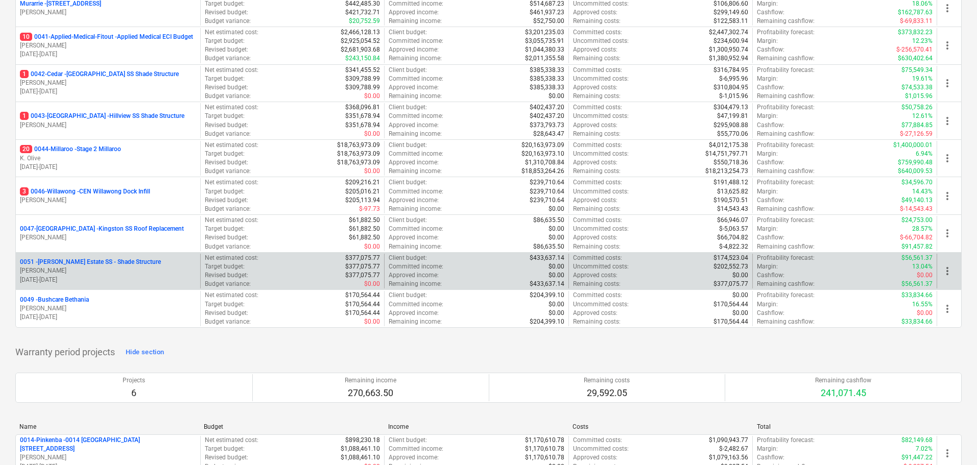
scroll to position [255, 0]
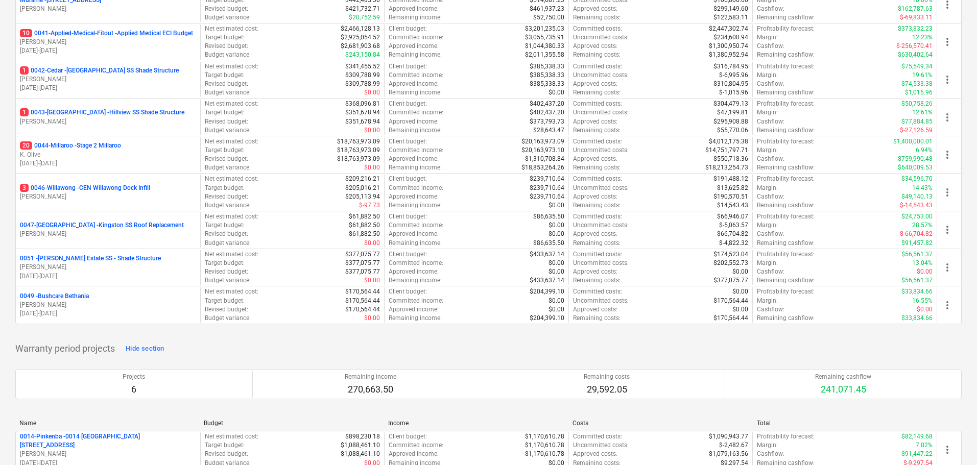
drag, startPoint x: 110, startPoint y: 144, endPoint x: 464, endPoint y: 409, distance: 441.9
click at [110, 144] on p "20 0044-Millaroo - Stage 2 Millaroo" at bounding box center [70, 146] width 101 height 9
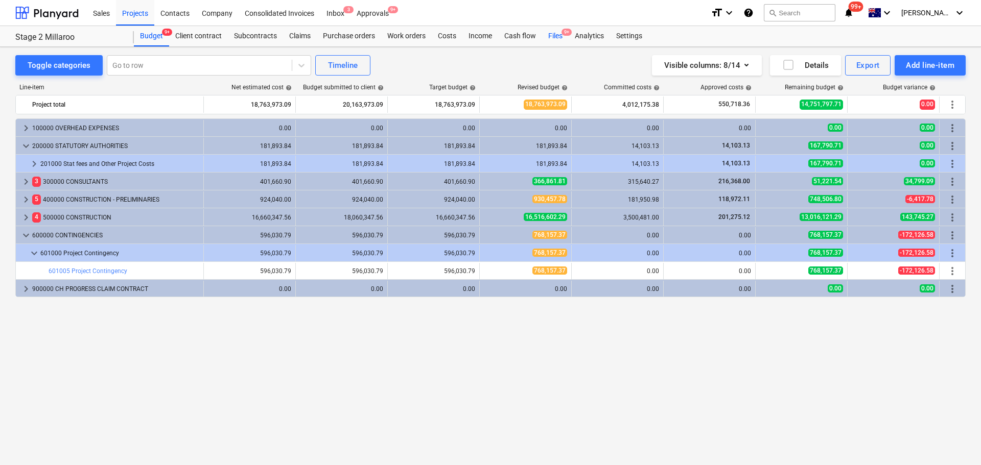
click at [554, 31] on div "Files 9+" at bounding box center [555, 36] width 27 height 20
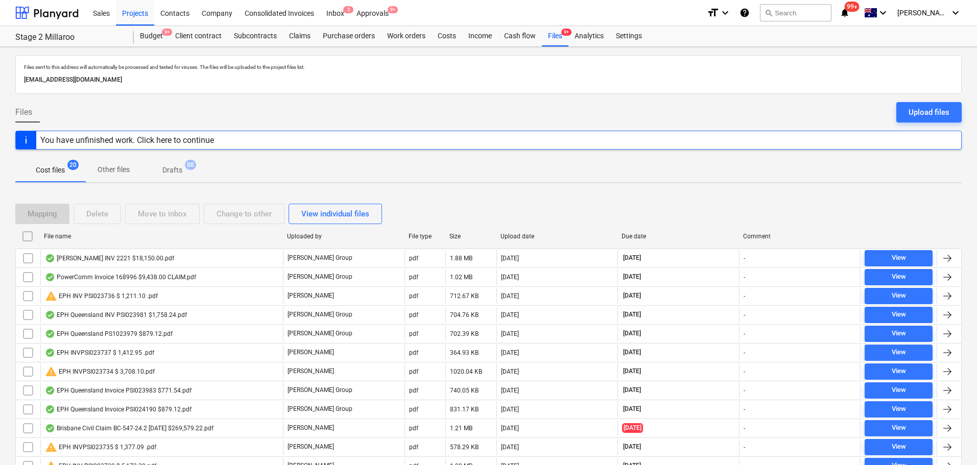
click at [76, 243] on div "File name" at bounding box center [161, 236] width 243 height 16
checkbox input "false"
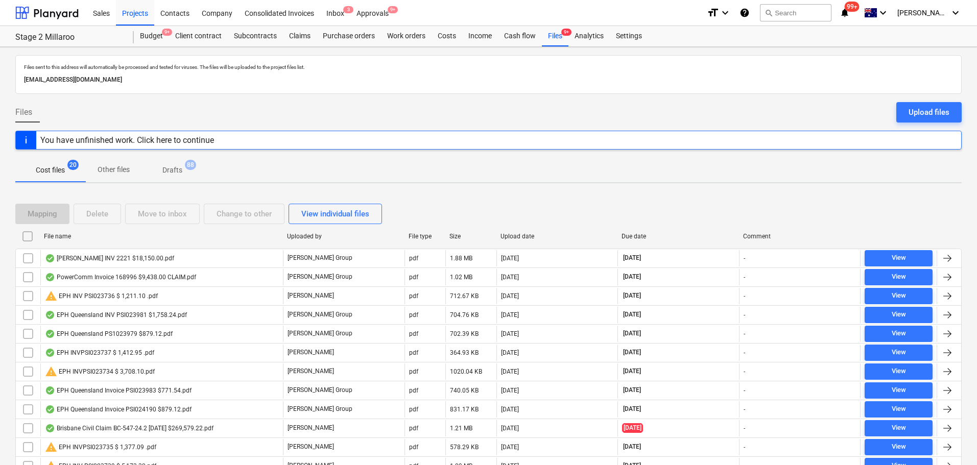
checkbox input "false"
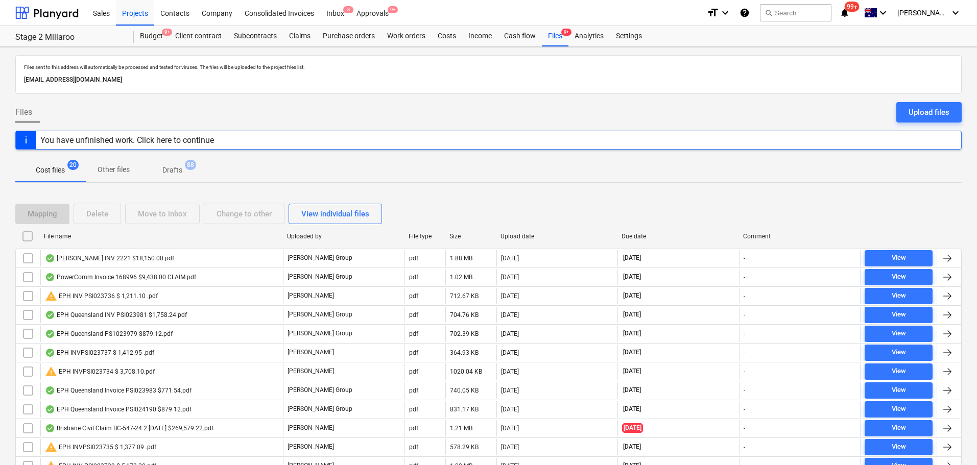
checkbox input "false"
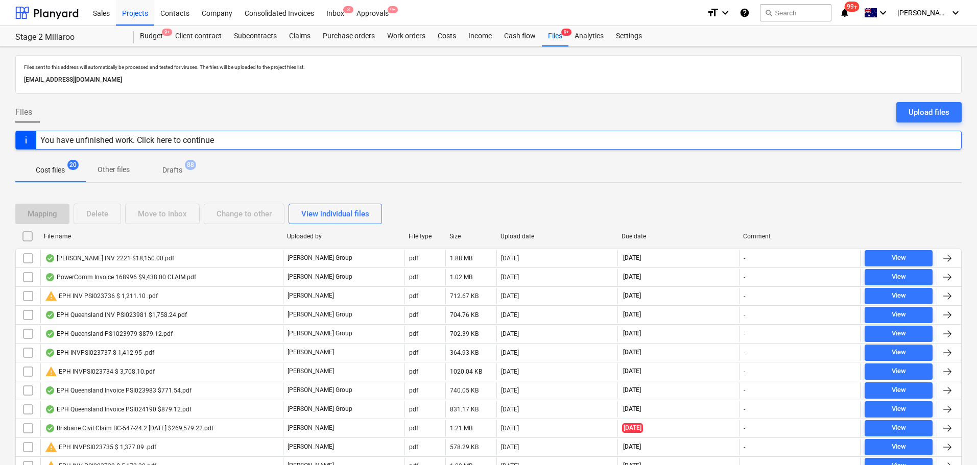
checkbox input "false"
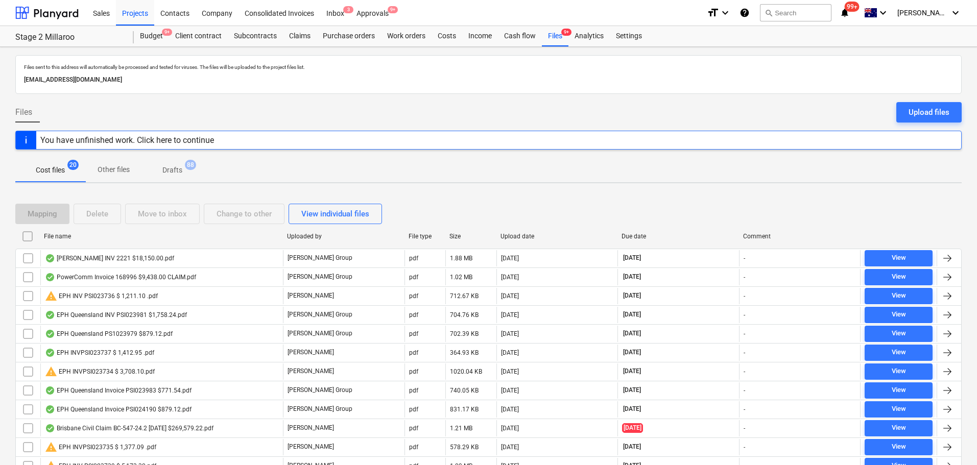
checkbox input "false"
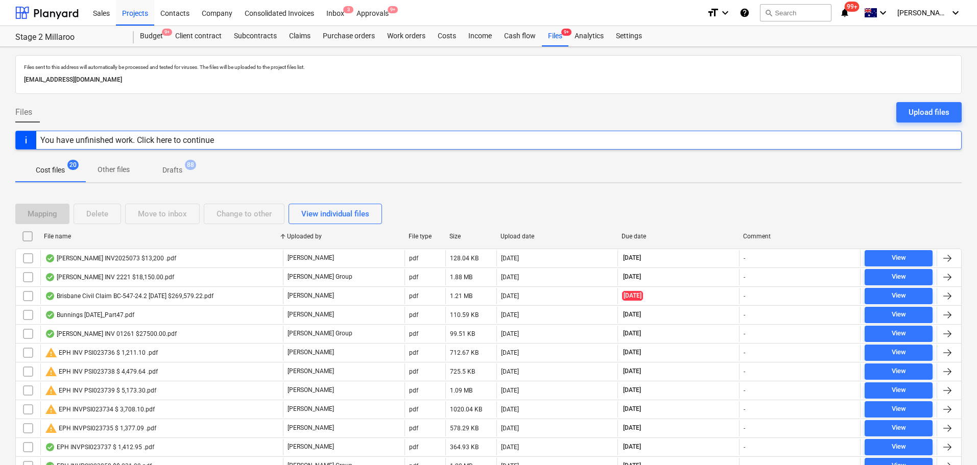
click at [109, 245] on div "File name Uploaded by File type Size Upload date Due date Comment" at bounding box center [488, 238] width 947 height 20
click at [58, 237] on div "File name" at bounding box center [161, 236] width 235 height 7
checkbox input "false"
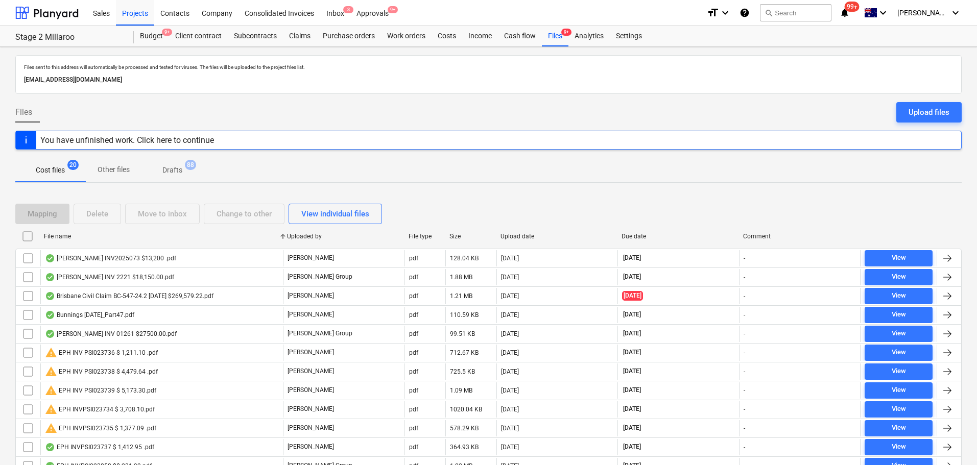
checkbox input "false"
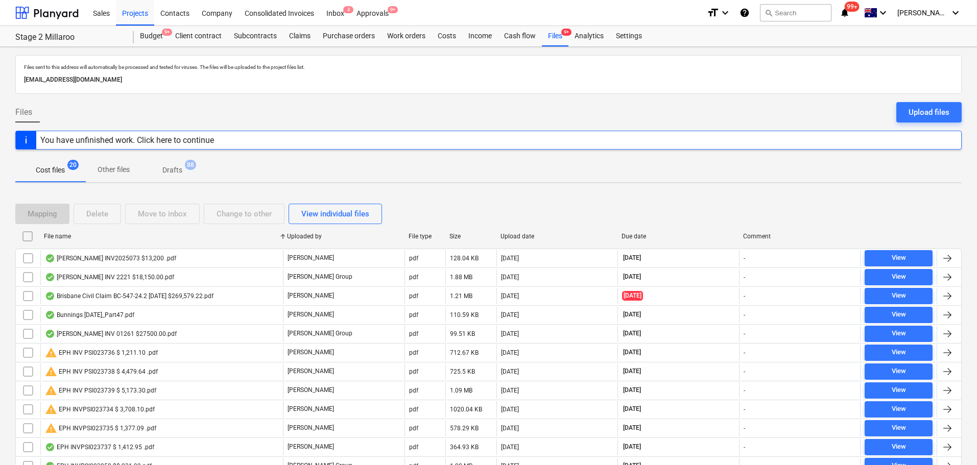
checkbox input "false"
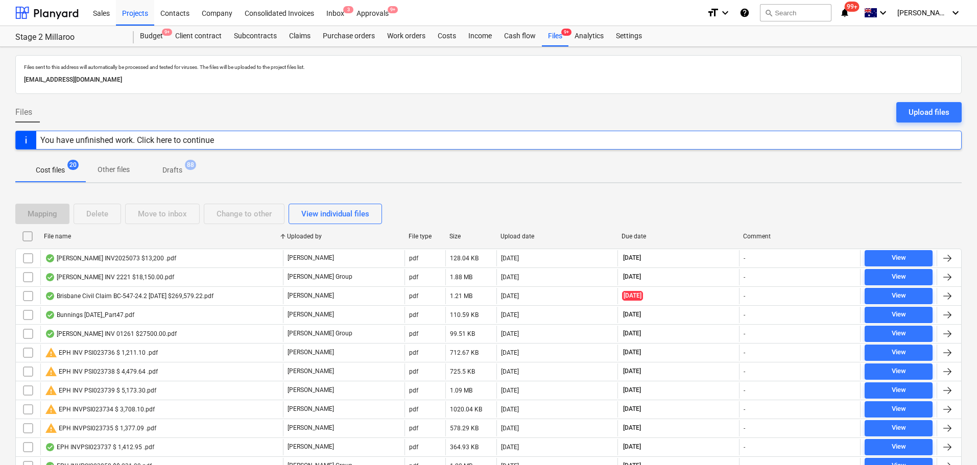
checkbox input "false"
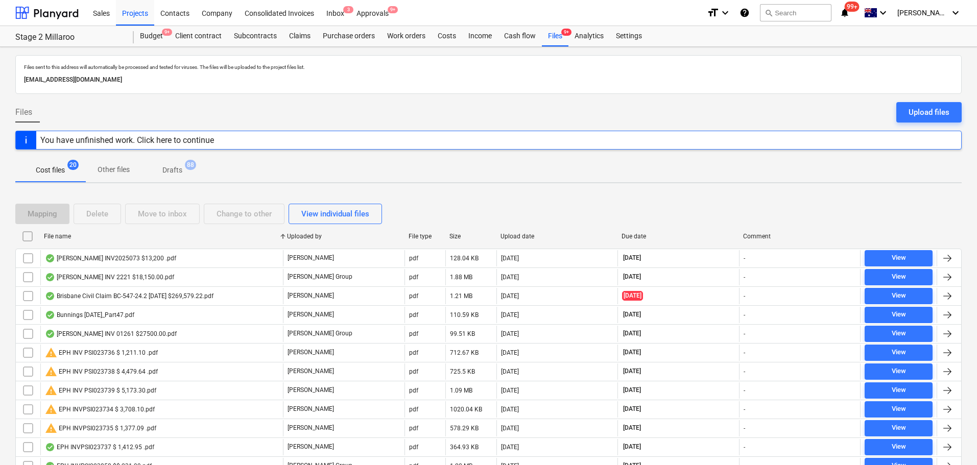
checkbox input "false"
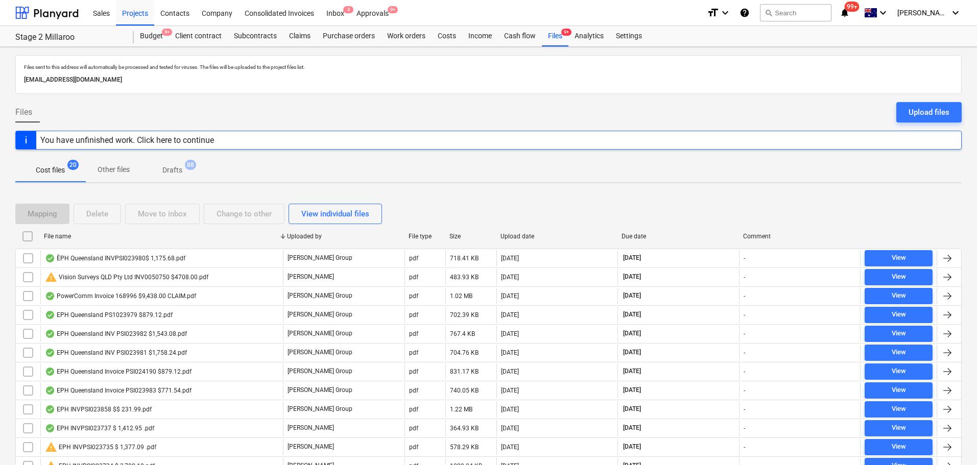
click at [74, 236] on div "File name" at bounding box center [161, 236] width 235 height 7
checkbox input "false"
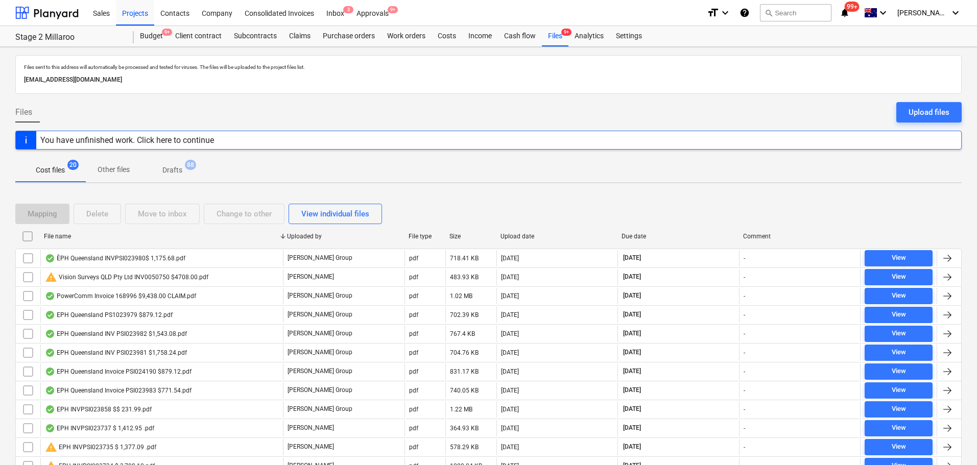
checkbox input "false"
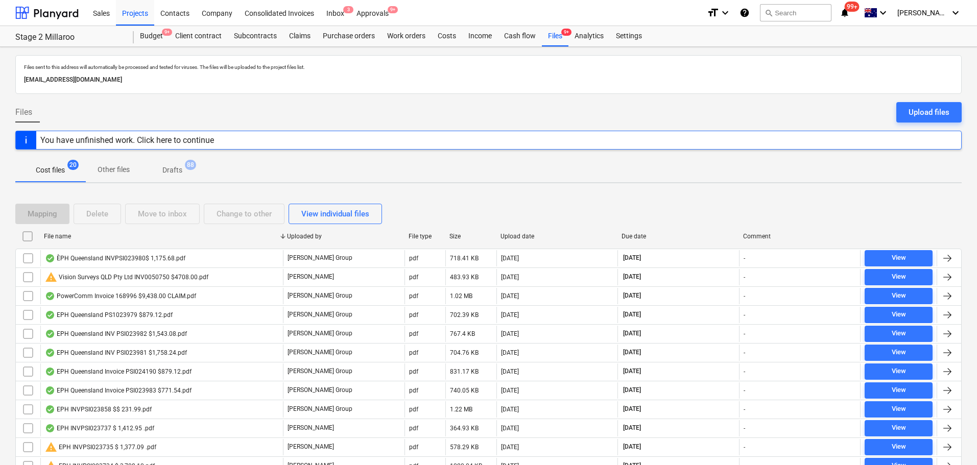
checkbox input "false"
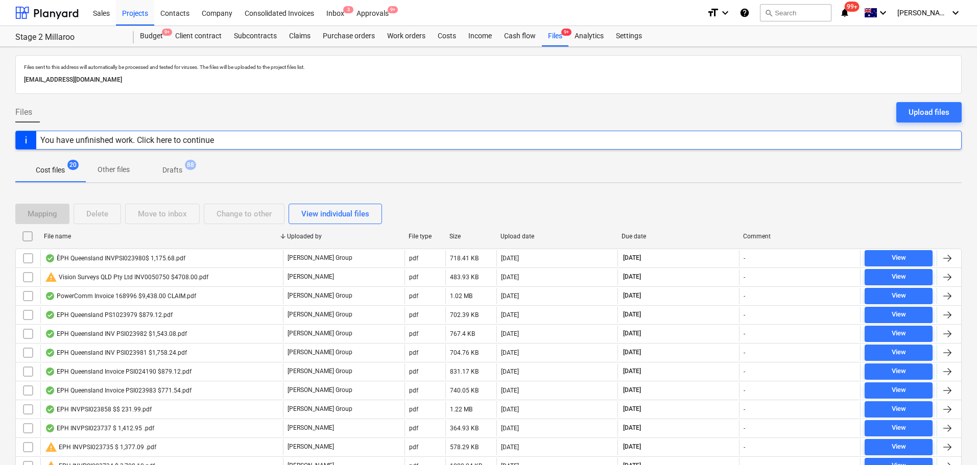
checkbox input "false"
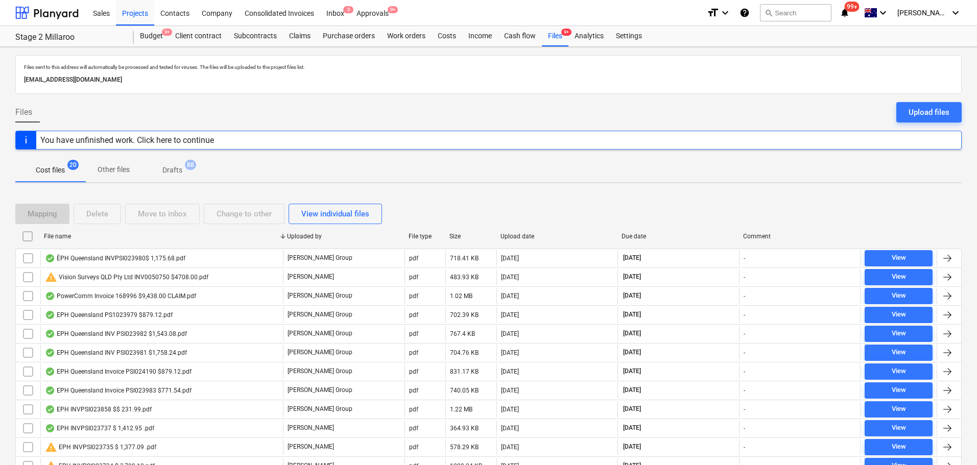
checkbox input "false"
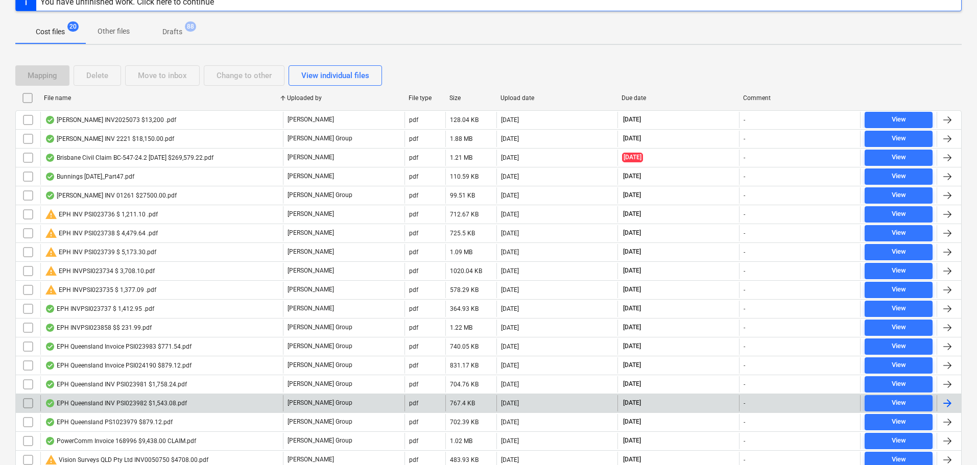
scroll to position [153, 0]
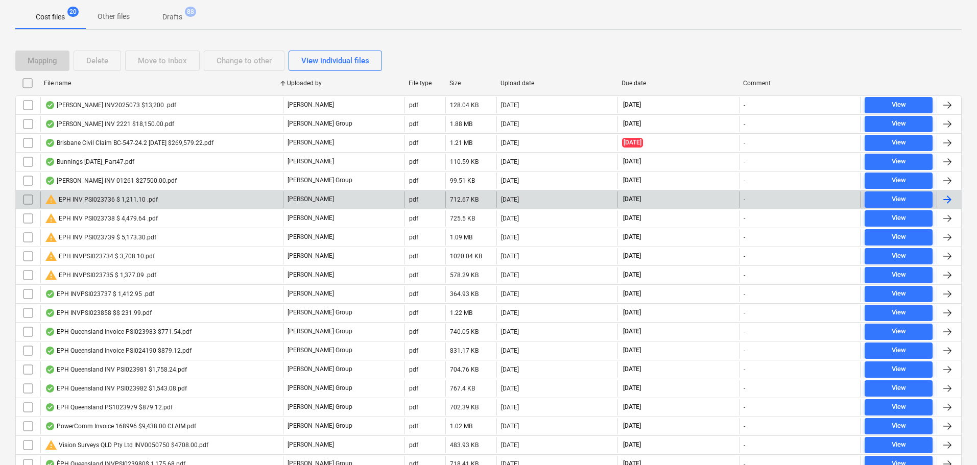
click at [104, 201] on div "warning EPH INV PSI023736 $ 1,211.10 .pdf" at bounding box center [101, 200] width 113 height 12
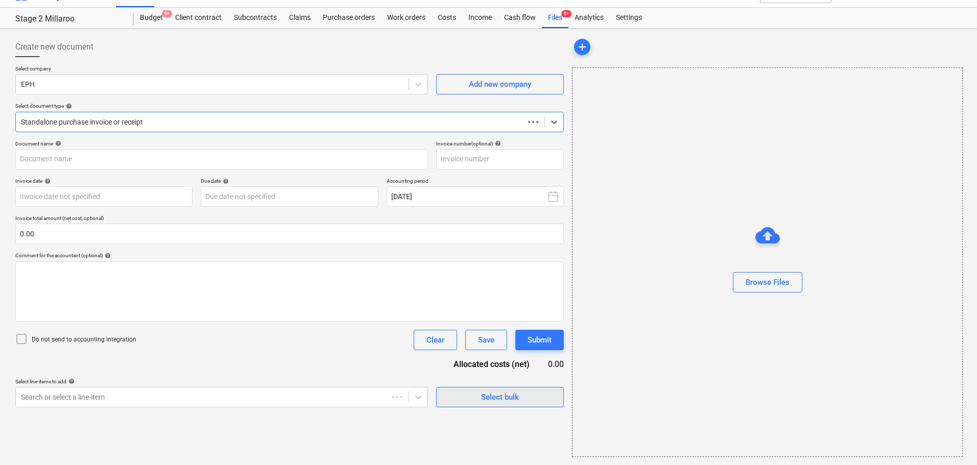
scroll to position [18, 0]
type input "PSI023736"
type input "[DATE]"
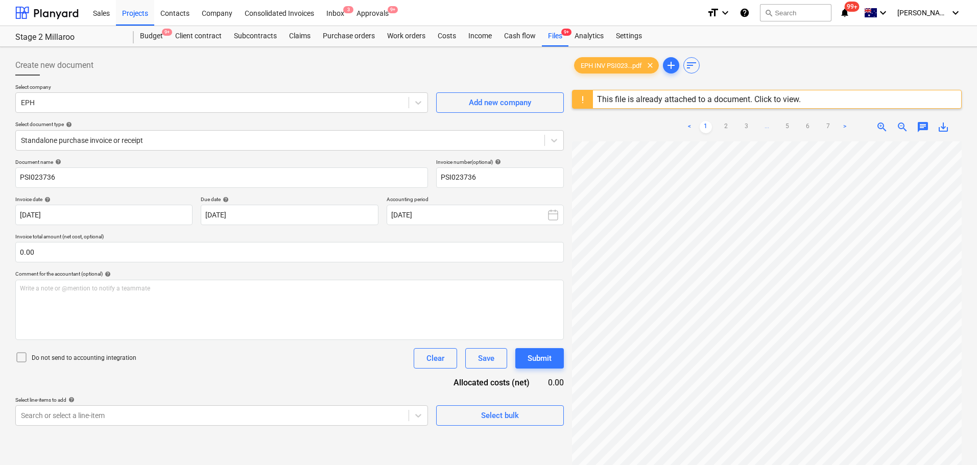
scroll to position [161, 29]
click at [724, 123] on link "2" at bounding box center [726, 127] width 12 height 12
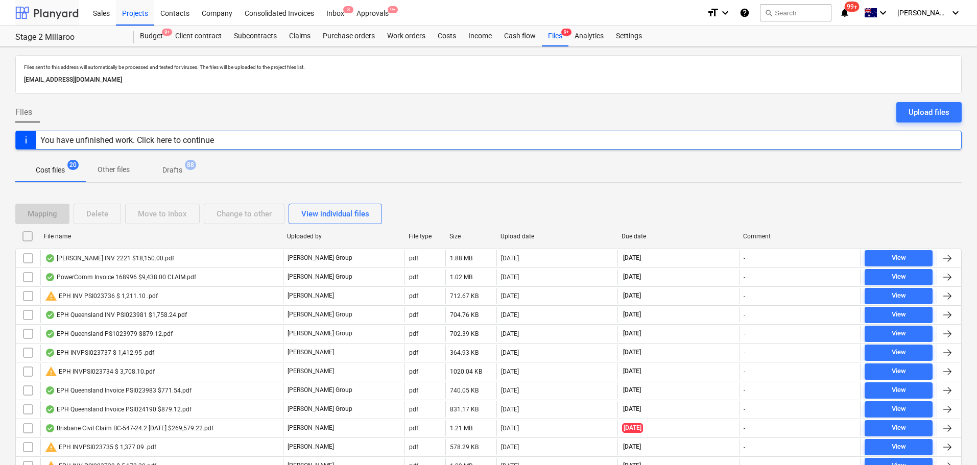
scroll to position [153, 0]
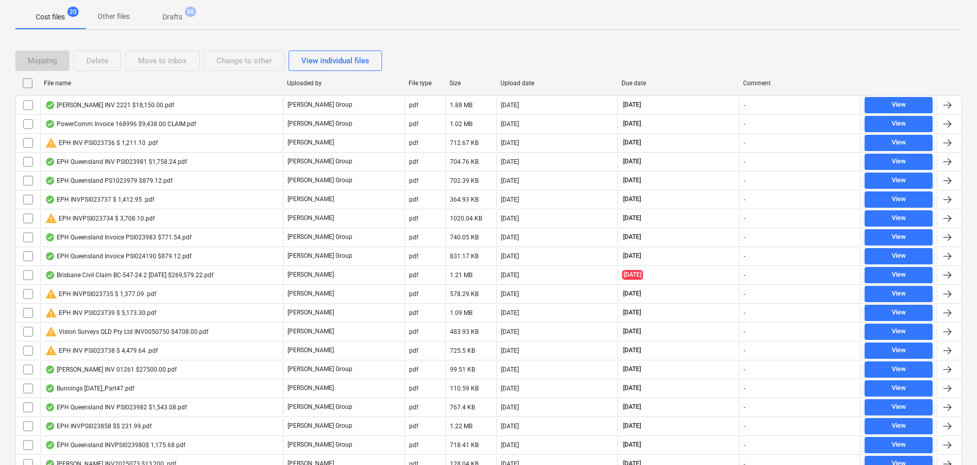
click at [97, 88] on div "File name" at bounding box center [161, 83] width 243 height 16
checkbox input "false"
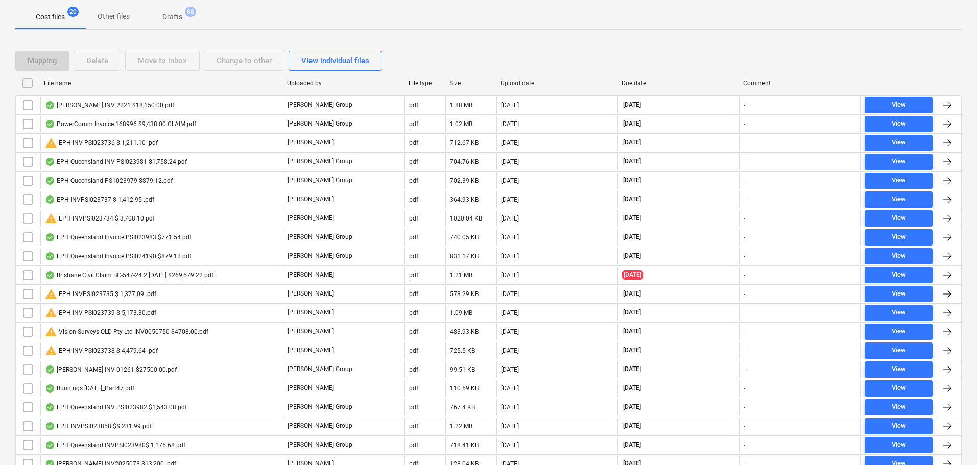
checkbox input "false"
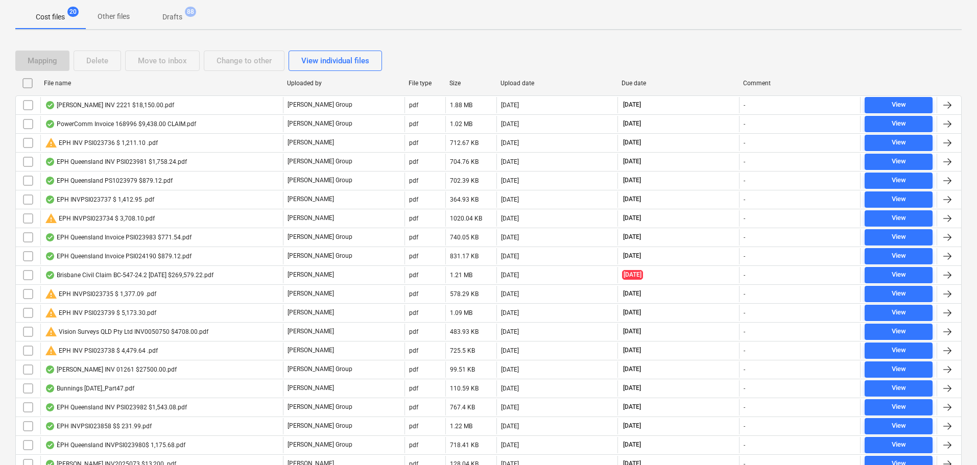
checkbox input "false"
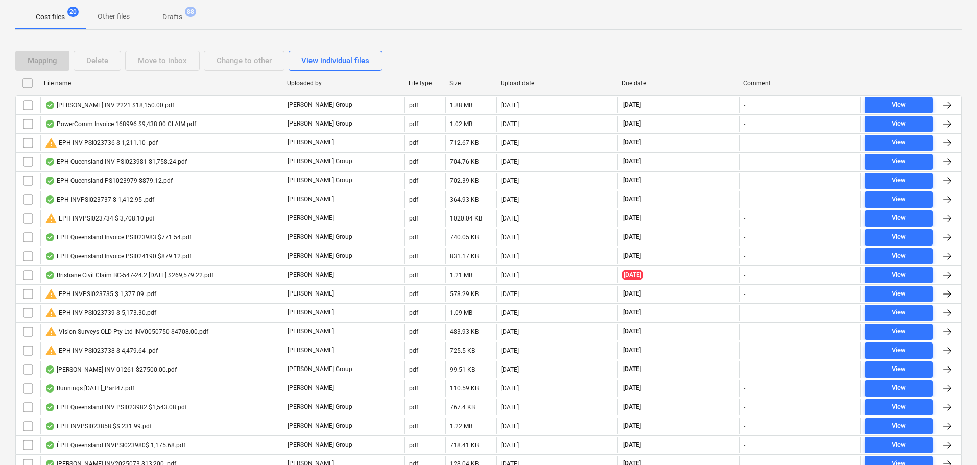
checkbox input "false"
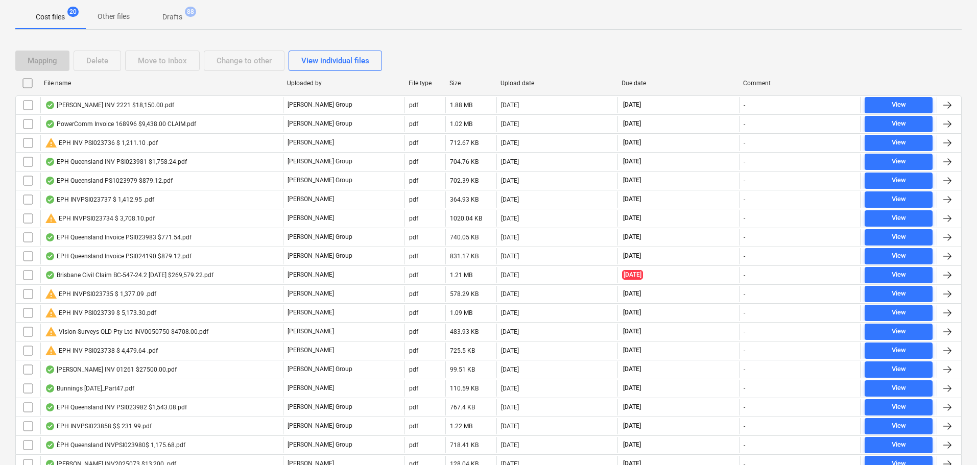
checkbox input "false"
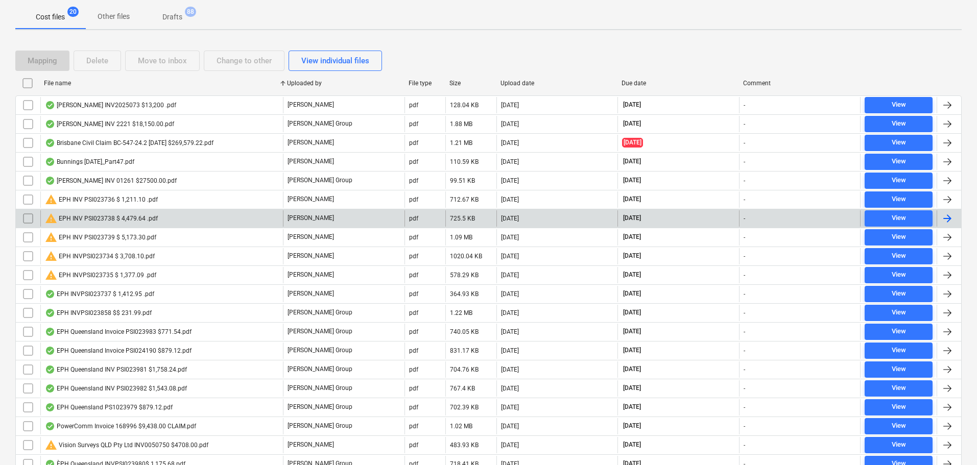
click at [95, 223] on div "warning EPH INV PSI023738 $ 4,479.64 .pdf" at bounding box center [101, 219] width 113 height 12
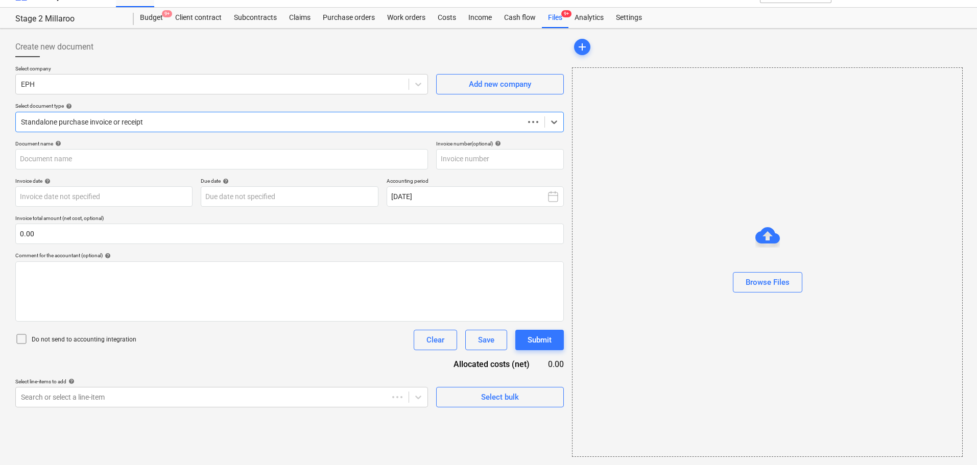
scroll to position [18, 0]
type input "PSI023738"
type input "[DATE]"
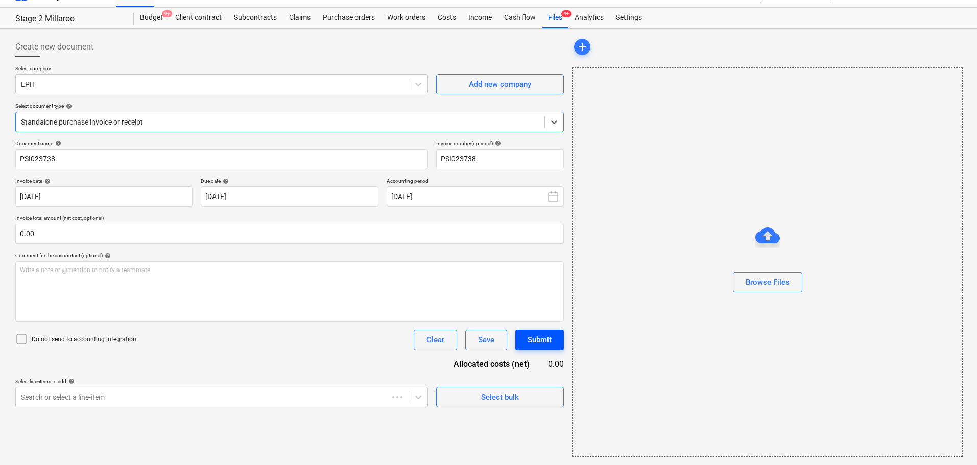
scroll to position [0, 0]
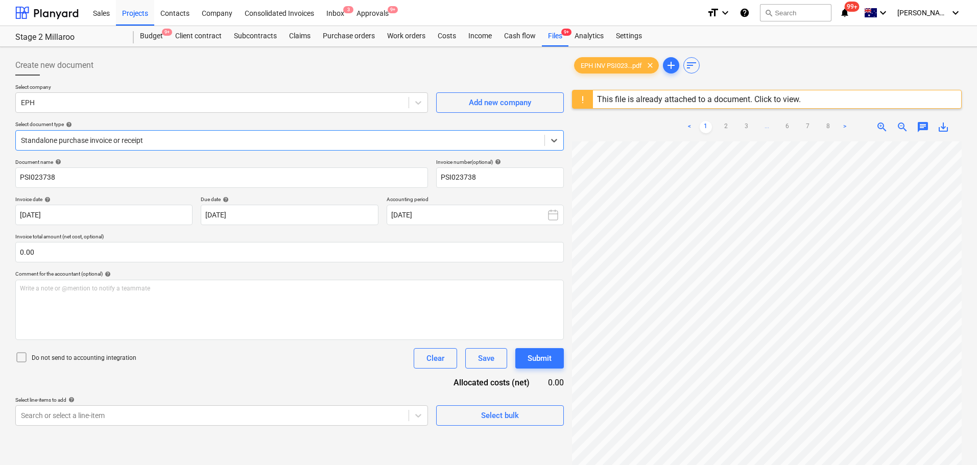
click at [943, 125] on span "save_alt" at bounding box center [943, 127] width 12 height 12
click at [554, 35] on div "Files 9+" at bounding box center [555, 36] width 27 height 20
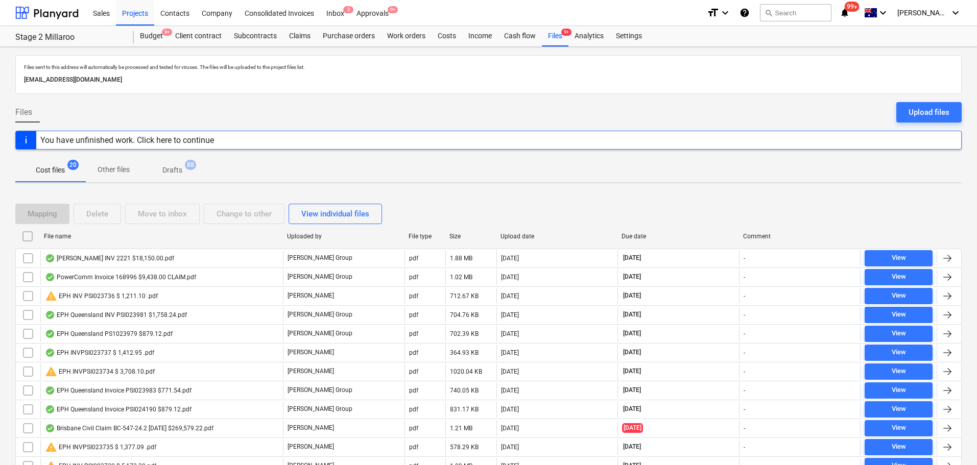
click at [62, 243] on div "File name" at bounding box center [161, 236] width 243 height 16
checkbox input "false"
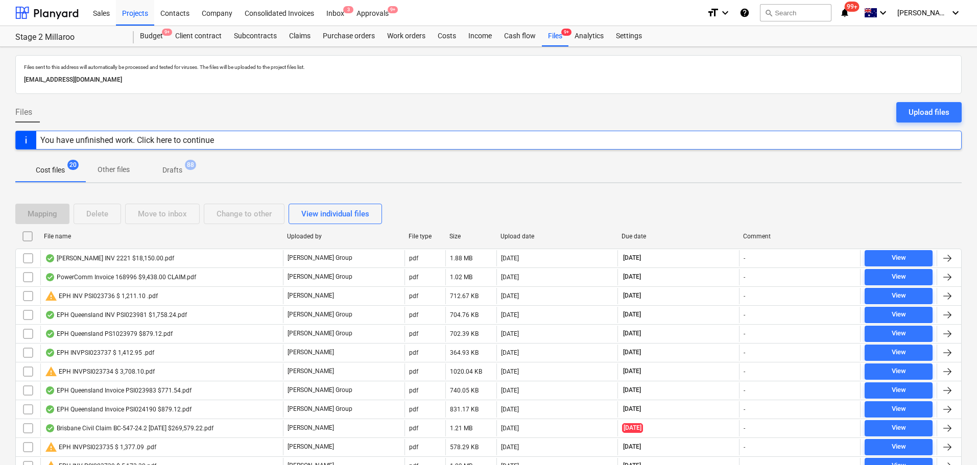
checkbox input "false"
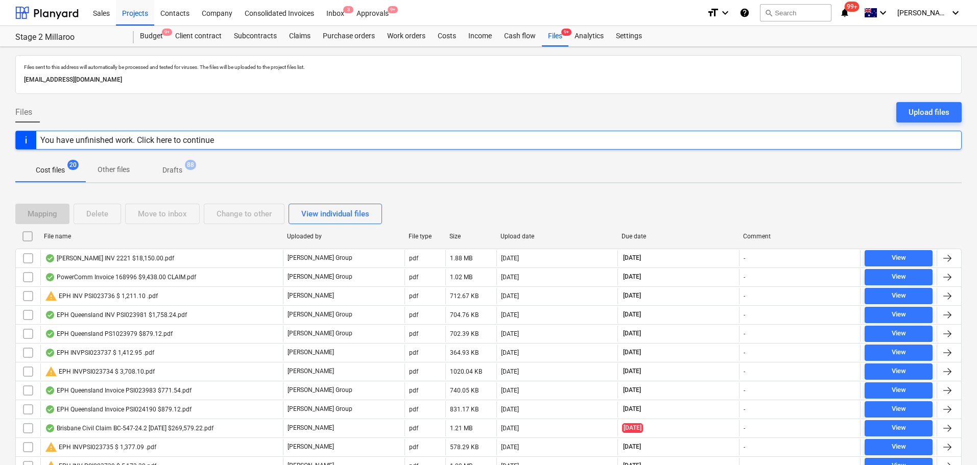
checkbox input "false"
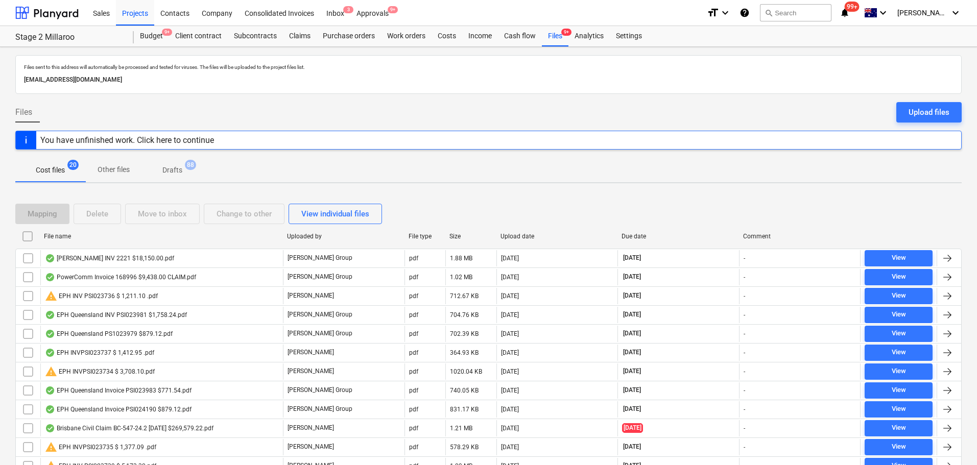
checkbox input "false"
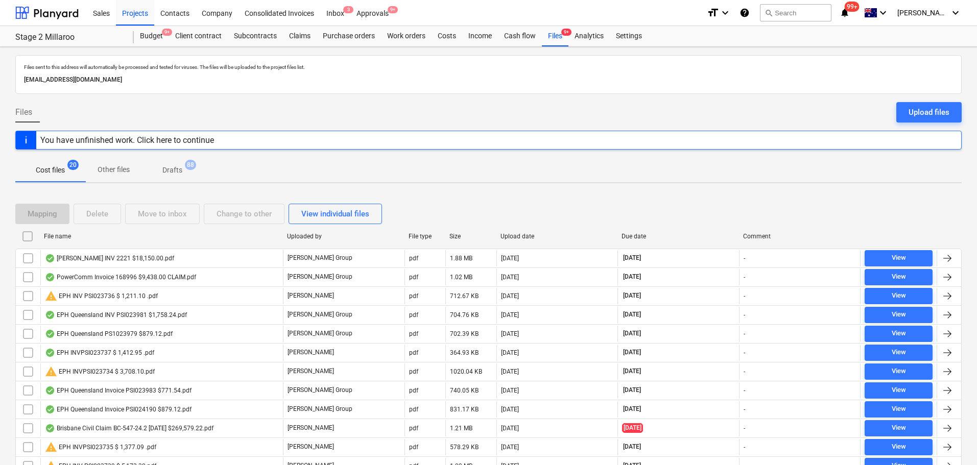
checkbox input "false"
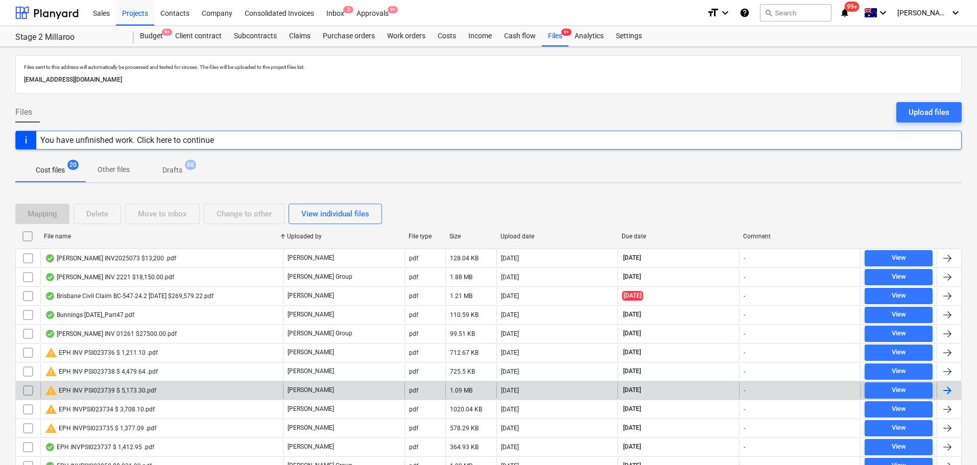
click at [89, 391] on div "warning EPH INV PSI023739 $ 5,173.30.pdf" at bounding box center [100, 391] width 111 height 12
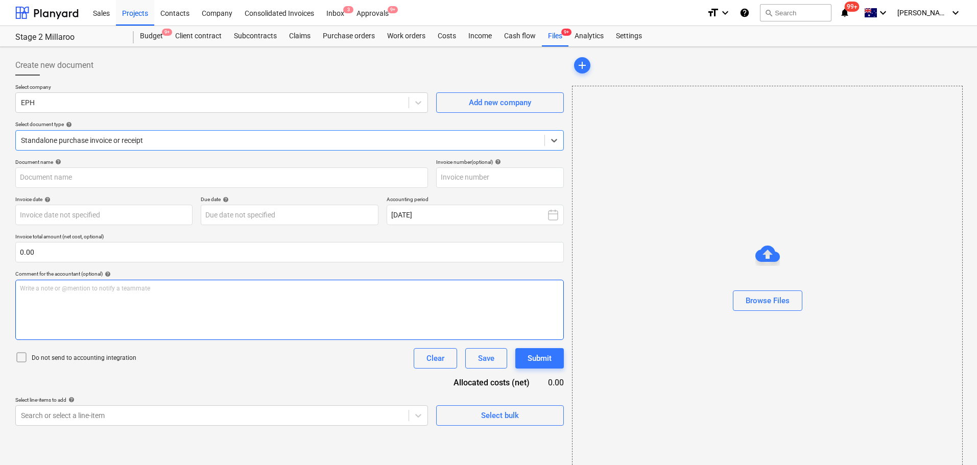
type input "PSI023739"
type input "[DATE]"
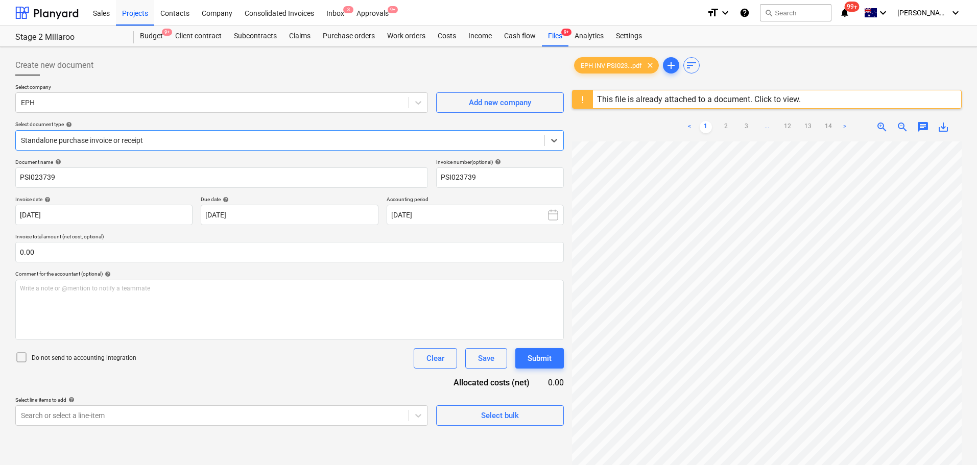
click at [942, 126] on span "save_alt" at bounding box center [943, 127] width 12 height 12
click at [558, 40] on div "Files 9+" at bounding box center [555, 36] width 27 height 20
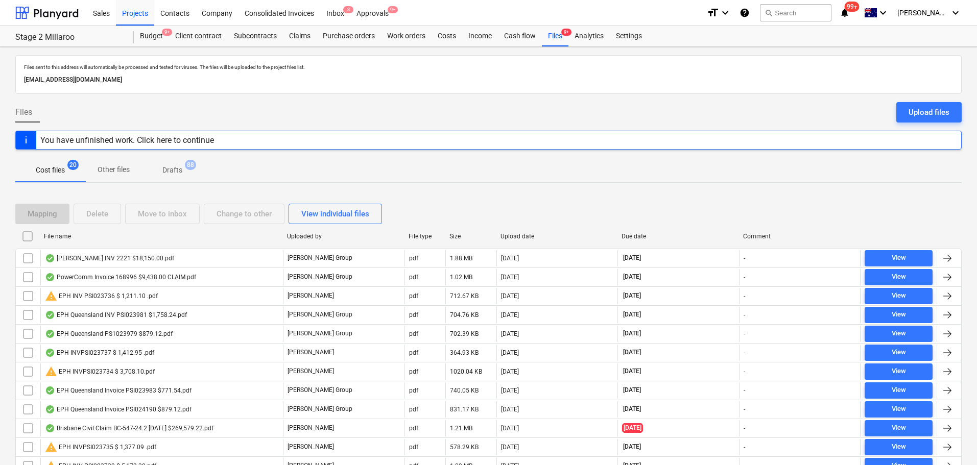
click at [59, 239] on div "File name" at bounding box center [161, 236] width 235 height 7
checkbox input "false"
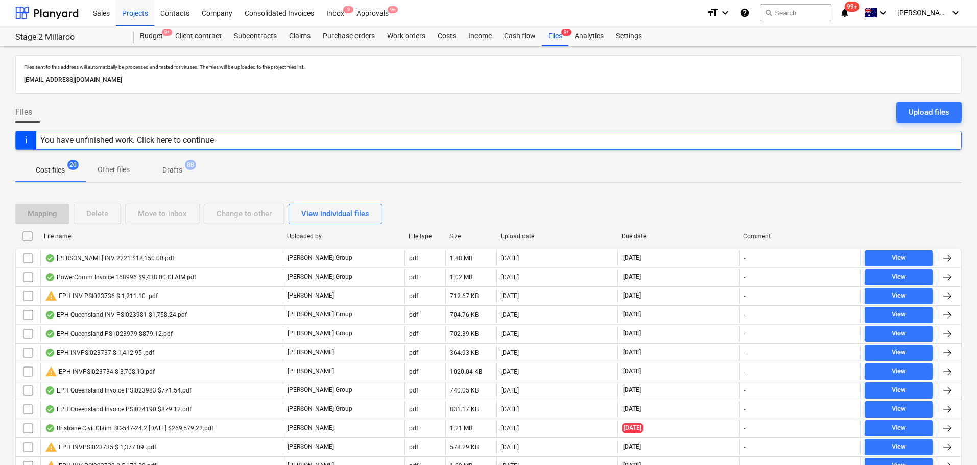
checkbox input "false"
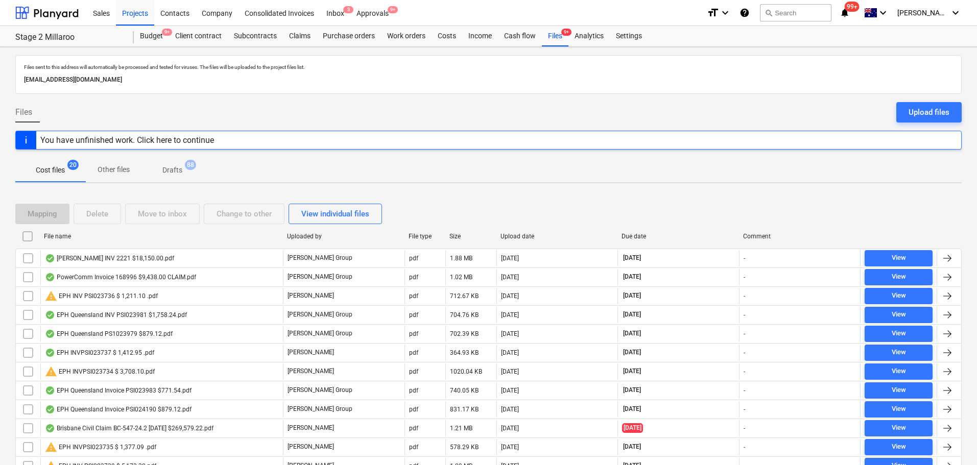
checkbox input "false"
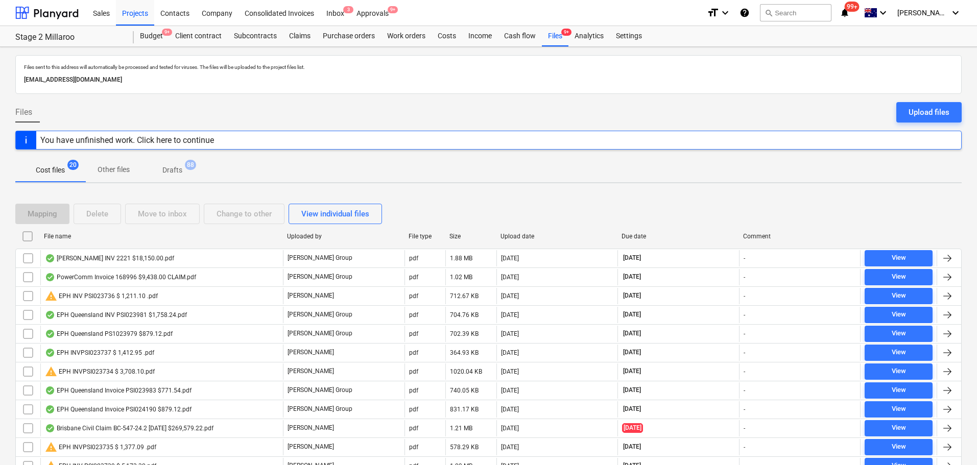
checkbox input "false"
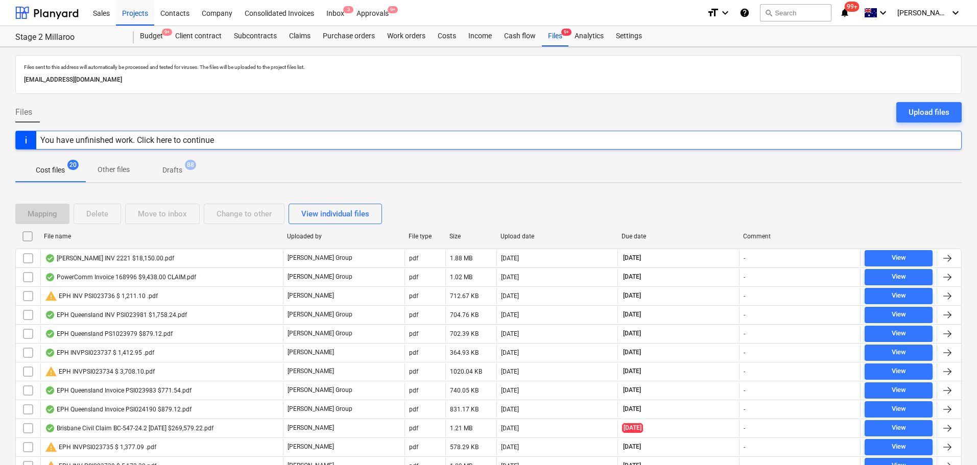
checkbox input "false"
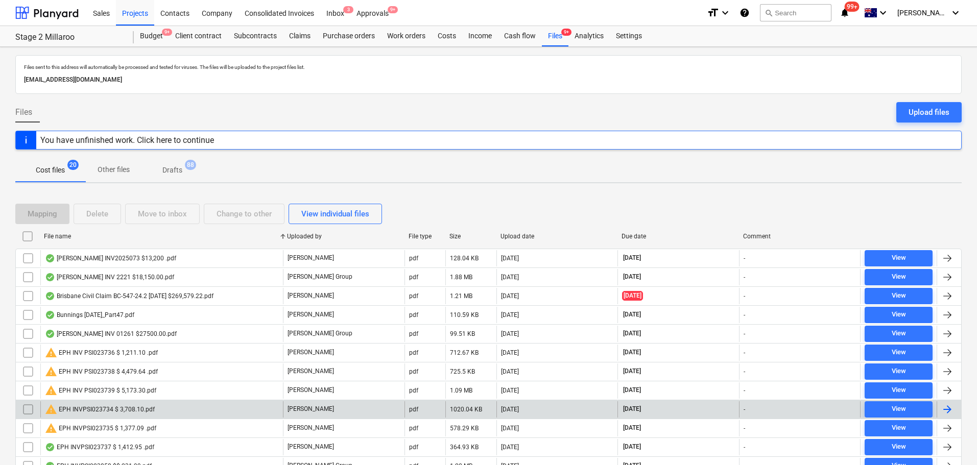
click at [89, 408] on div "warning EPH INVPSI023734 $ 3,708.10.pdf" at bounding box center [100, 410] width 110 height 12
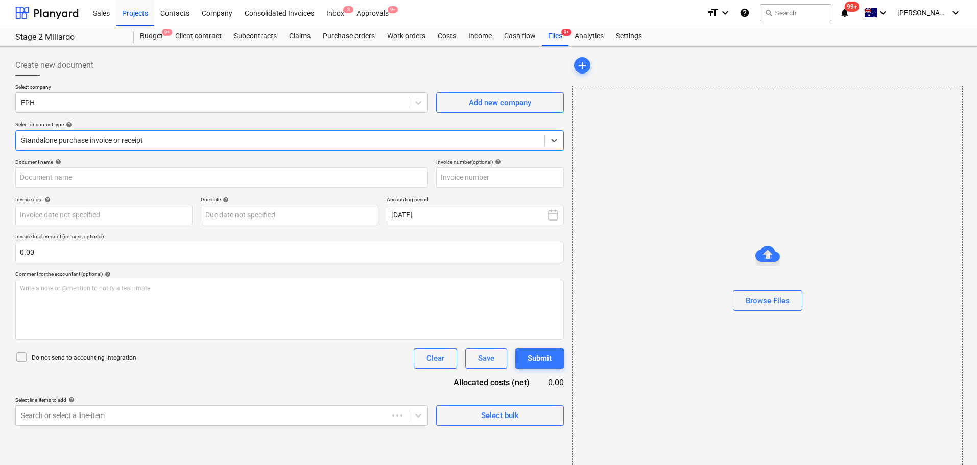
type input "EPH INVPSI023734 $ 3,708.10.pdf"
type input "[DATE]"
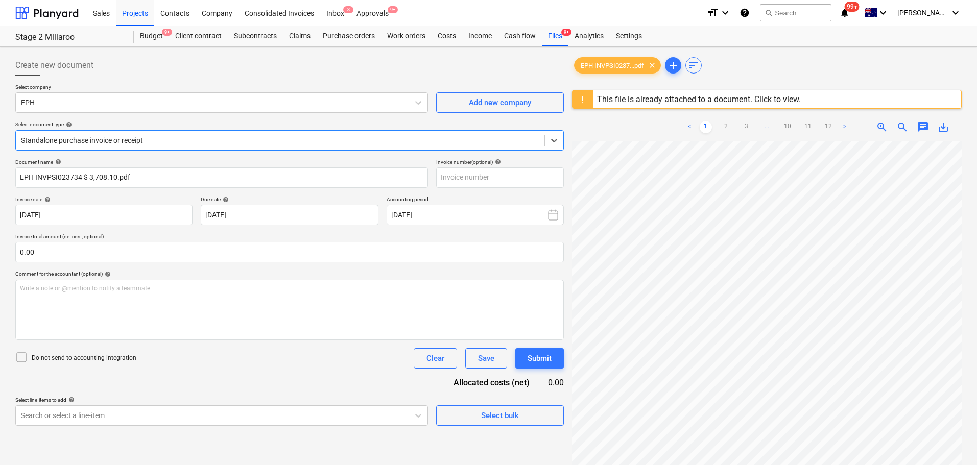
click at [943, 126] on span "save_alt" at bounding box center [943, 127] width 12 height 12
click at [550, 34] on div "Files 9+" at bounding box center [555, 36] width 27 height 20
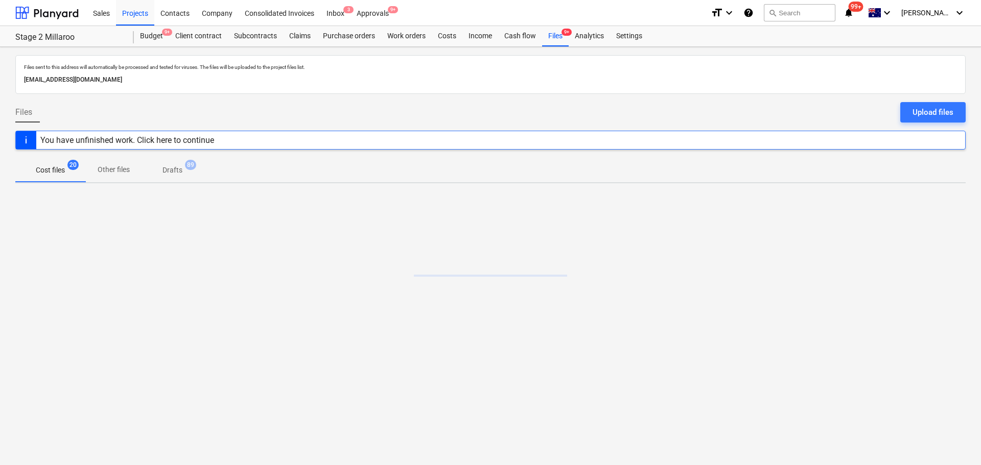
click at [146, 48] on div "Files sent to this address will automatically be processed and tested for virus…" at bounding box center [490, 256] width 981 height 418
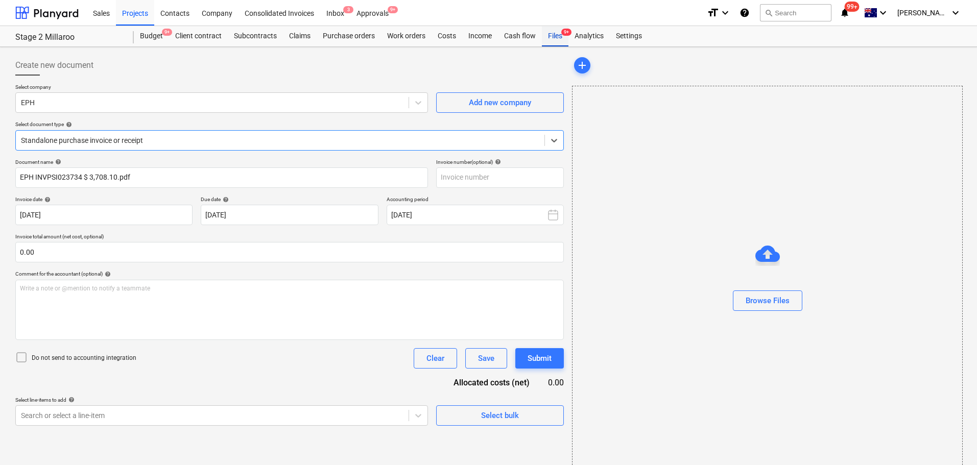
drag, startPoint x: 543, startPoint y: 42, endPoint x: 557, endPoint y: 35, distance: 16.7
click at [544, 42] on div "Files 9+" at bounding box center [555, 36] width 27 height 20
click at [557, 35] on div "Files 9+" at bounding box center [555, 36] width 27 height 20
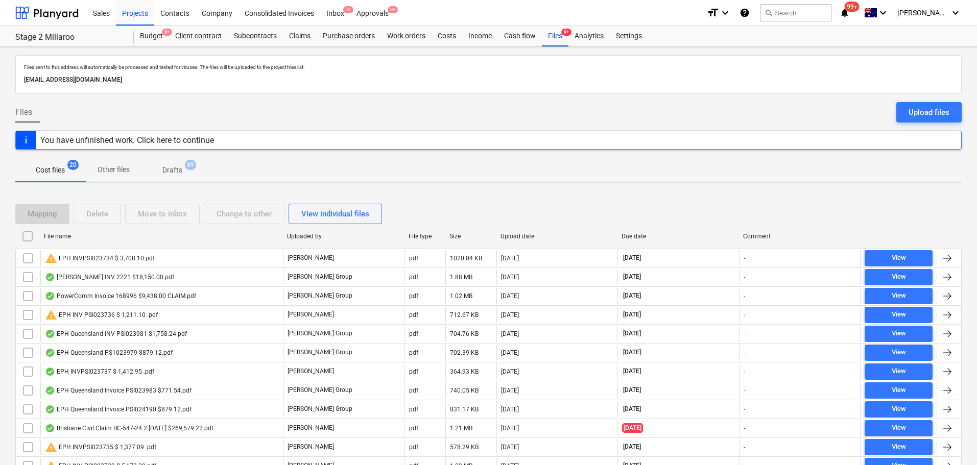
click at [70, 236] on div "File name" at bounding box center [161, 236] width 235 height 7
checkbox input "false"
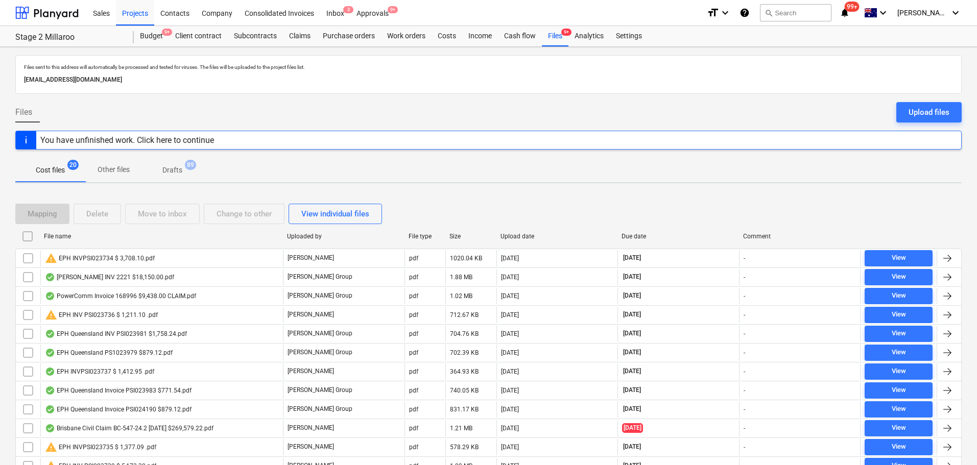
checkbox input "false"
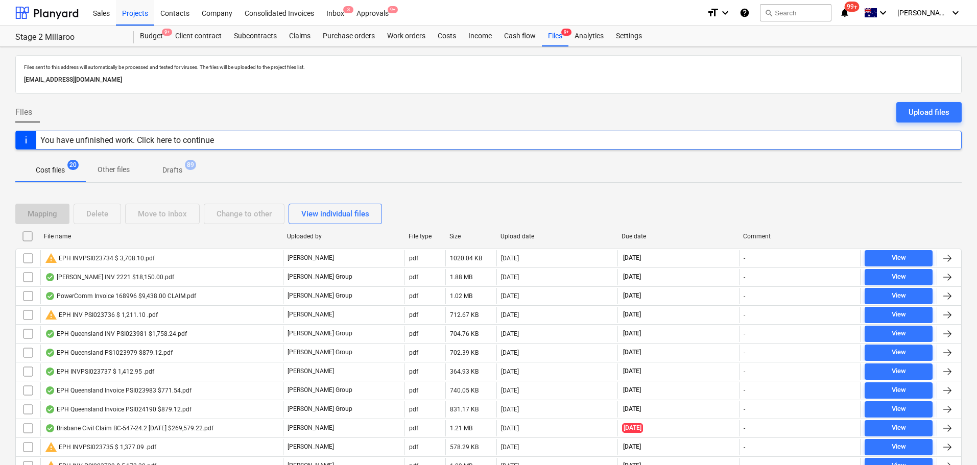
checkbox input "false"
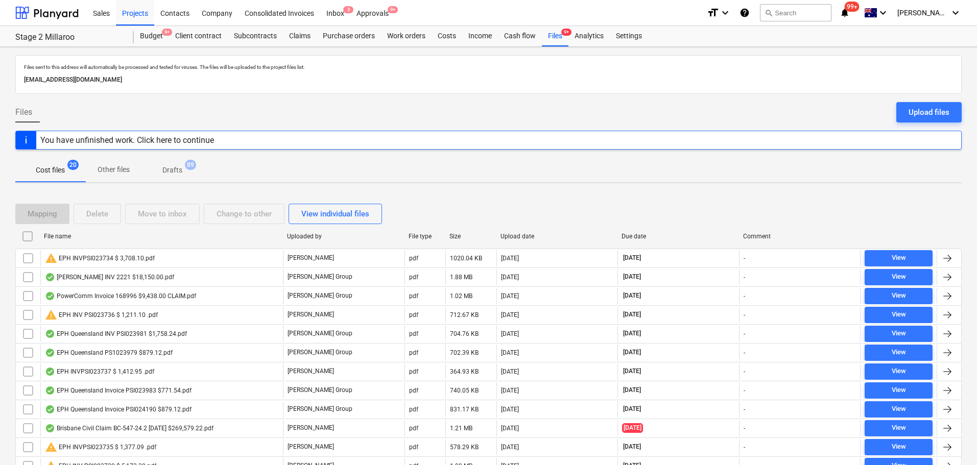
checkbox input "false"
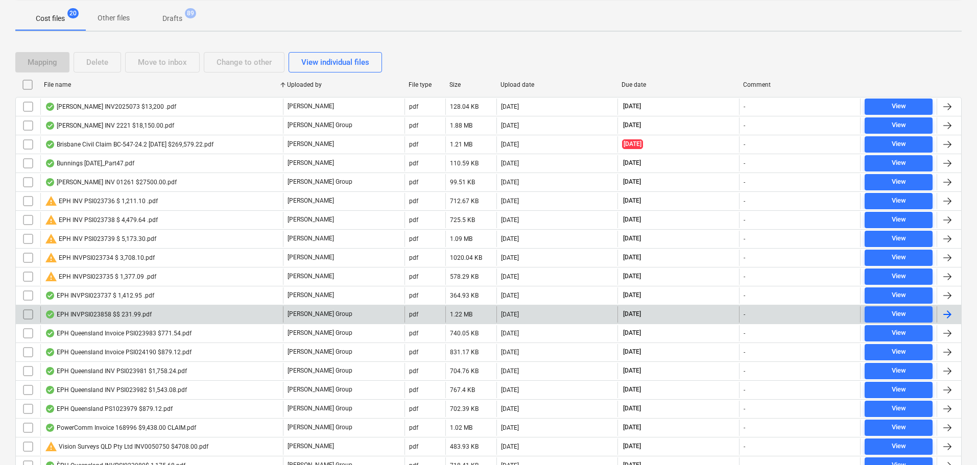
scroll to position [153, 0]
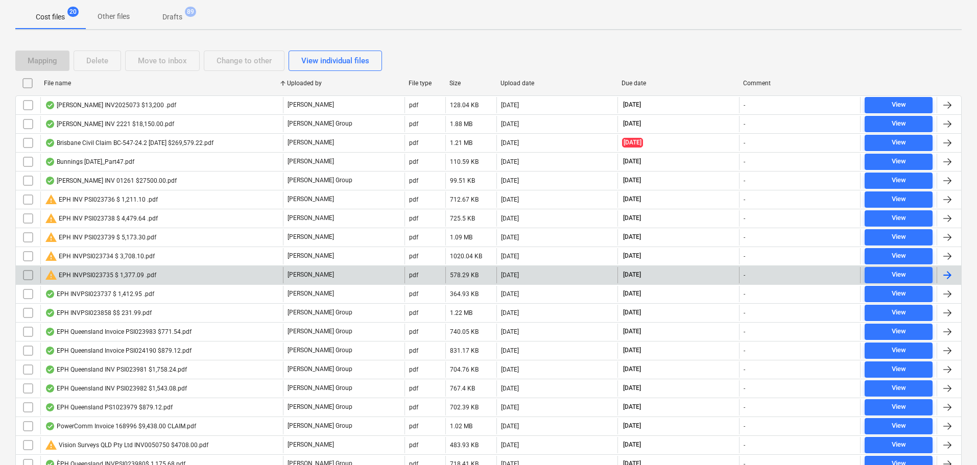
click at [112, 277] on div "warning EPH INVPSI023735 $ 1,377.09 .pdf" at bounding box center [100, 275] width 111 height 12
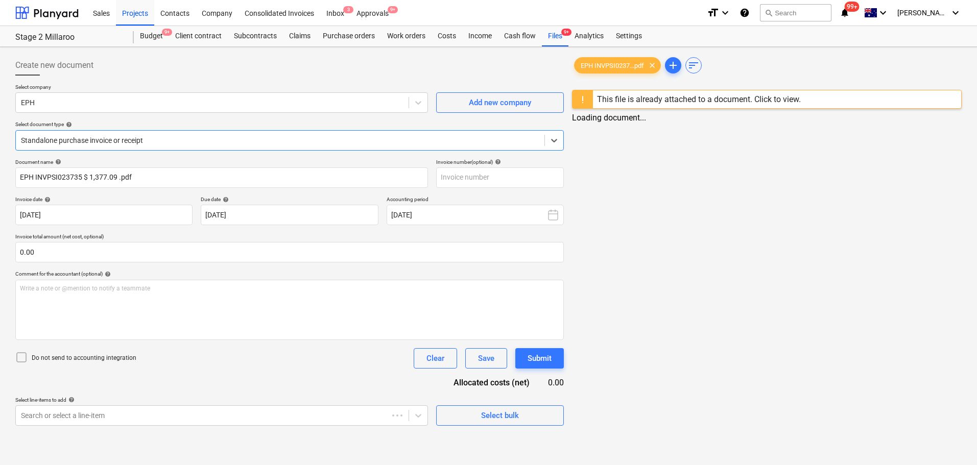
type input "EPH INVPSI023735 $ 1,377.09 .pdf"
type input "[DATE]"
click at [954, 120] on div "< 1 2 3 4 5 6 > zoom_in zoom_out chat 0 save_alt" at bounding box center [767, 127] width 390 height 29
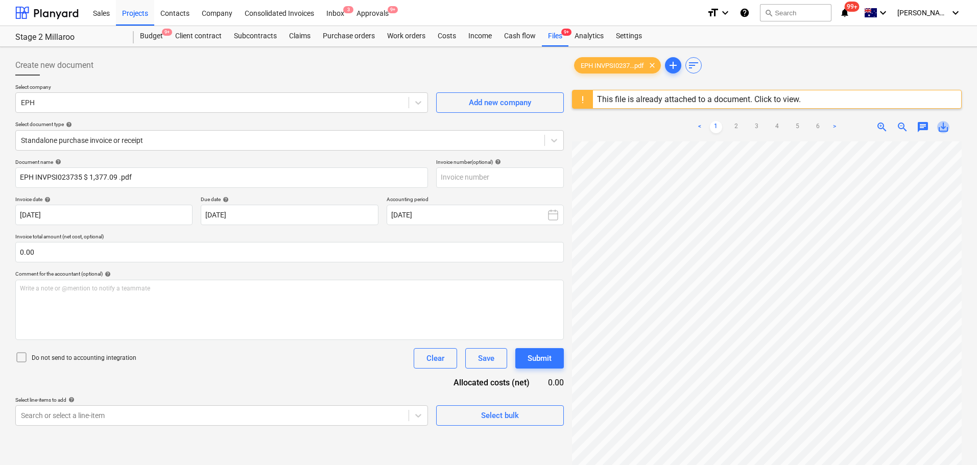
click at [947, 124] on span "save_alt" at bounding box center [943, 127] width 12 height 12
click at [558, 35] on div "Files 9+" at bounding box center [555, 36] width 27 height 20
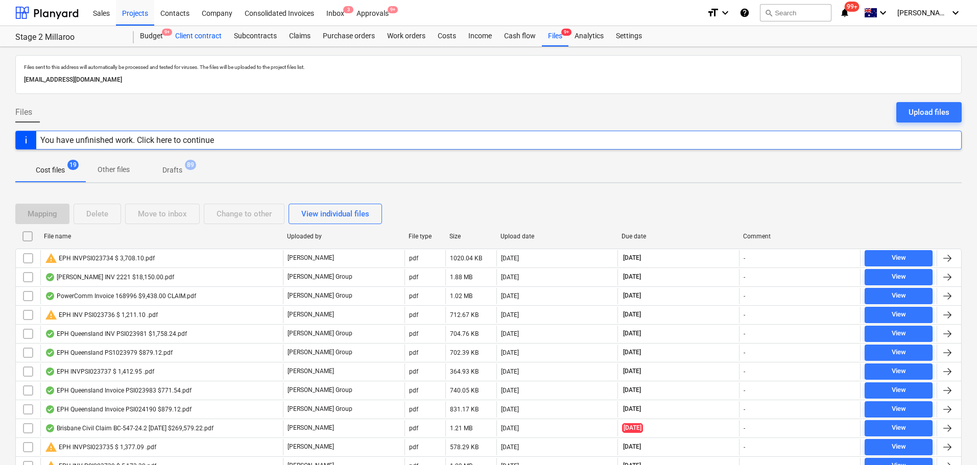
click at [190, 38] on div "Client contract" at bounding box center [198, 36] width 59 height 20
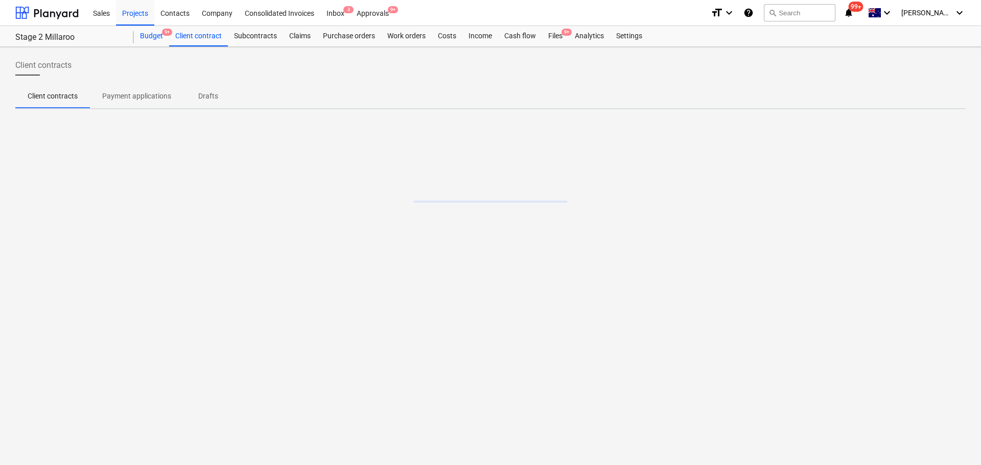
click at [163, 36] on div "Budget 9+" at bounding box center [151, 36] width 35 height 20
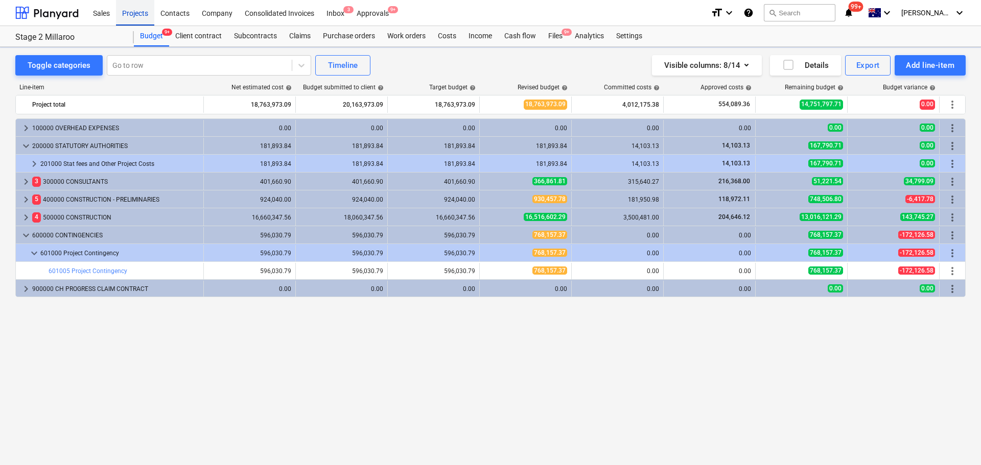
click at [132, 14] on div "Projects" at bounding box center [135, 12] width 38 height 26
click at [242, 8] on div "Consolidated Invoices" at bounding box center [280, 12] width 82 height 26
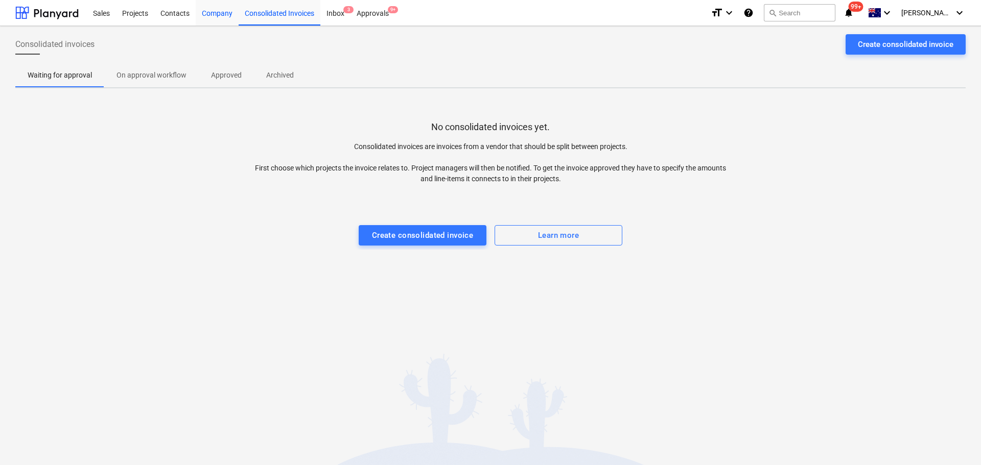
click at [209, 10] on div "Company" at bounding box center [217, 12] width 43 height 26
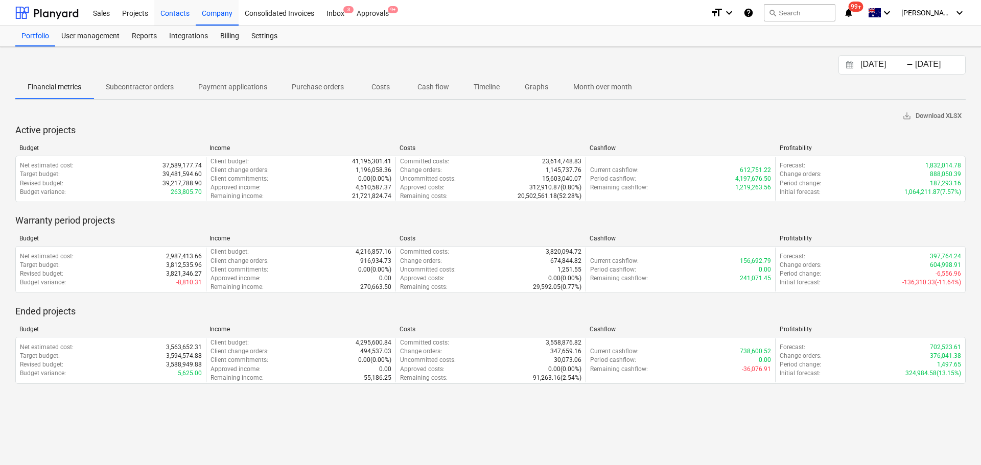
click at [164, 2] on div "Contacts" at bounding box center [174, 12] width 41 height 26
click at [172, 12] on div "Contacts" at bounding box center [174, 12] width 41 height 26
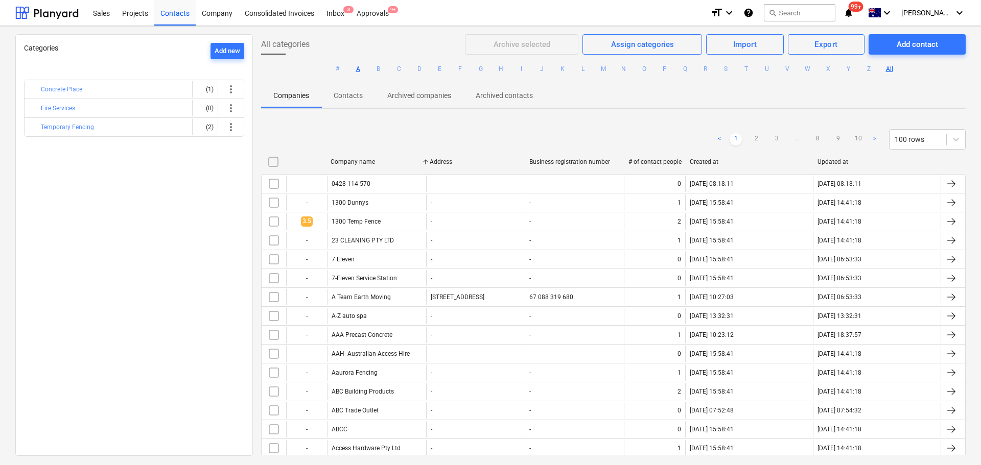
click at [352, 67] on button "A" at bounding box center [358, 69] width 12 height 12
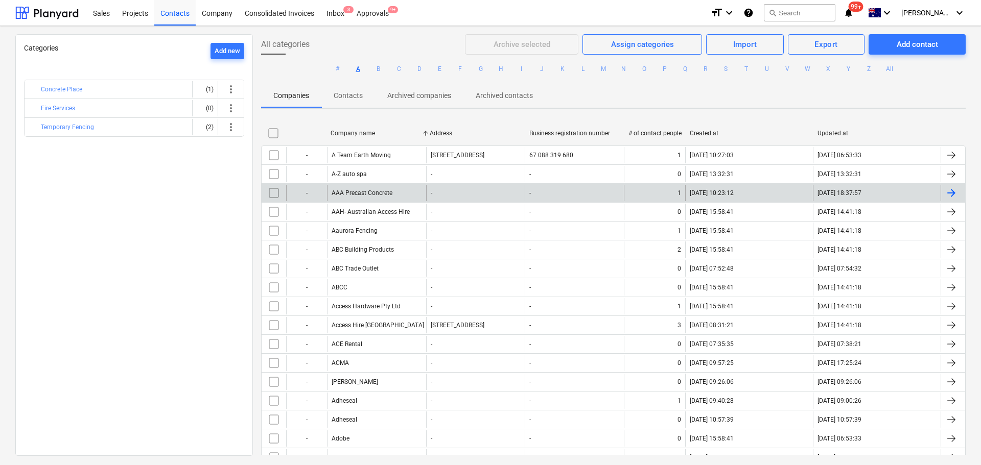
click at [354, 67] on button "A" at bounding box center [358, 69] width 12 height 12
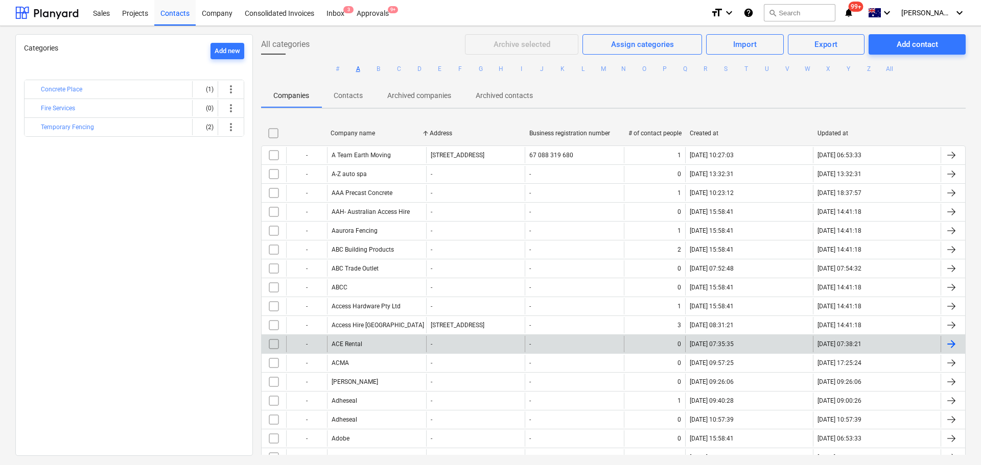
click at [372, 344] on div "ACE Rental" at bounding box center [376, 344] width 99 height 16
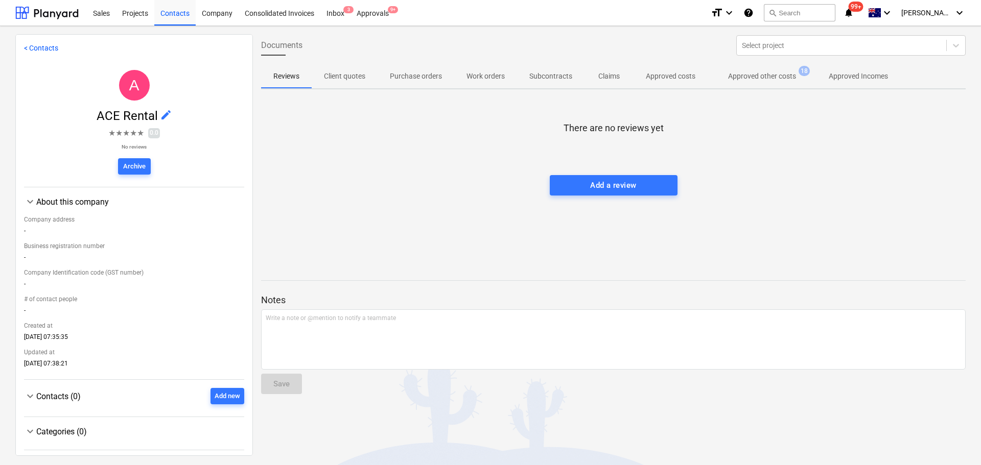
click at [795, 78] on p "Approved other costs" at bounding box center [762, 76] width 68 height 11
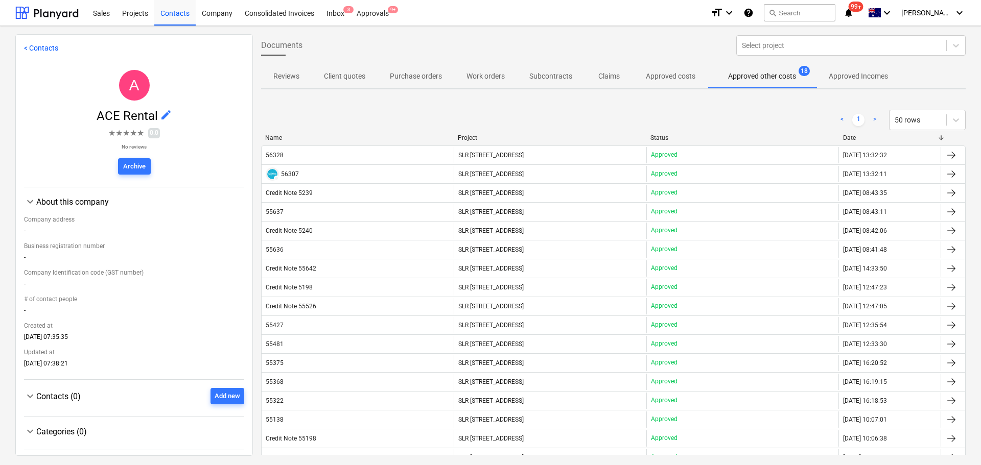
click at [853, 144] on div "Name Project Status Date" at bounding box center [613, 139] width 705 height 11
click at [852, 138] on div "Date" at bounding box center [890, 137] width 94 height 7
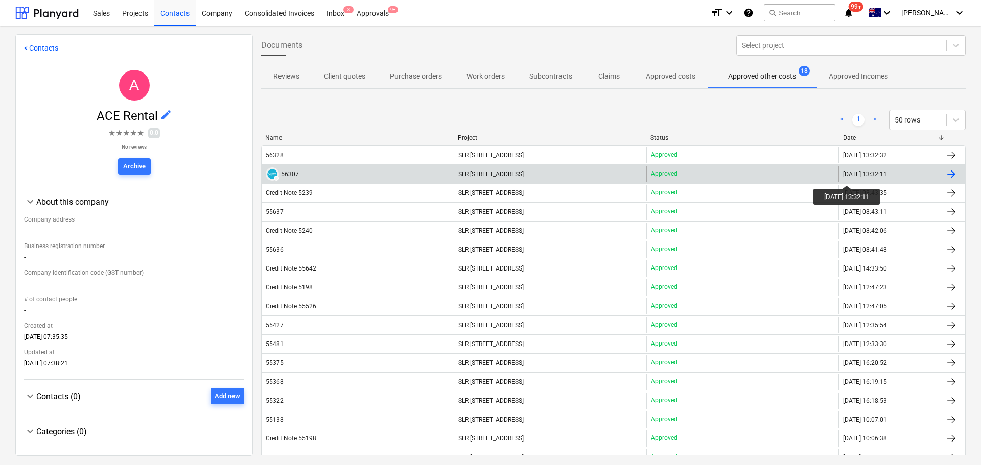
click at [854, 176] on div "[DATE] 13:32:11" at bounding box center [865, 174] width 44 height 7
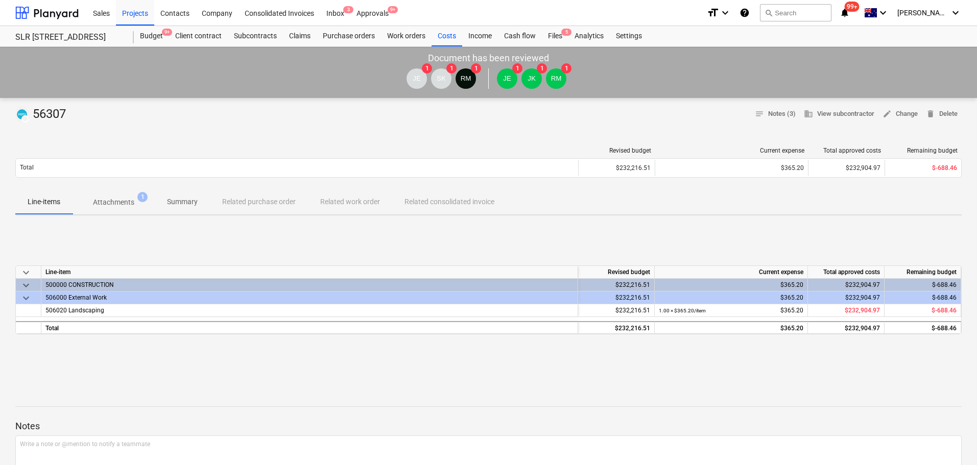
click at [116, 205] on p "Attachments" at bounding box center [113, 202] width 41 height 11
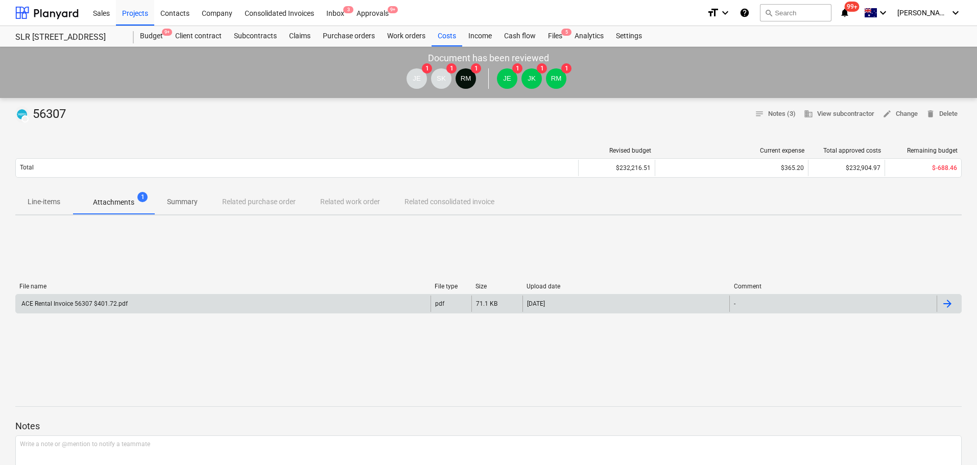
click at [80, 302] on div "ACE Rental Invoice 56307 $401.72.pdf" at bounding box center [74, 303] width 108 height 7
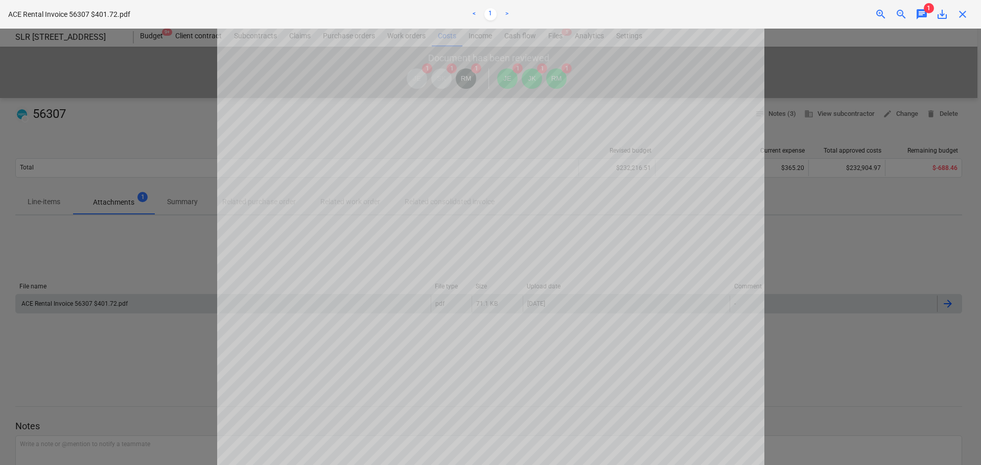
click at [932, 14] on div "save_alt" at bounding box center [942, 14] width 20 height 12
click at [924, 14] on span "chat" at bounding box center [922, 14] width 12 height 12
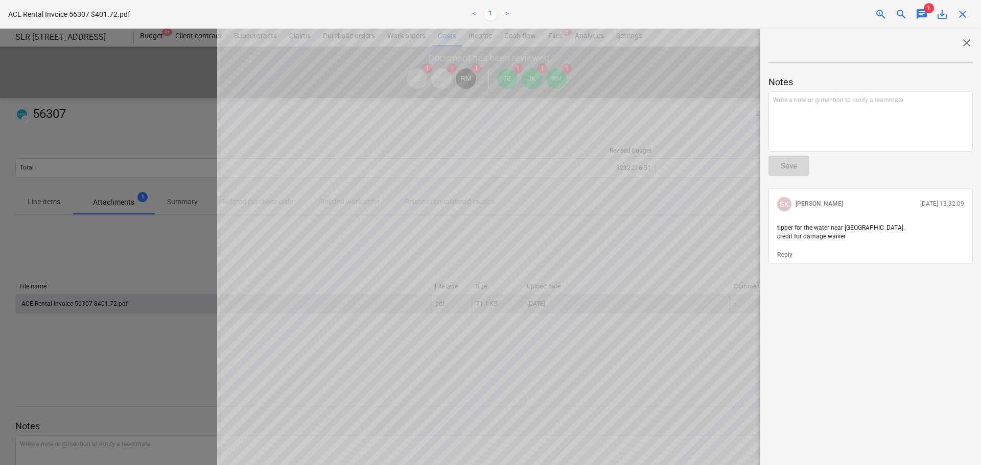
click at [924, 14] on span "chat" at bounding box center [922, 14] width 12 height 12
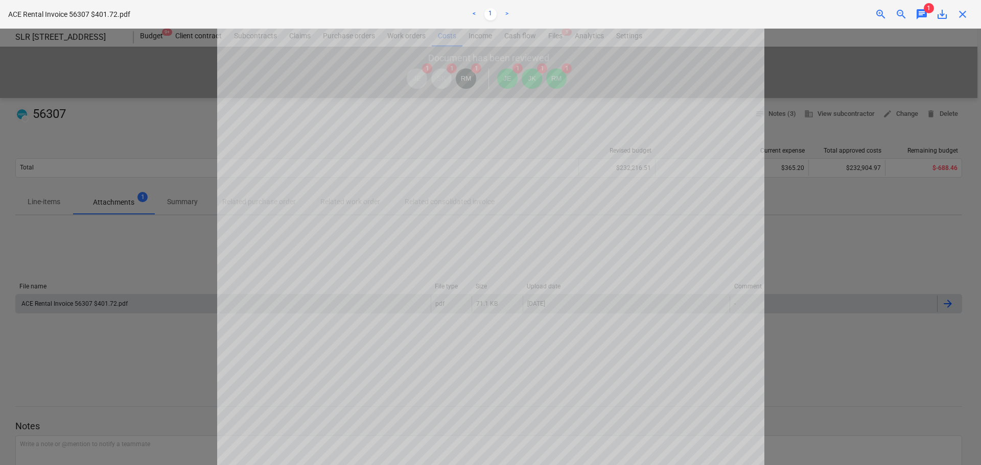
click at [966, 13] on span "close" at bounding box center [962, 14] width 12 height 12
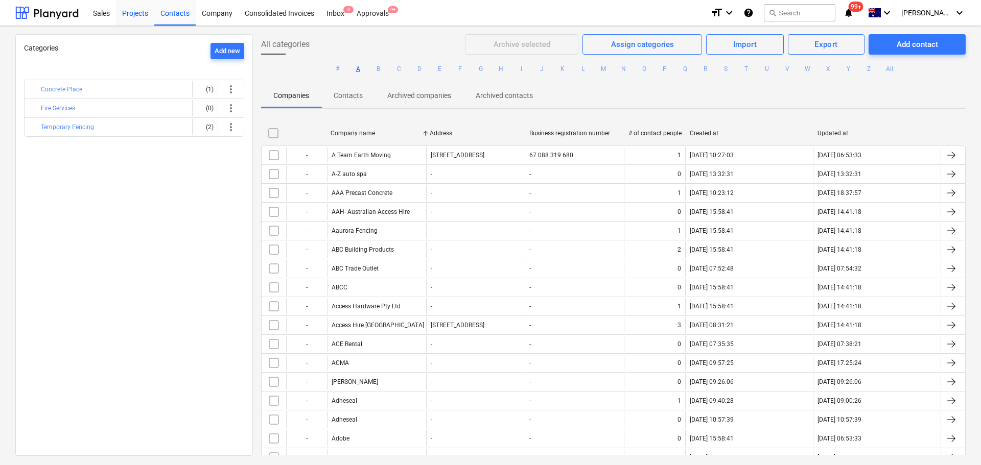
click at [124, 14] on div "Projects" at bounding box center [135, 12] width 38 height 26
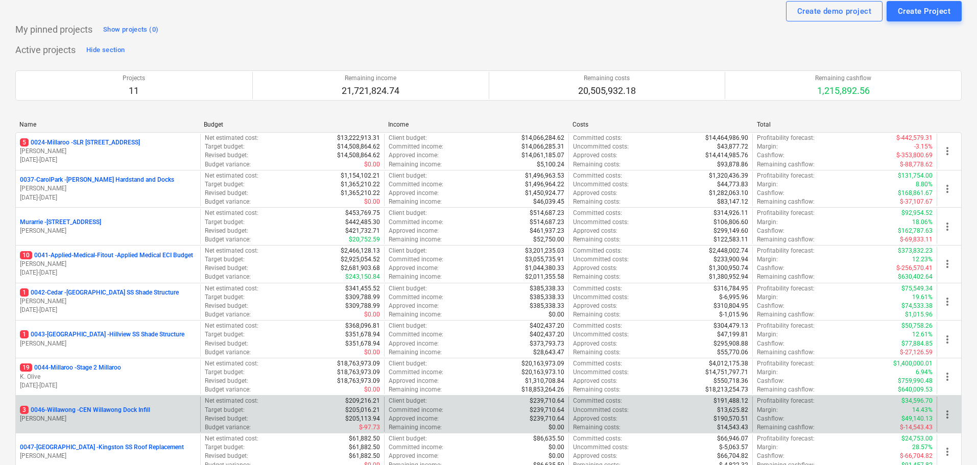
scroll to position [51, 0]
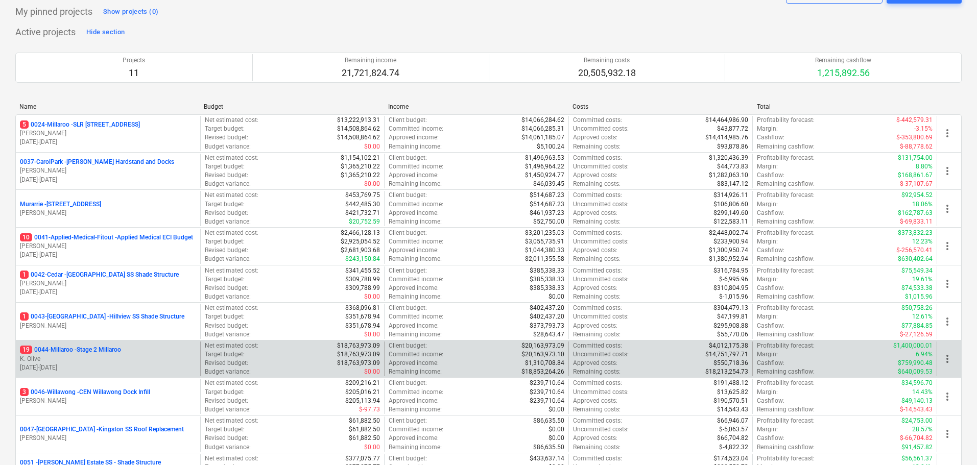
click at [92, 354] on p "19 0044-Millaroo - Stage 2 Millaroo" at bounding box center [70, 350] width 101 height 9
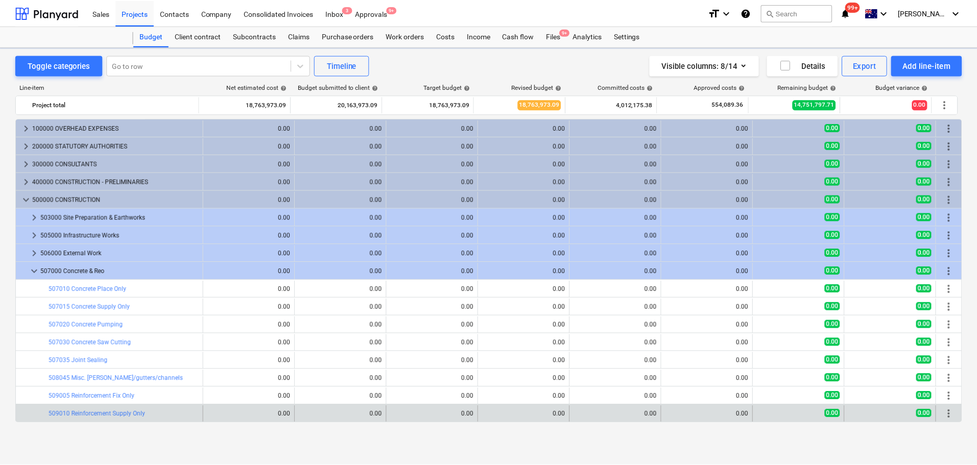
scroll to position [81, 0]
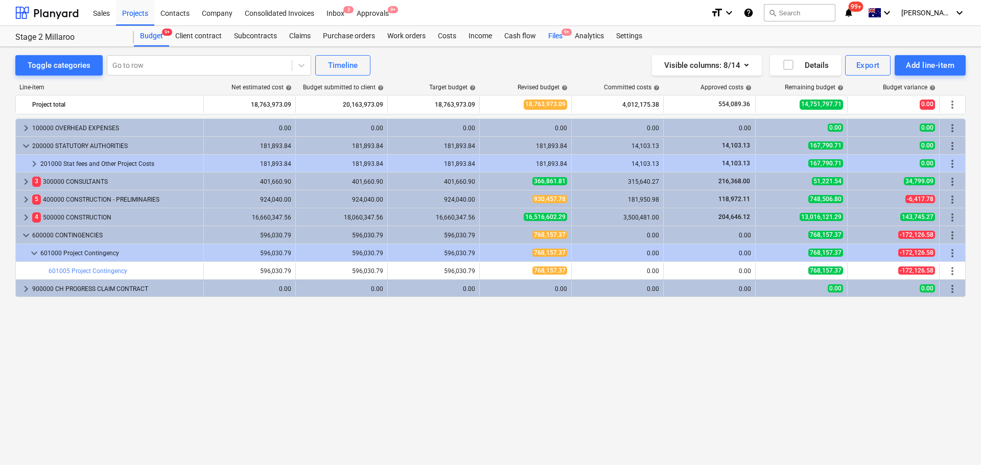
click at [552, 32] on div "Files 9+" at bounding box center [555, 36] width 27 height 20
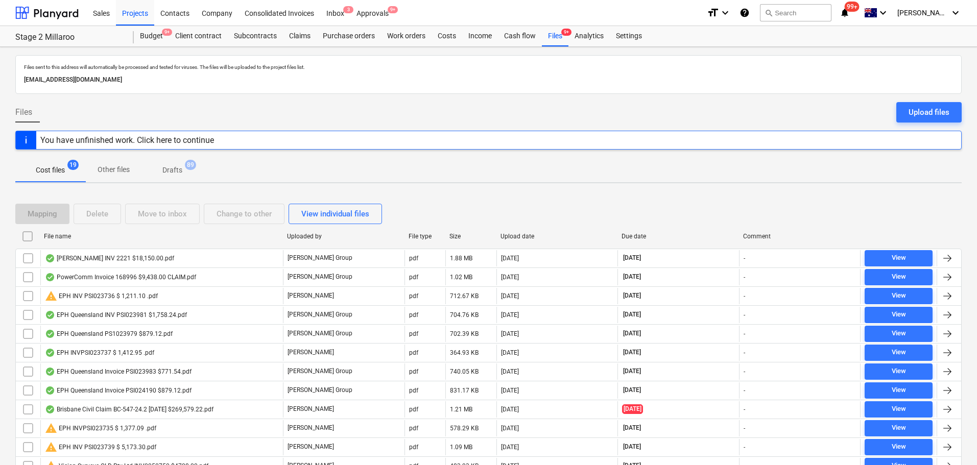
click at [64, 238] on div "File name" at bounding box center [161, 236] width 235 height 7
checkbox input "false"
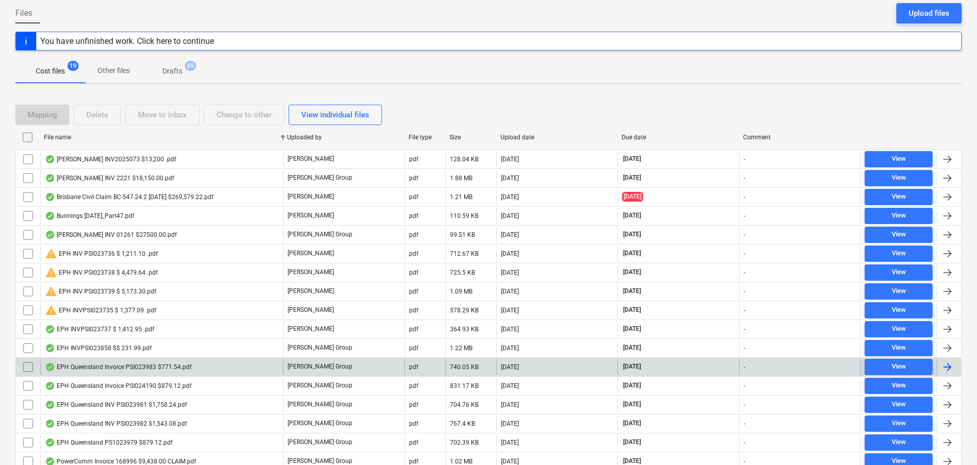
scroll to position [102, 0]
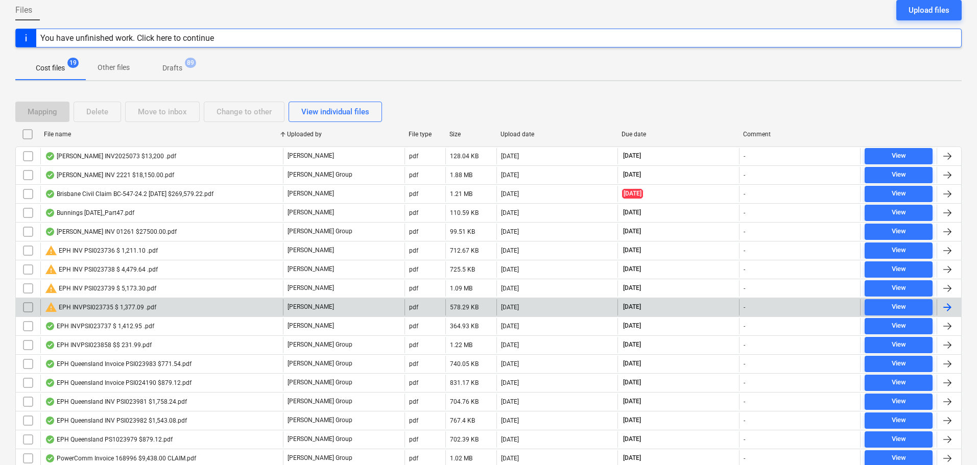
click at [118, 309] on div "warning EPH INVPSI023735 $ 1,377.09 .pdf" at bounding box center [100, 307] width 111 height 12
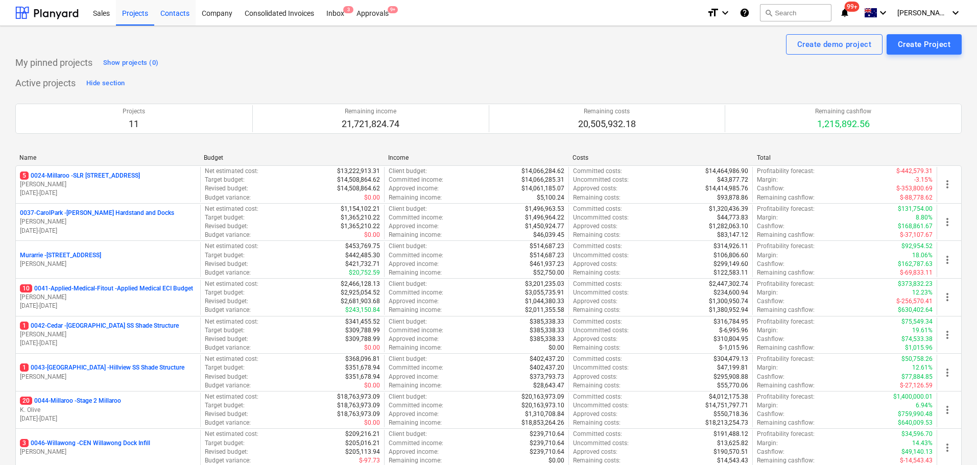
click at [178, 12] on div "Contacts" at bounding box center [174, 12] width 41 height 26
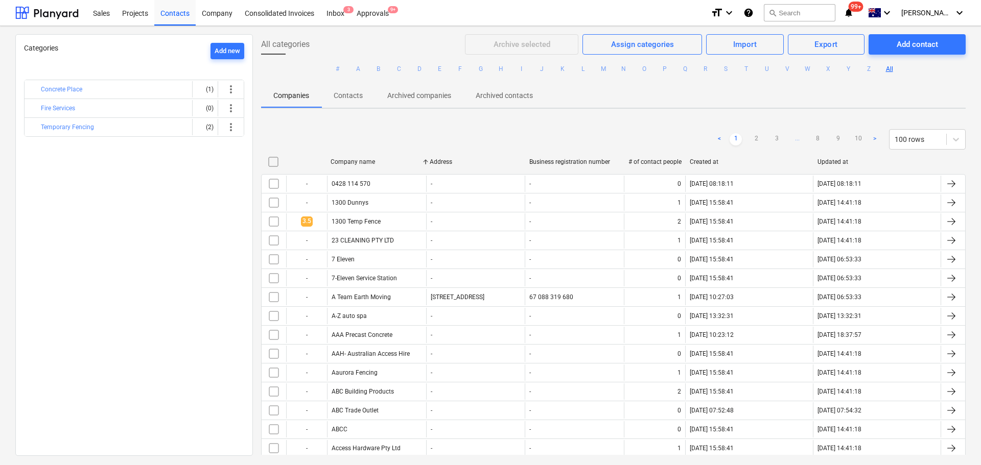
click at [435, 69] on button "E" at bounding box center [440, 69] width 12 height 12
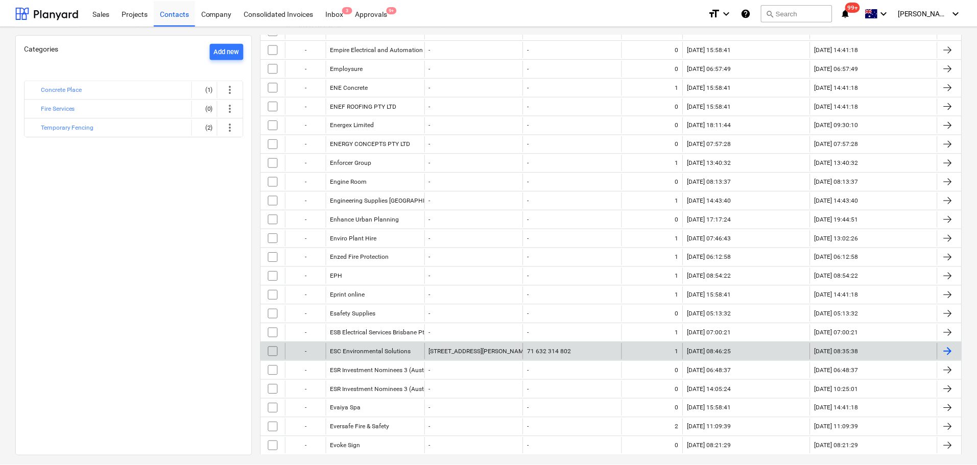
scroll to position [505, 0]
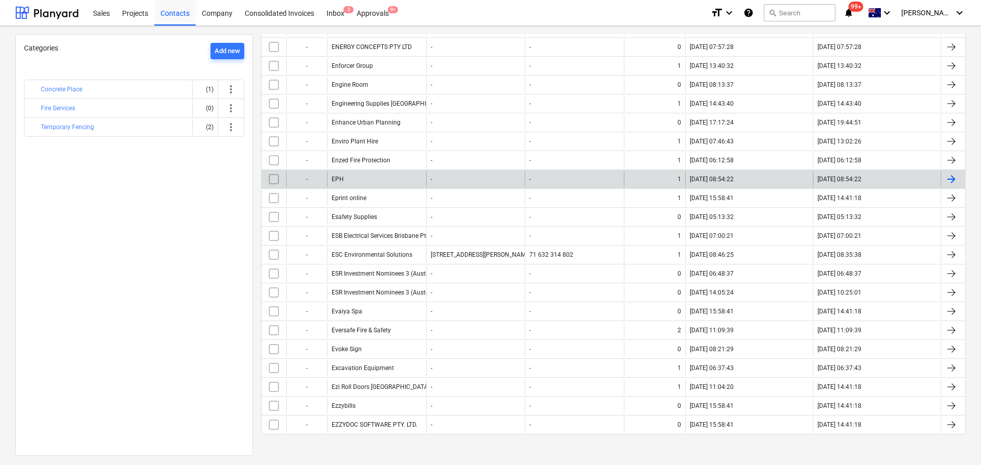
click at [342, 177] on div "EPH" at bounding box center [338, 179] width 12 height 7
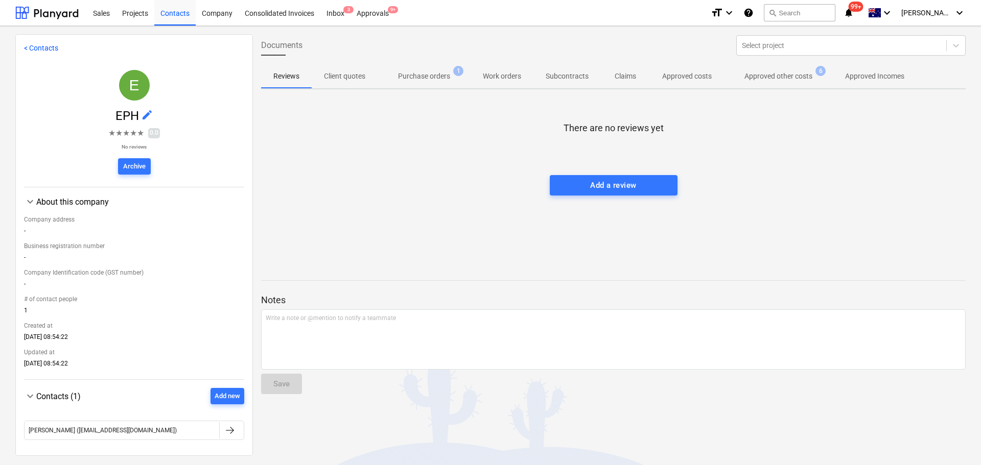
click at [438, 80] on p "Purchase orders" at bounding box center [424, 76] width 52 height 11
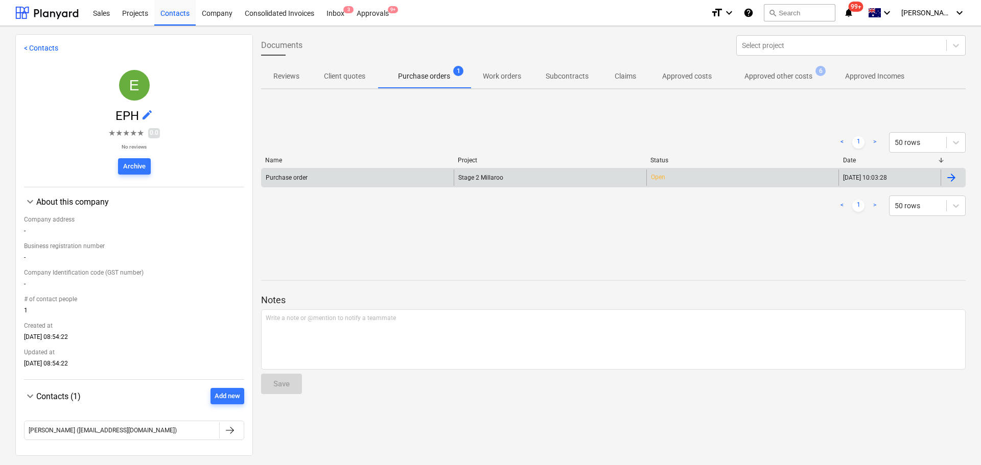
click at [356, 174] on div "Purchase order" at bounding box center [358, 178] width 192 height 16
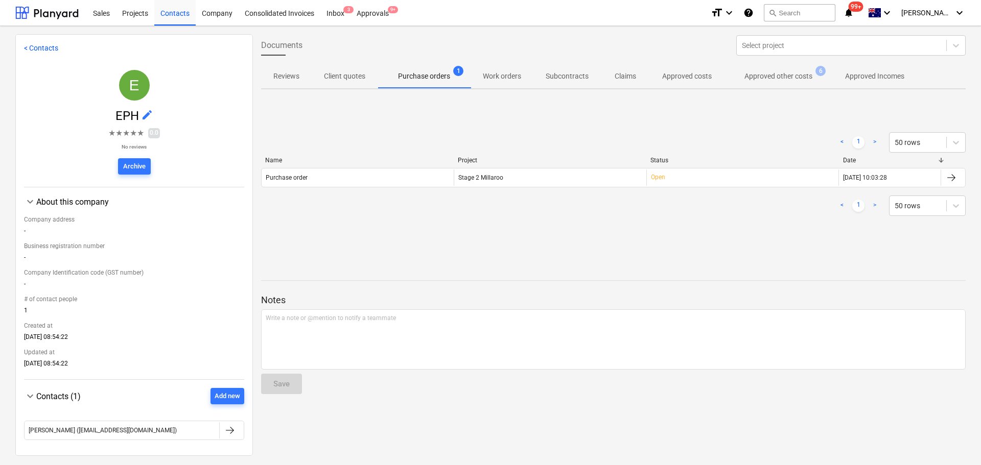
click at [788, 82] on span "Approved other costs 6" at bounding box center [778, 76] width 109 height 18
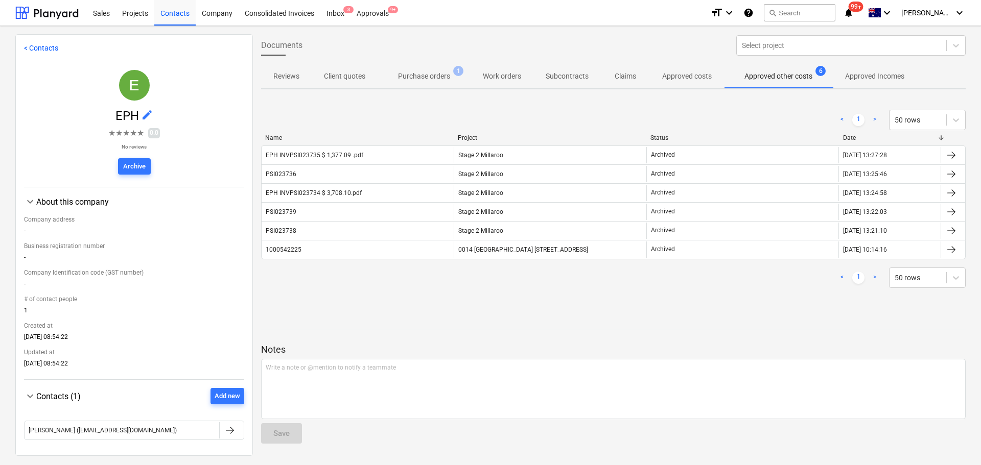
click at [799, 77] on p "Approved other costs" at bounding box center [778, 76] width 68 height 11
click at [425, 76] on p "Purchase orders" at bounding box center [424, 76] width 52 height 11
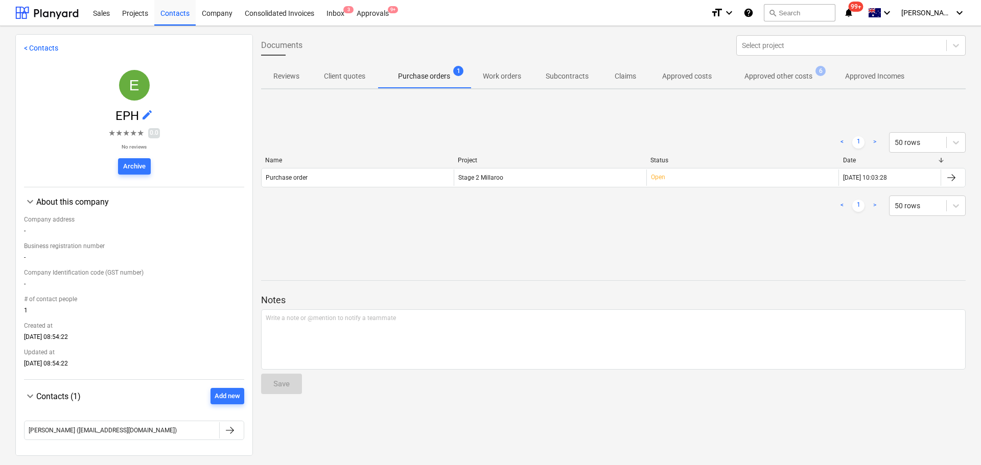
click at [504, 80] on p "Work orders" at bounding box center [502, 76] width 38 height 11
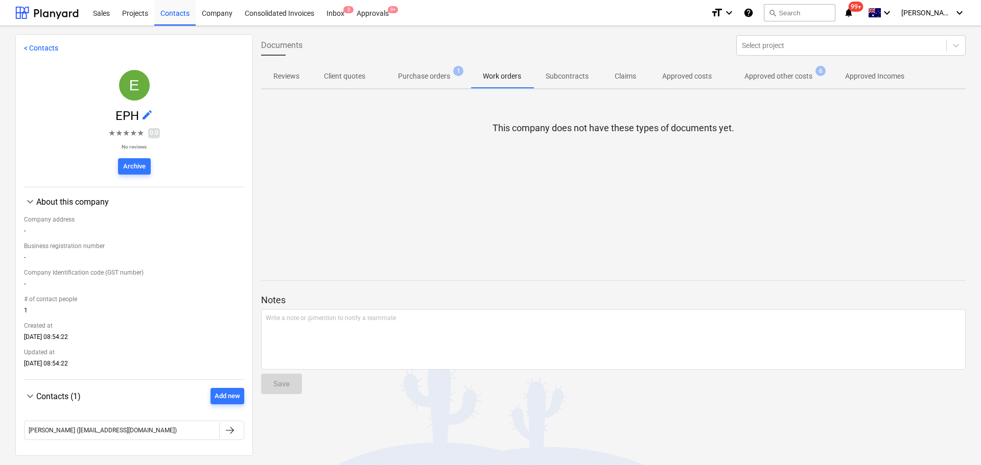
click at [573, 78] on p "Subcontracts" at bounding box center [567, 76] width 43 height 11
click at [620, 76] on p "Claims" at bounding box center [625, 76] width 25 height 11
click at [687, 74] on p "Approved costs" at bounding box center [687, 76] width 50 height 11
click at [788, 73] on p "Approved other costs" at bounding box center [778, 76] width 68 height 11
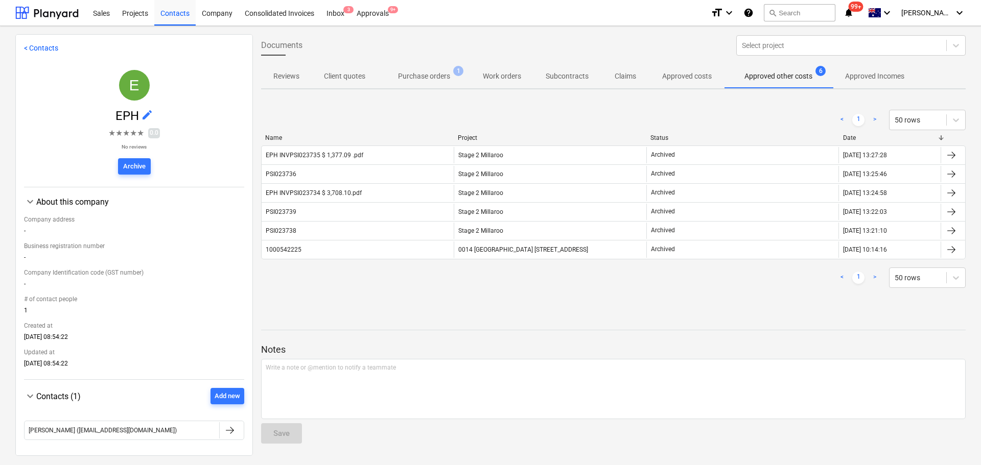
click at [434, 65] on button "Purchase orders 1" at bounding box center [424, 76] width 93 height 25
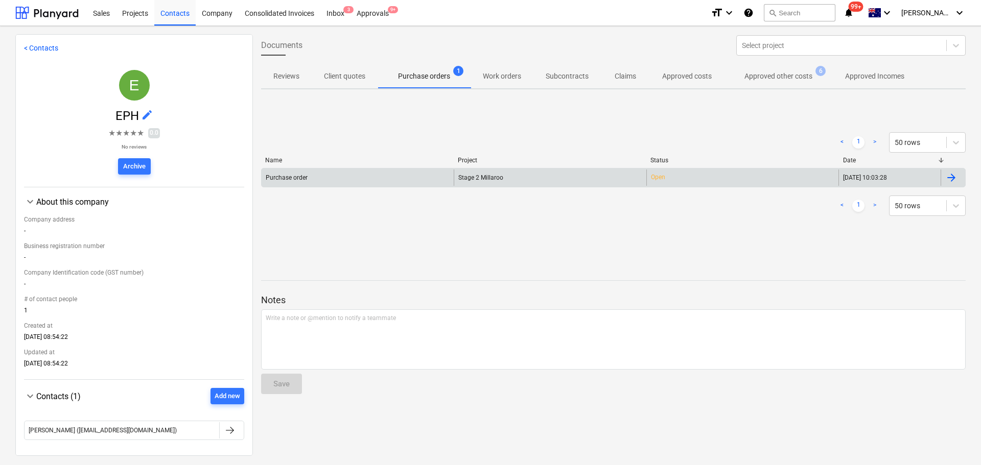
click at [291, 182] on div "Purchase order" at bounding box center [358, 178] width 192 height 16
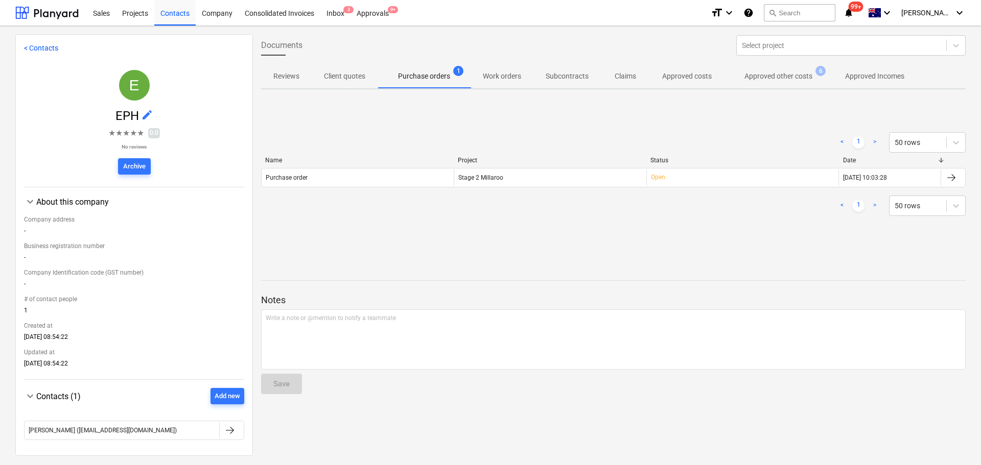
drag, startPoint x: 790, startPoint y: 73, endPoint x: 799, endPoint y: 138, distance: 65.9
click at [790, 73] on p "Approved other costs" at bounding box center [778, 76] width 68 height 11
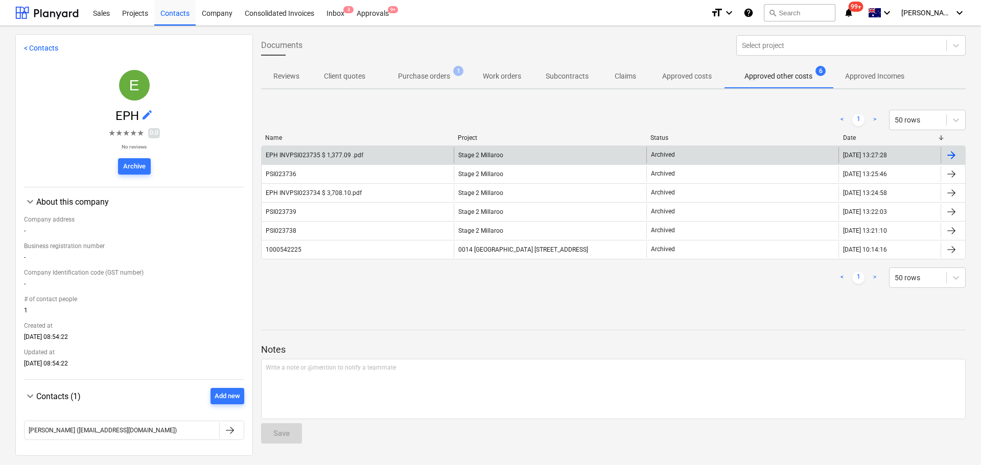
click at [297, 158] on div "EPH INVPSI023735 $ 1,377.09 .pdf" at bounding box center [315, 155] width 98 height 7
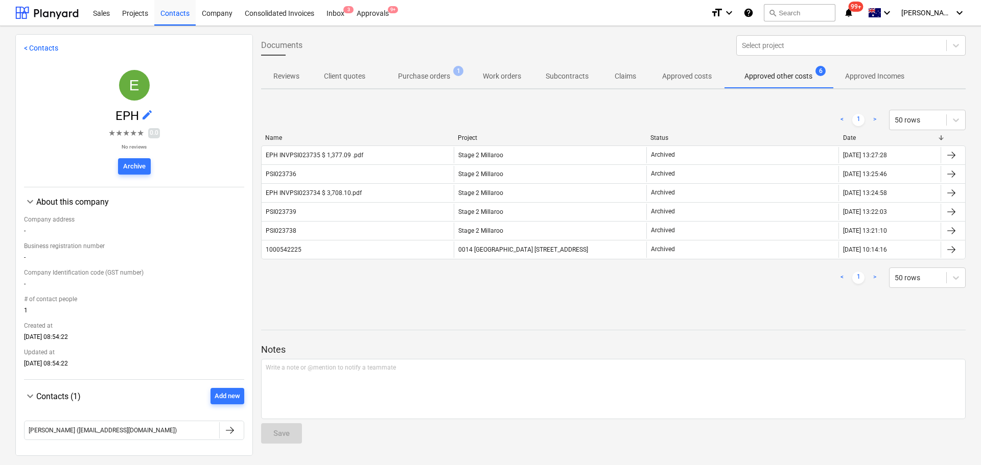
click at [334, 10] on div "Inbox 3" at bounding box center [335, 12] width 30 height 26
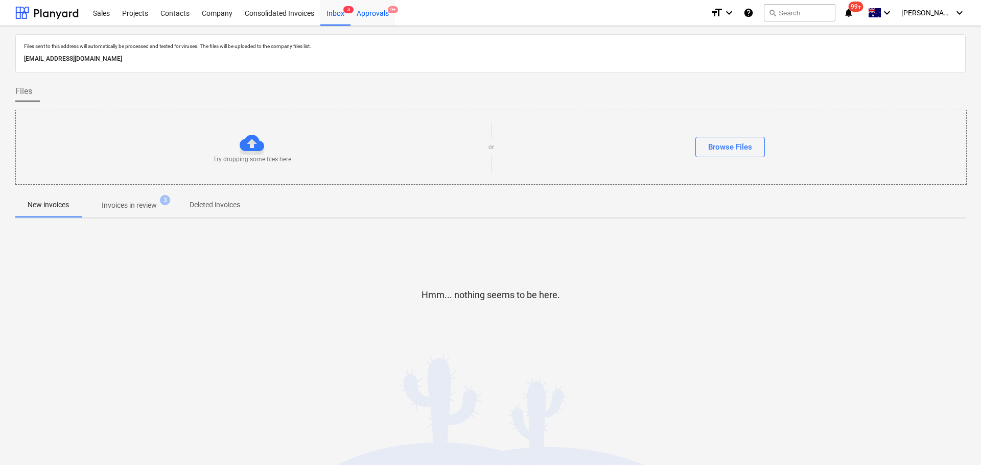
click at [374, 5] on div "Approvals 9+" at bounding box center [372, 12] width 44 height 26
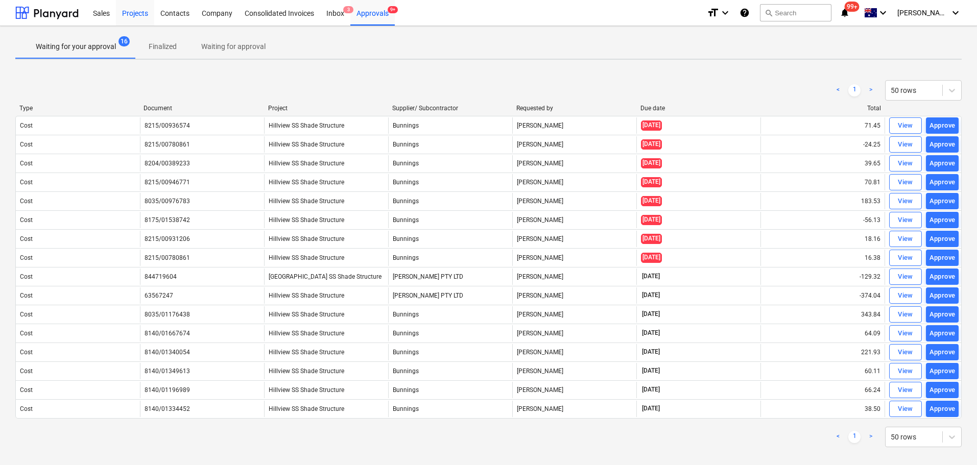
click at [139, 9] on div "Projects" at bounding box center [135, 12] width 38 height 26
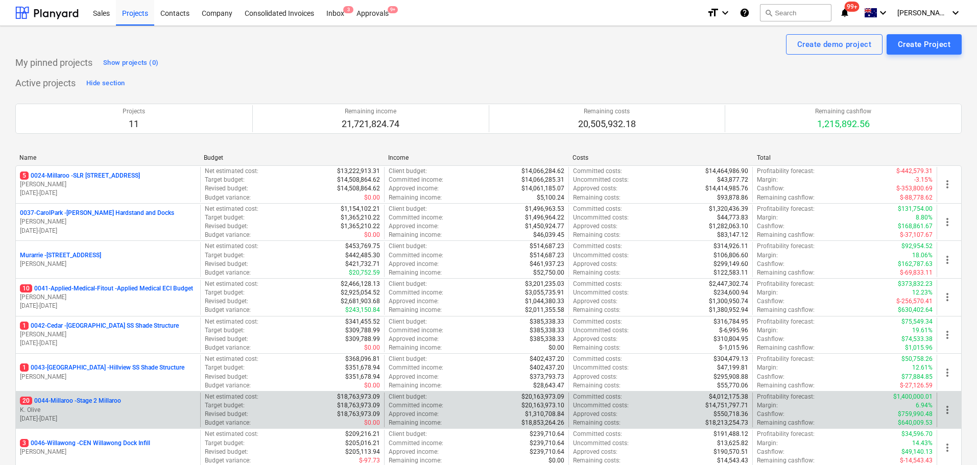
click at [108, 396] on div "20 0044-Millaroo - Stage 2 Millaroo K. Olive [DATE] - [DATE]" at bounding box center [108, 410] width 184 height 35
click at [65, 404] on p "20 0044-Millaroo - Stage 2 Millaroo" at bounding box center [70, 401] width 101 height 9
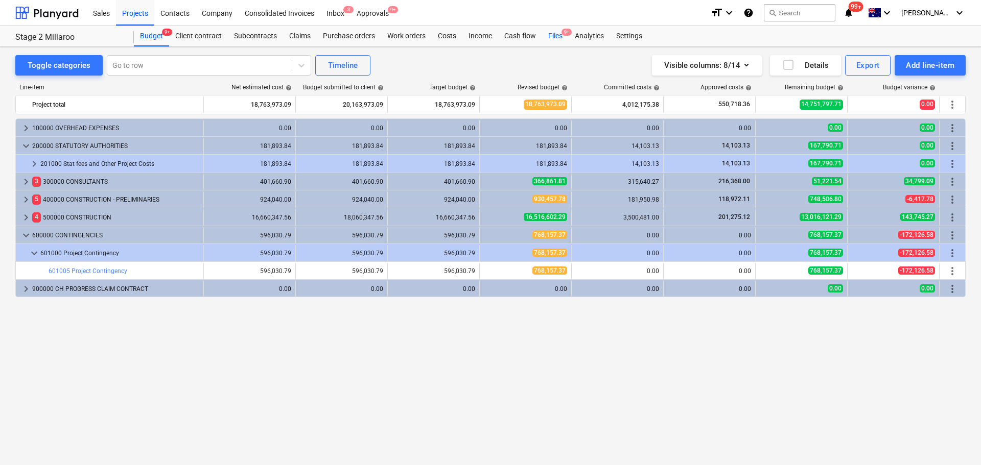
click at [560, 33] on div "Files 9+" at bounding box center [555, 36] width 27 height 20
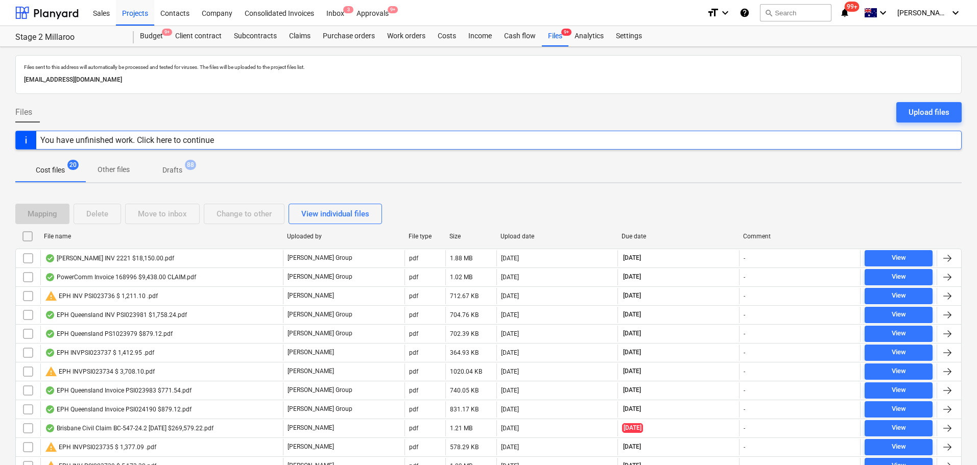
click at [69, 238] on div "File name" at bounding box center [161, 236] width 235 height 7
checkbox input "false"
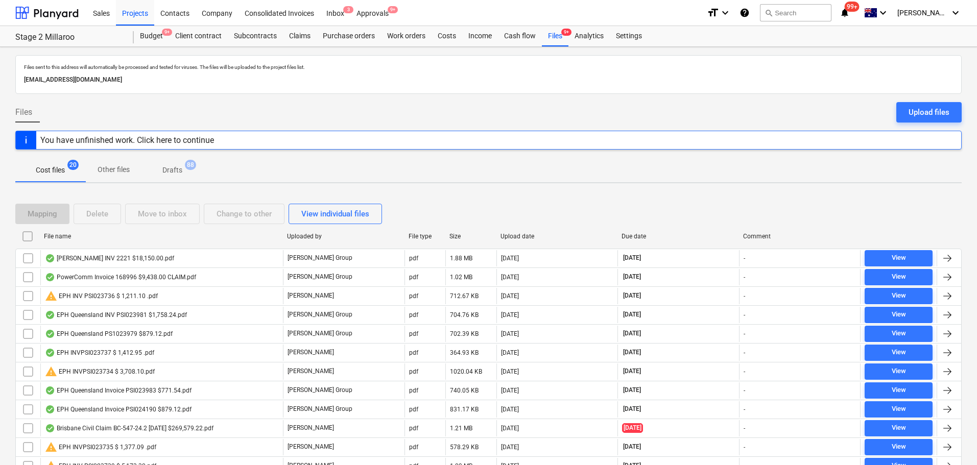
checkbox input "false"
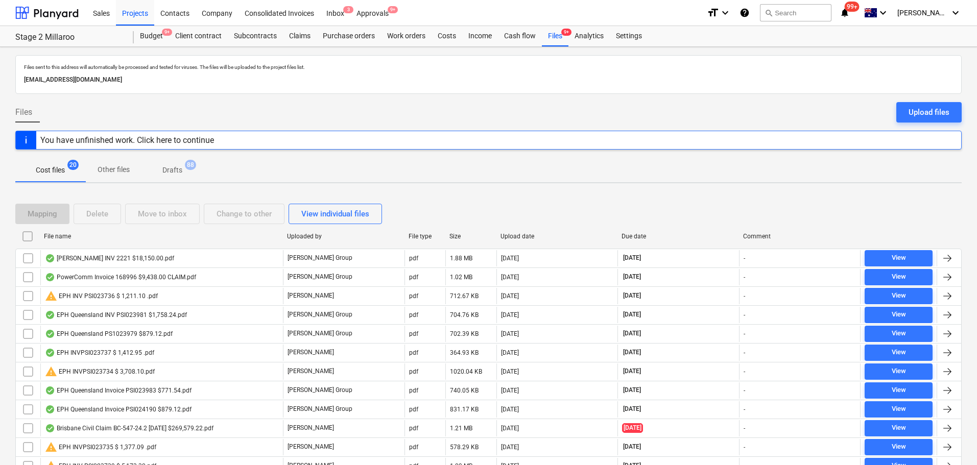
checkbox input "false"
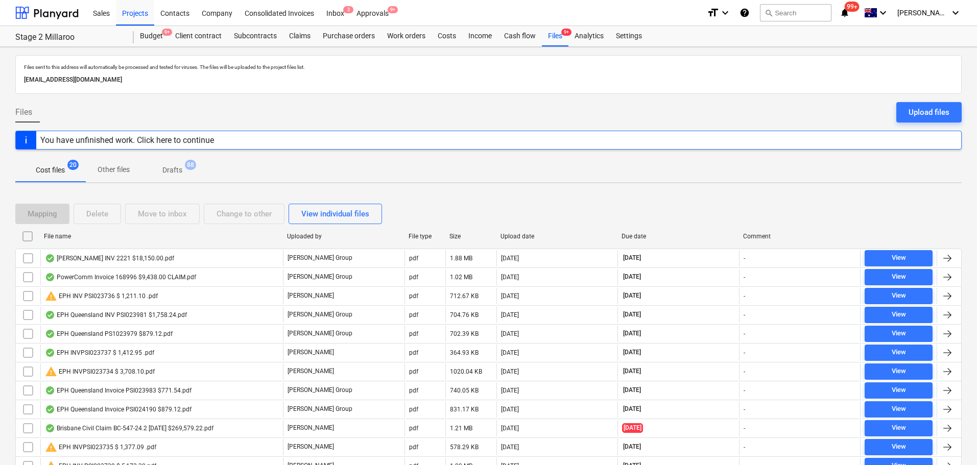
checkbox input "false"
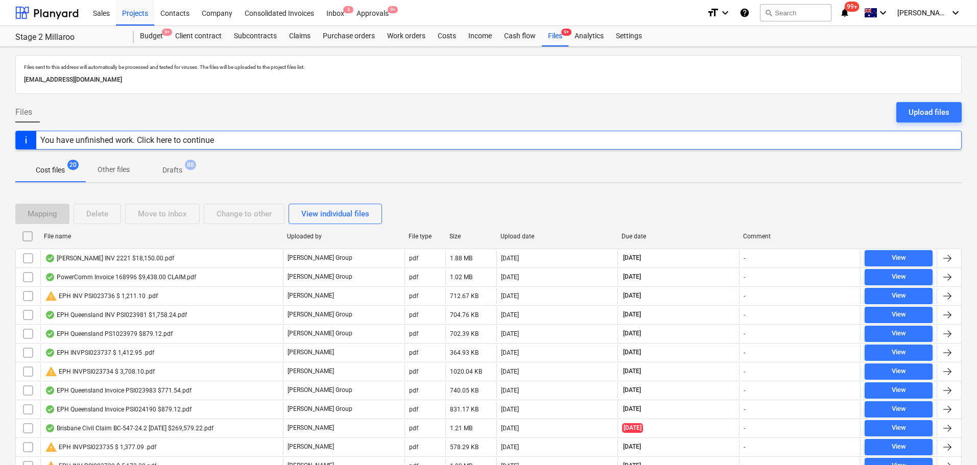
checkbox input "false"
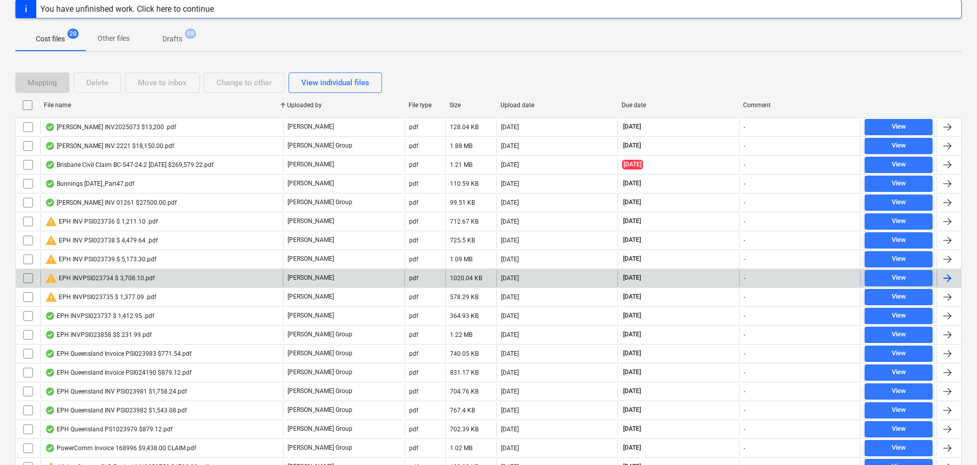
scroll to position [97, 0]
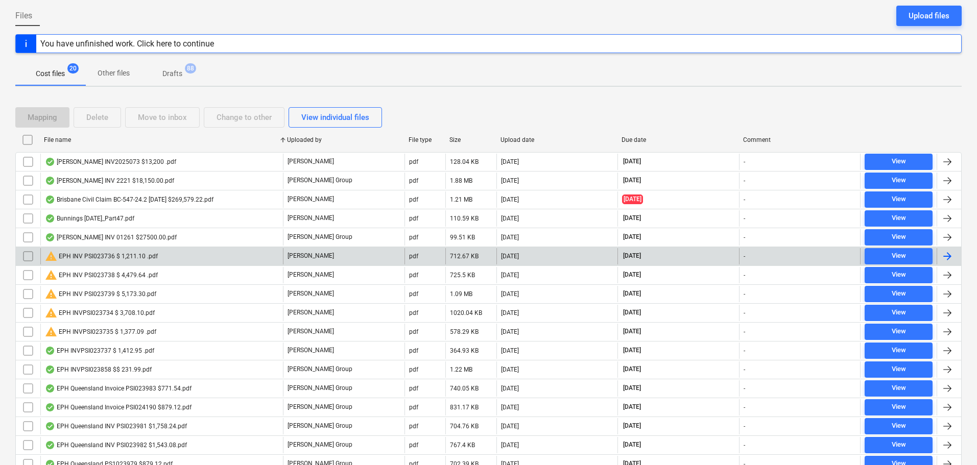
click at [105, 257] on div "warning EPH INV PSI023736 $ 1,211.10 .pdf" at bounding box center [101, 256] width 113 height 12
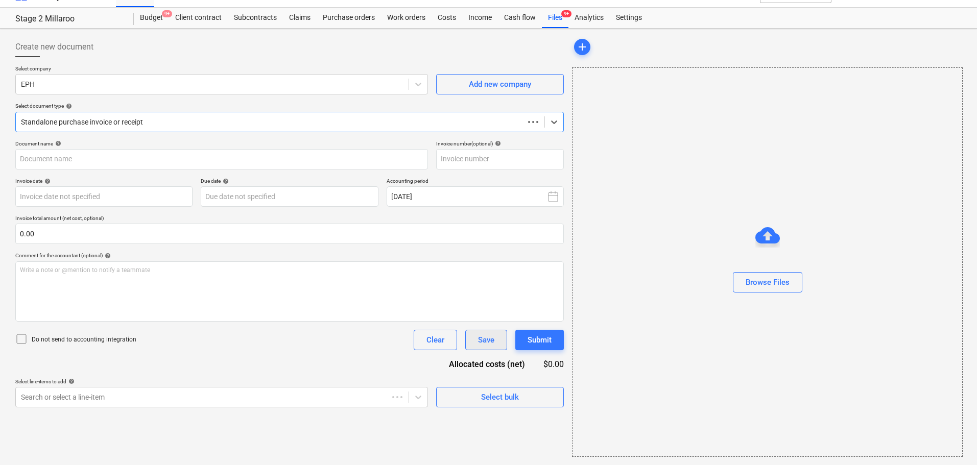
scroll to position [18, 0]
type input "PSI023736"
type input "[DATE]"
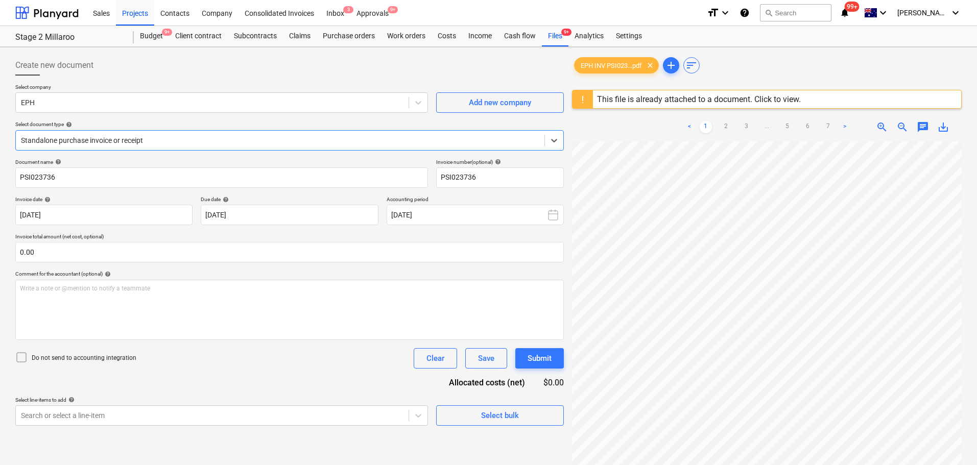
scroll to position [45, 7]
click at [945, 129] on span "save_alt" at bounding box center [943, 127] width 12 height 12
click at [208, 15] on div "Company" at bounding box center [217, 12] width 43 height 26
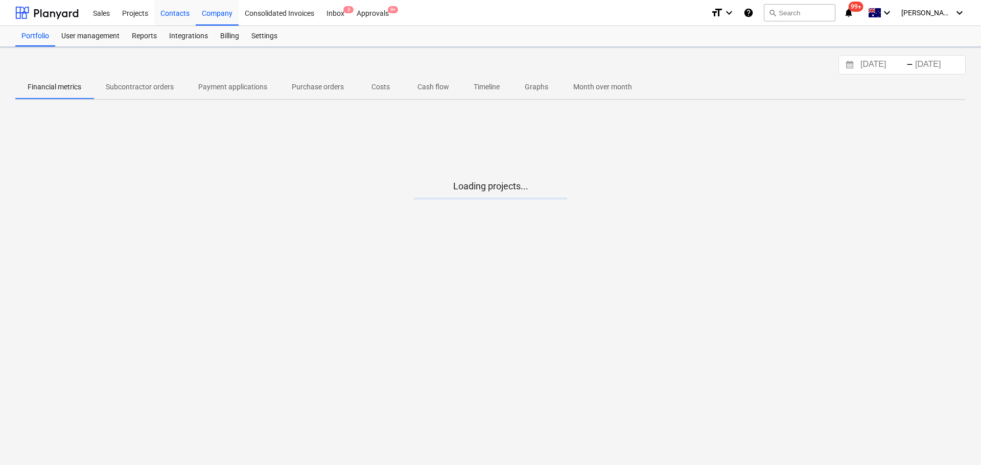
click at [179, 13] on div "Contacts" at bounding box center [174, 12] width 41 height 26
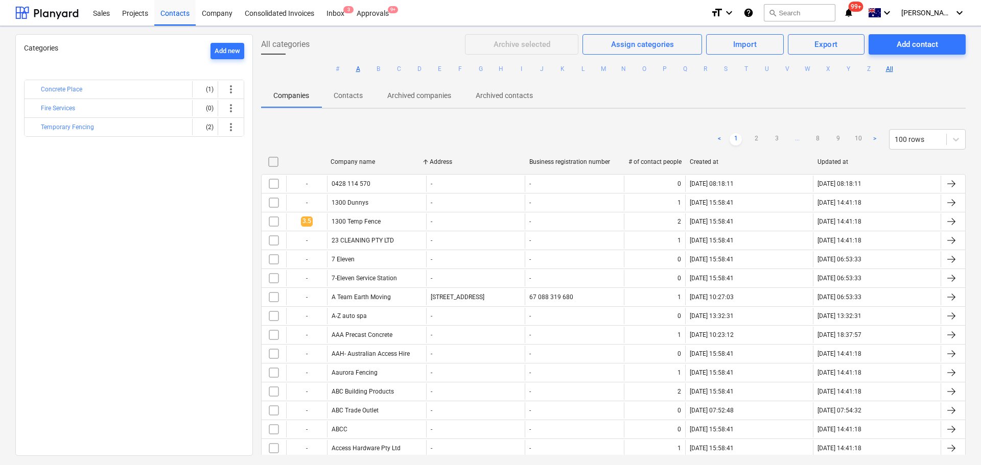
click at [349, 71] on ul "# A B C D E F G H I J K L M N O P Q R S T U V W X Y Z All" at bounding box center [613, 69] width 705 height 29
click at [354, 68] on button "A" at bounding box center [358, 69] width 12 height 12
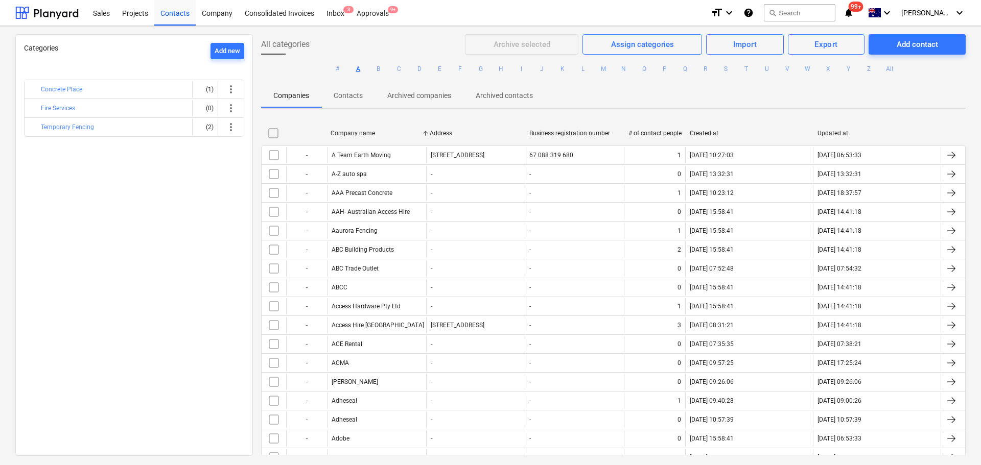
click at [356, 68] on button "A" at bounding box center [358, 69] width 12 height 12
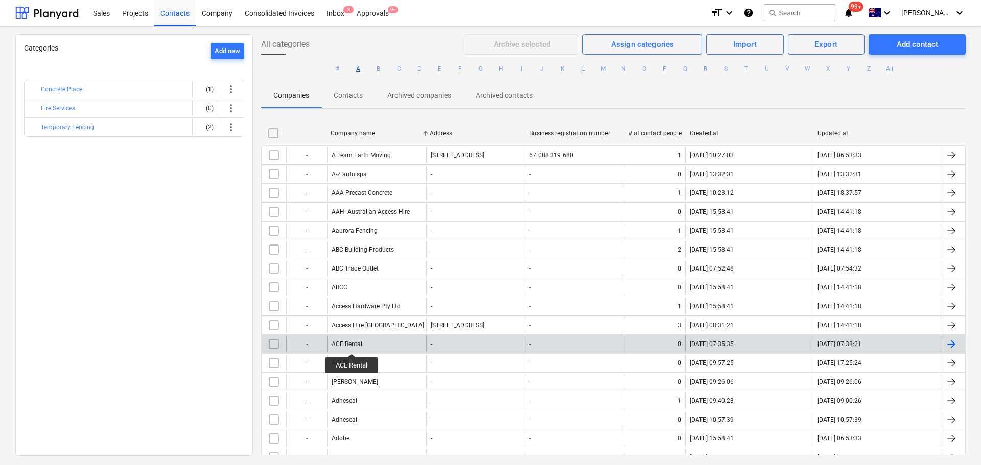
click at [352, 345] on div "ACE Rental" at bounding box center [347, 344] width 31 height 7
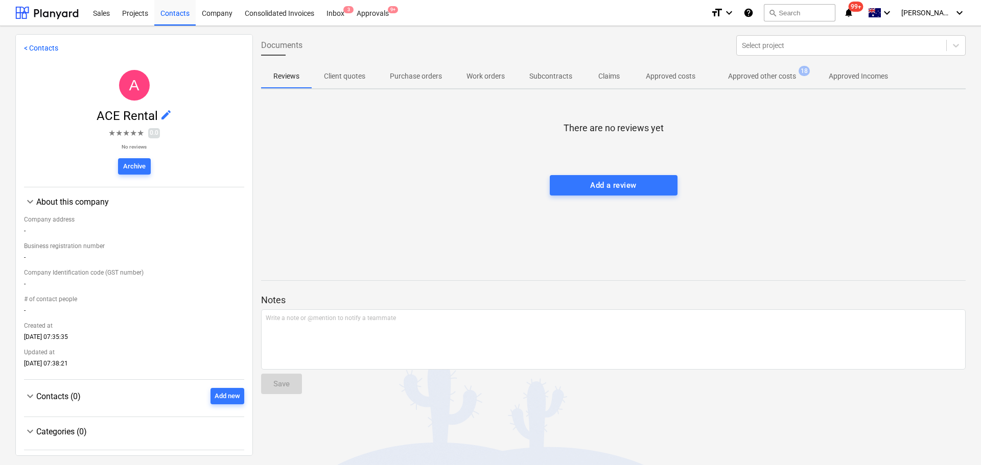
click at [786, 72] on p "Approved other costs" at bounding box center [762, 76] width 68 height 11
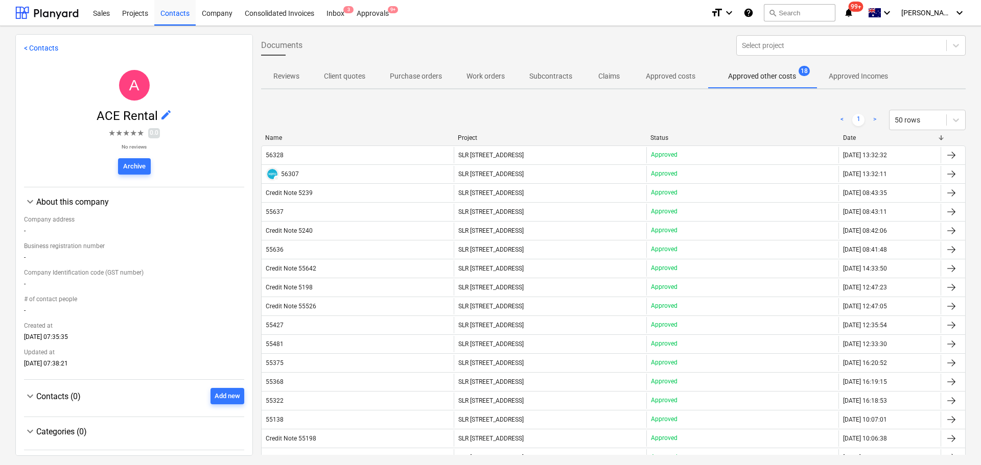
drag, startPoint x: 494, startPoint y: 171, endPoint x: 493, endPoint y: 178, distance: 6.7
click at [494, 171] on span "SLR [STREET_ADDRESS]" at bounding box center [490, 174] width 65 height 7
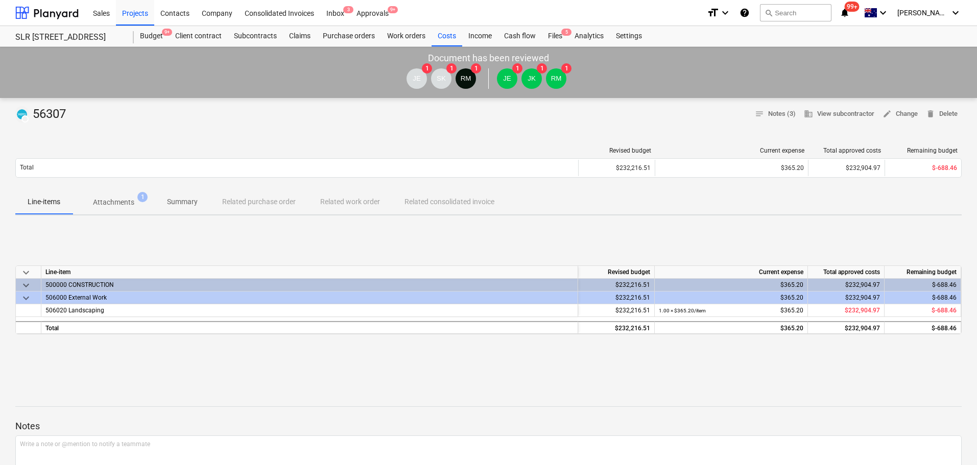
click at [130, 203] on p "Attachments" at bounding box center [113, 202] width 41 height 11
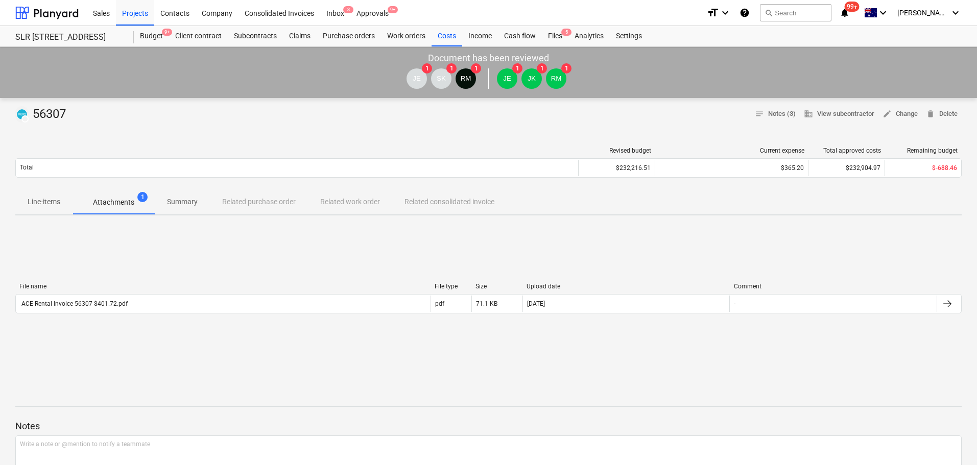
click at [80, 323] on div "File name File type Size Upload date Comment ACE Rental Invoice 56307 $401.72.p…" at bounding box center [488, 300] width 947 height 51
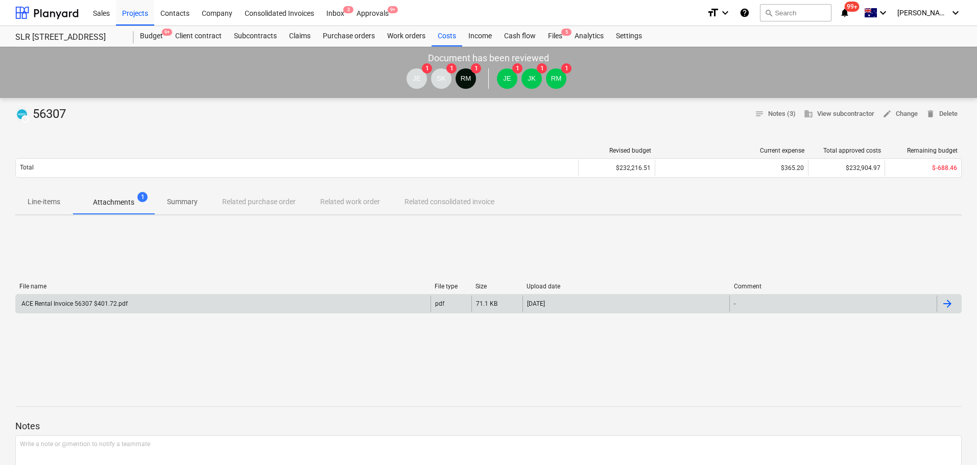
click at [77, 312] on div "ACE Rental Invoice 56307 $401.72.pdf" at bounding box center [223, 304] width 415 height 16
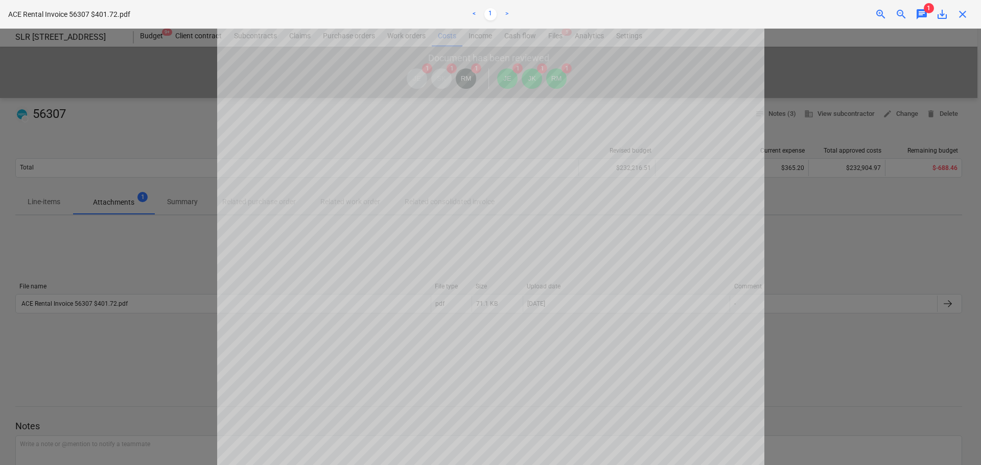
click at [961, 15] on span "close" at bounding box center [962, 14] width 12 height 12
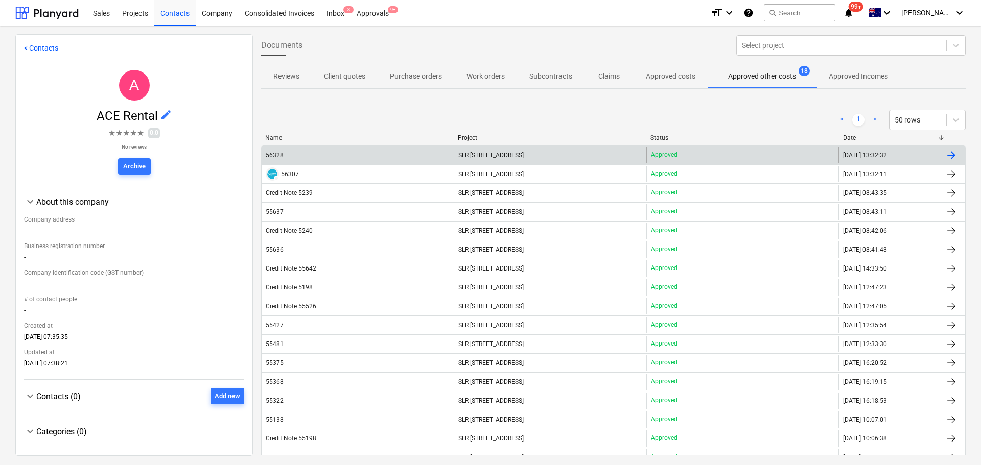
click at [407, 158] on div "56328" at bounding box center [358, 155] width 192 height 16
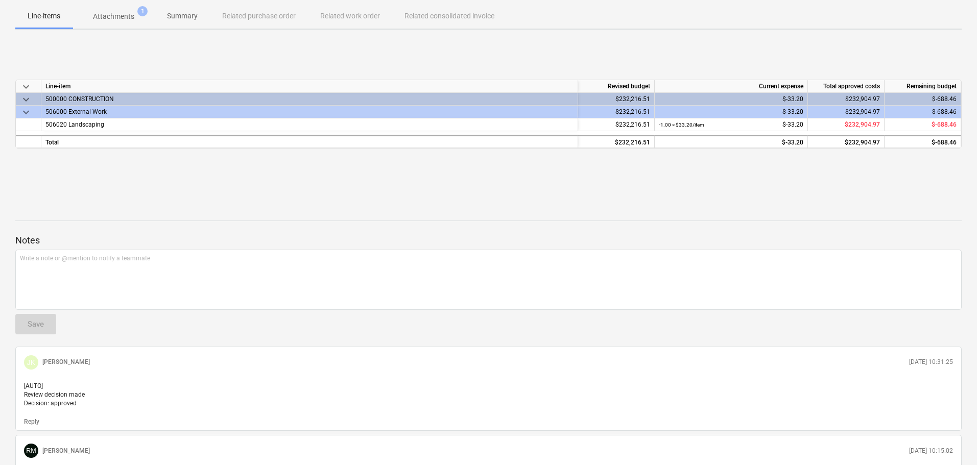
scroll to position [39, 0]
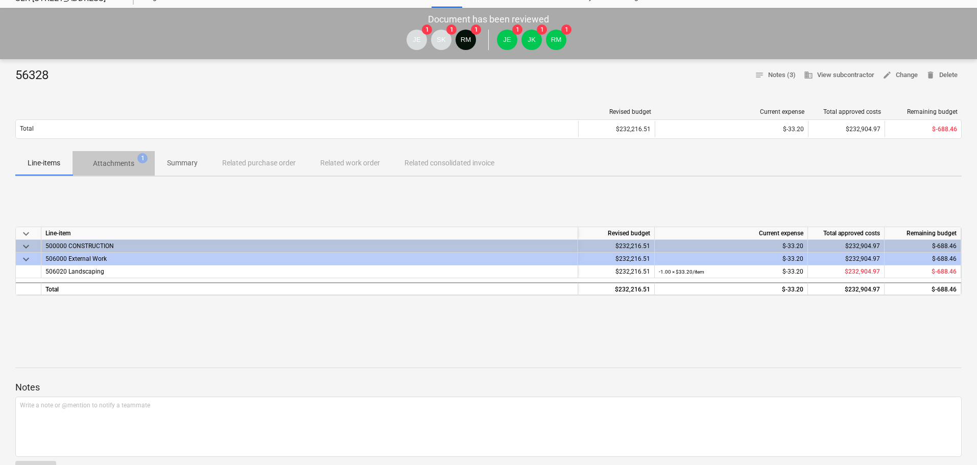
drag, startPoint x: 115, startPoint y: 157, endPoint x: 114, endPoint y: 166, distance: 8.8
click at [115, 157] on span "Attachments 1" at bounding box center [114, 163] width 82 height 18
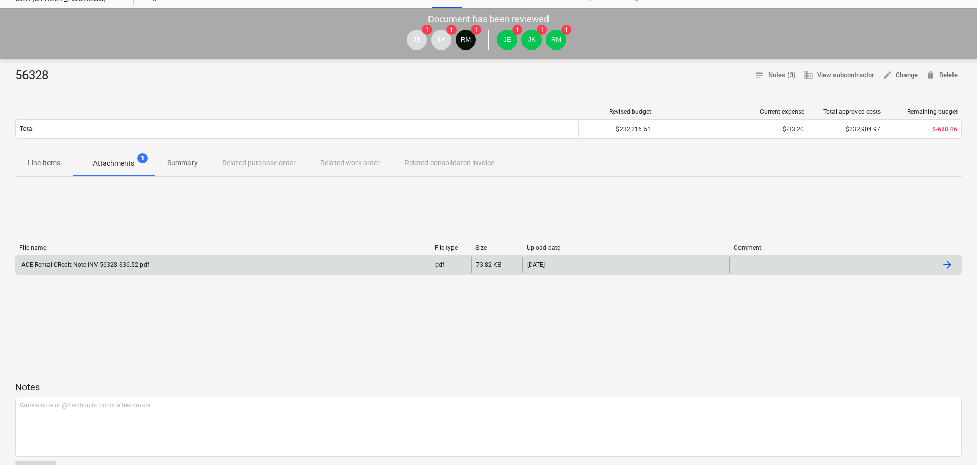
click at [99, 260] on div "ACE Rental CRedit Note INV 56328 $36.52.pdf" at bounding box center [223, 265] width 415 height 16
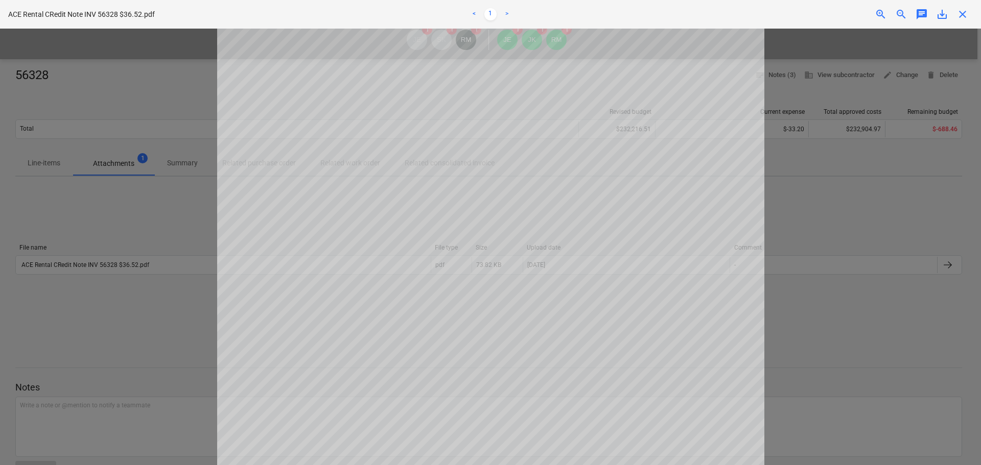
click at [965, 18] on span "close" at bounding box center [962, 14] width 12 height 12
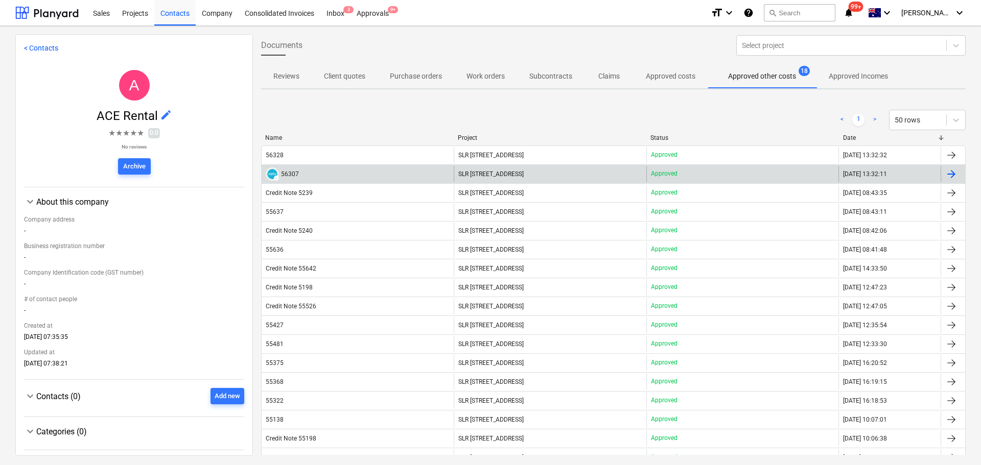
click at [484, 172] on span "SLR [STREET_ADDRESS]" at bounding box center [490, 174] width 65 height 7
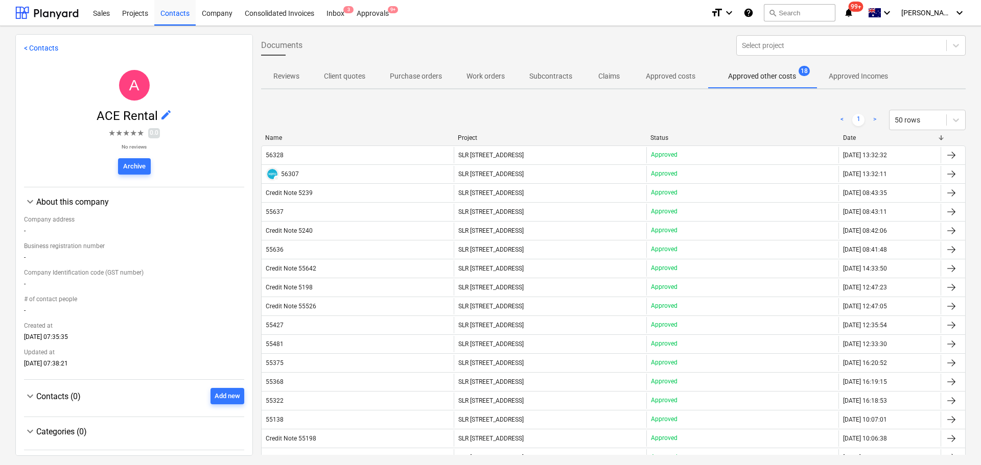
click at [855, 138] on div "Date" at bounding box center [890, 137] width 94 height 7
click at [867, 138] on div "Date" at bounding box center [890, 137] width 94 height 7
click at [143, 16] on div "Projects" at bounding box center [135, 12] width 38 height 26
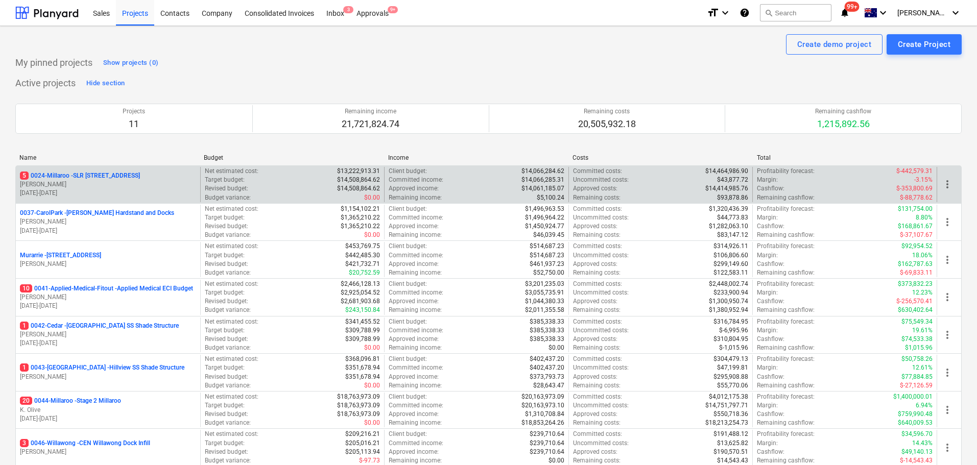
click at [77, 172] on p "5 0024-Millaroo - SLR 2 Millaroo Drive" at bounding box center [80, 176] width 120 height 9
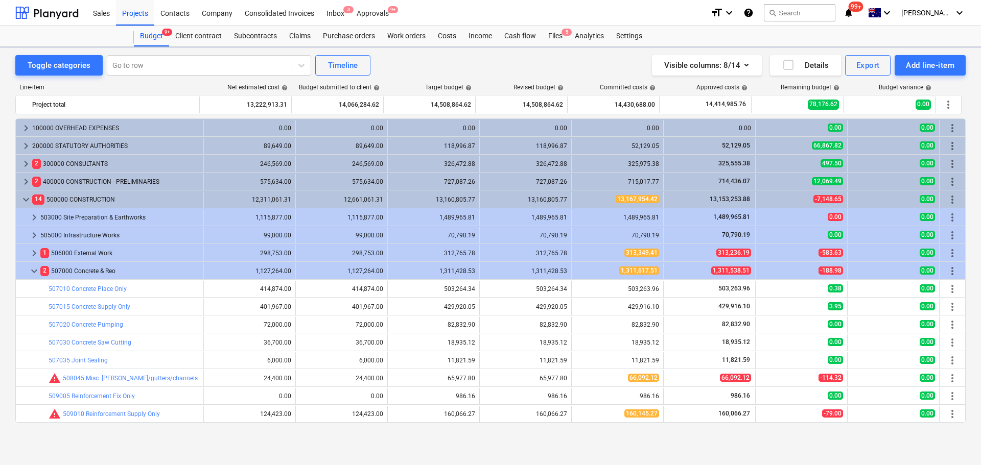
scroll to position [81, 0]
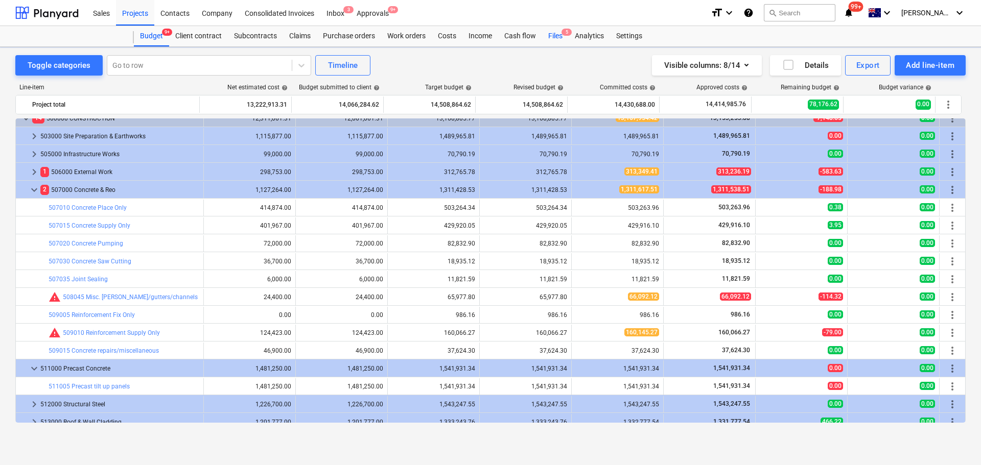
click at [556, 36] on div "Files 5" at bounding box center [555, 36] width 27 height 20
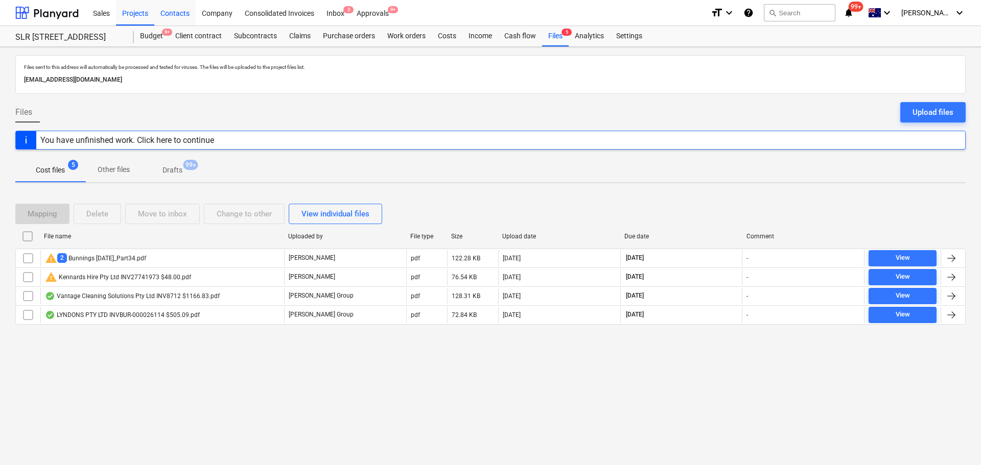
click at [158, 12] on div "Contacts" at bounding box center [174, 12] width 41 height 26
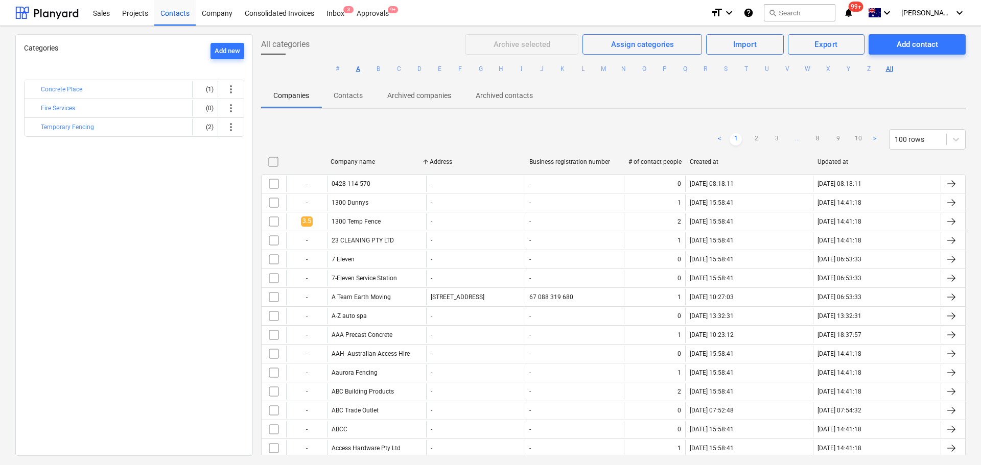
click at [359, 67] on button "A" at bounding box center [358, 69] width 12 height 12
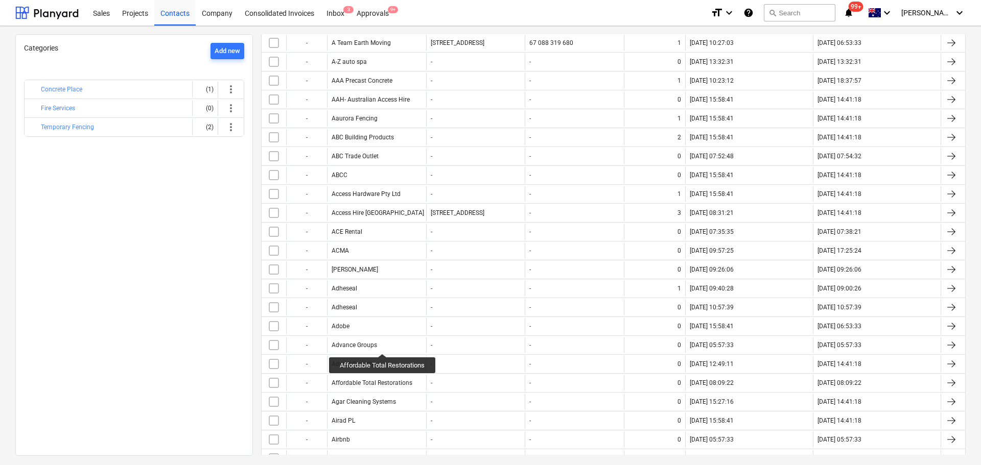
scroll to position [51, 0]
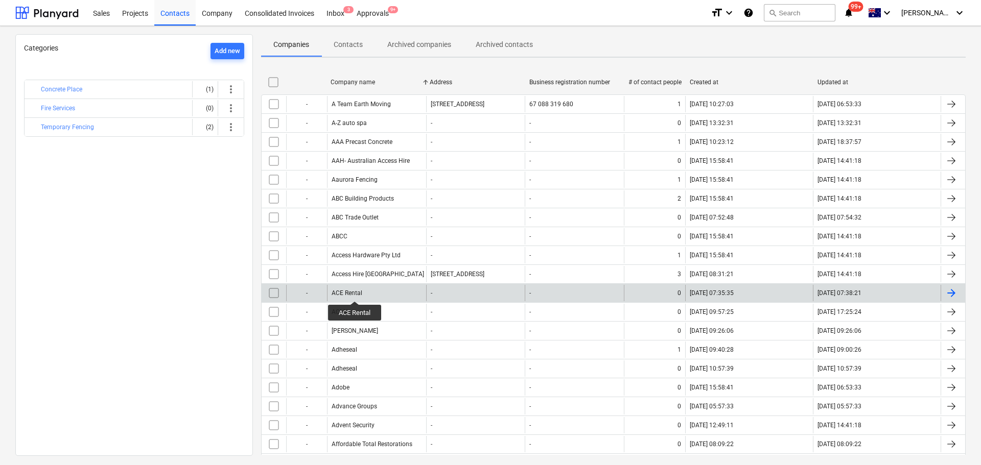
click at [355, 292] on div "ACE Rental" at bounding box center [347, 293] width 31 height 7
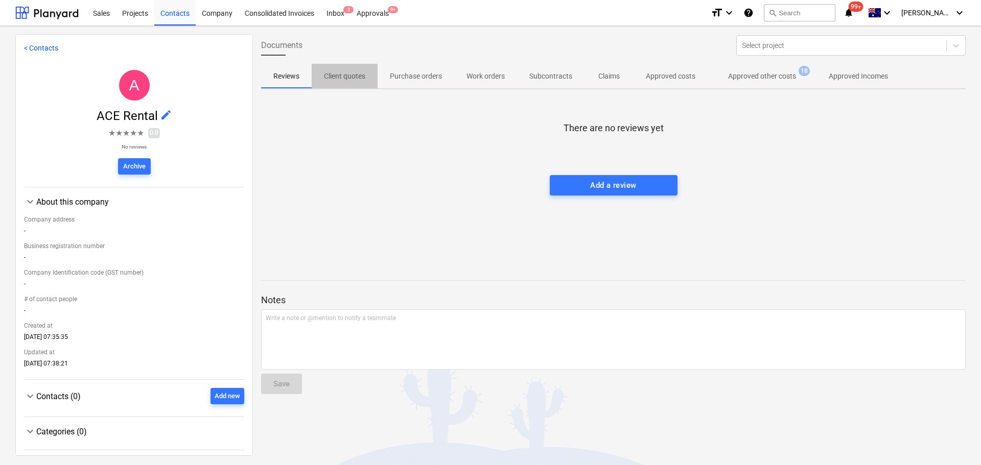
click at [351, 77] on p "Client quotes" at bounding box center [344, 76] width 41 height 11
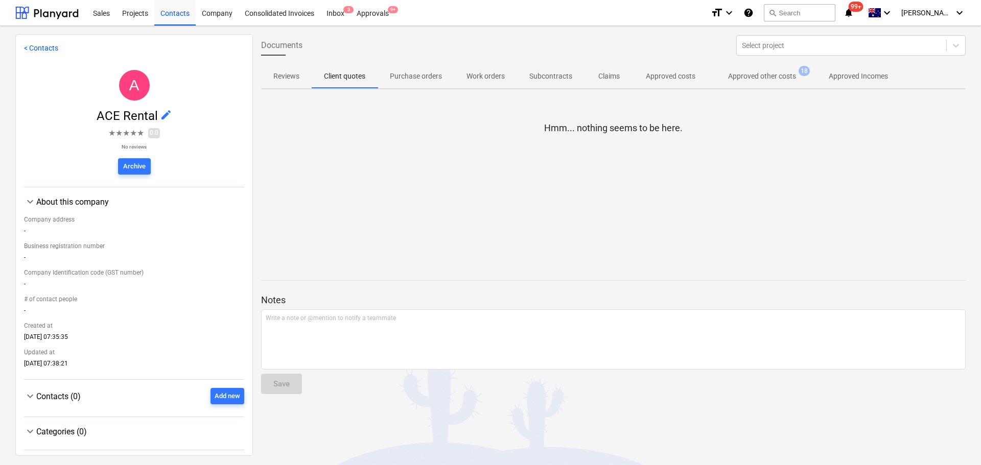
click at [431, 78] on p "Purchase orders" at bounding box center [416, 76] width 52 height 11
click at [495, 83] on span "Work orders" at bounding box center [485, 76] width 63 height 17
click at [544, 77] on p "Subcontracts" at bounding box center [550, 76] width 43 height 11
click at [603, 80] on p "Claims" at bounding box center [609, 76] width 25 height 11
click at [672, 71] on p "Approved costs" at bounding box center [671, 76] width 50 height 11
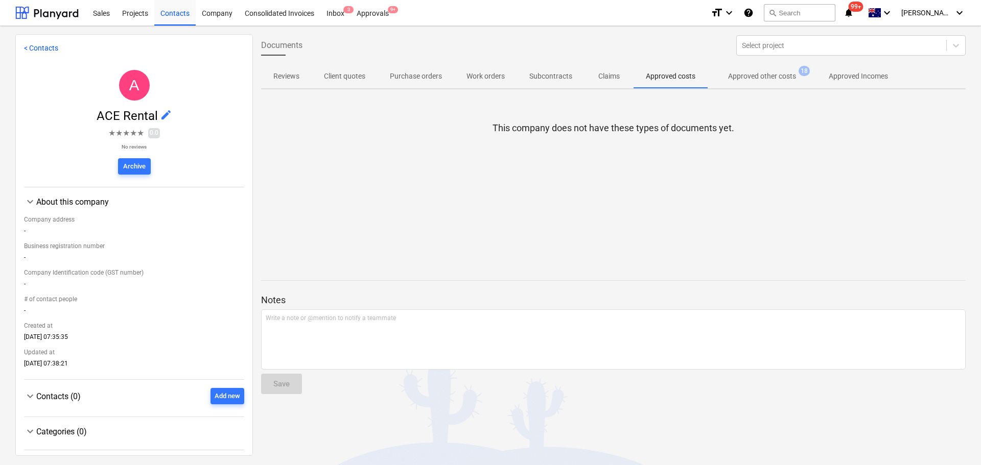
click at [775, 71] on p "Approved other costs" at bounding box center [762, 76] width 68 height 11
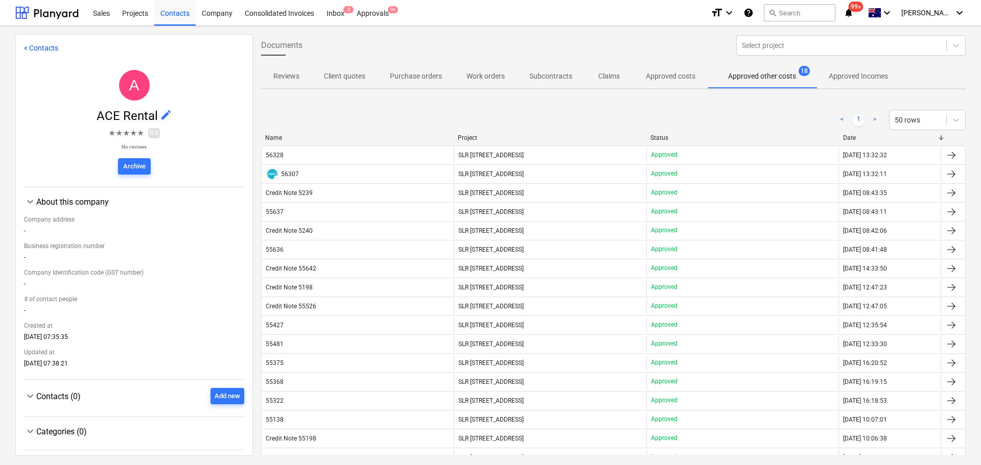
click at [868, 91] on div "Documents Select project Reviews Client quotes Purchase orders Work orders Subc…" at bounding box center [613, 244] width 721 height 421
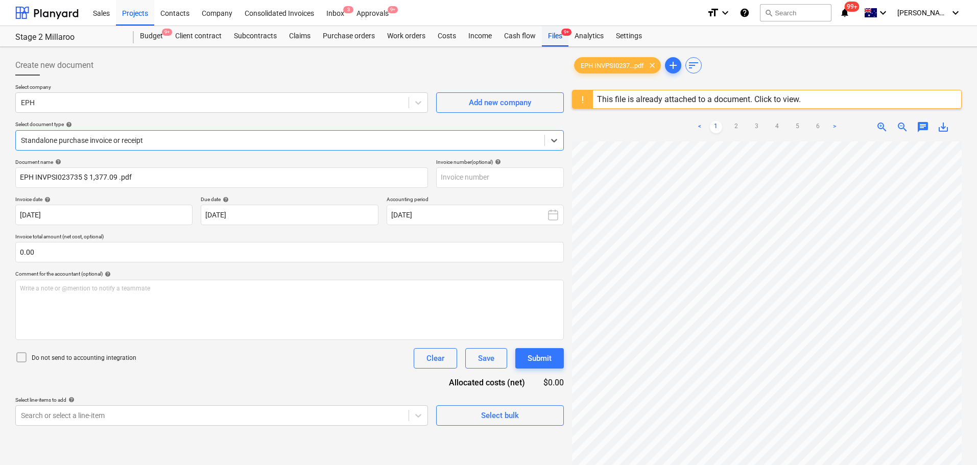
click at [559, 36] on div "Files 9+" at bounding box center [555, 36] width 27 height 20
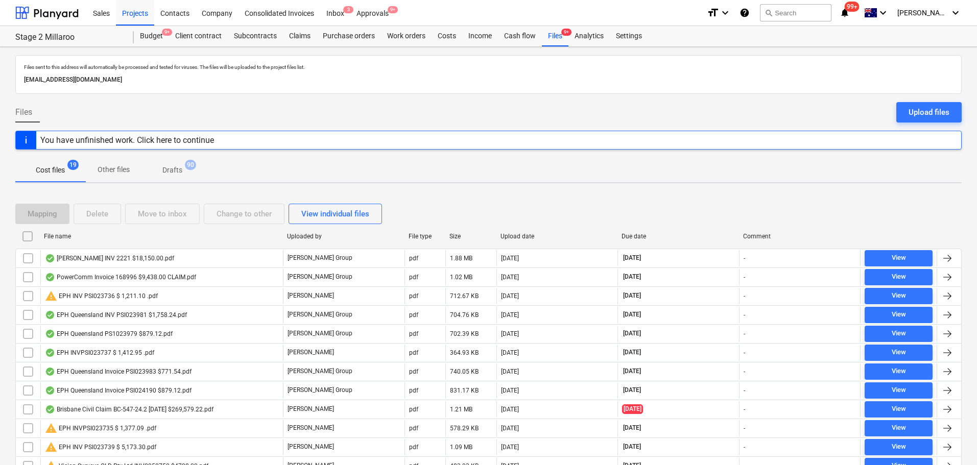
click at [68, 238] on div "File name" at bounding box center [161, 236] width 235 height 7
checkbox input "false"
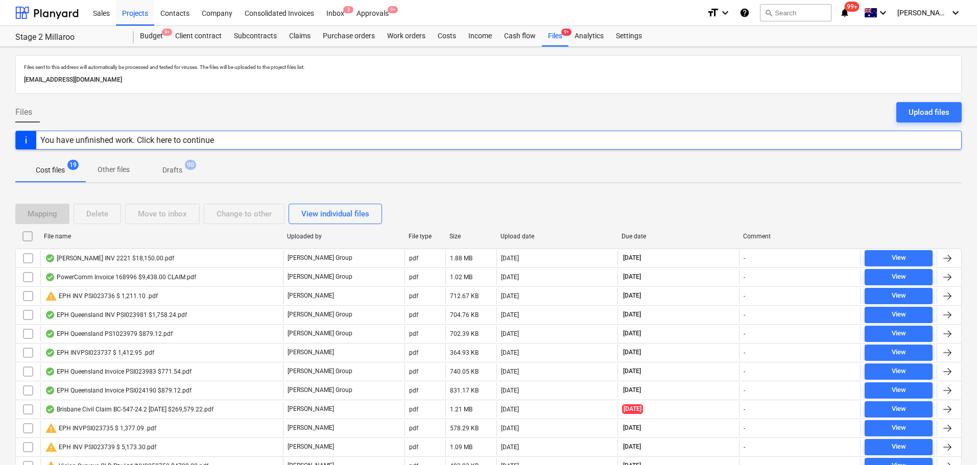
checkbox input "false"
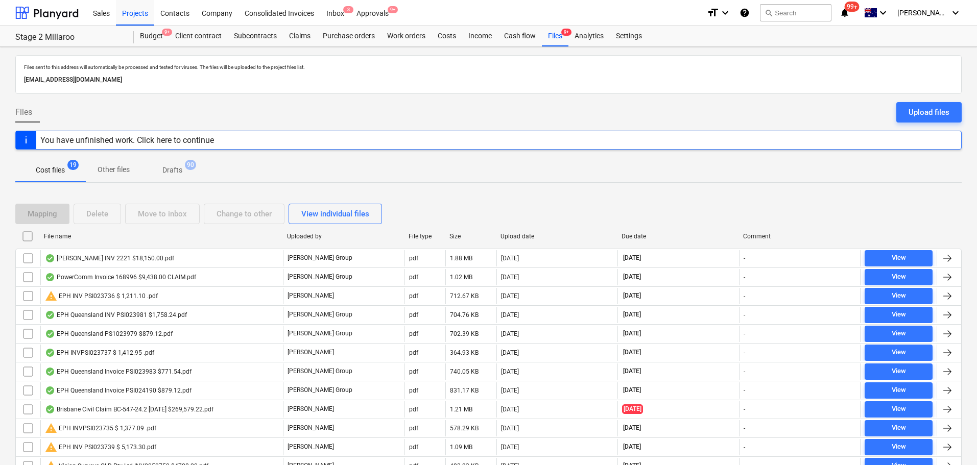
checkbox input "false"
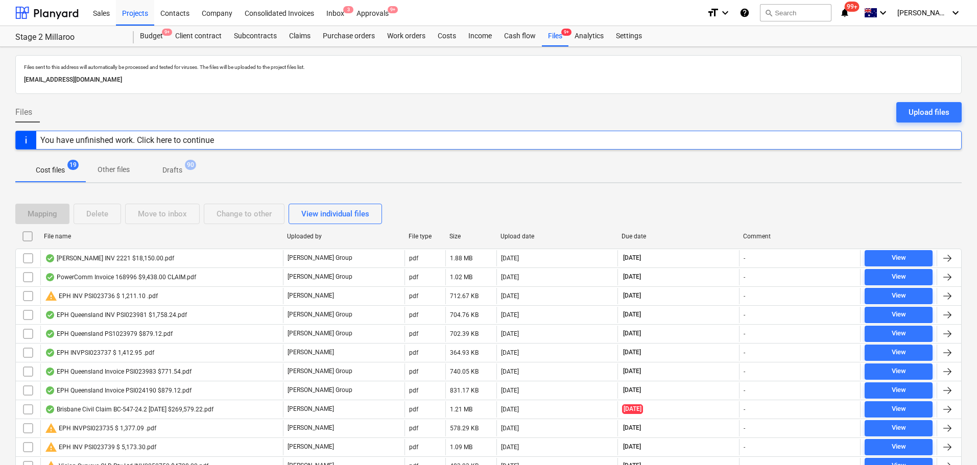
checkbox input "false"
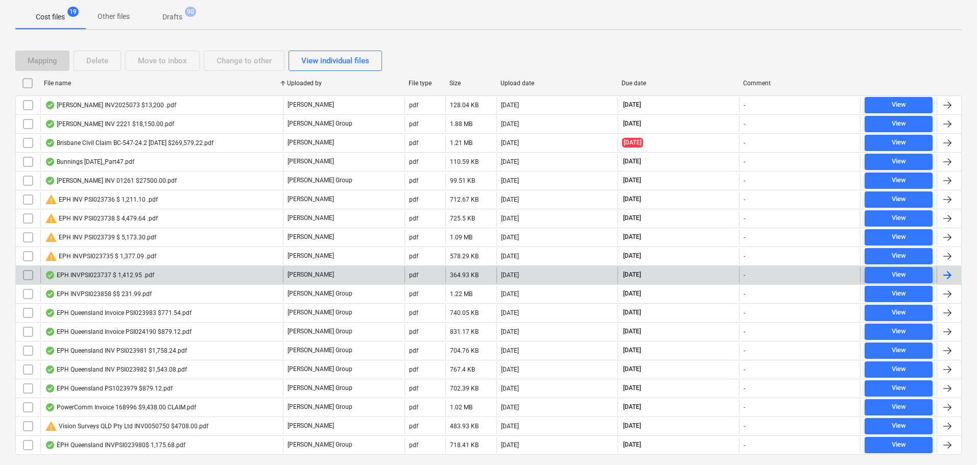
click at [96, 279] on div "EPH INVPSI023737 $ 1,412.95 .pdf" at bounding box center [161, 275] width 243 height 16
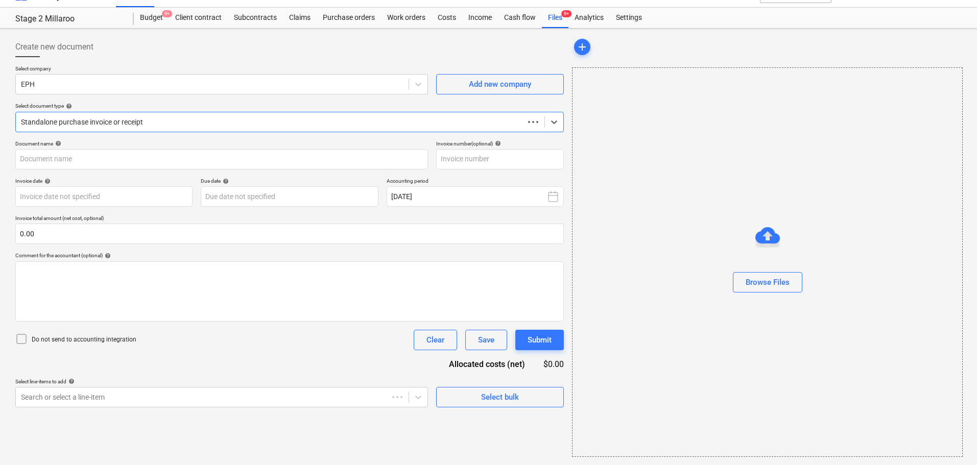
scroll to position [18, 0]
type input "PSI023737"
type input "[DATE]"
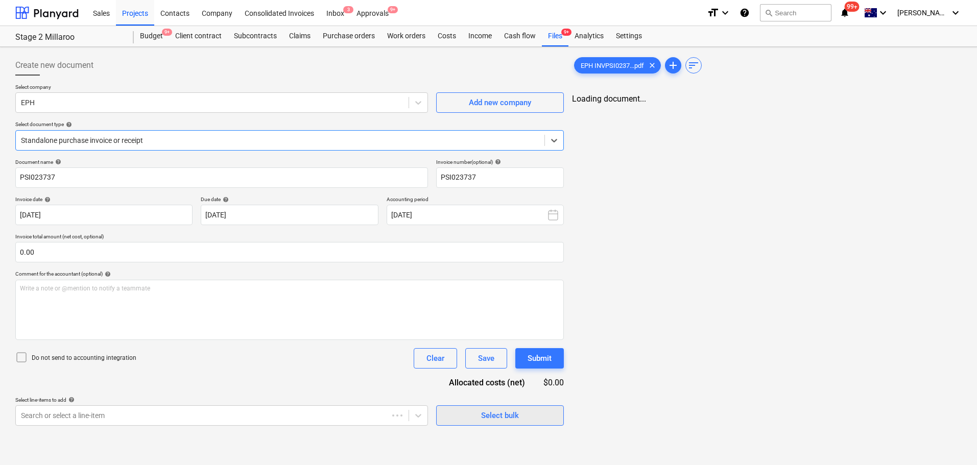
scroll to position [0, 0]
click at [940, 108] on span "save_alt" at bounding box center [943, 108] width 12 height 12
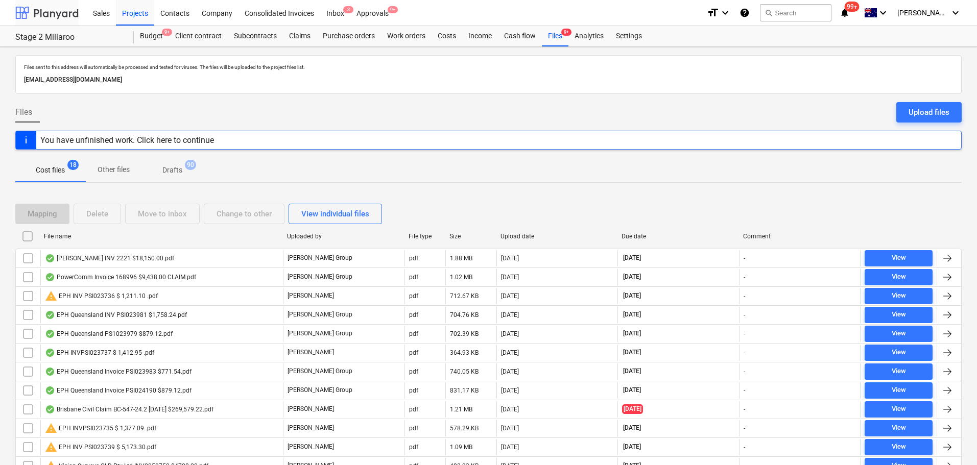
scroll to position [153, 0]
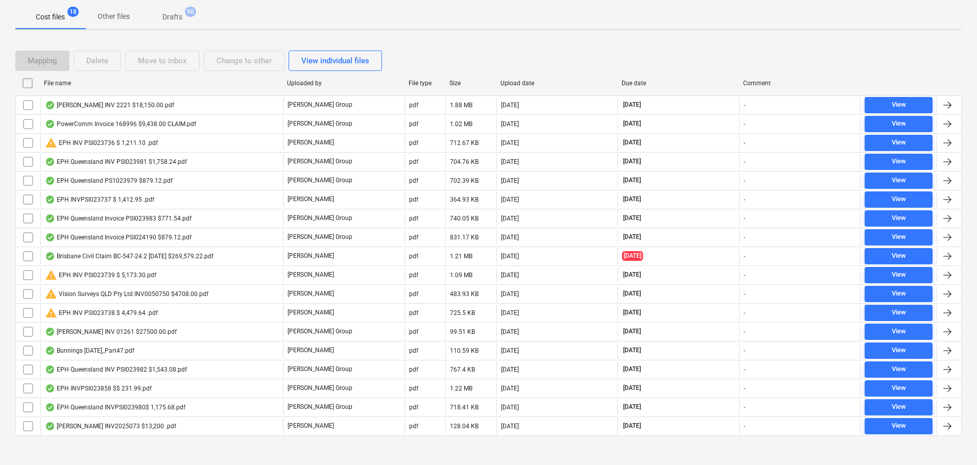
click at [63, 85] on div "File name" at bounding box center [161, 83] width 235 height 7
checkbox input "false"
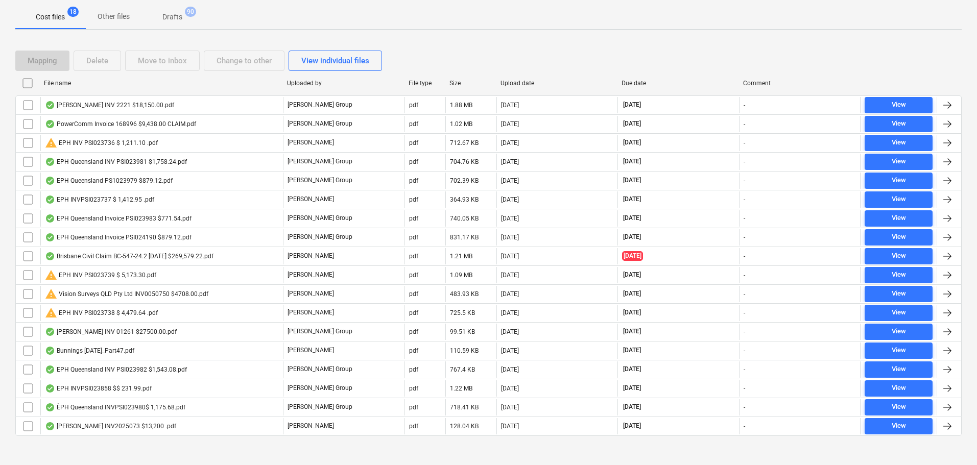
checkbox input "false"
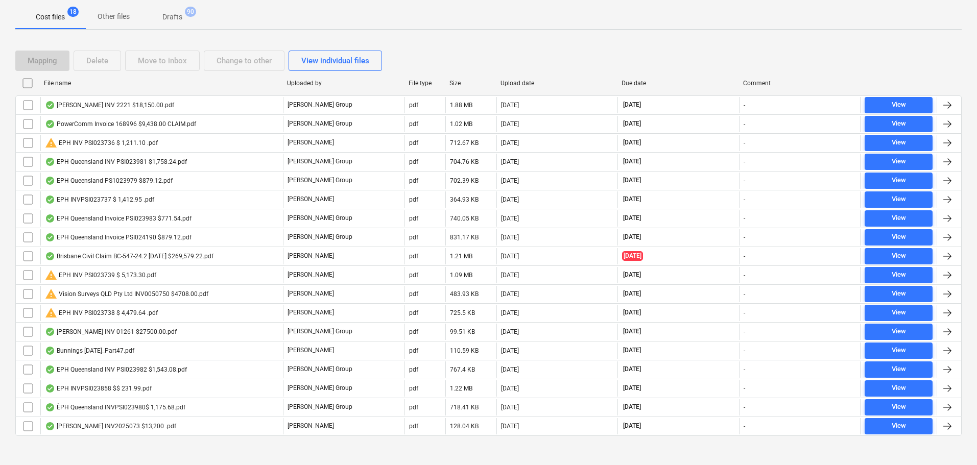
checkbox input "false"
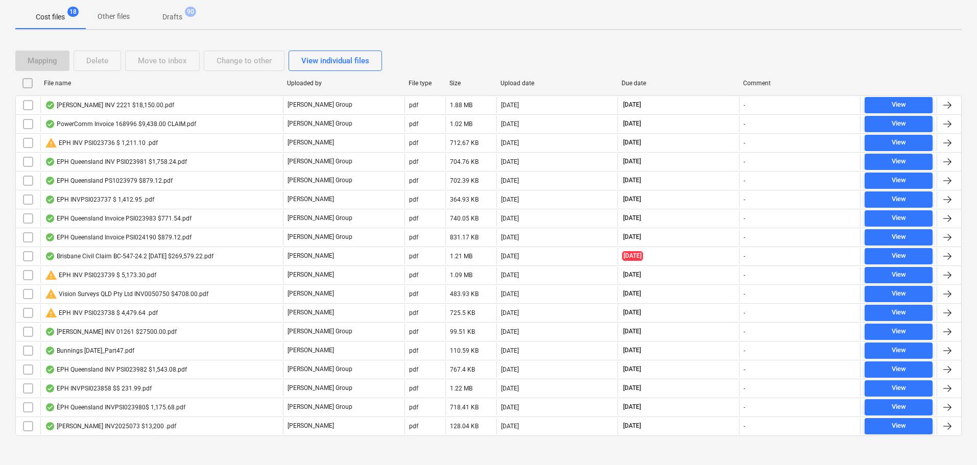
checkbox input "false"
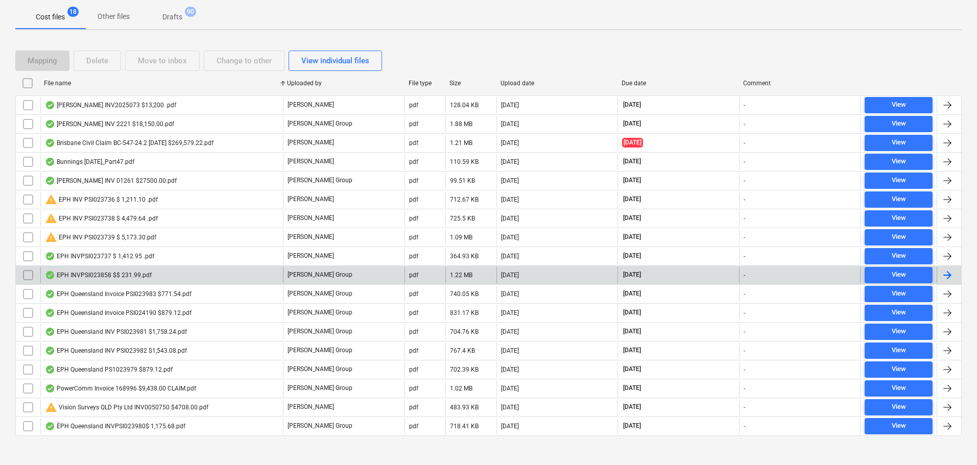
click at [129, 279] on div "EPH INVPSI023858 $$ 231.99.pdf" at bounding box center [98, 275] width 107 height 8
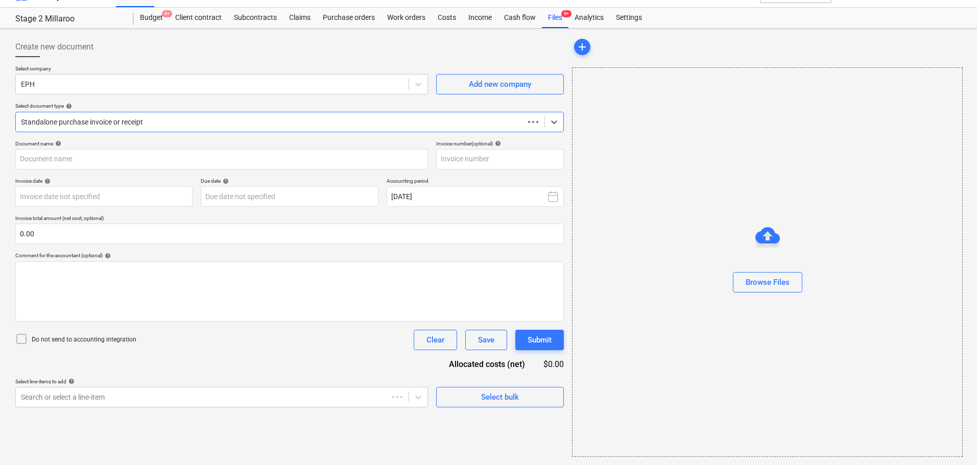
scroll to position [18, 0]
type input "PS1023858"
type input "23 Jul 2025"
type input "[DATE]"
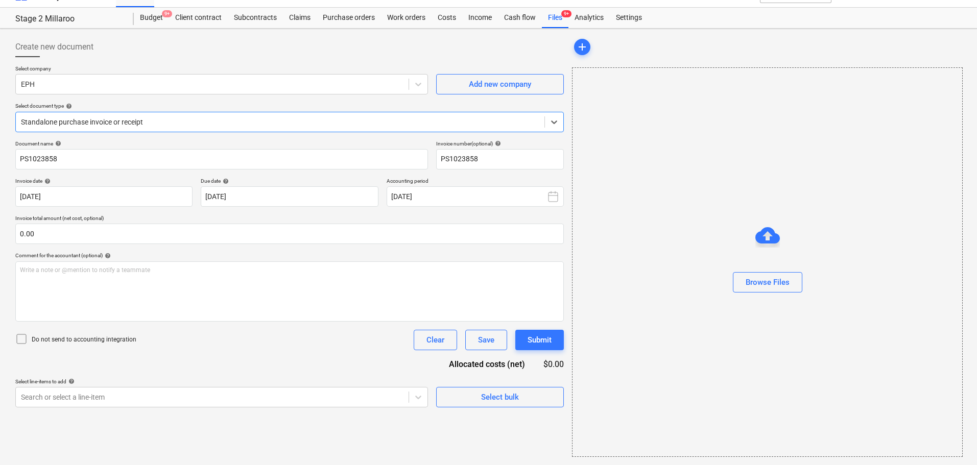
scroll to position [0, 0]
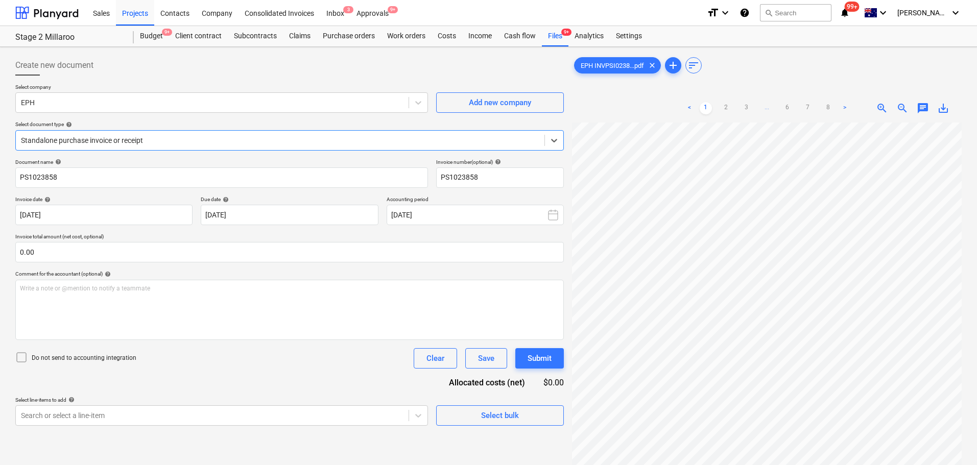
click at [941, 111] on span "save_alt" at bounding box center [943, 108] width 12 height 12
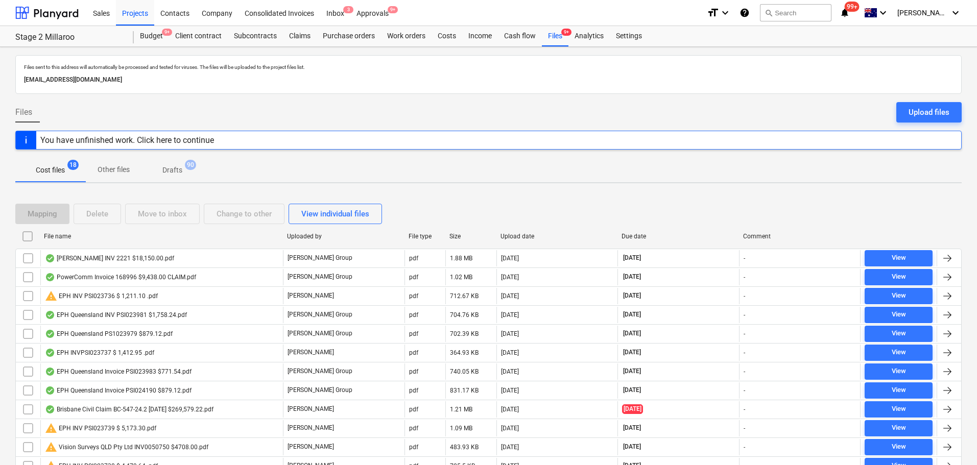
drag, startPoint x: 63, startPoint y: 233, endPoint x: 81, endPoint y: 240, distance: 19.6
click at [63, 233] on div "File name" at bounding box center [161, 236] width 235 height 7
checkbox input "false"
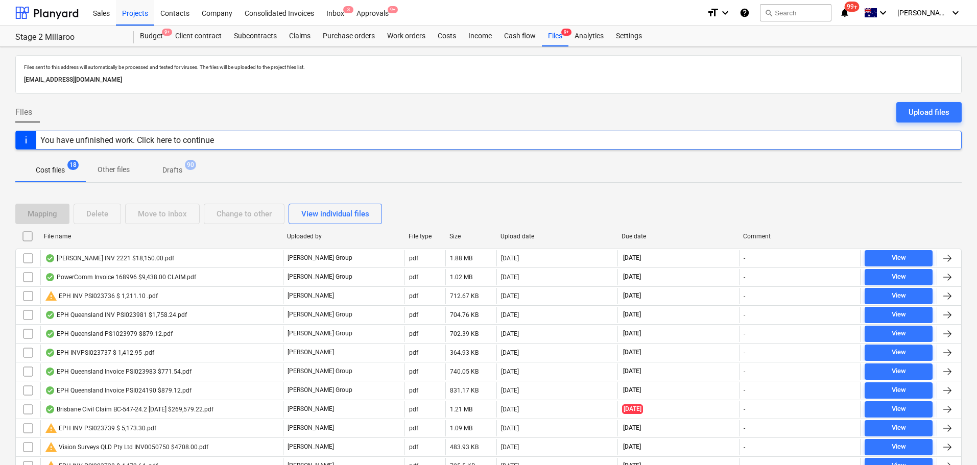
checkbox input "false"
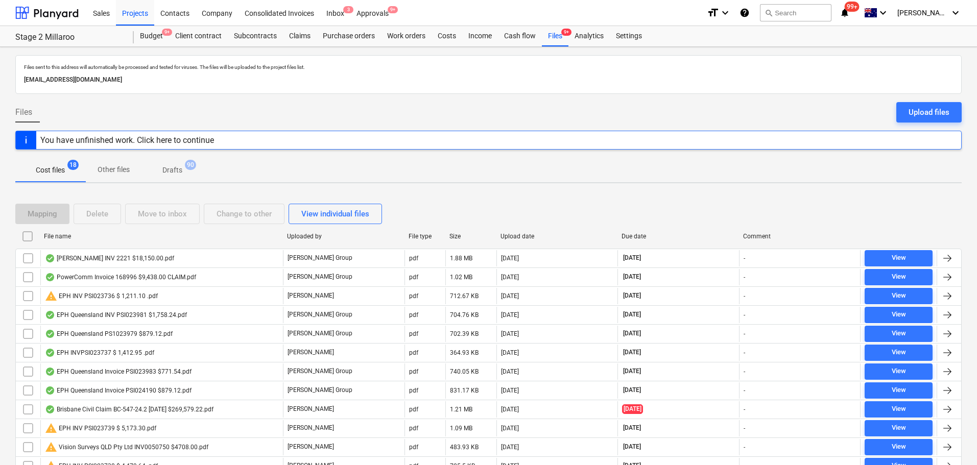
checkbox input "false"
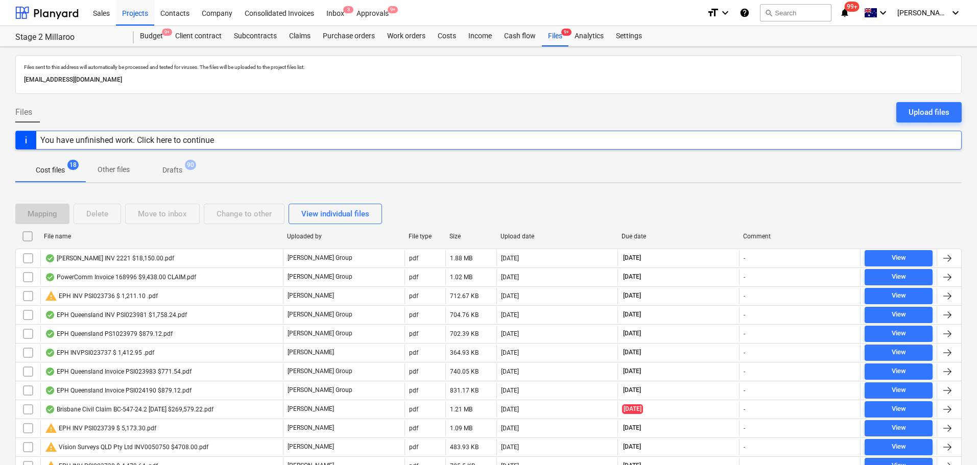
checkbox input "false"
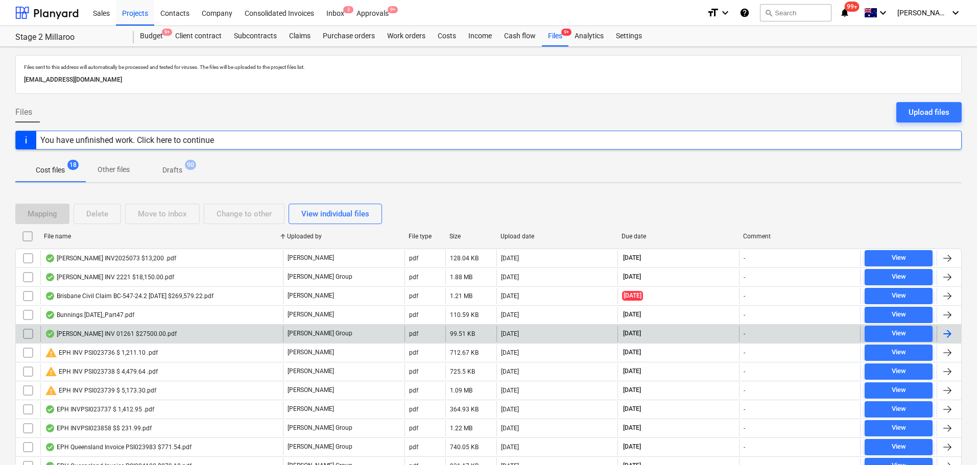
scroll to position [161, 0]
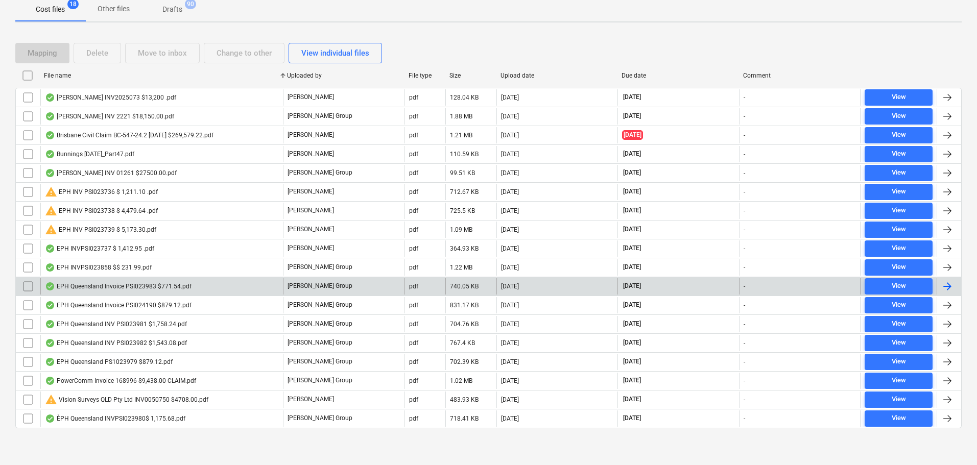
click at [102, 288] on div "EPH Queensland Invoice PSI023983 $771.54.pdf" at bounding box center [118, 287] width 147 height 8
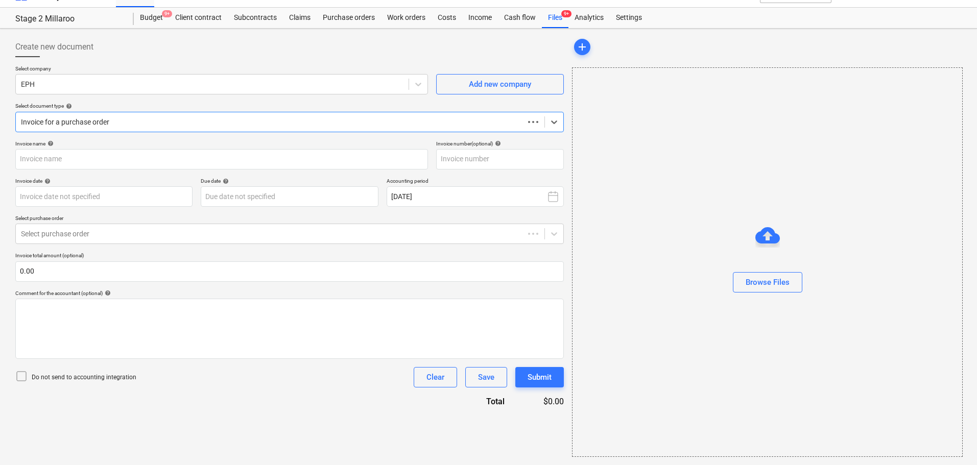
scroll to position [18, 0]
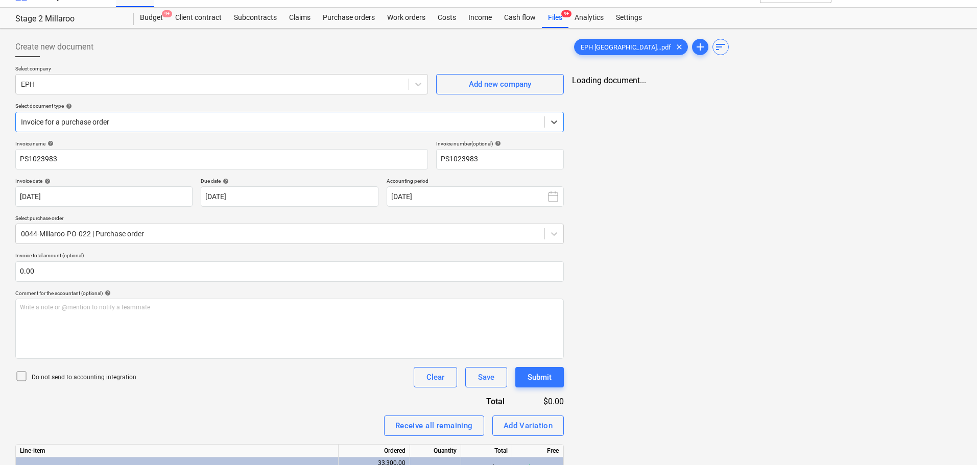
type input "PS1023983"
type input "28 Jul 2025"
type input "[DATE]"
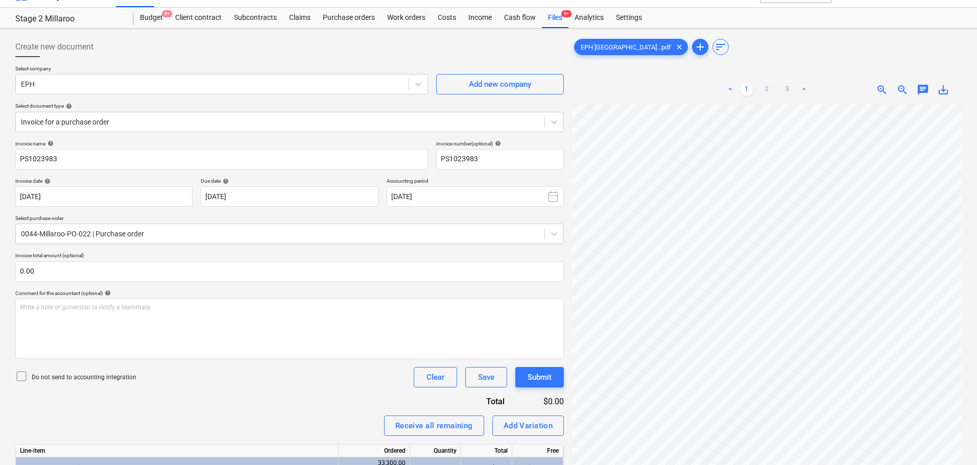
click at [766, 93] on link "2" at bounding box center [767, 90] width 12 height 12
click at [686, 90] on div "< 1 2 3 > zoom_in zoom_out chat 0 save_alt" at bounding box center [767, 308] width 390 height 465
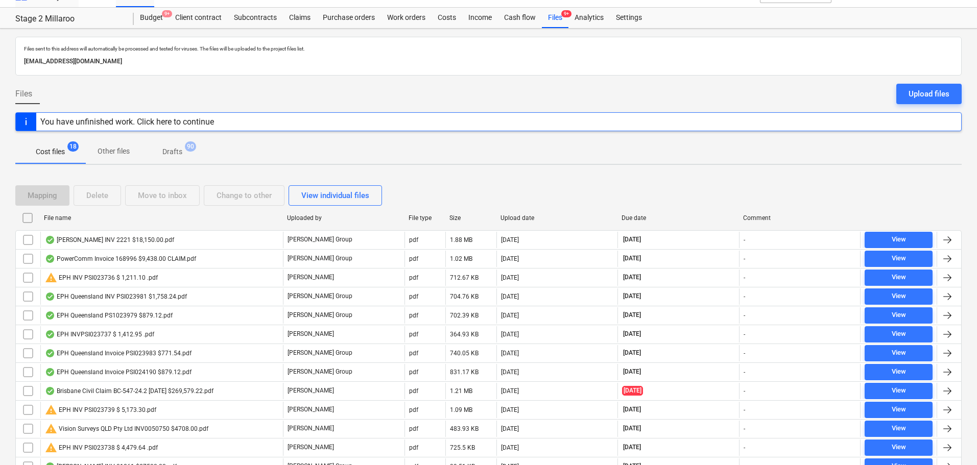
scroll to position [161, 0]
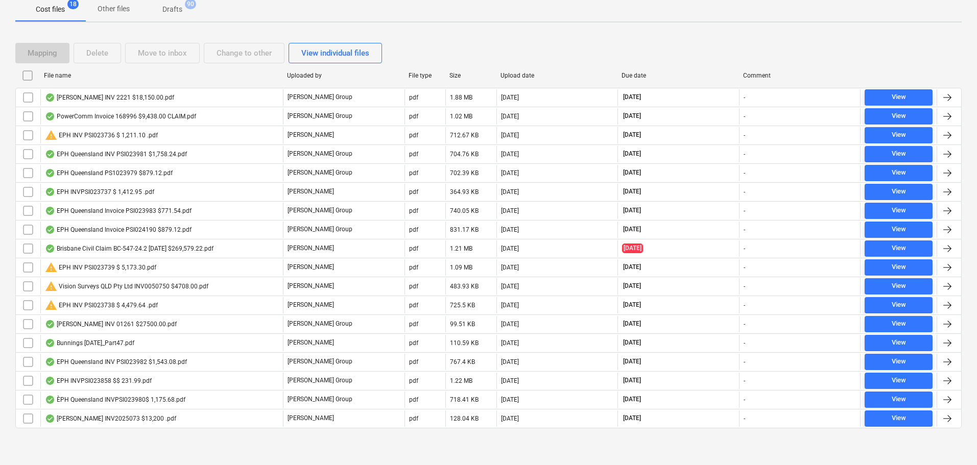
click at [64, 81] on div "File name" at bounding box center [161, 75] width 243 height 16
checkbox input "false"
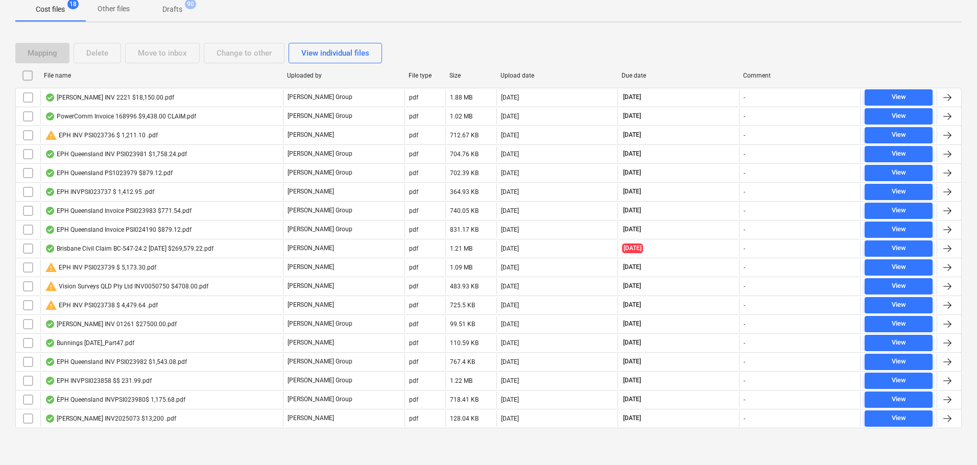
checkbox input "false"
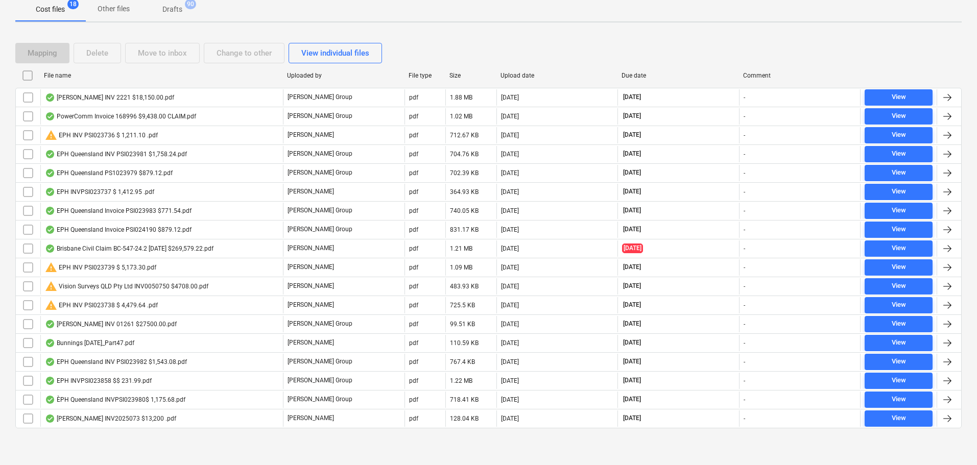
checkbox input "false"
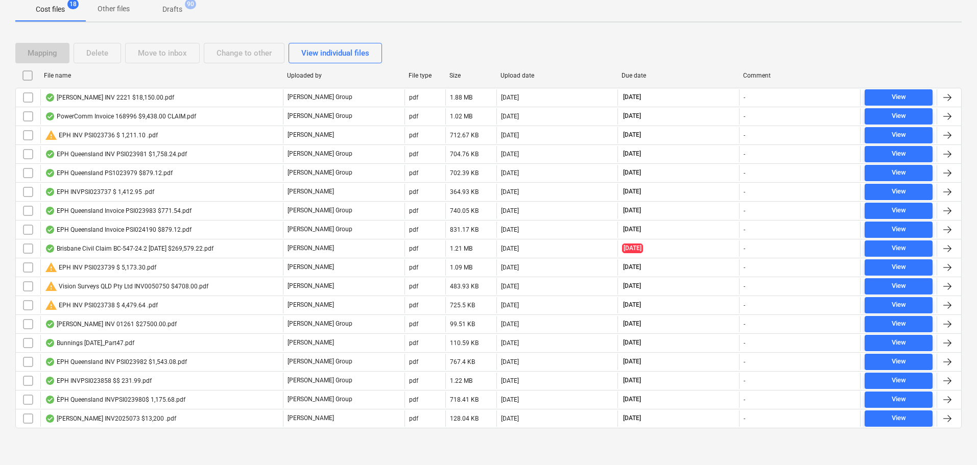
checkbox input "false"
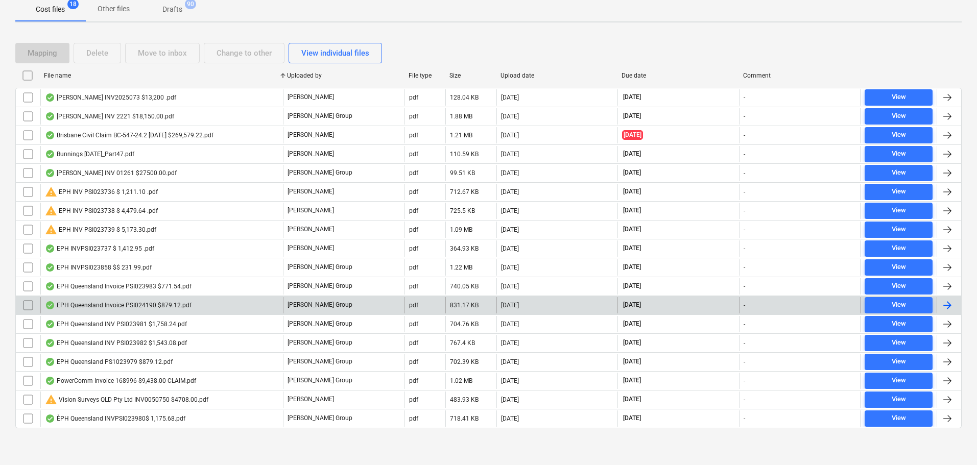
click at [169, 306] on div "EPH Queensland Invoice PSI024190 $879.12.pdf" at bounding box center [118, 305] width 147 height 8
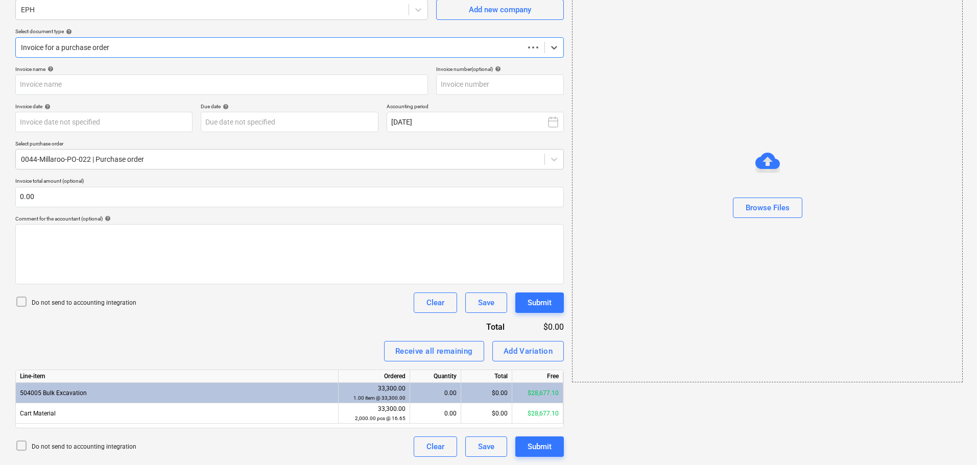
scroll to position [18, 0]
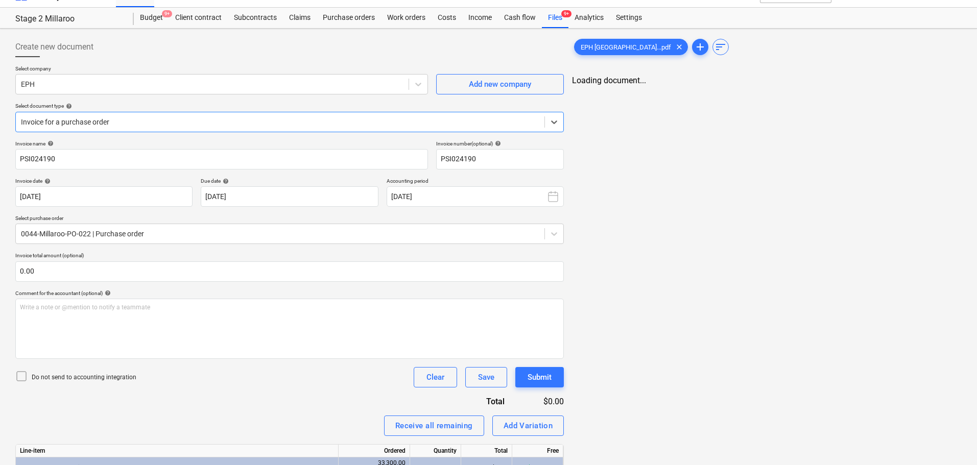
type input "PSI024190"
type input "11 Aug 2025"
type input "30 Sep 2025"
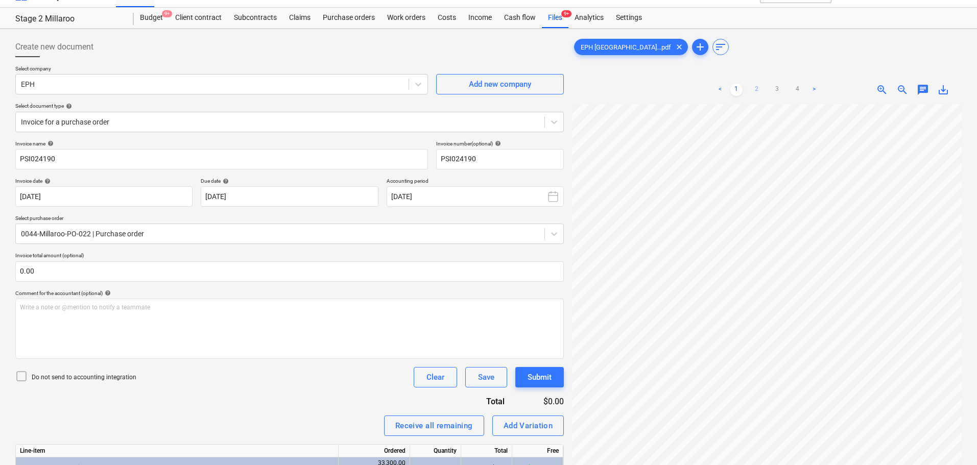
click at [754, 89] on link "2" at bounding box center [757, 90] width 12 height 12
click at [741, 87] on link "1" at bounding box center [737, 90] width 12 height 12
click at [757, 88] on link "2" at bounding box center [757, 90] width 12 height 12
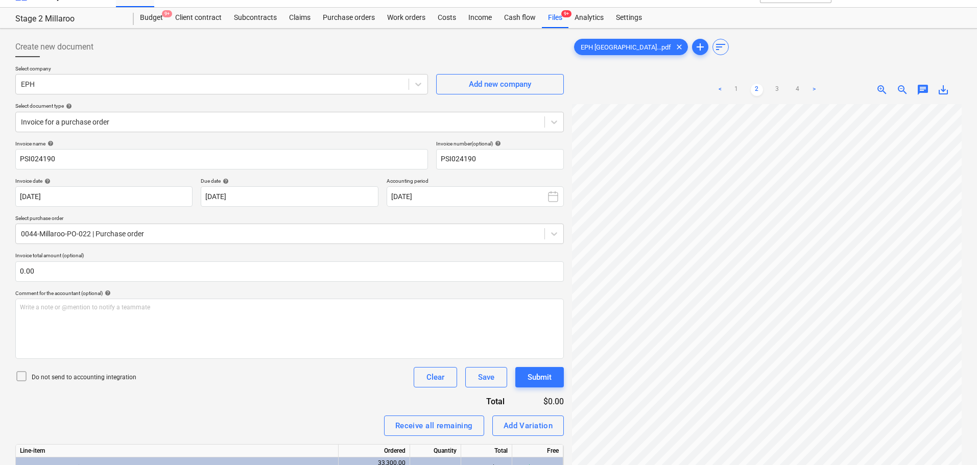
scroll to position [273, 19]
click at [779, 91] on link "3" at bounding box center [777, 90] width 12 height 12
drag, startPoint x: 798, startPoint y: 88, endPoint x: 798, endPoint y: 98, distance: 10.2
click at [798, 88] on link "4" at bounding box center [798, 90] width 12 height 12
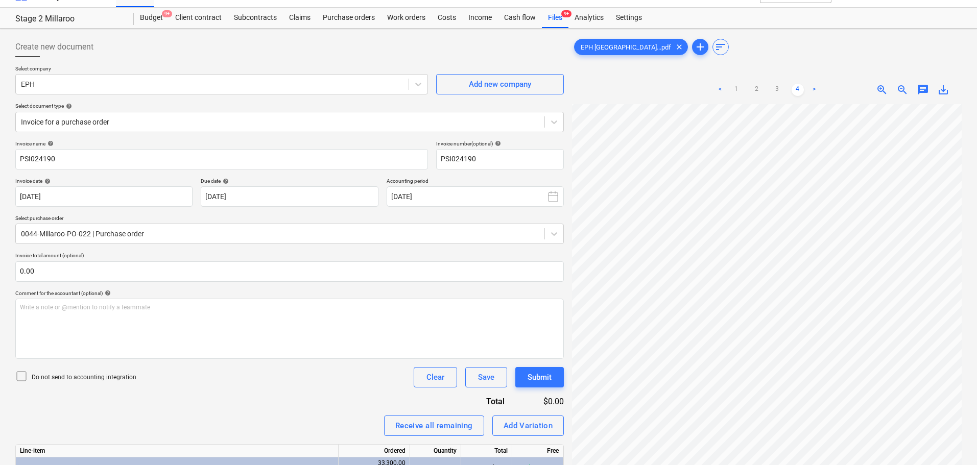
scroll to position [0, 26]
click at [818, 91] on link ">" at bounding box center [814, 90] width 12 height 12
click at [761, 88] on link "2" at bounding box center [757, 90] width 12 height 12
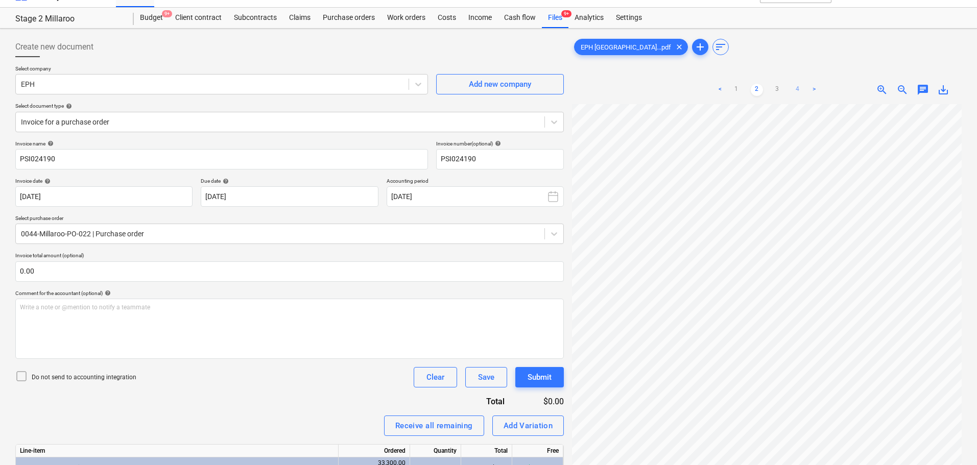
click at [803, 88] on ul "< 1 2 3 4 >" at bounding box center [767, 90] width 125 height 12
click at [799, 89] on link "4" at bounding box center [798, 90] width 12 height 12
drag, startPoint x: 736, startPoint y: 84, endPoint x: 738, endPoint y: 92, distance: 8.6
click at [736, 84] on link "1" at bounding box center [737, 90] width 12 height 12
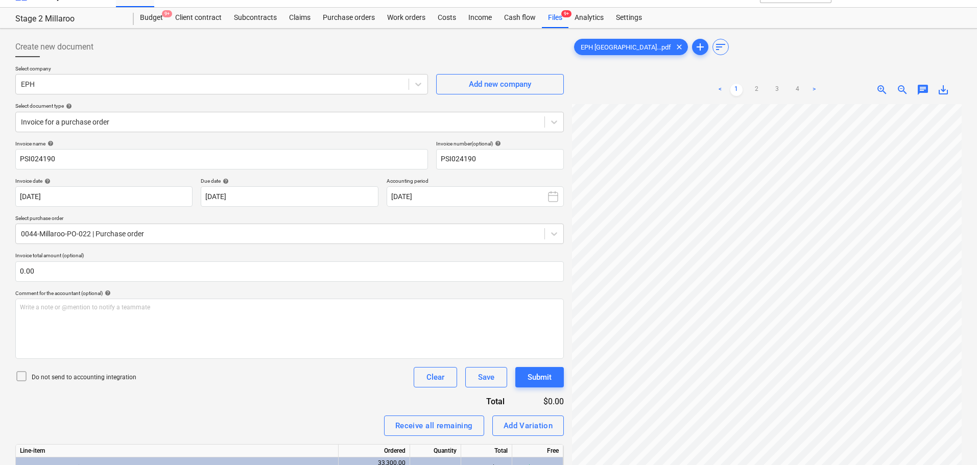
scroll to position [6, 27]
click at [761, 85] on link "2" at bounding box center [757, 90] width 12 height 12
click at [557, 269] on div "Create new document Select company EPH Add new company Select document type hel…" at bounding box center [488, 289] width 955 height 512
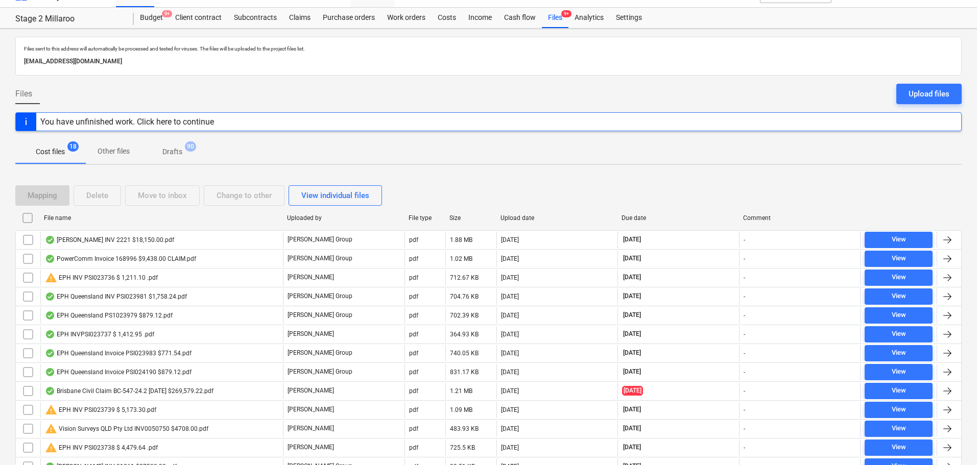
scroll to position [161, 0]
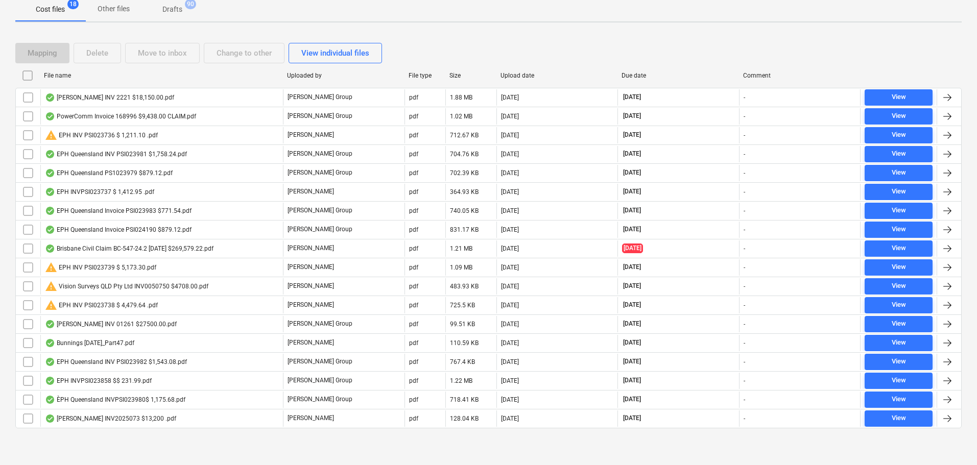
click at [54, 74] on div "File name" at bounding box center [161, 75] width 235 height 7
checkbox input "false"
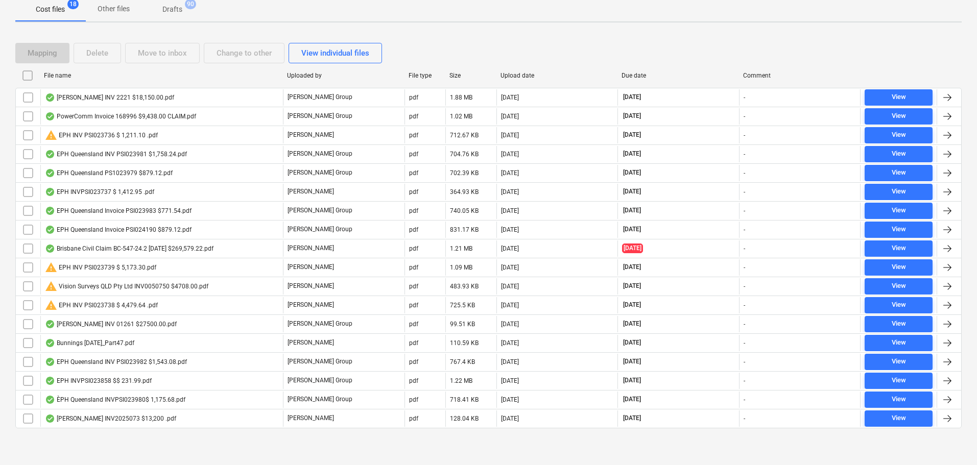
checkbox input "false"
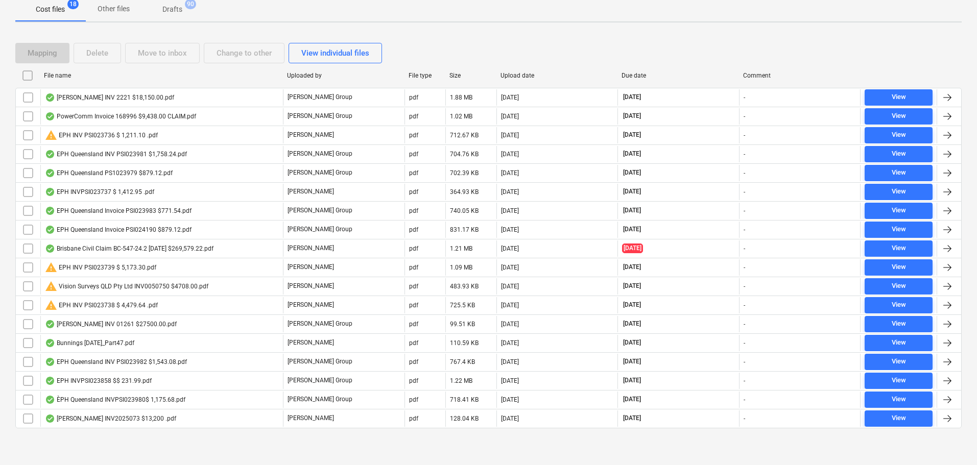
checkbox input "false"
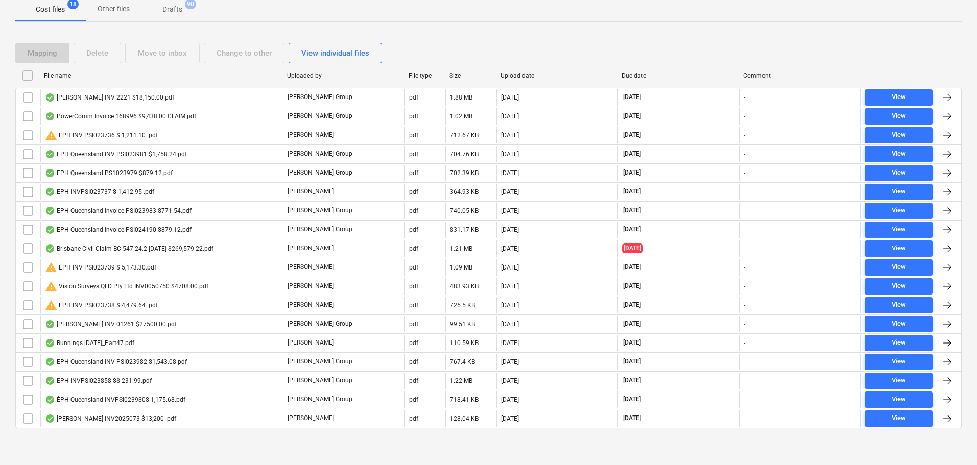
checkbox input "false"
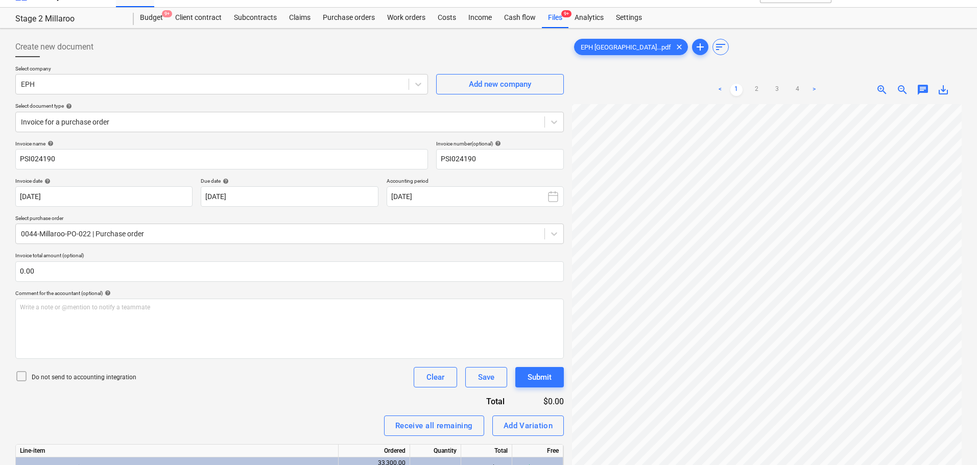
scroll to position [100, 128]
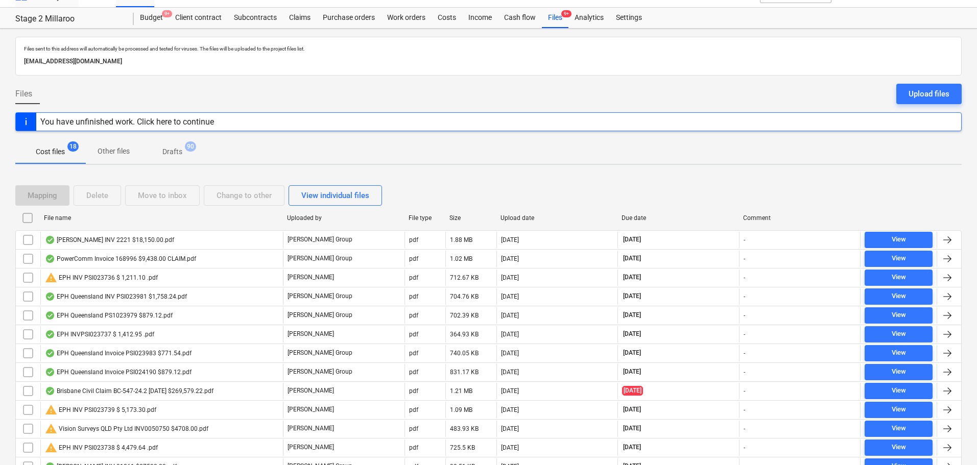
scroll to position [161, 0]
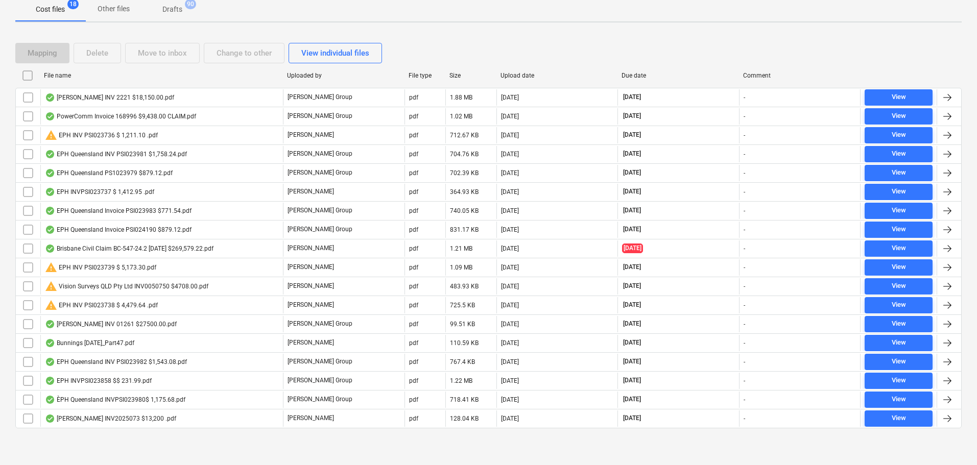
click at [64, 74] on div "File name" at bounding box center [161, 75] width 235 height 7
checkbox input "false"
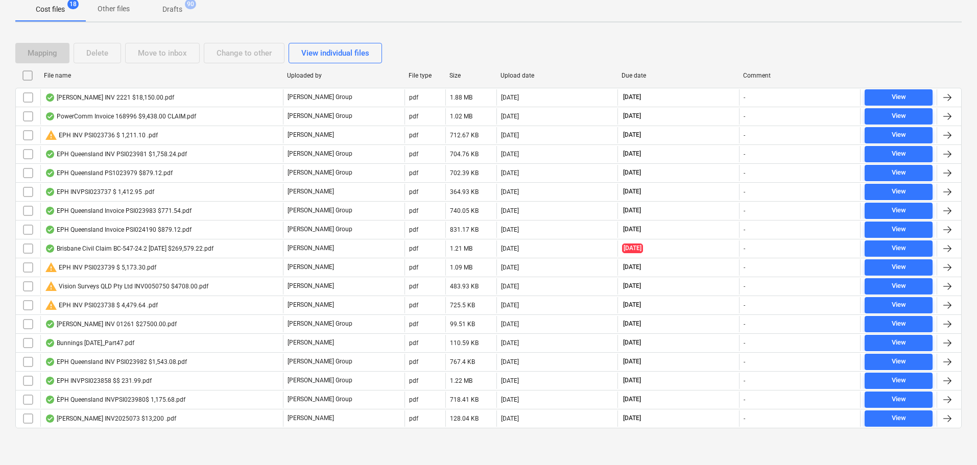
checkbox input "false"
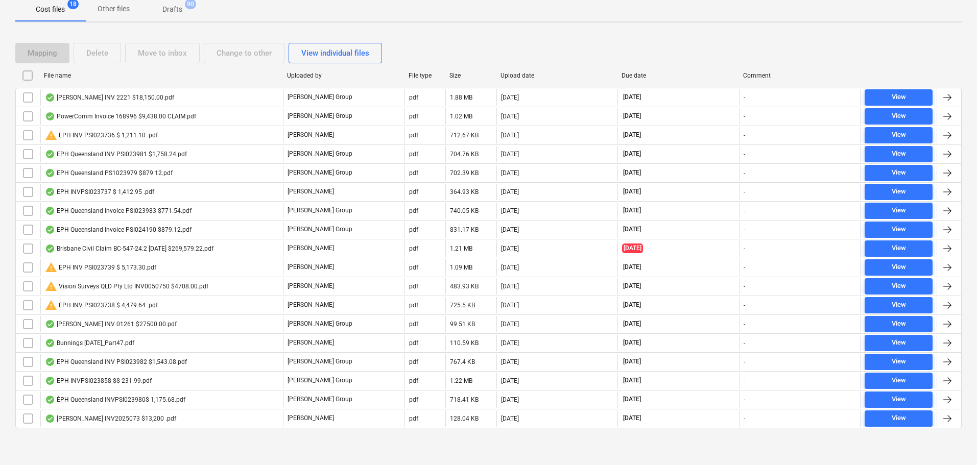
checkbox input "false"
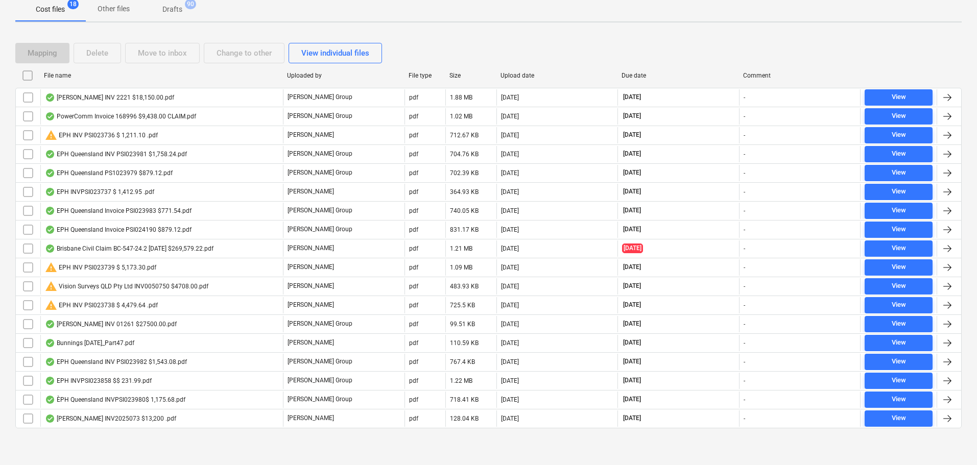
checkbox input "false"
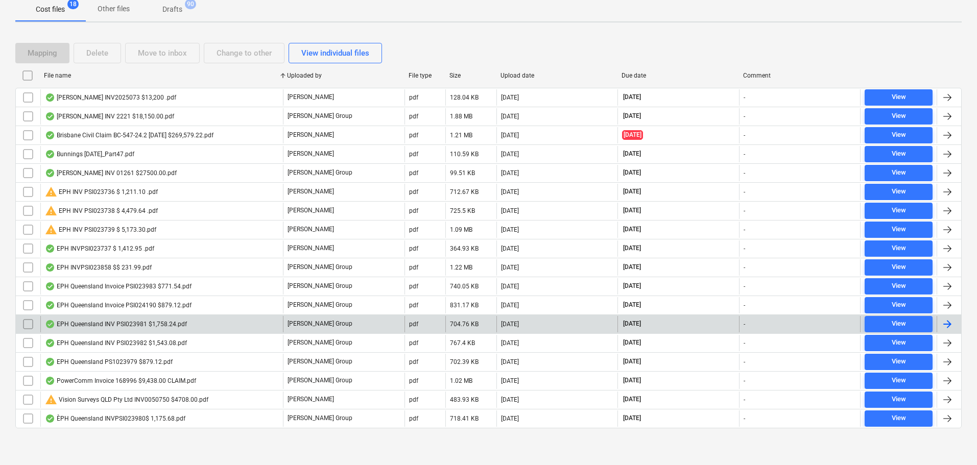
click at [151, 326] on div "EPH Queensland INV PSI023981 $1,758.24.pdf" at bounding box center [116, 324] width 142 height 8
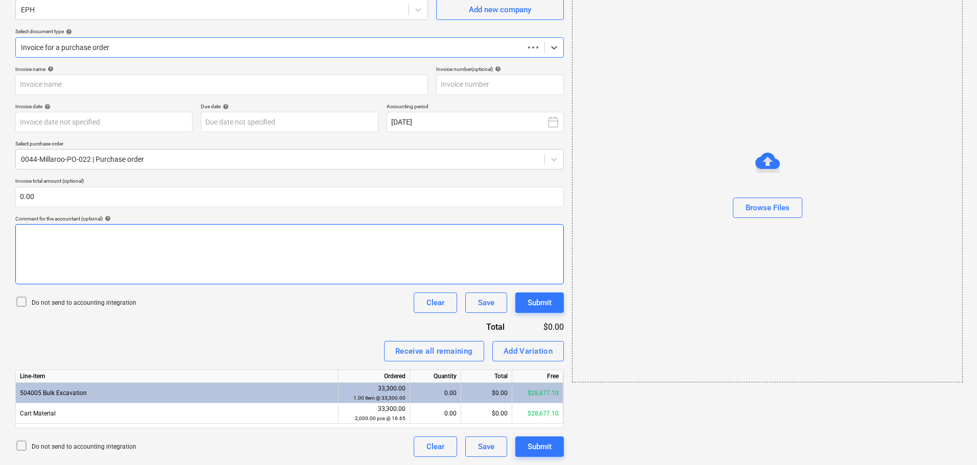
scroll to position [18, 0]
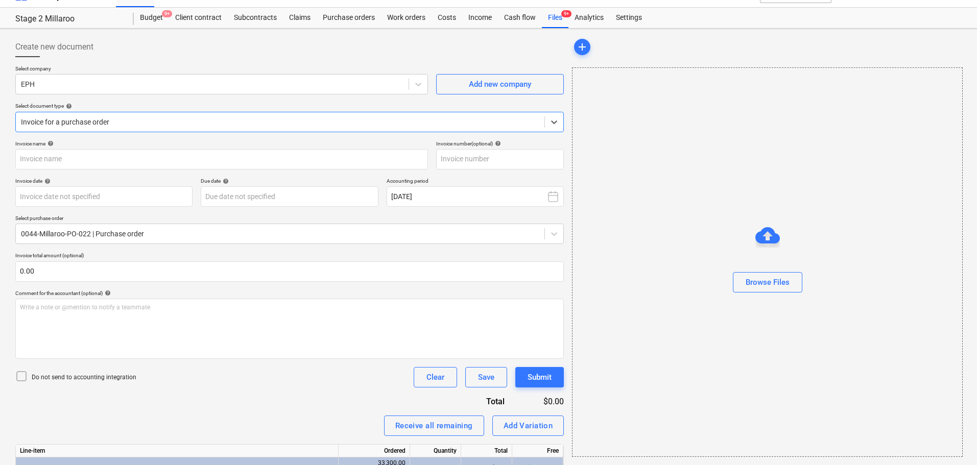
type input "PSI023981"
type input "28 Jul 2025"
type input "[DATE]"
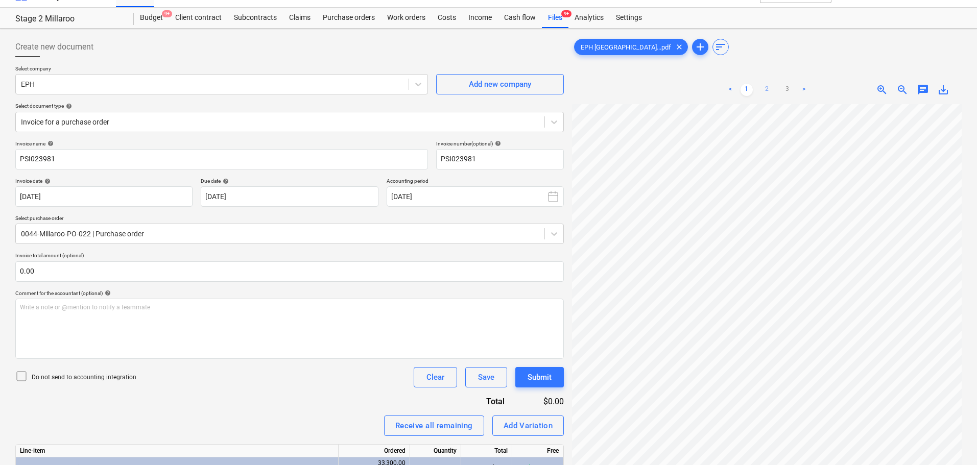
click at [770, 90] on link "2" at bounding box center [767, 90] width 12 height 12
click at [789, 93] on link "3" at bounding box center [788, 90] width 12 height 12
click at [808, 89] on link ">" at bounding box center [804, 90] width 12 height 12
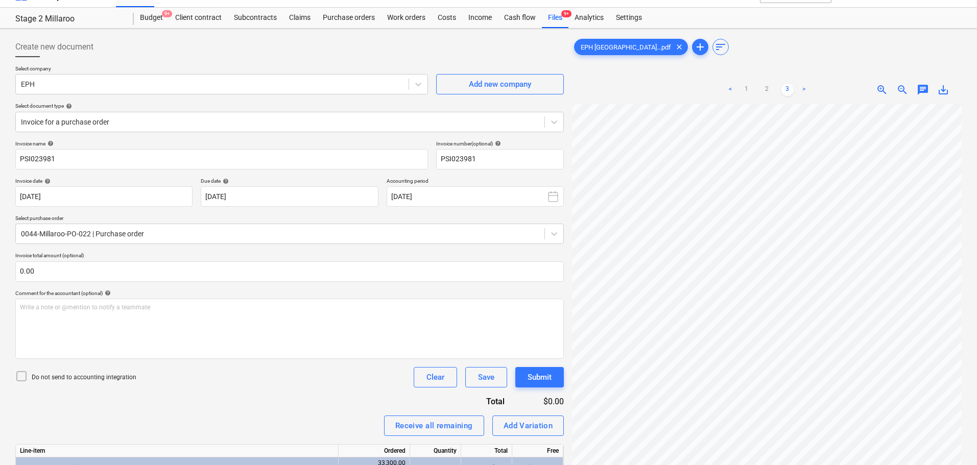
click at [805, 87] on link ">" at bounding box center [804, 90] width 12 height 12
drag, startPoint x: 769, startPoint y: 83, endPoint x: 762, endPoint y: 85, distance: 7.4
click at [766, 83] on div "< 1 2 3 >" at bounding box center [767, 90] width 125 height 29
click at [762, 85] on link "2" at bounding box center [767, 90] width 12 height 12
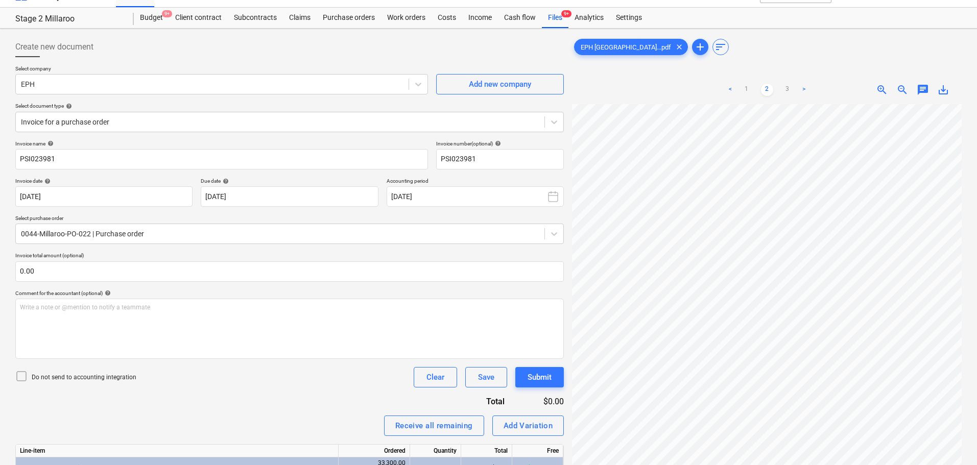
click at [768, 82] on div "< 1 2 3 >" at bounding box center [767, 90] width 125 height 29
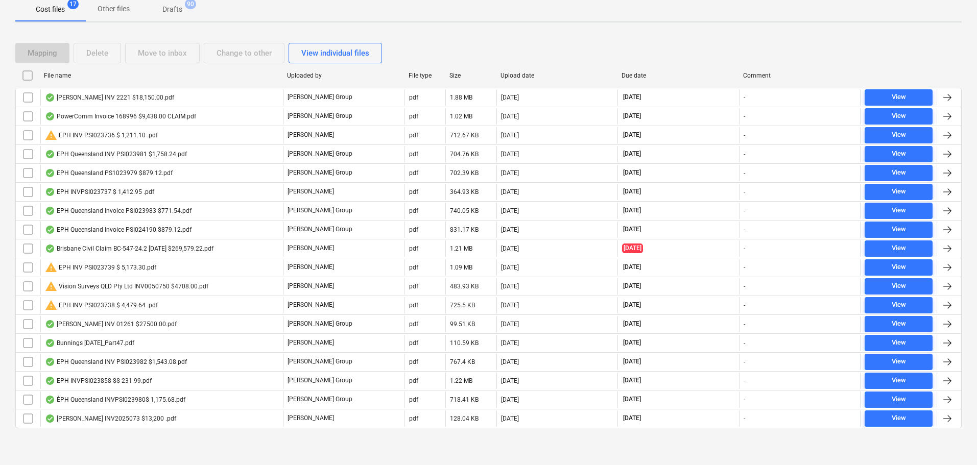
click at [57, 63] on div "Mapping Delete Move to inbox Change to other View individual files" at bounding box center [200, 53] width 371 height 20
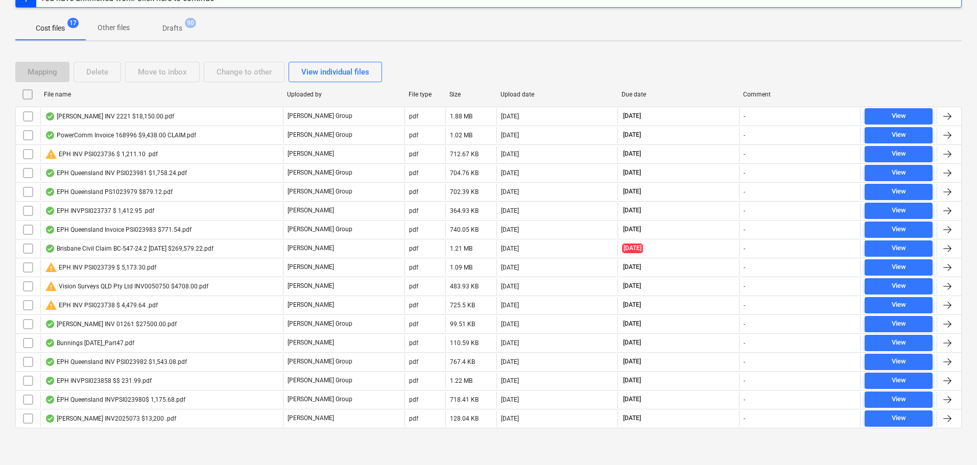
scroll to position [142, 0]
click at [64, 92] on div "File name" at bounding box center [161, 94] width 235 height 7
checkbox input "false"
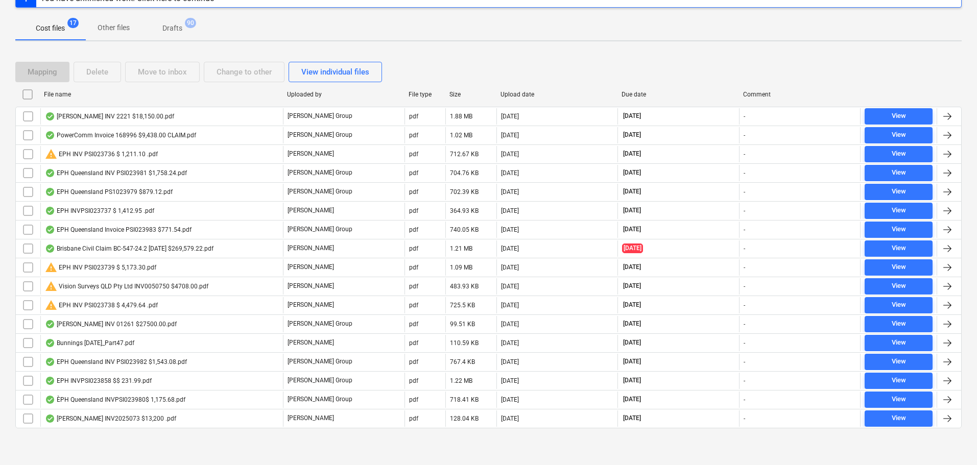
checkbox input "false"
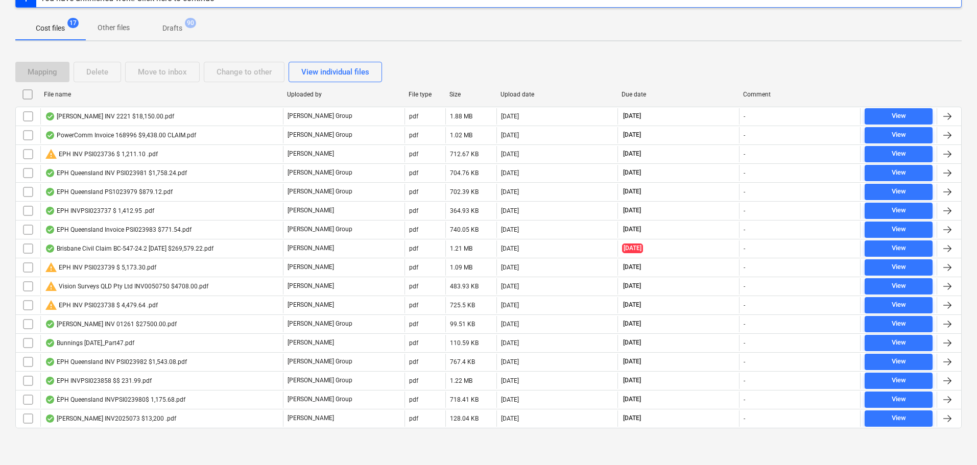
checkbox input "false"
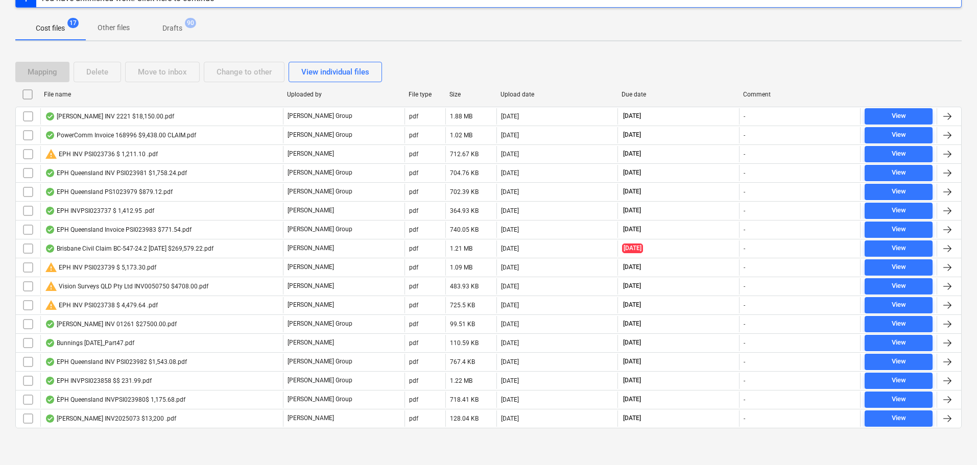
checkbox input "false"
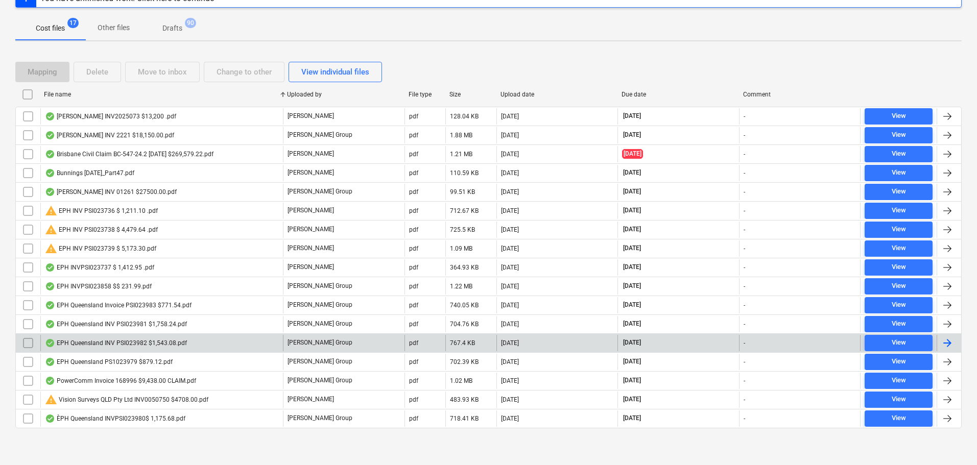
click at [127, 342] on div "EPH Queensland INV PSI023982 $1,543.08.pdf" at bounding box center [116, 343] width 142 height 8
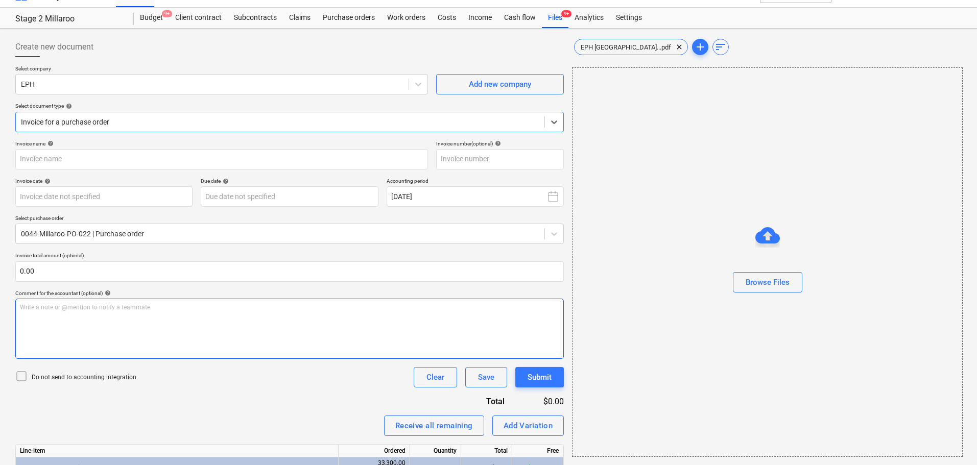
type input "PSI023982"
type input "28 Jul 2025"
type input "[DATE]"
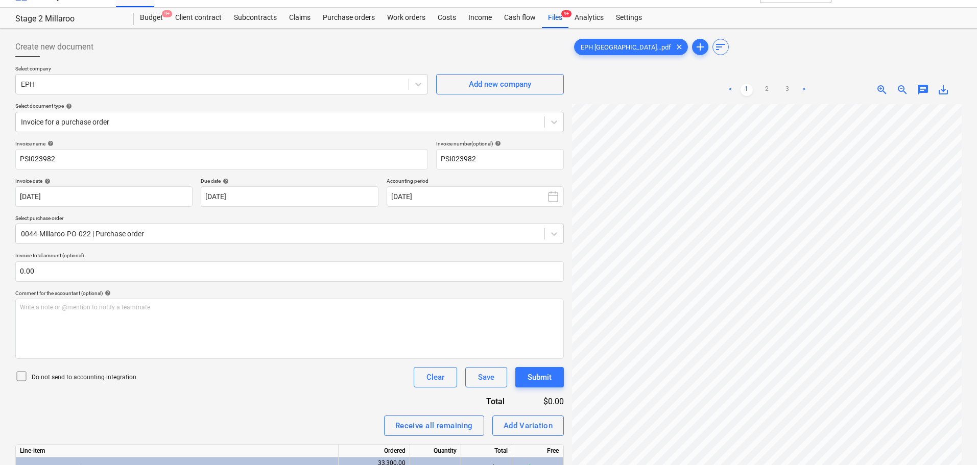
scroll to position [1, 20]
click at [767, 88] on link "2" at bounding box center [767, 90] width 12 height 12
click at [750, 91] on link "1" at bounding box center [747, 90] width 12 height 12
click at [771, 88] on link "2" at bounding box center [767, 90] width 12 height 12
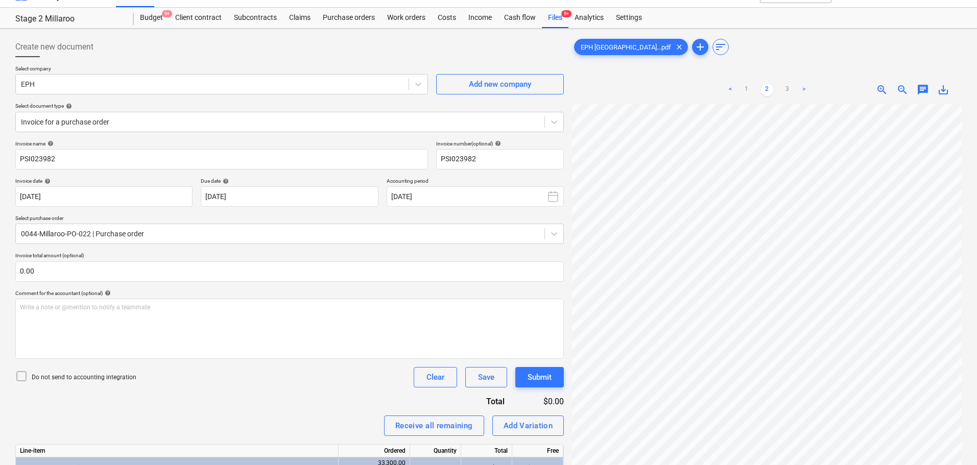
scroll to position [13, 4]
click at [741, 88] on link "1" at bounding box center [747, 90] width 12 height 12
click at [763, 90] on link "2" at bounding box center [767, 90] width 12 height 12
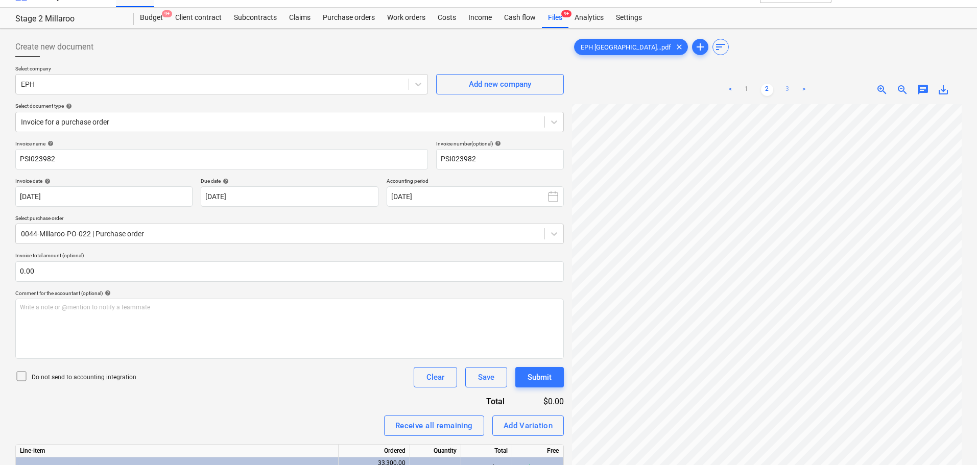
click at [789, 91] on link "3" at bounding box center [788, 90] width 12 height 12
click at [764, 85] on link "2" at bounding box center [767, 90] width 12 height 12
click at [781, 84] on div "< 1 2 3 > zoom_in zoom_out chat 0 save_alt" at bounding box center [767, 308] width 390 height 465
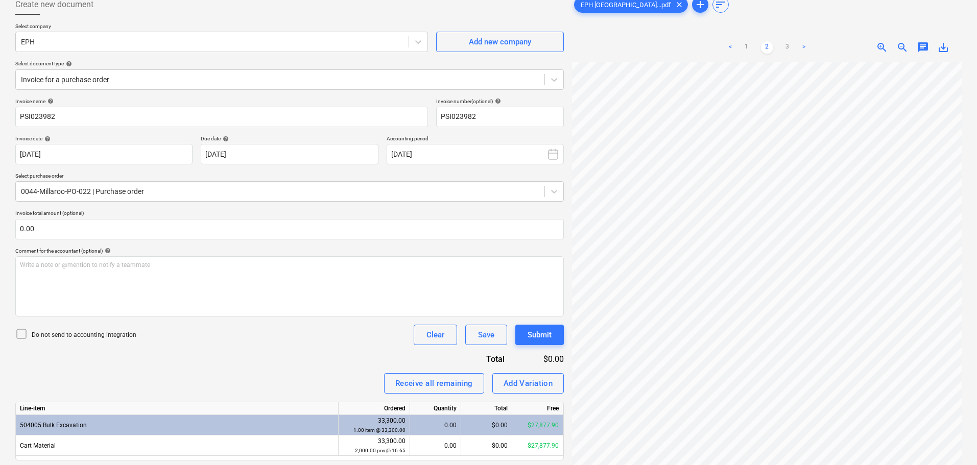
scroll to position [0, 0]
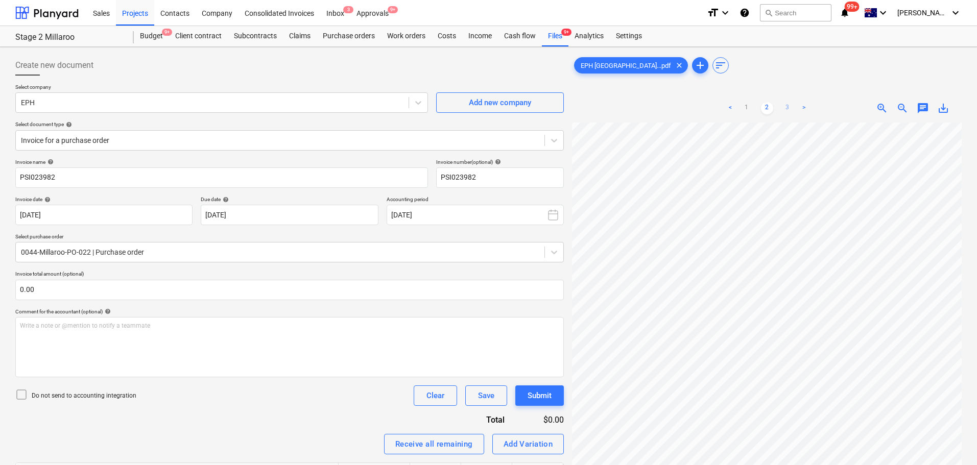
click at [788, 103] on link "3" at bounding box center [788, 108] width 12 height 12
click at [764, 107] on link "2" at bounding box center [767, 108] width 12 height 12
click at [786, 106] on link "3" at bounding box center [788, 108] width 12 height 12
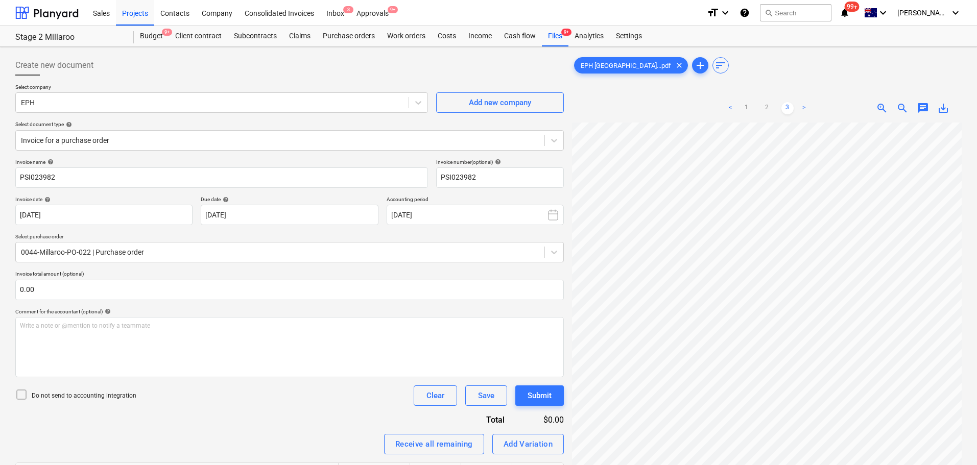
scroll to position [0, 2]
click at [766, 110] on link "2" at bounding box center [767, 108] width 12 height 12
click at [793, 109] on link "3" at bounding box center [788, 108] width 12 height 12
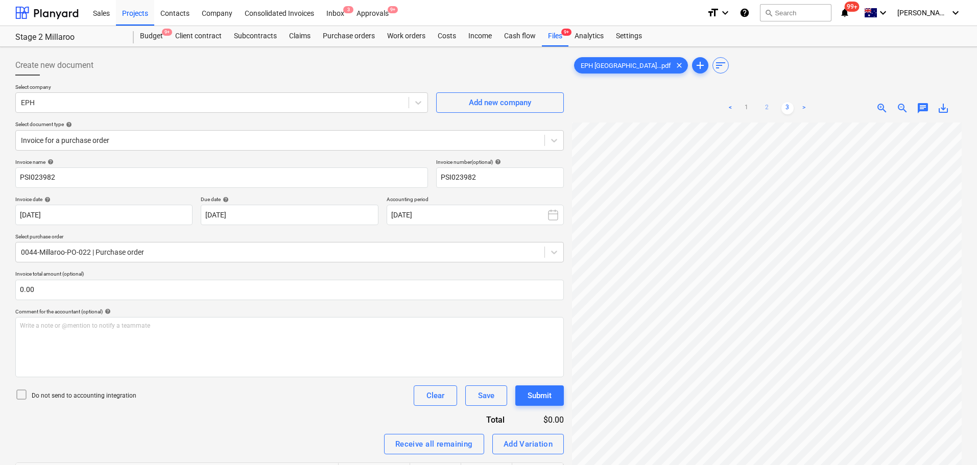
click at [768, 107] on link "2" at bounding box center [767, 108] width 12 height 12
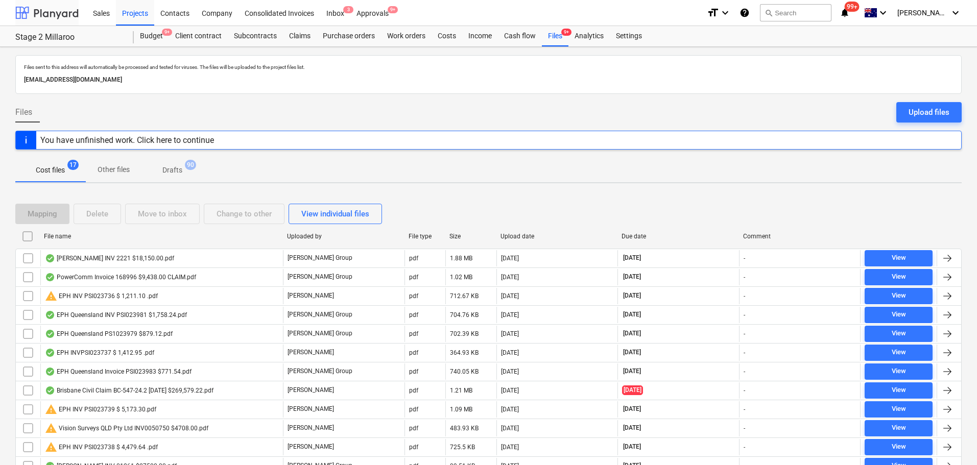
scroll to position [142, 0]
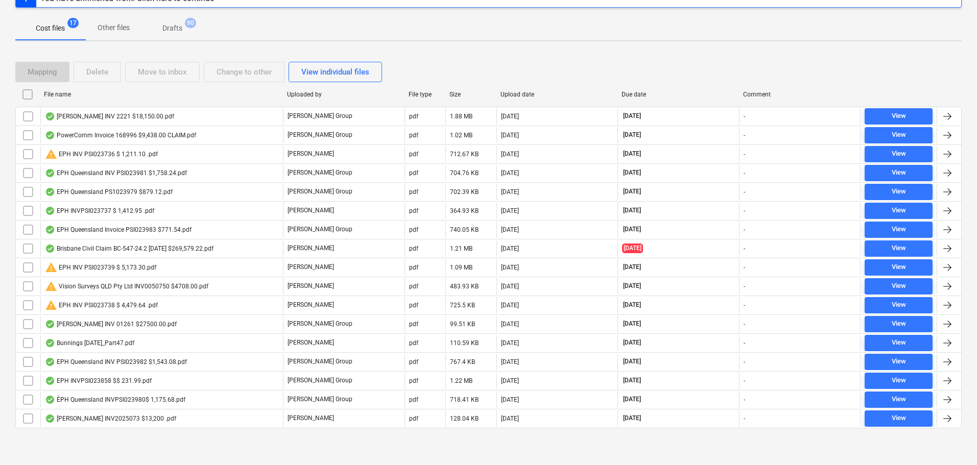
click at [74, 94] on div "File name" at bounding box center [161, 94] width 235 height 7
checkbox input "false"
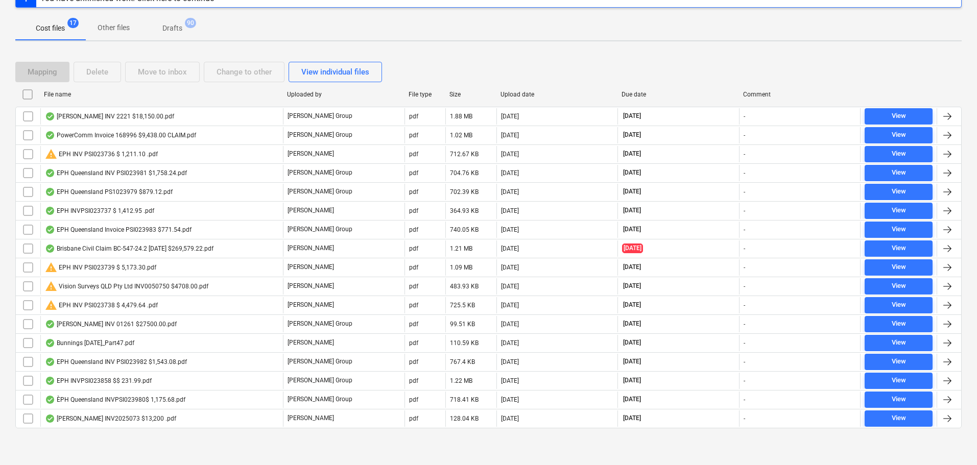
checkbox input "false"
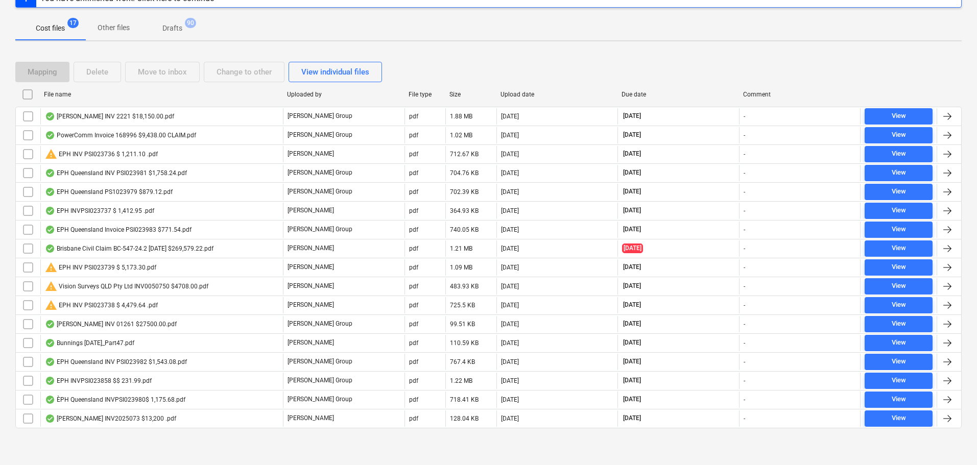
checkbox input "false"
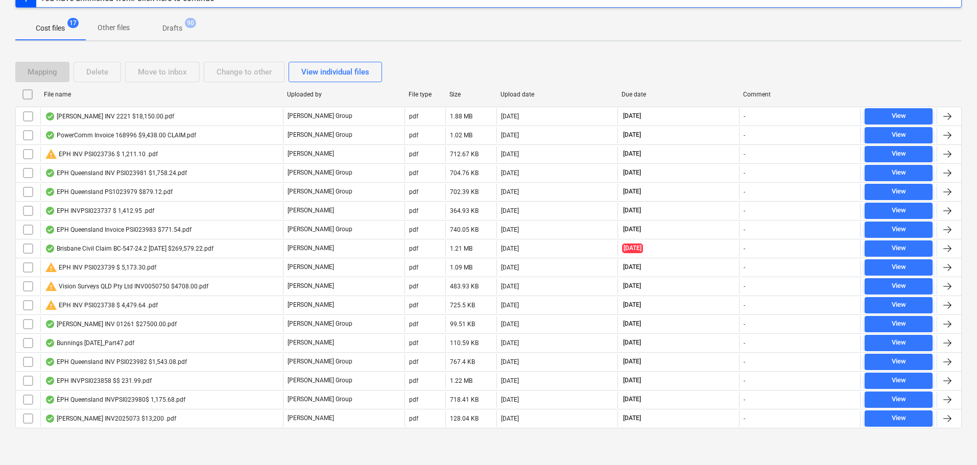
checkbox input "false"
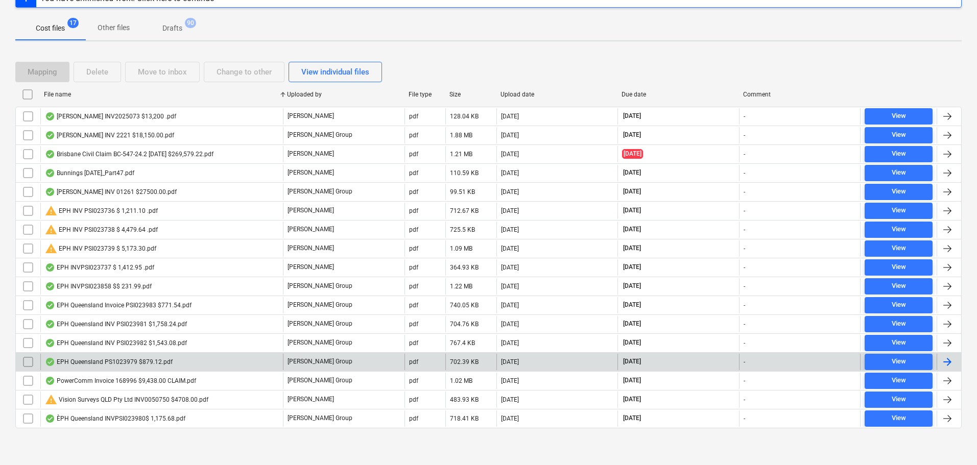
click at [109, 362] on div "EPH Queensland PS1023979 $879.12.pdf" at bounding box center [109, 362] width 128 height 8
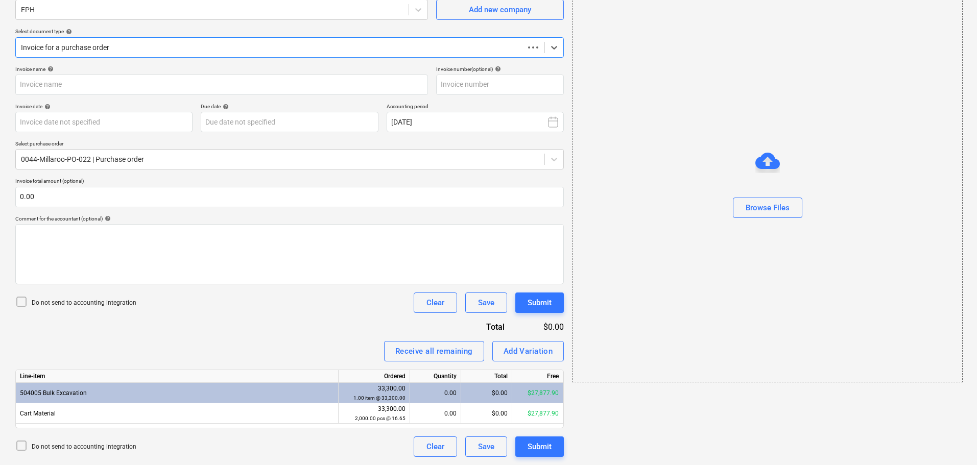
scroll to position [18, 0]
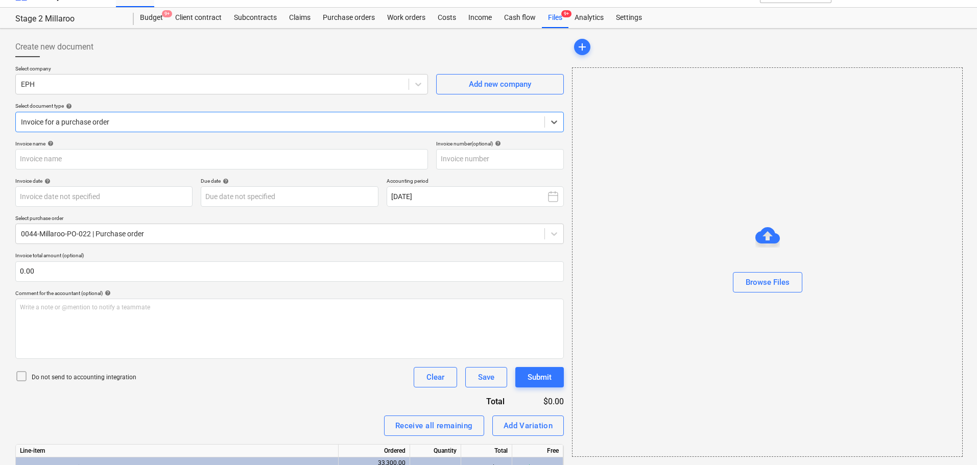
type input "PS1023979"
type input "28 Jul 2025"
type input "[DATE]"
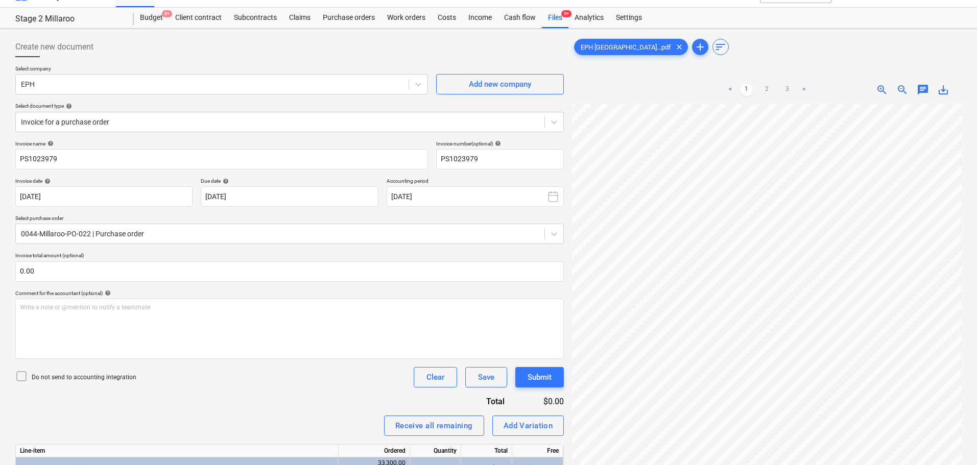
scroll to position [285, 5]
click at [763, 91] on link "2" at bounding box center [767, 90] width 12 height 12
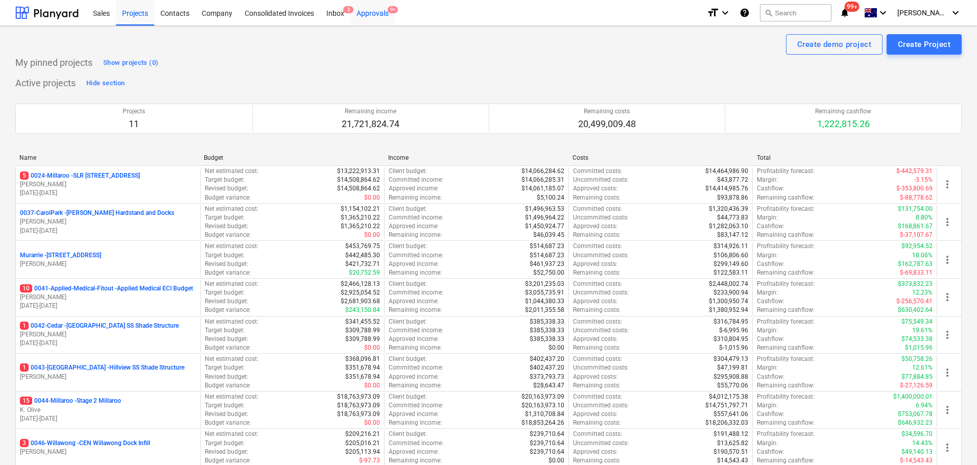
click at [373, 11] on div "Approvals 9+" at bounding box center [372, 12] width 44 height 26
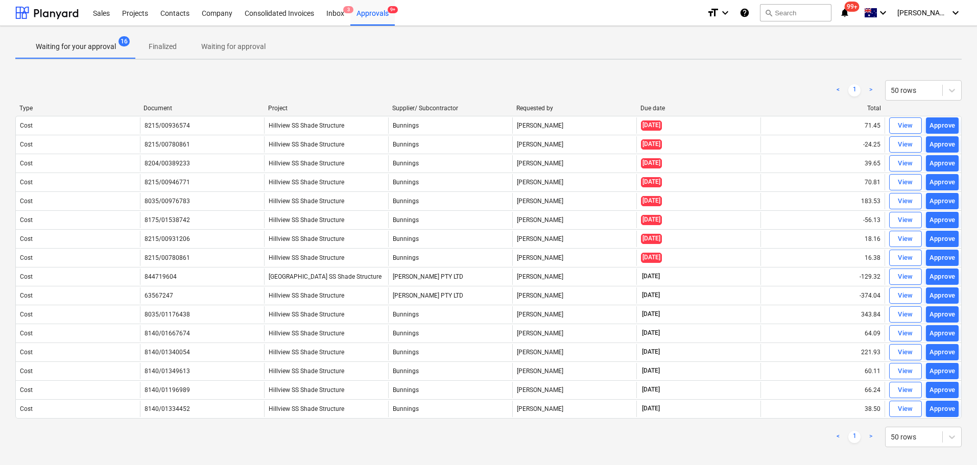
click at [908, 411] on div "View" at bounding box center [905, 410] width 15 height 12
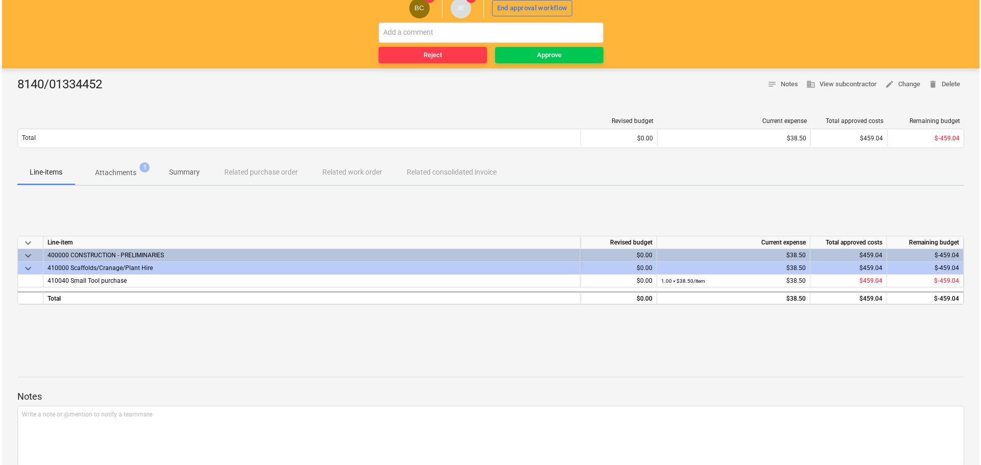
scroll to position [10, 0]
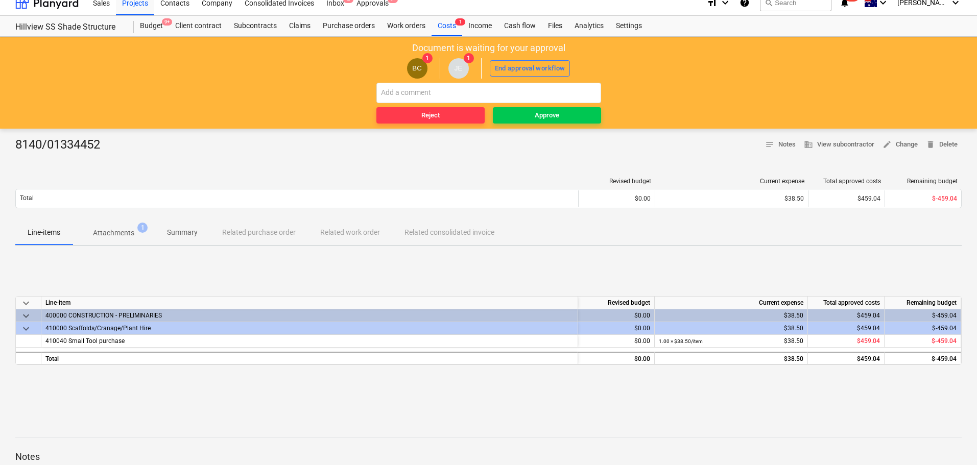
click at [109, 238] on p "Attachments" at bounding box center [113, 233] width 41 height 11
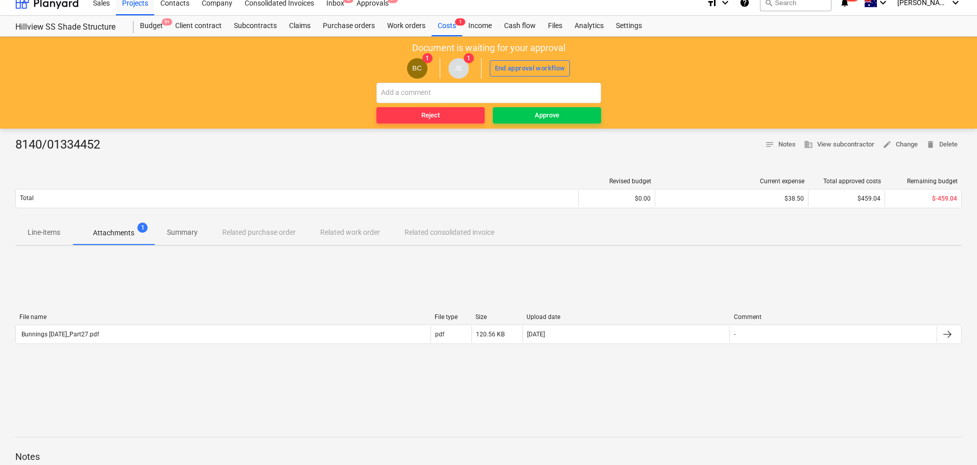
click at [113, 240] on span "Attachments 1" at bounding box center [114, 233] width 82 height 18
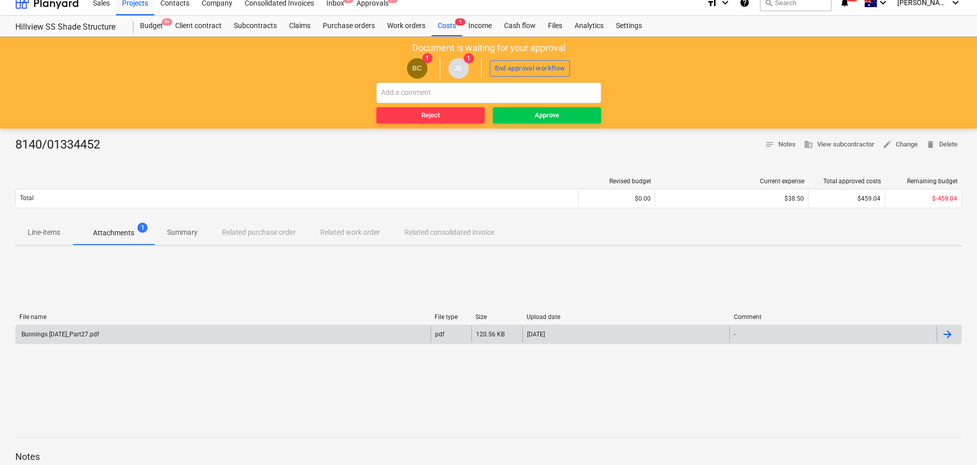
click at [71, 337] on div "Bunnings July 25_Part27.pdf" at bounding box center [59, 334] width 79 height 7
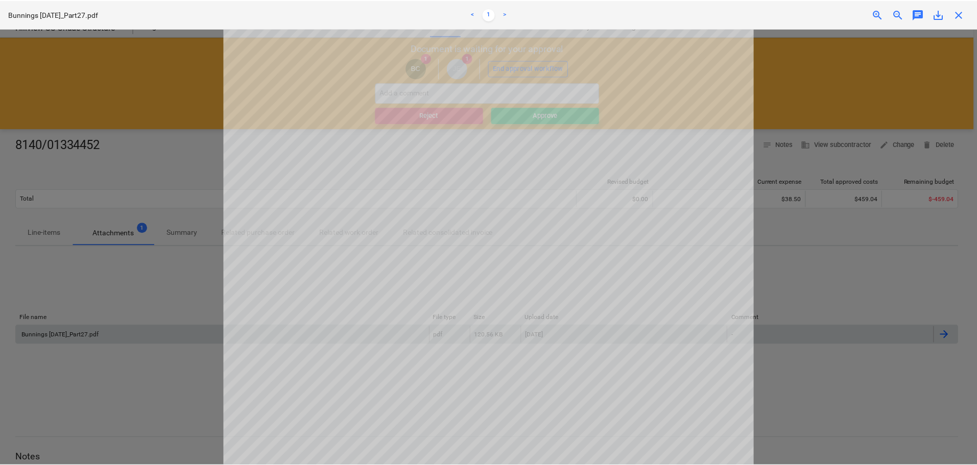
scroll to position [51, 0]
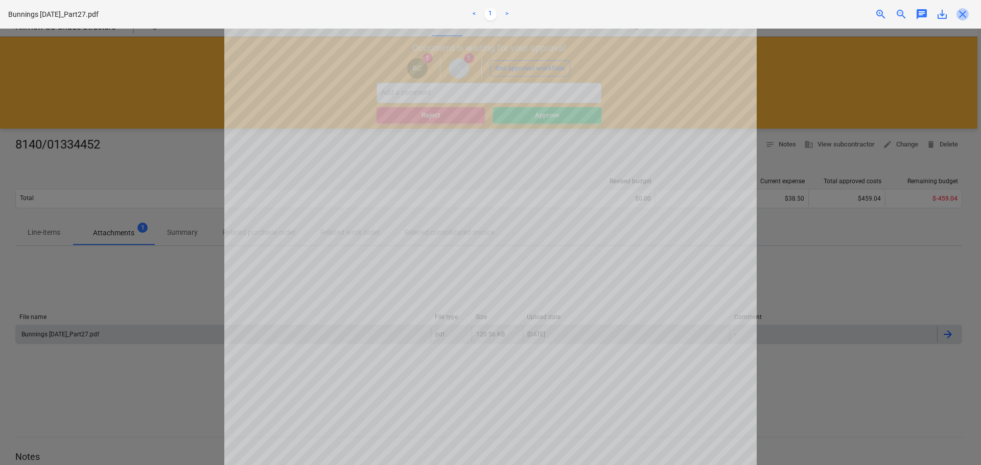
click at [961, 9] on span "close" at bounding box center [962, 14] width 12 height 12
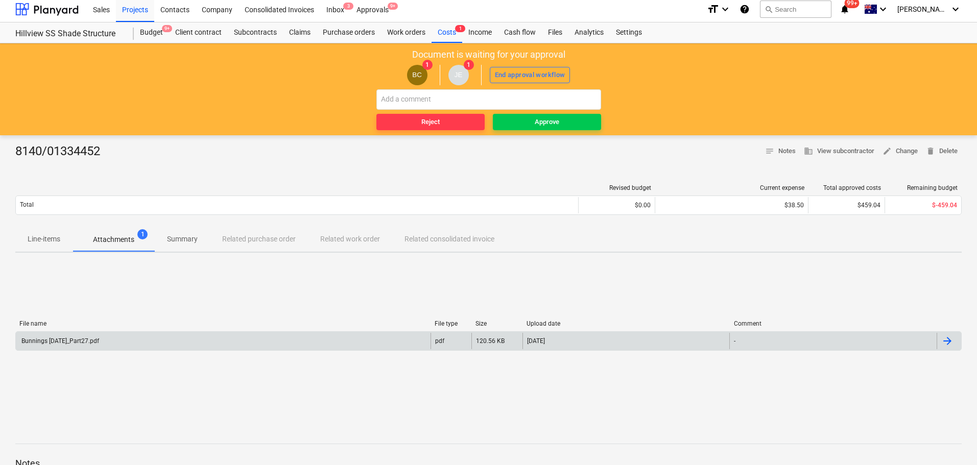
scroll to position [0, 0]
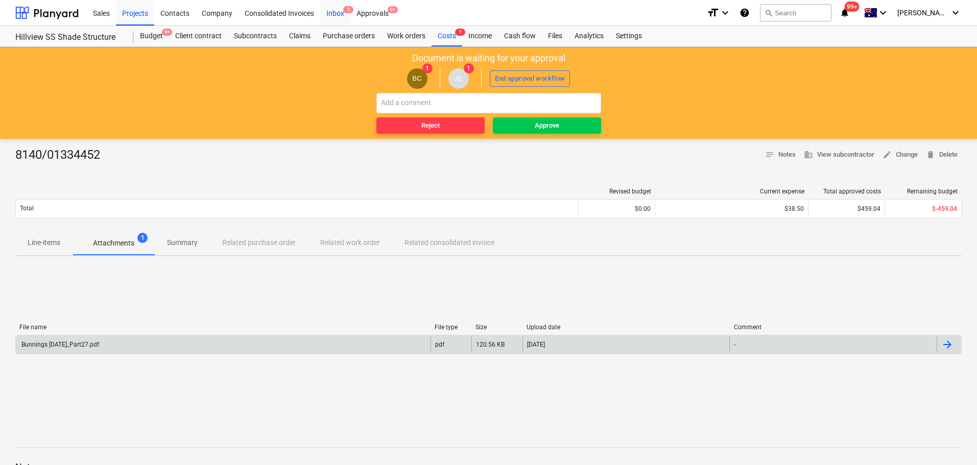
click at [334, 13] on div "Inbox 3" at bounding box center [335, 12] width 30 height 26
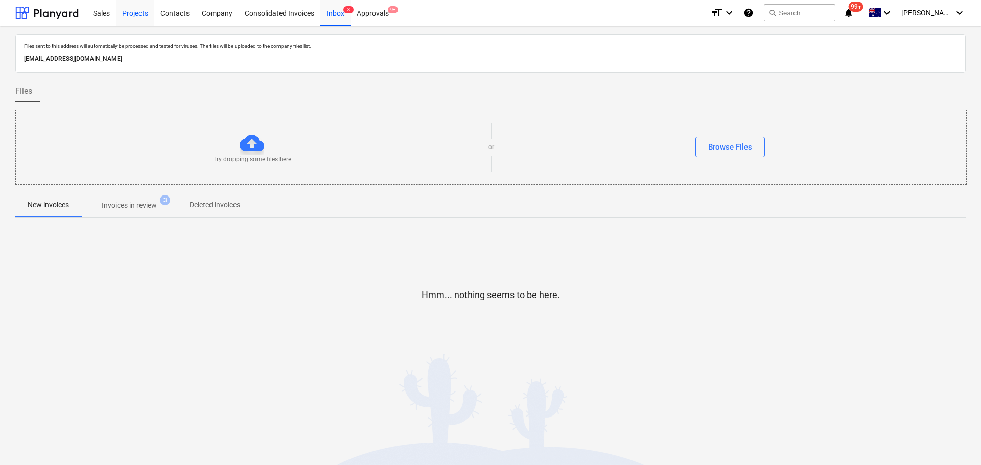
click at [134, 14] on div "Projects" at bounding box center [135, 12] width 38 height 26
